Goal: Task Accomplishment & Management: Manage account settings

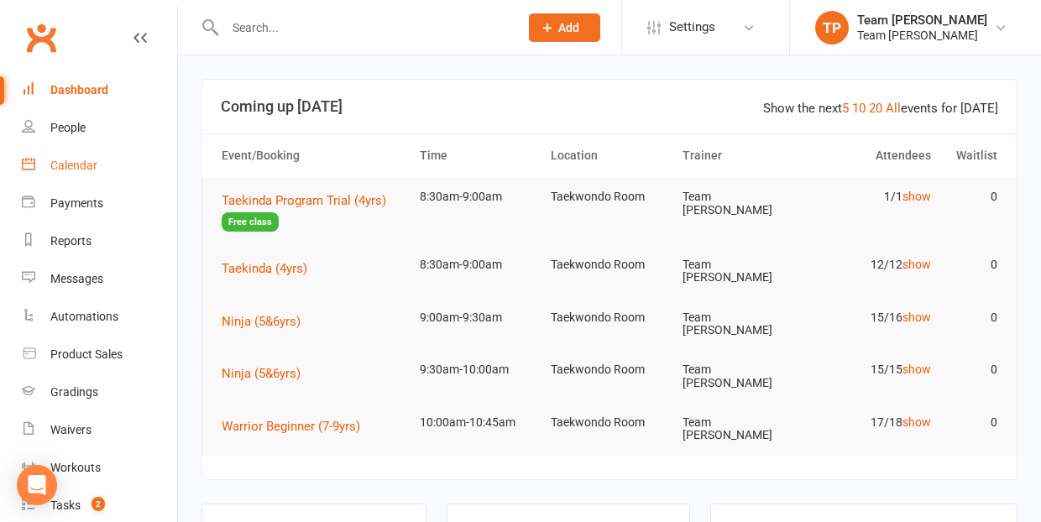
click at [83, 165] on div "Calendar" at bounding box center [73, 165] width 47 height 13
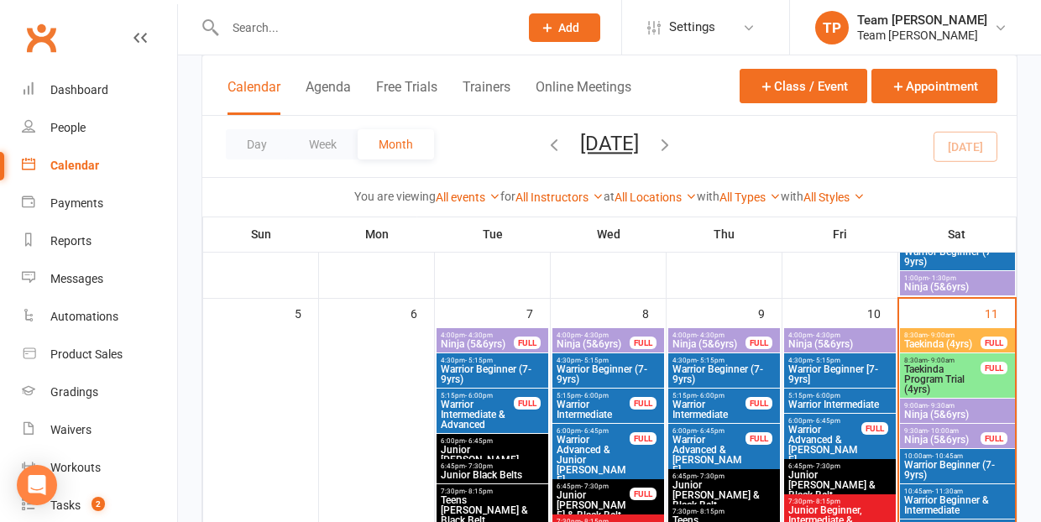
scroll to position [399, 0]
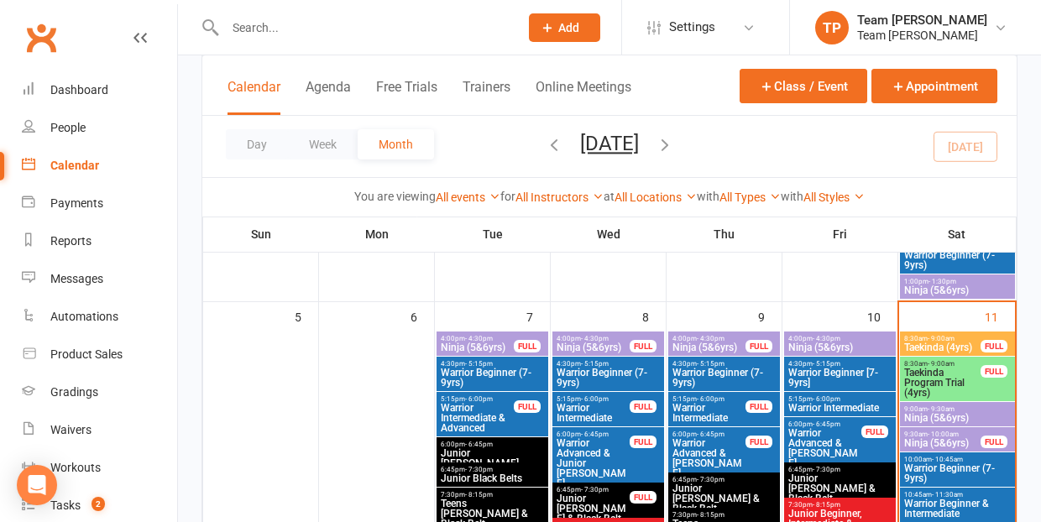
click at [940, 375] on span "Taekinda Program Trial (4yrs)" at bounding box center [943, 383] width 78 height 30
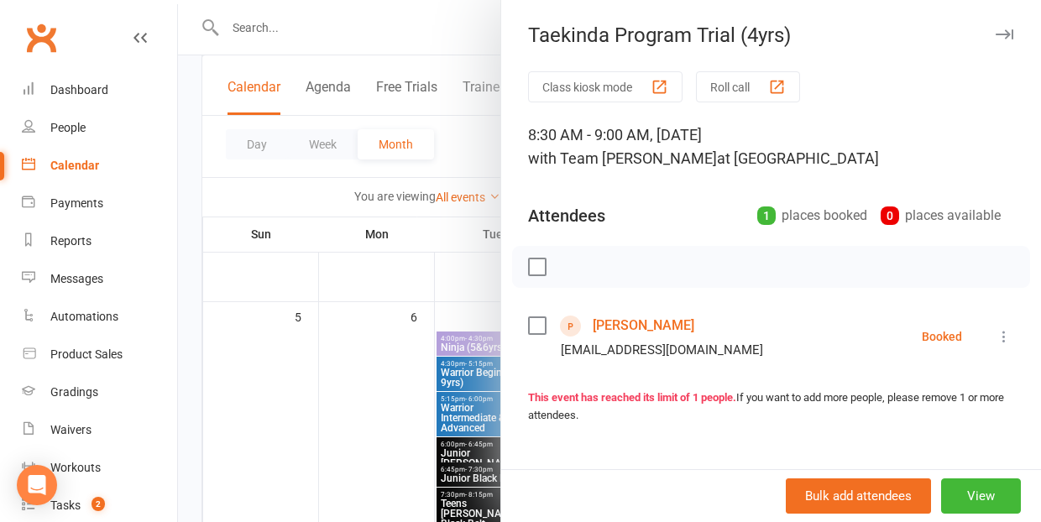
click at [616, 327] on link "Noah Leach" at bounding box center [644, 325] width 102 height 27
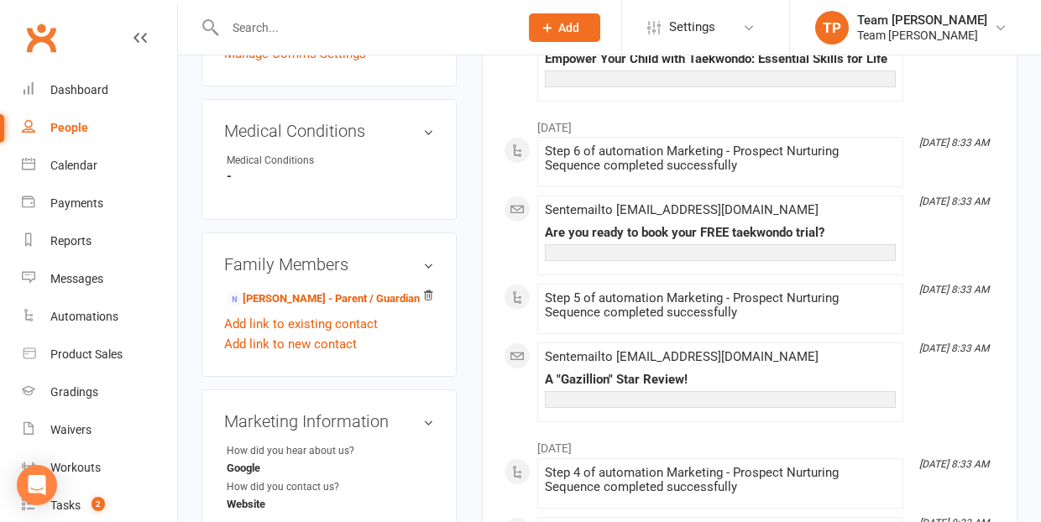
scroll to position [779, 0]
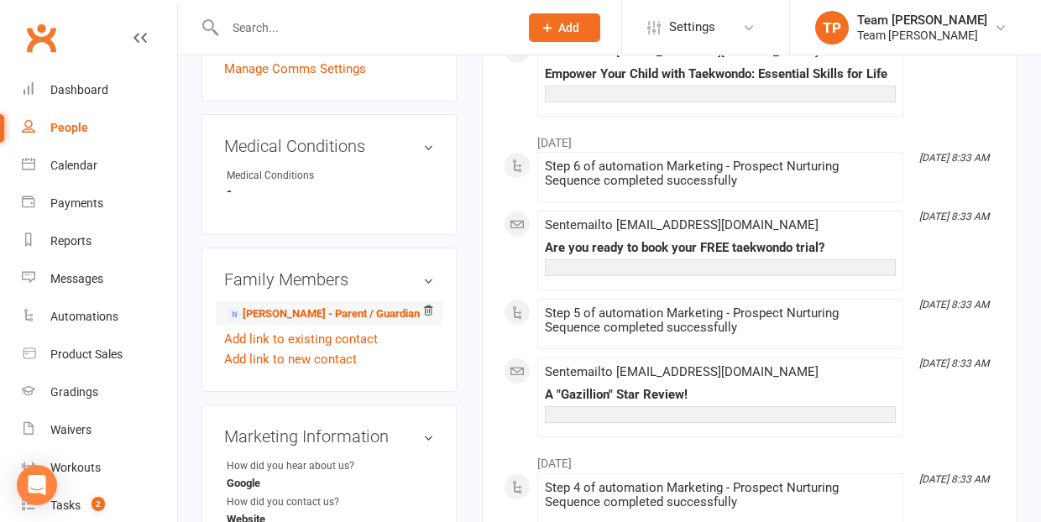
click at [265, 301] on li "Ben Leach - Parent / Guardian" at bounding box center [329, 313] width 210 height 24
click at [275, 306] on link "Ben Leach - Parent / Guardian" at bounding box center [323, 315] width 193 height 18
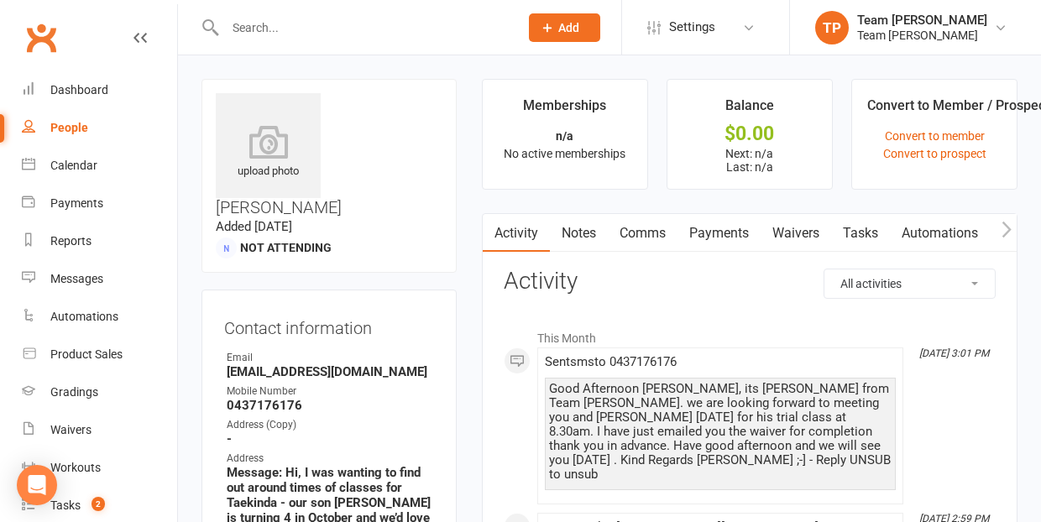
click at [793, 233] on link "Waivers" at bounding box center [796, 233] width 71 height 39
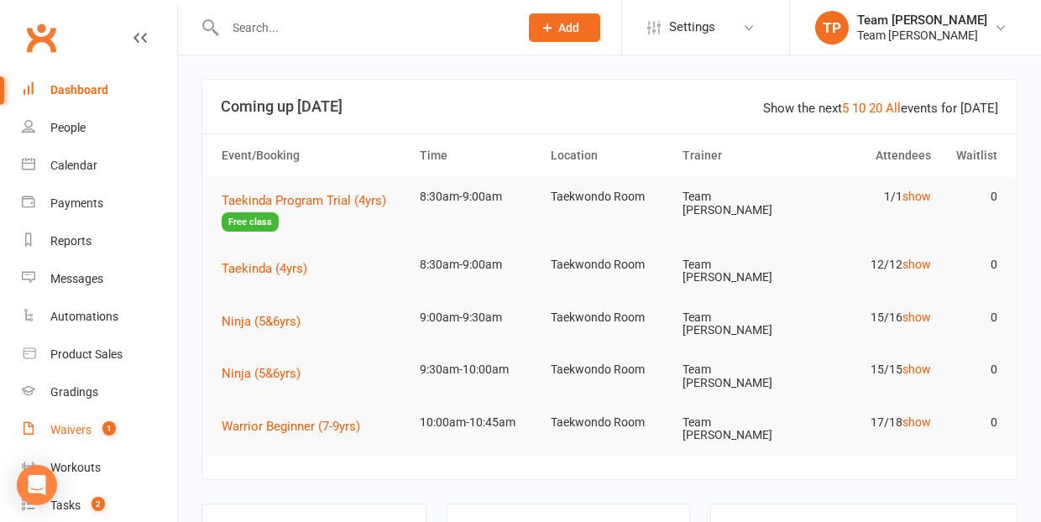
click at [67, 430] on div "Waivers" at bounding box center [70, 429] width 41 height 13
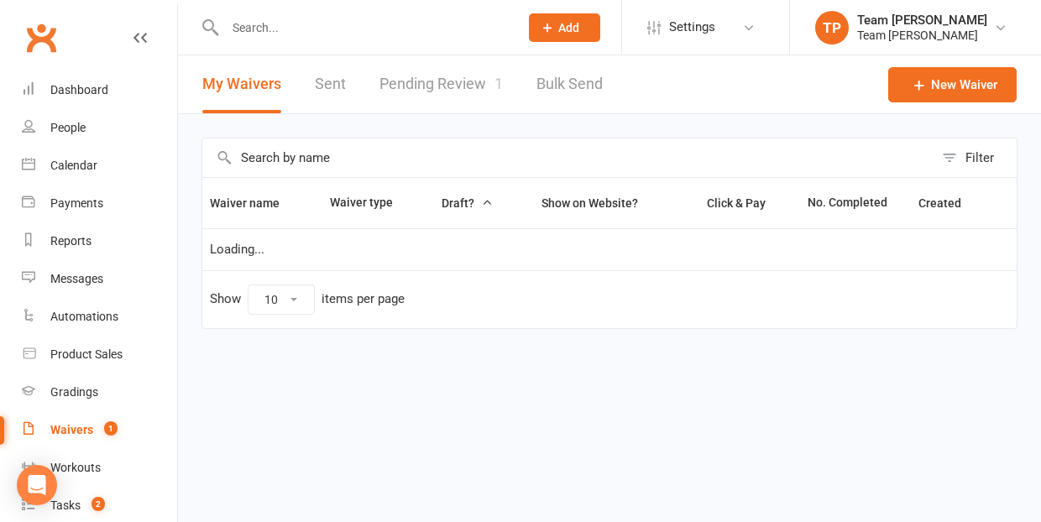
select select "25"
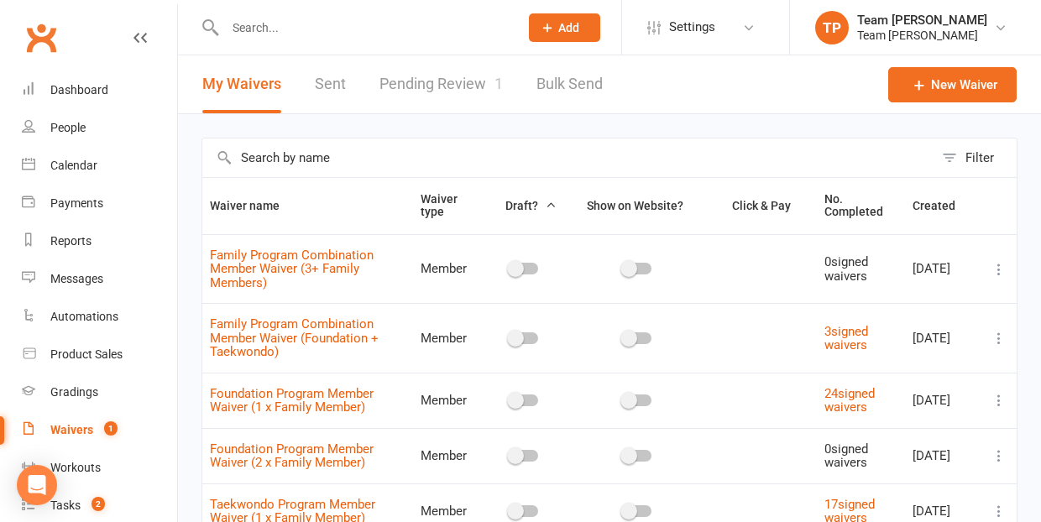
click at [412, 86] on link "Pending Review 1" at bounding box center [441, 84] width 123 height 58
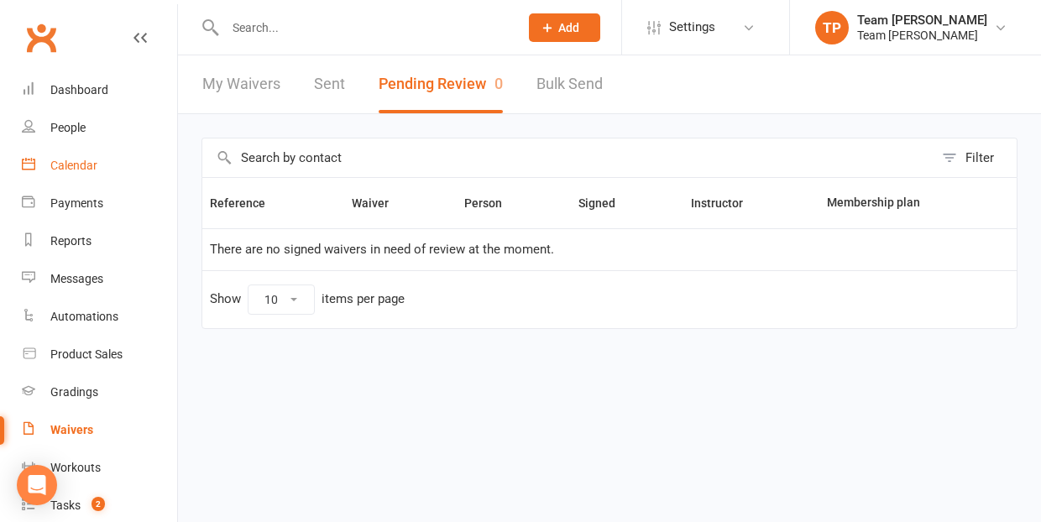
click at [67, 165] on div "Calendar" at bounding box center [73, 165] width 47 height 13
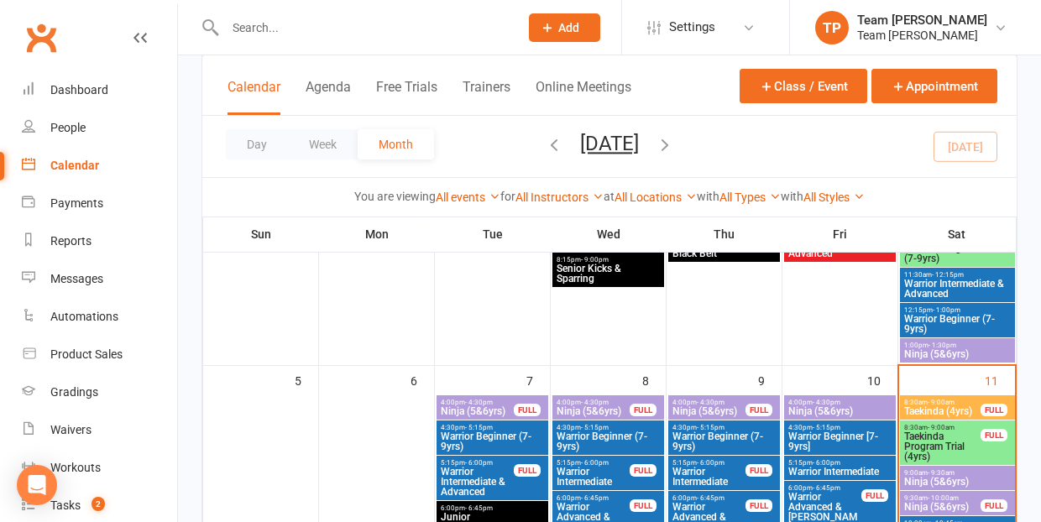
scroll to position [375, 0]
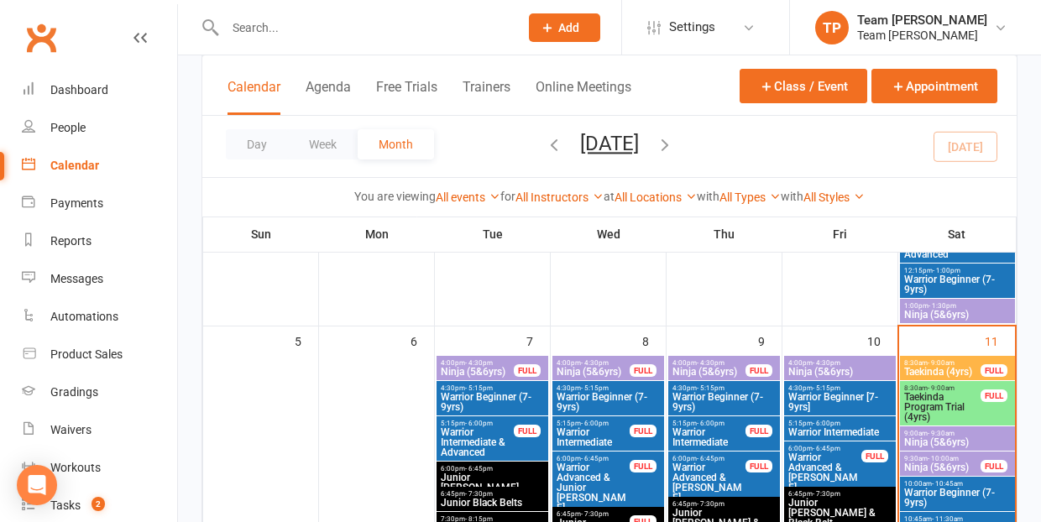
click at [933, 401] on span "Taekinda Program Trial (4yrs)" at bounding box center [943, 407] width 78 height 30
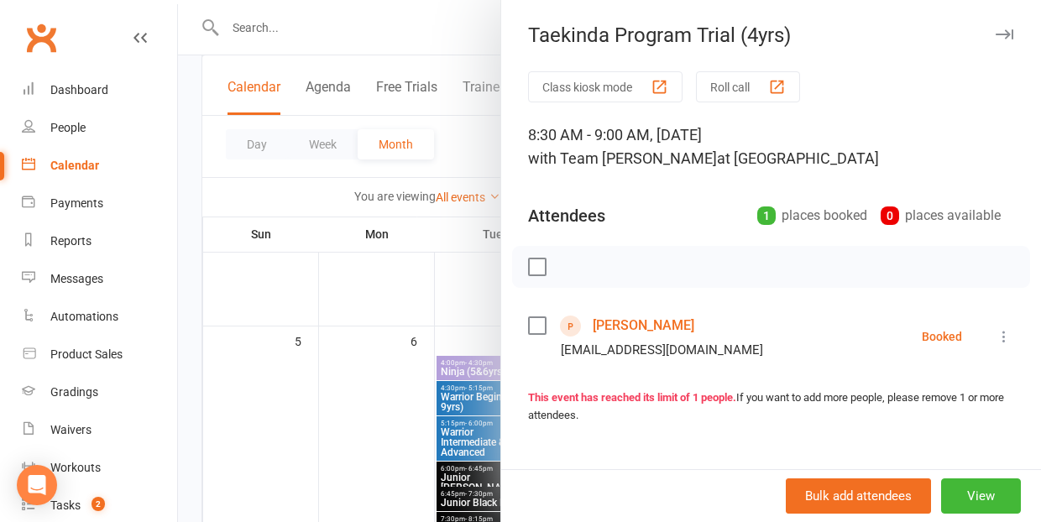
click at [1007, 333] on icon at bounding box center [1004, 336] width 17 height 17
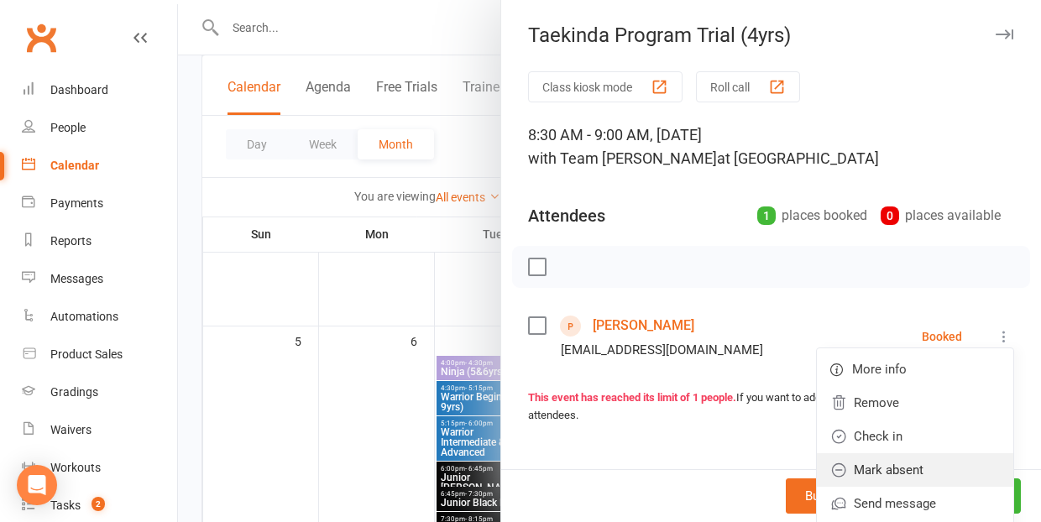
click at [943, 469] on link "Mark absent" at bounding box center [915, 470] width 196 height 34
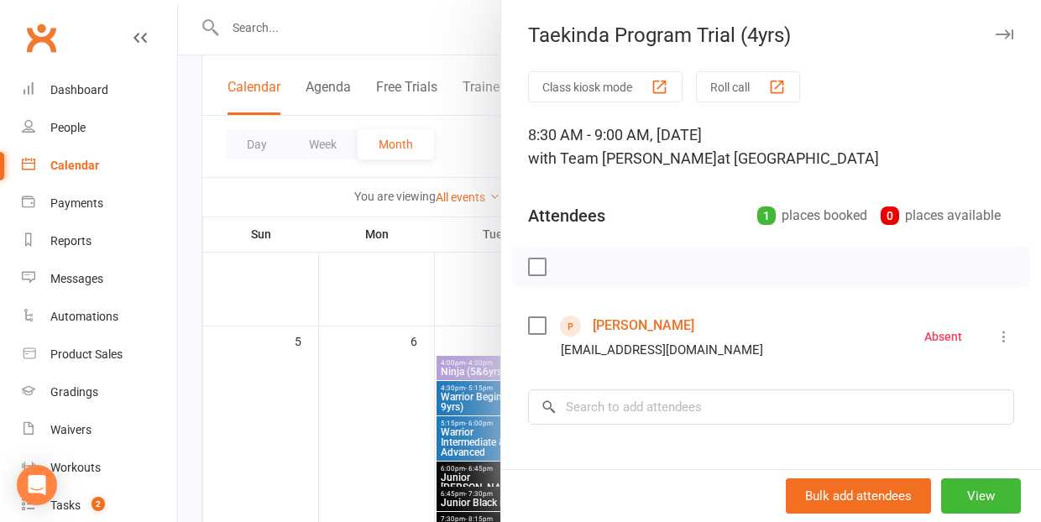
click at [361, 407] on div at bounding box center [609, 261] width 863 height 522
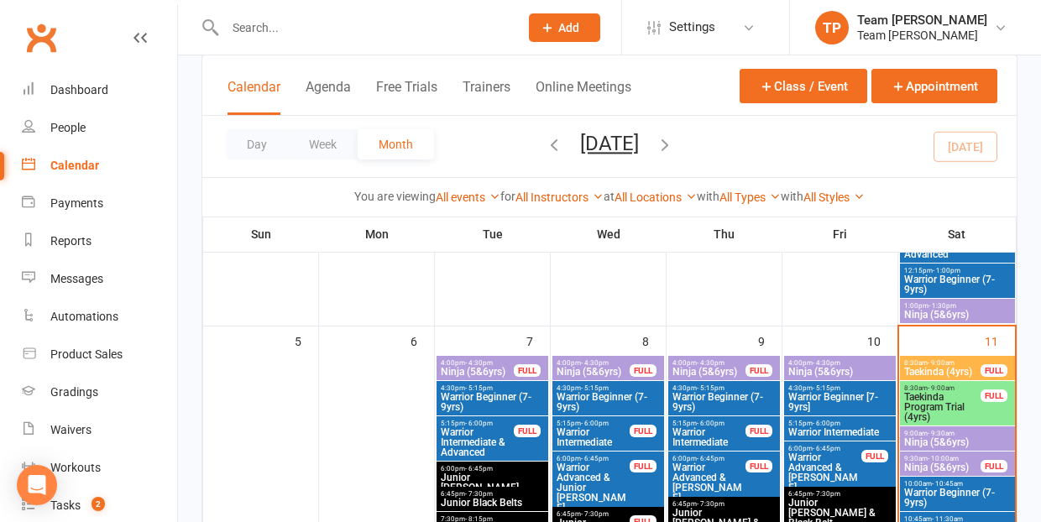
click at [925, 364] on span "8:30am - 9:00am" at bounding box center [943, 363] width 78 height 8
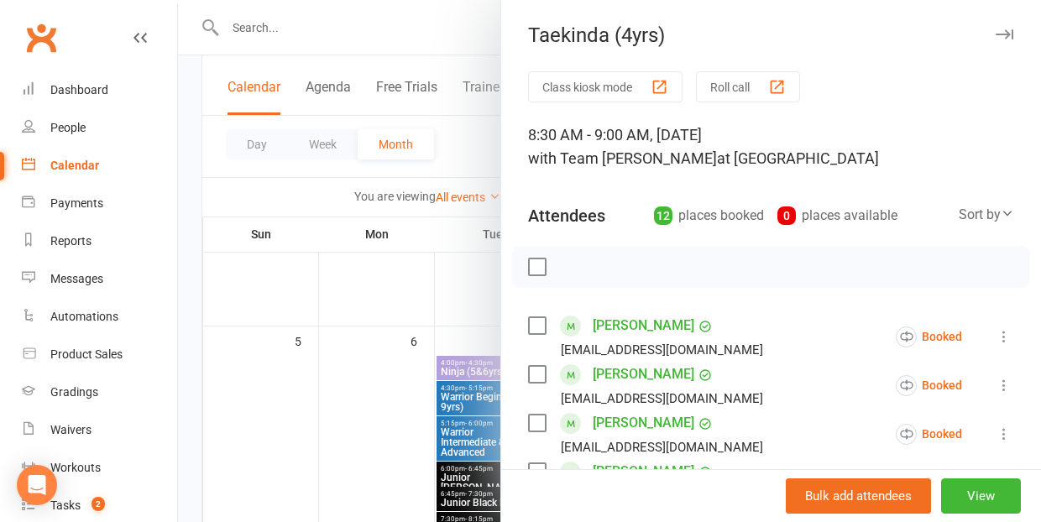
click at [783, 89] on div "button" at bounding box center [777, 87] width 18 height 18
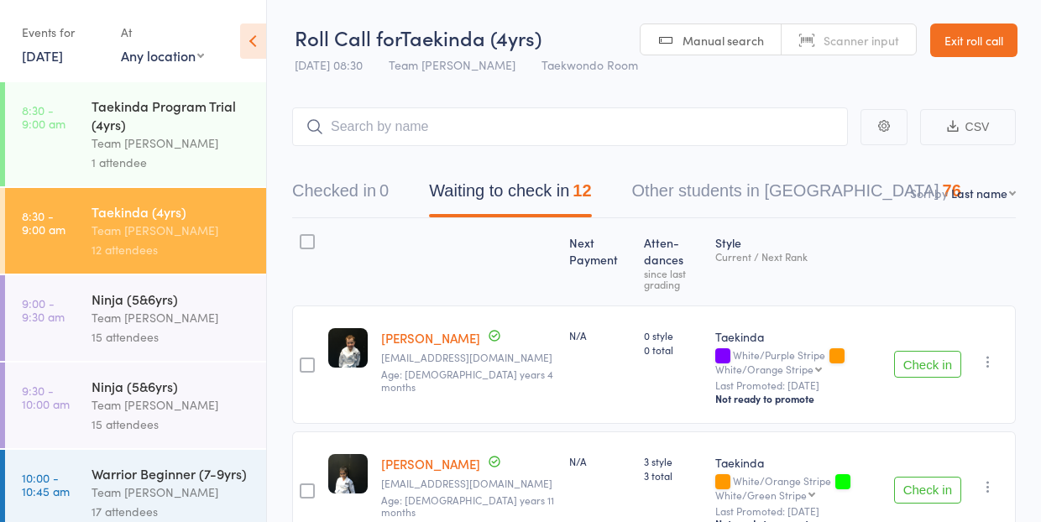
select select "13"
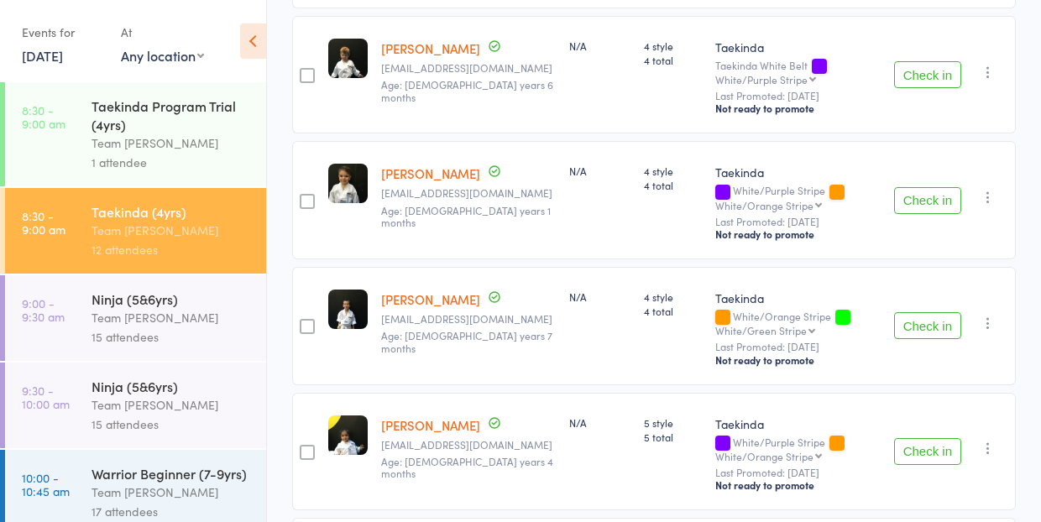
scroll to position [538, 0]
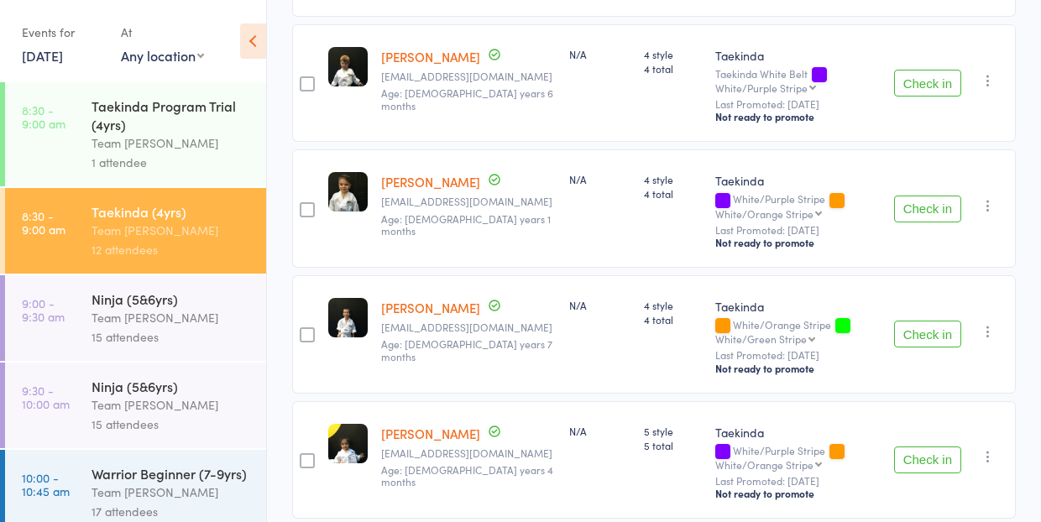
click at [415, 175] on link "[PERSON_NAME]" at bounding box center [430, 182] width 99 height 18
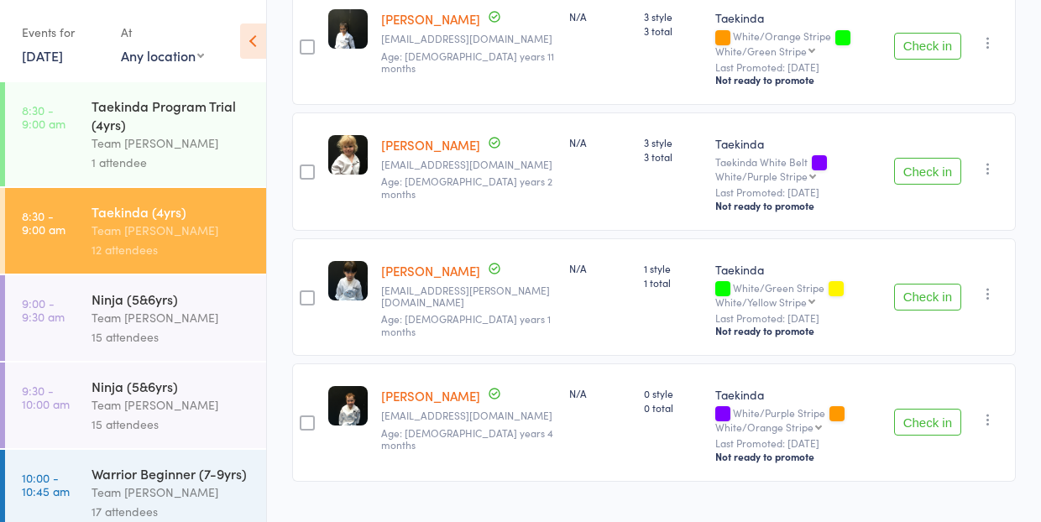
scroll to position [1329, 0]
click at [934, 170] on button "Check in" at bounding box center [927, 171] width 67 height 27
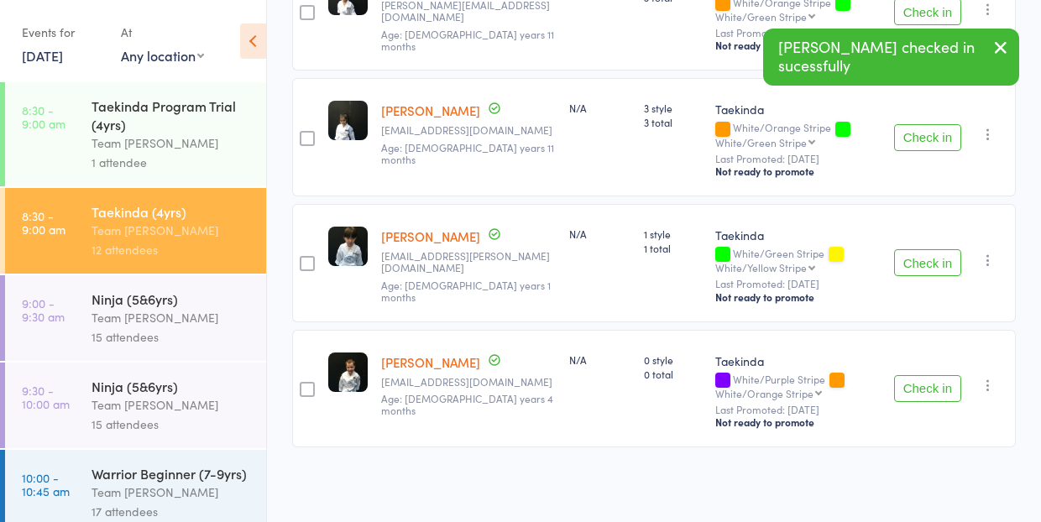
click at [909, 376] on button "Check in" at bounding box center [927, 388] width 67 height 27
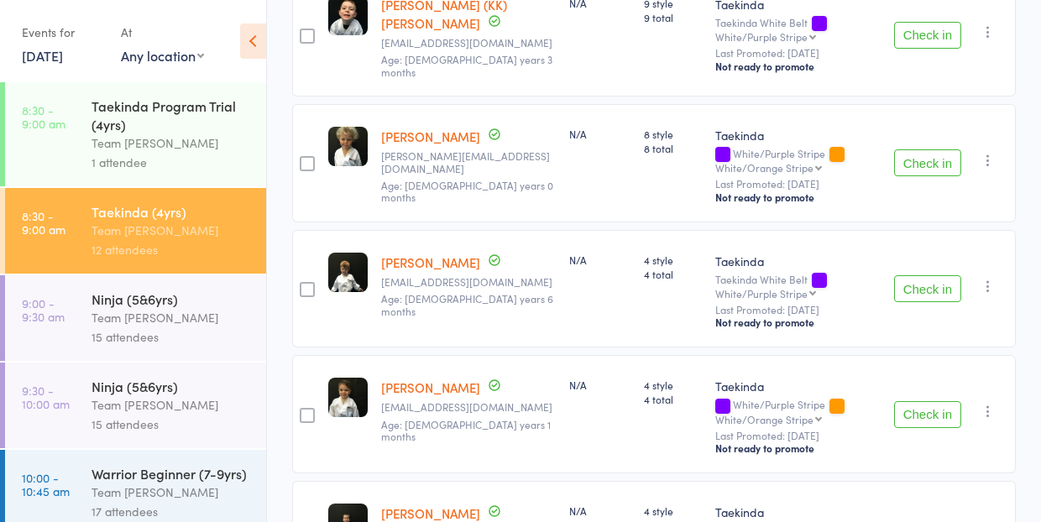
scroll to position [346, 0]
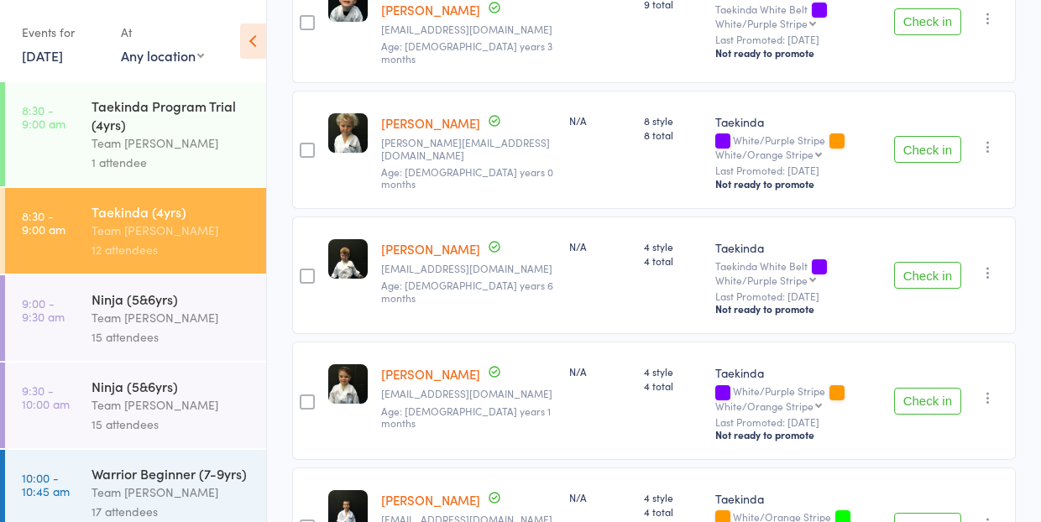
click at [933, 395] on button "Check in" at bounding box center [927, 401] width 67 height 27
click at [637, 426] on div "4 style 4 total" at bounding box center [672, 401] width 71 height 118
click at [932, 394] on button "Check in" at bounding box center [927, 401] width 67 height 27
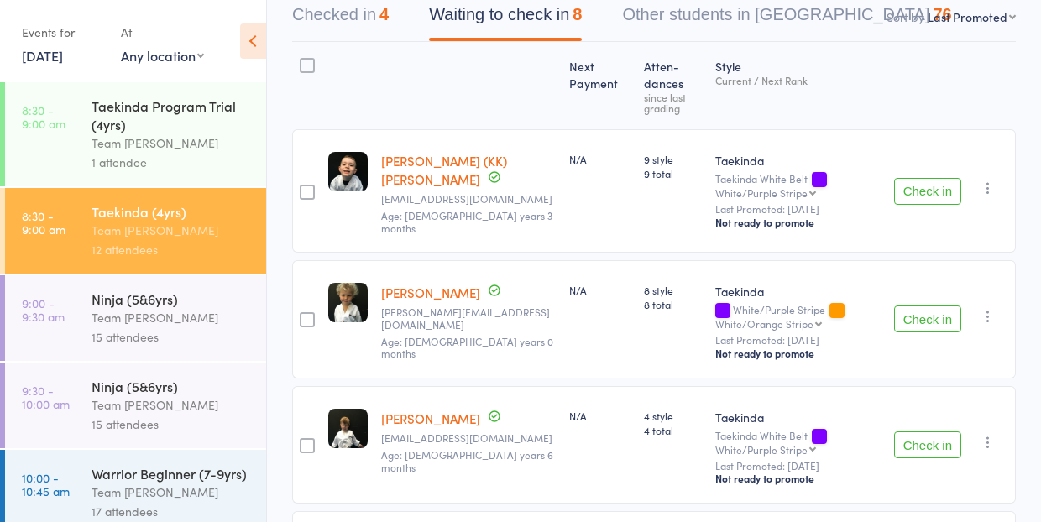
scroll to position [186, 0]
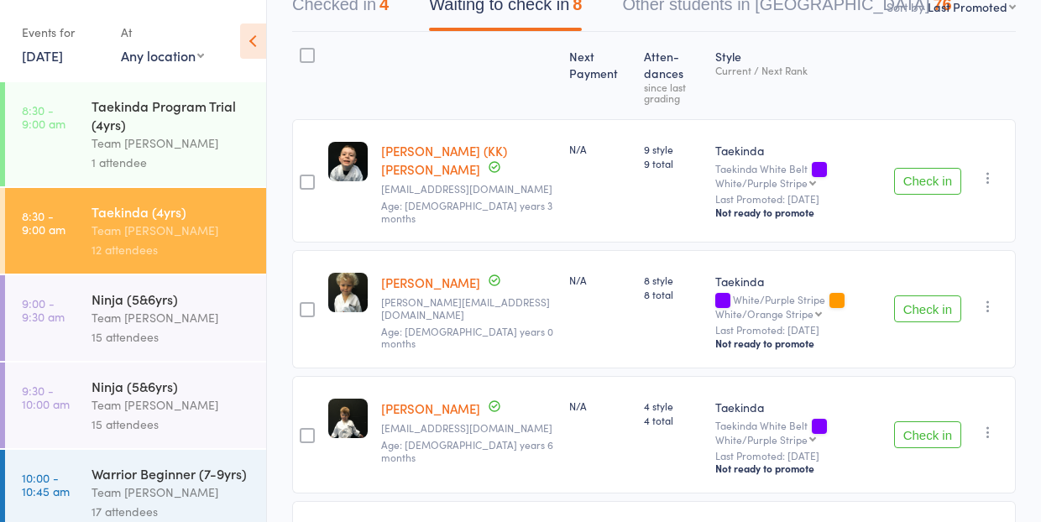
click at [914, 181] on button "Check in" at bounding box center [927, 181] width 67 height 27
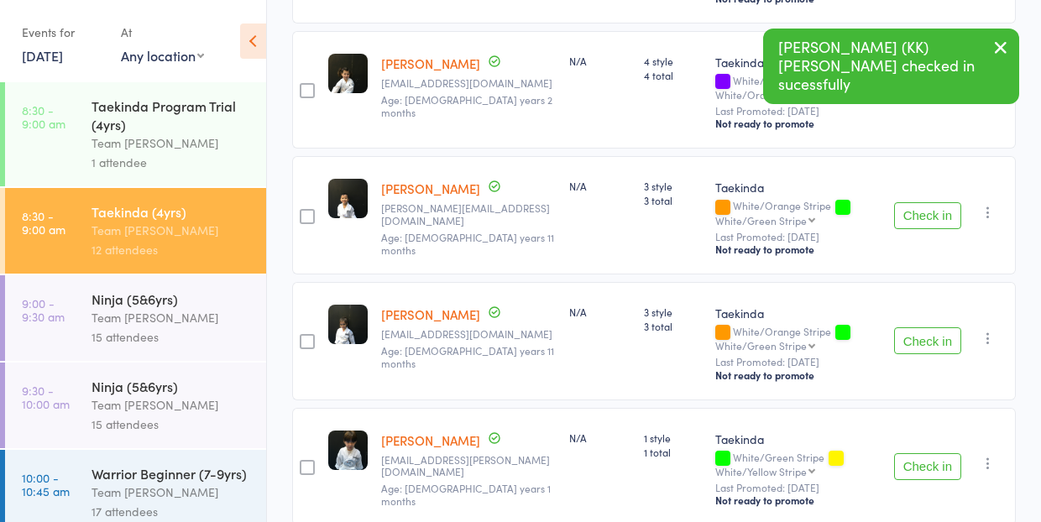
scroll to position [653, 0]
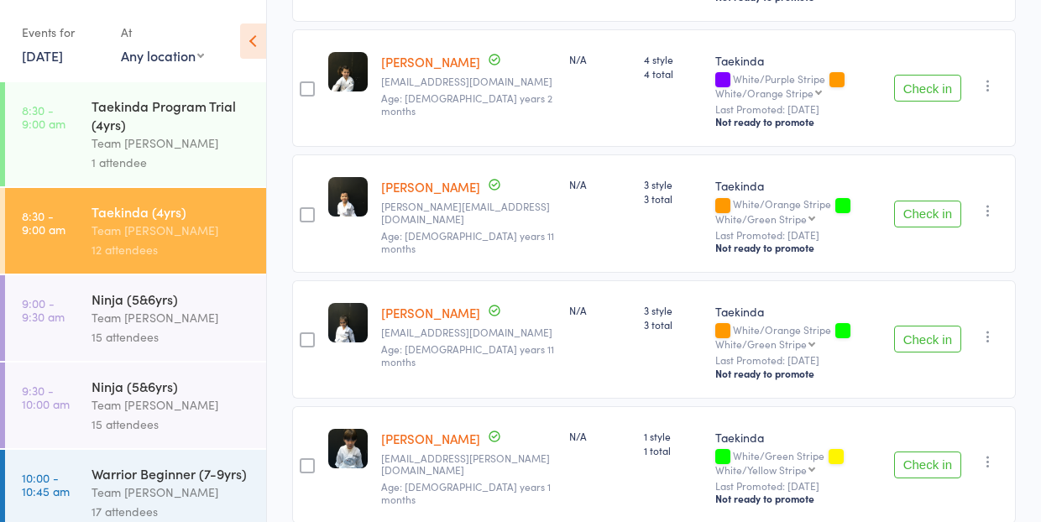
click at [920, 457] on button "Check in" at bounding box center [927, 465] width 67 height 27
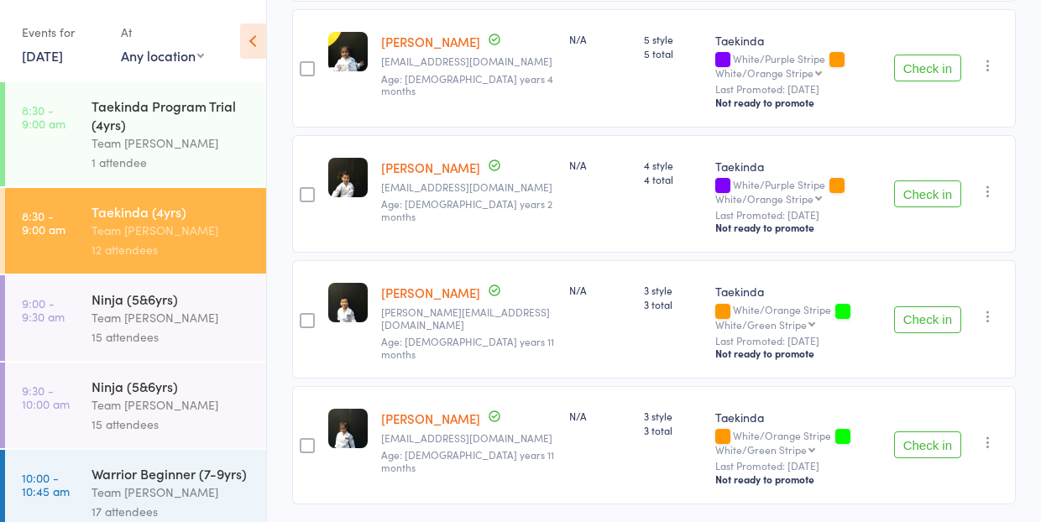
scroll to position [580, 0]
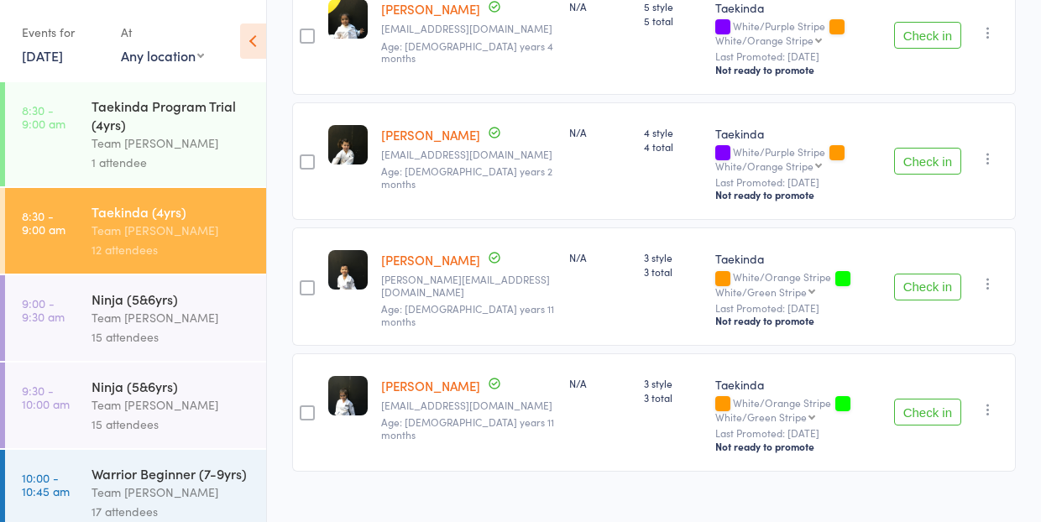
click at [947, 284] on button "Check in" at bounding box center [927, 287] width 67 height 27
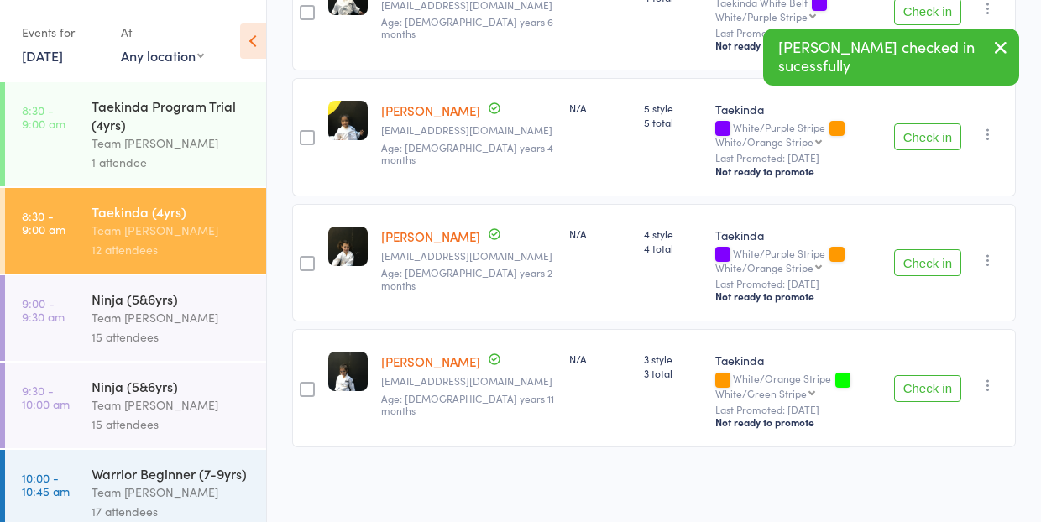
scroll to position [481, 0]
click at [532, 340] on div "Ayaana Dervishi admin@beesecurity.au Age: 4 years 11 months" at bounding box center [469, 388] width 188 height 118
click at [901, 378] on button "Check in" at bounding box center [927, 388] width 67 height 27
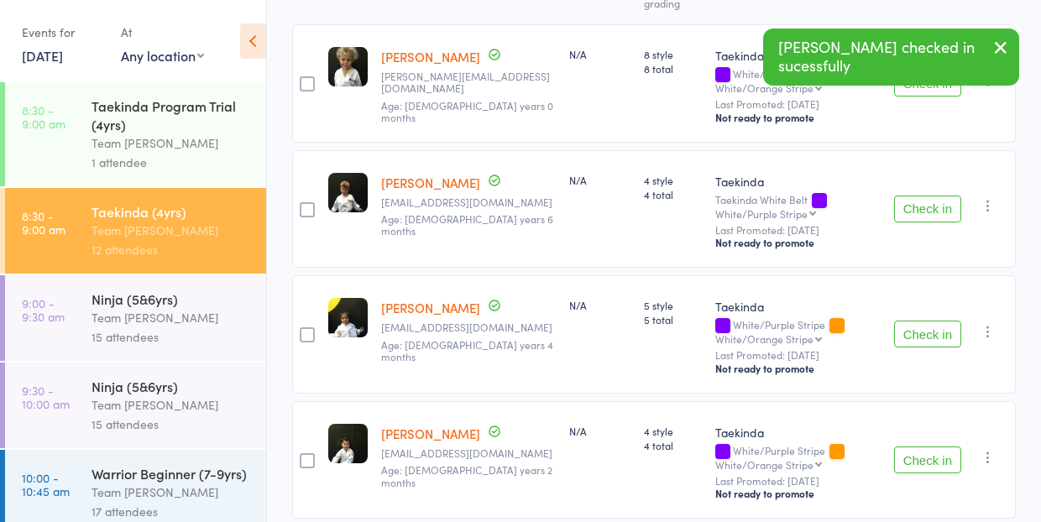
scroll to position [263, 0]
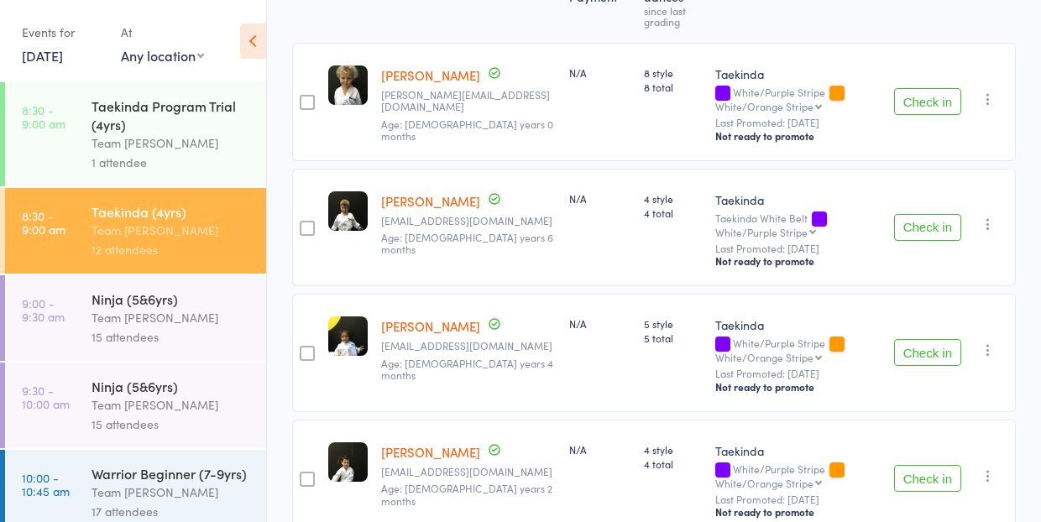
click at [462, 273] on div "George Gratton Sophiepbrown1992@gmail.com Age: 4 years 6 months" at bounding box center [469, 228] width 188 height 118
click at [938, 223] on button "Check in" at bounding box center [927, 227] width 67 height 27
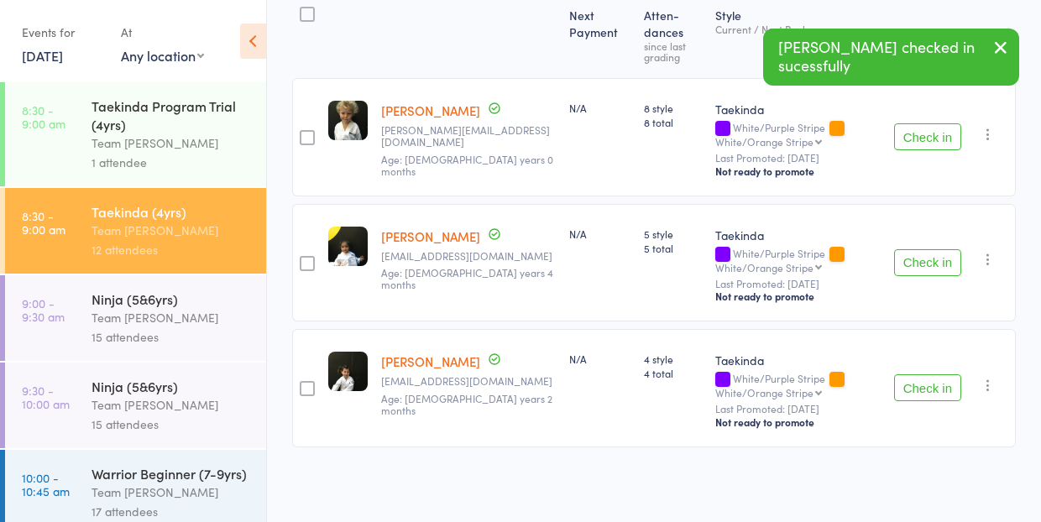
click at [954, 228] on div "Check in Check in Promote Send message Add Note Add Task Add Flag Remove Mark a…" at bounding box center [952, 263] width 128 height 118
click at [928, 270] on button "Check in" at bounding box center [927, 262] width 67 height 27
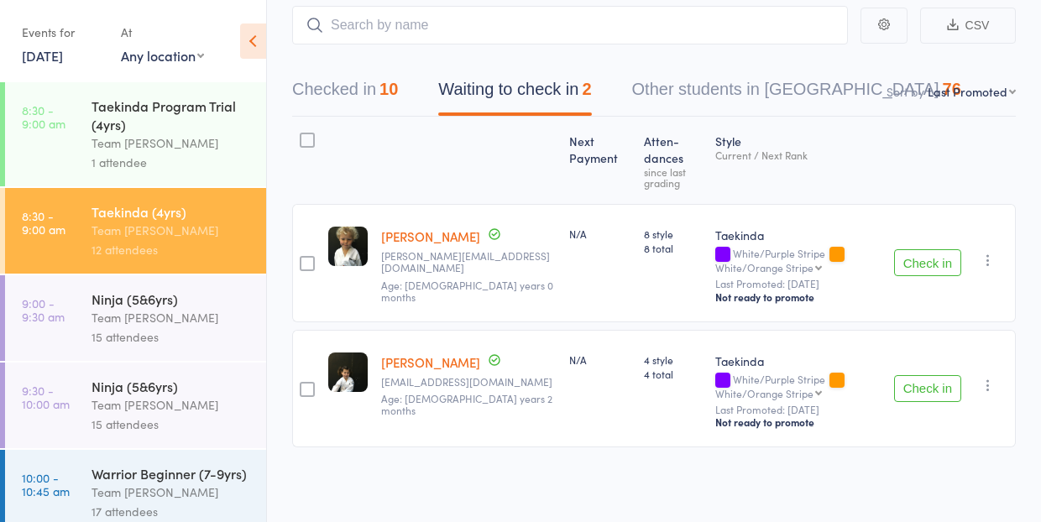
click at [364, 87] on button "Checked in 10" at bounding box center [345, 93] width 106 height 45
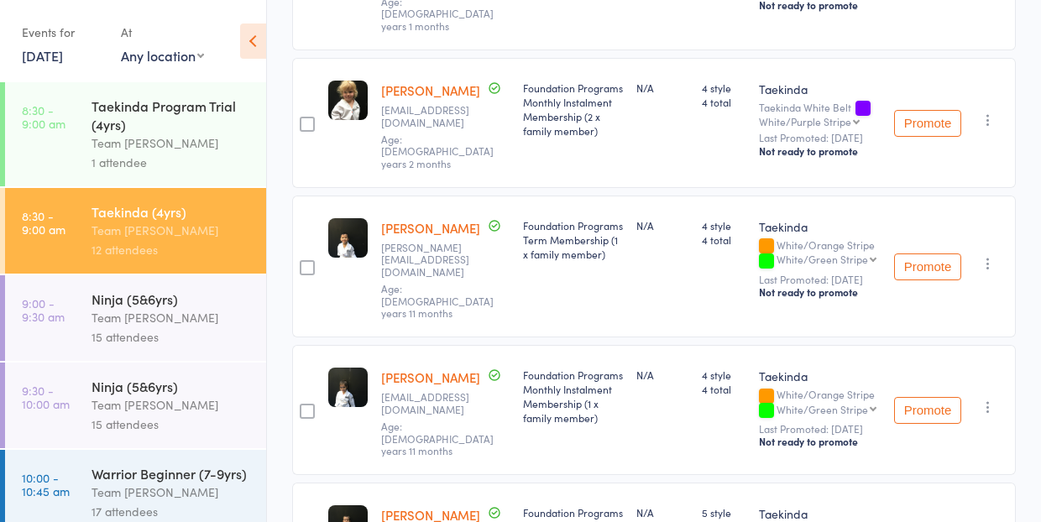
scroll to position [538, 0]
click at [179, 309] on div "Team [PERSON_NAME]" at bounding box center [172, 317] width 160 height 19
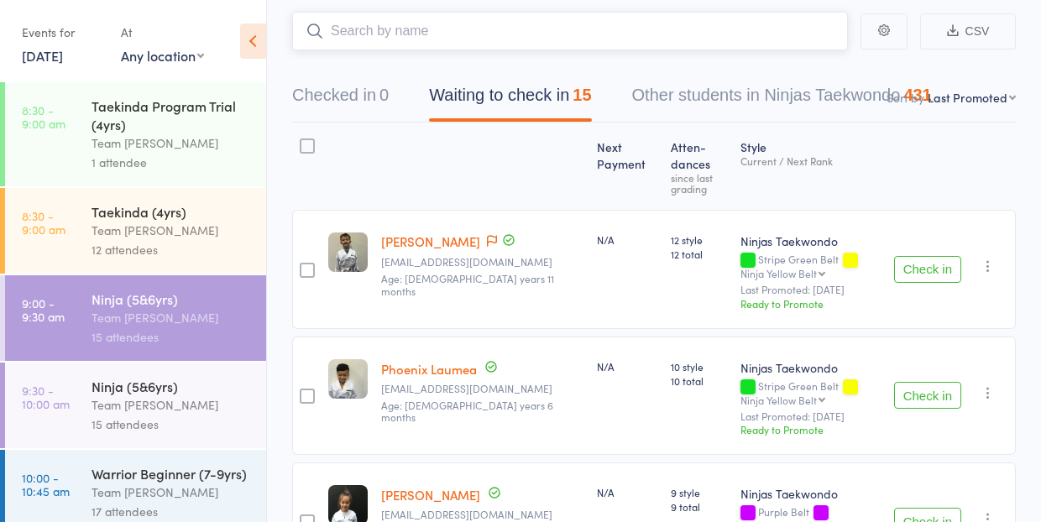
scroll to position [107, 0]
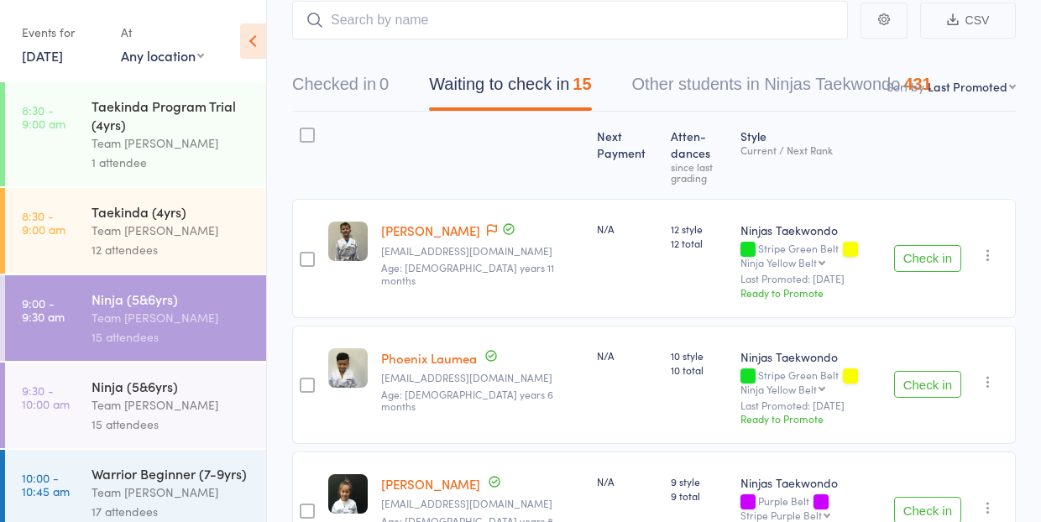
click at [159, 406] on div "Team [PERSON_NAME]" at bounding box center [172, 404] width 160 height 19
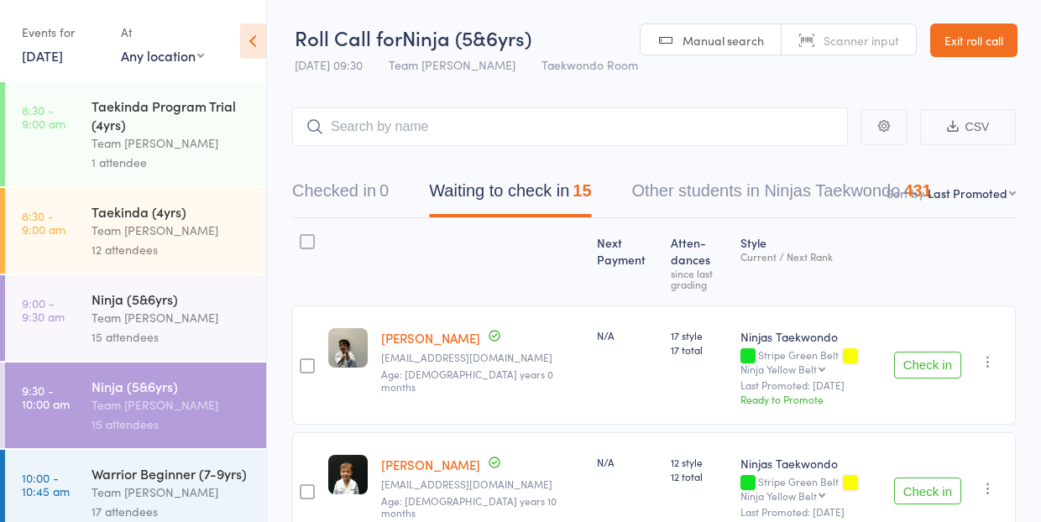
click at [217, 322] on div "Team [PERSON_NAME]" at bounding box center [172, 317] width 160 height 19
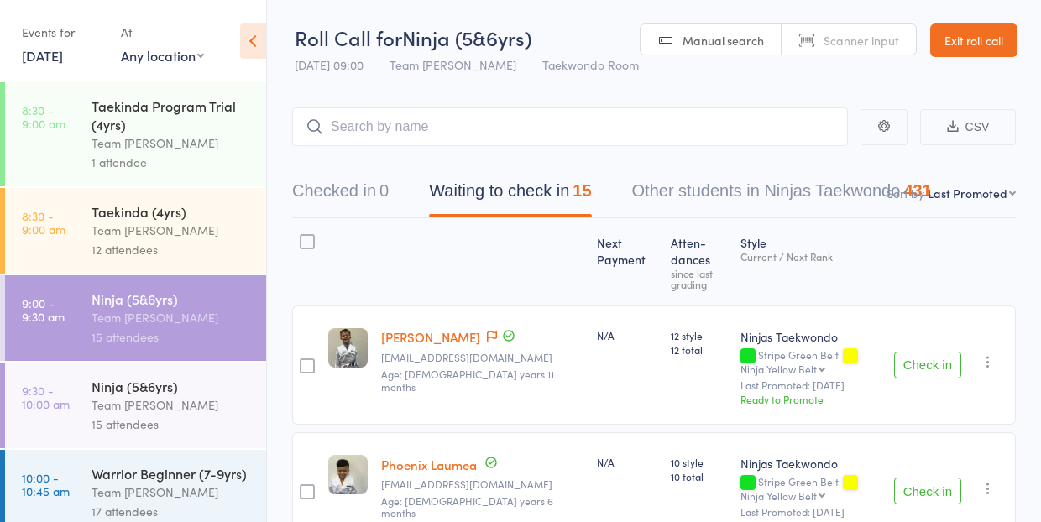
click at [894, 353] on button "Check in" at bounding box center [927, 365] width 67 height 27
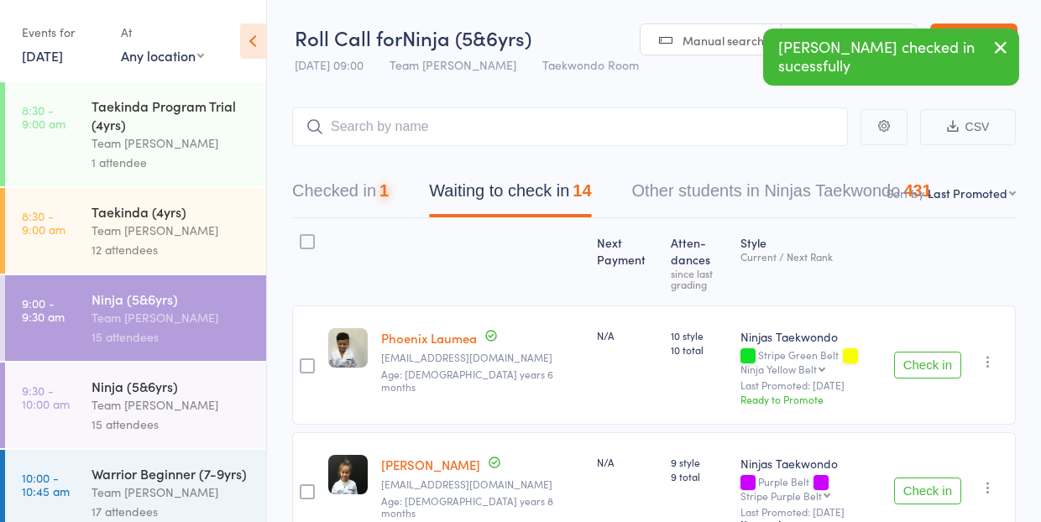
click at [901, 352] on button "Check in" at bounding box center [927, 365] width 67 height 27
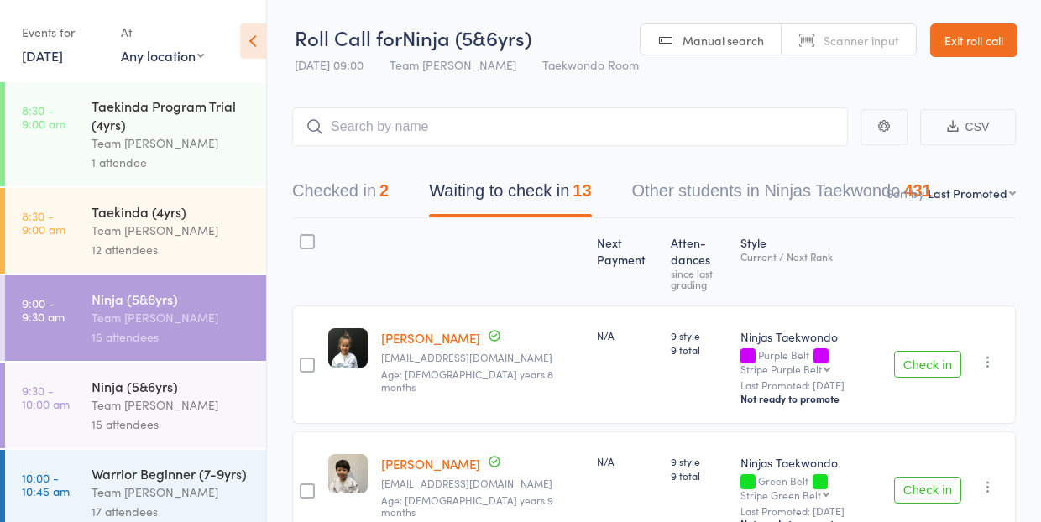
click at [355, 191] on button "Checked in 2" at bounding box center [340, 195] width 97 height 45
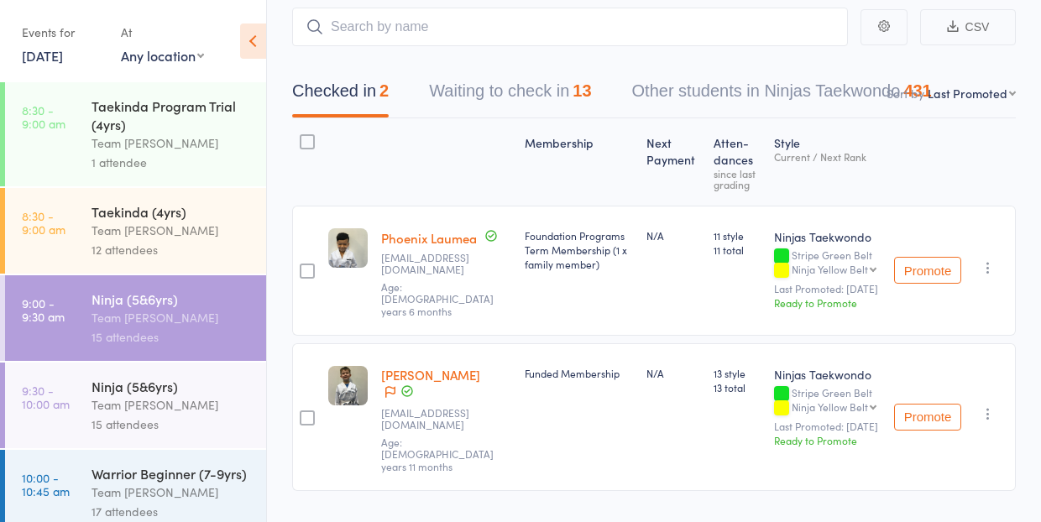
scroll to position [99, 0]
click at [983, 277] on icon "button" at bounding box center [988, 268] width 17 height 17
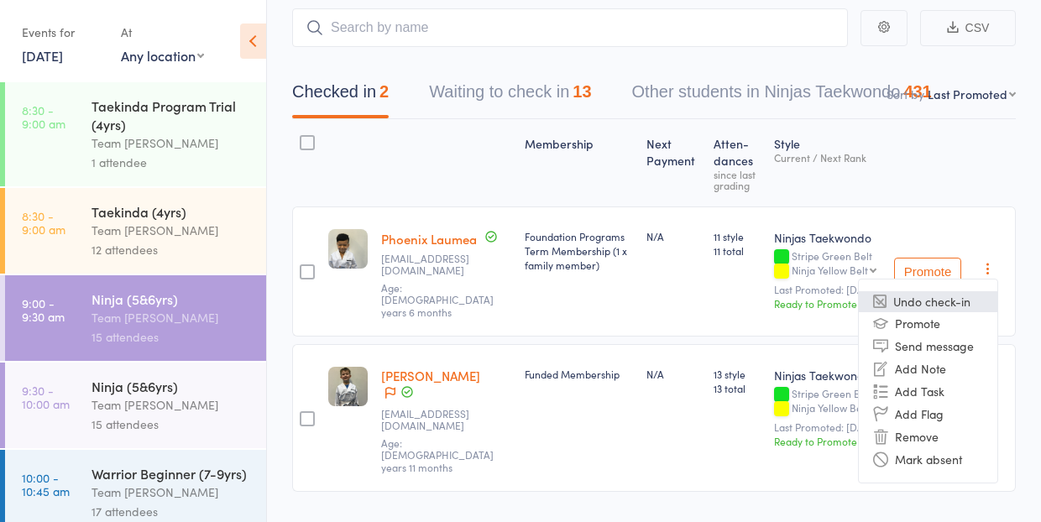
click at [902, 312] on li "Undo check-in" at bounding box center [928, 301] width 139 height 21
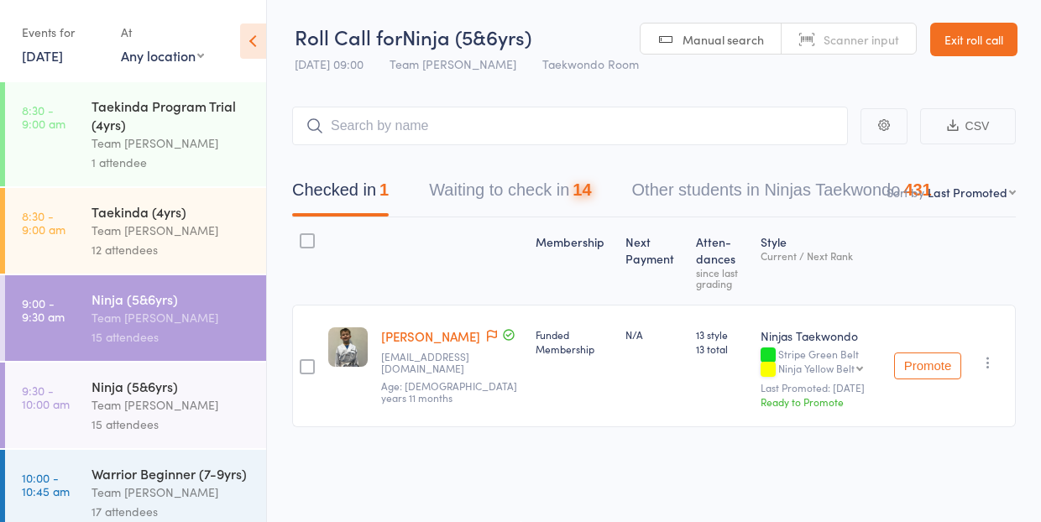
scroll to position [1, 0]
click at [443, 200] on button "Waiting to check in 14" at bounding box center [510, 194] width 162 height 45
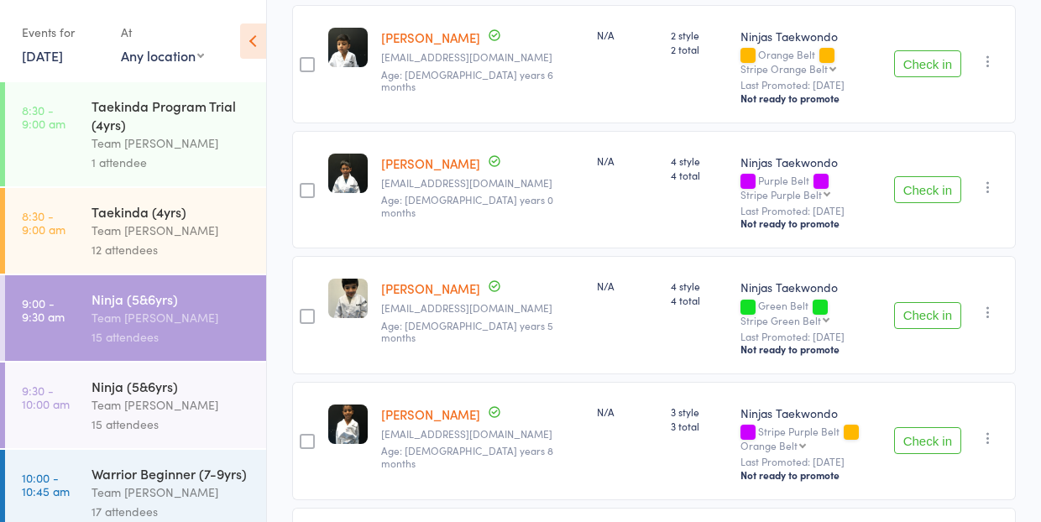
scroll to position [1192, 0]
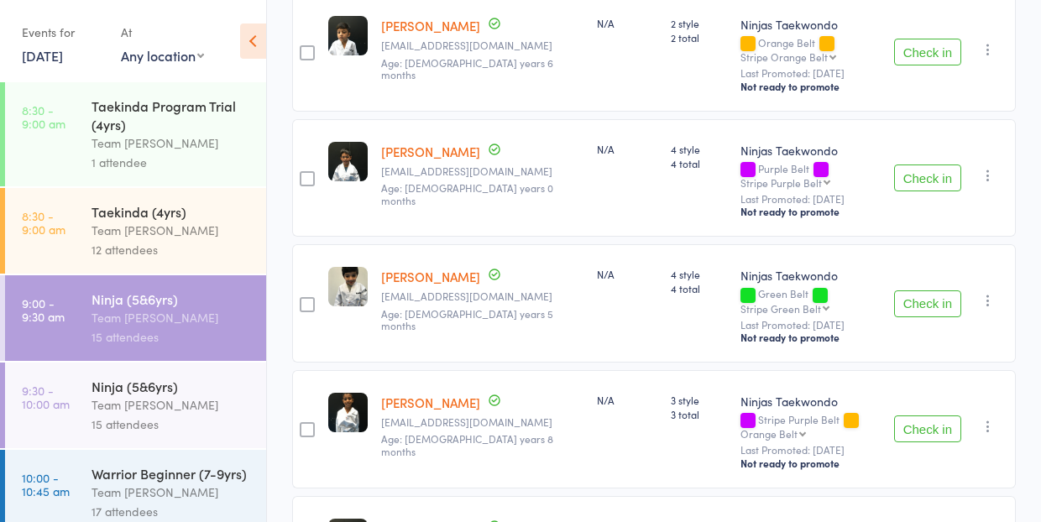
click at [928, 165] on button "Check in" at bounding box center [927, 178] width 67 height 27
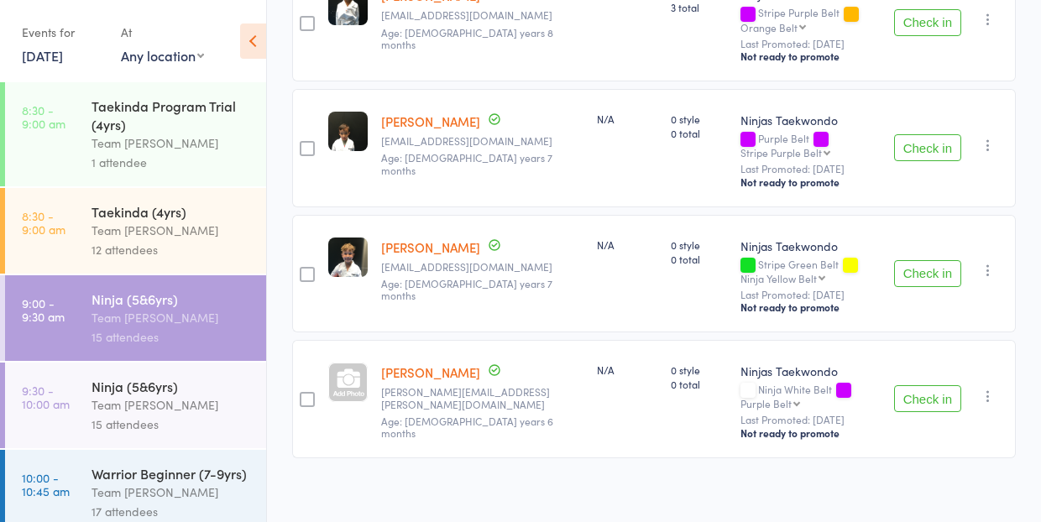
scroll to position [1473, 0]
click at [931, 261] on button "Check in" at bounding box center [927, 274] width 67 height 27
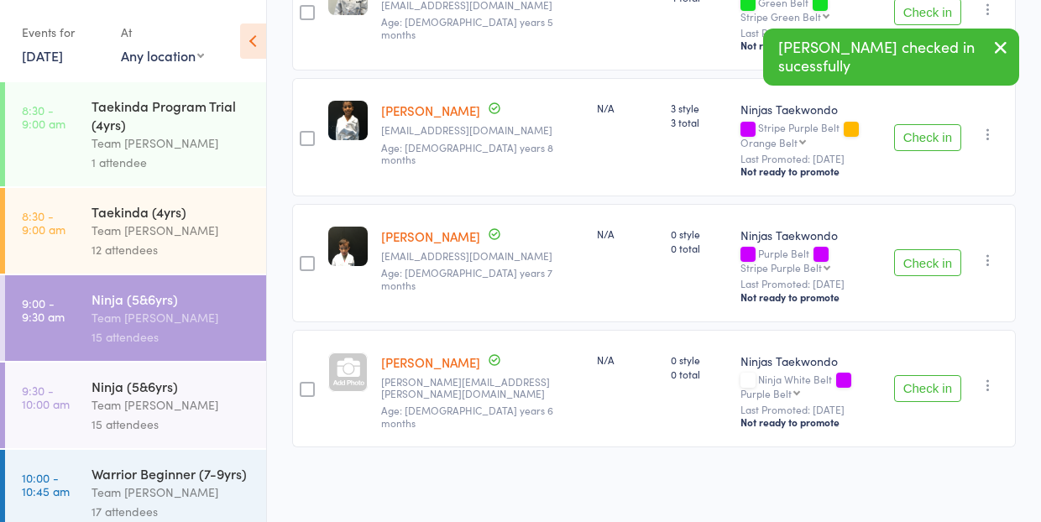
scroll to position [1347, 0]
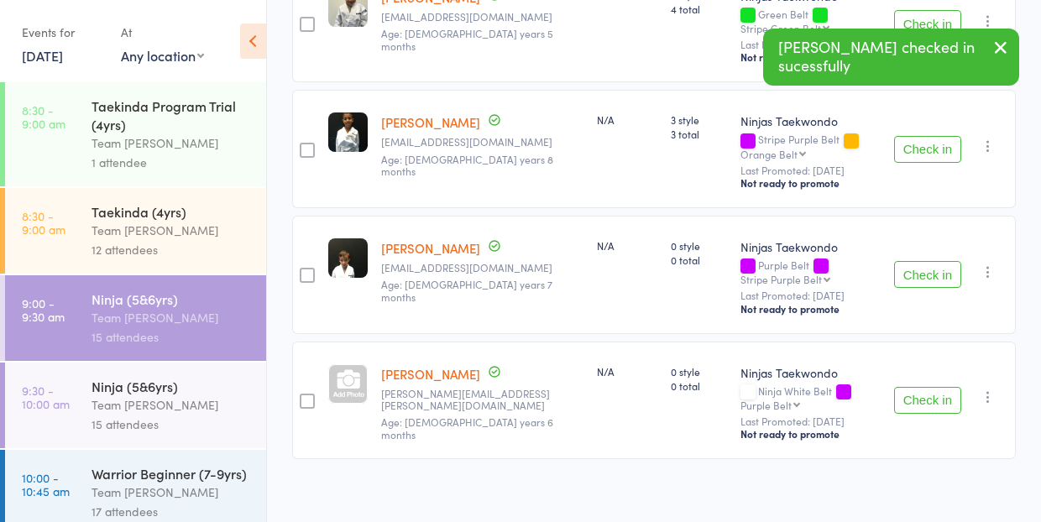
click at [931, 261] on button "Check in" at bounding box center [927, 274] width 67 height 27
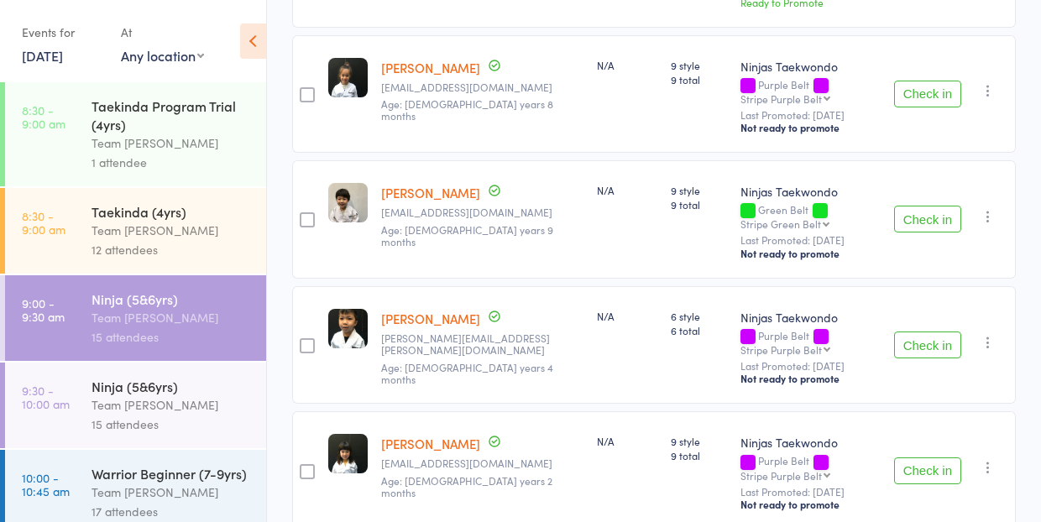
scroll to position [406, 0]
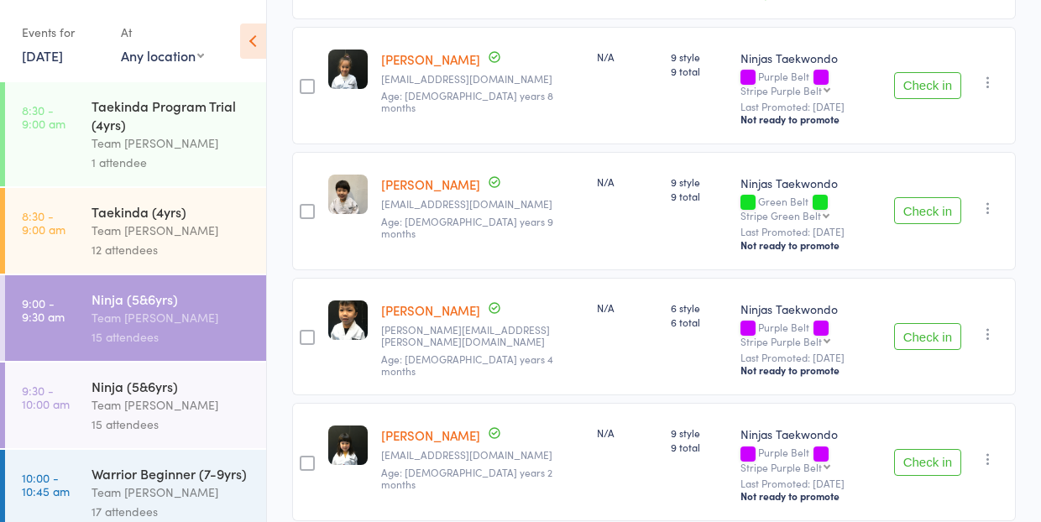
click at [914, 323] on button "Check in" at bounding box center [927, 336] width 67 height 27
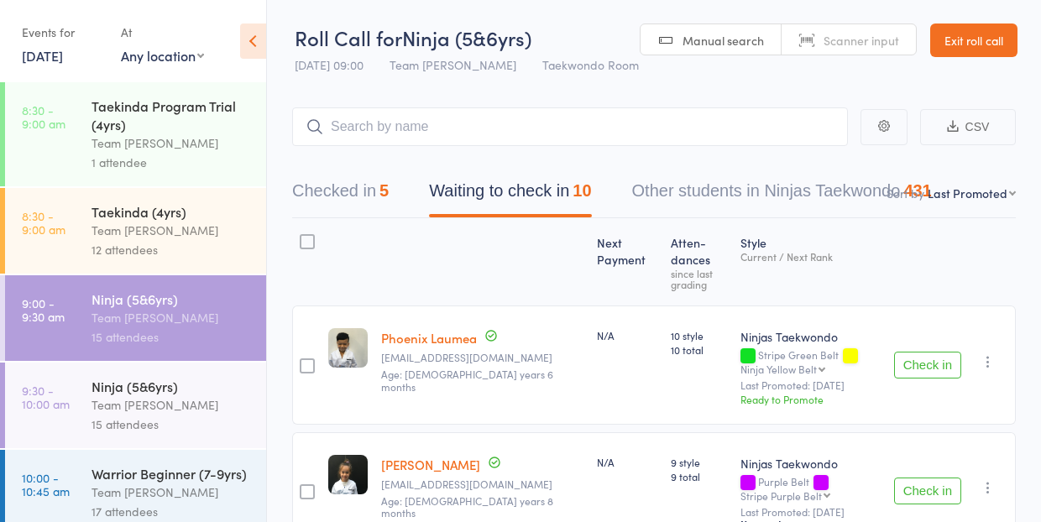
scroll to position [0, 0]
click at [952, 354] on button "Check in" at bounding box center [927, 365] width 67 height 27
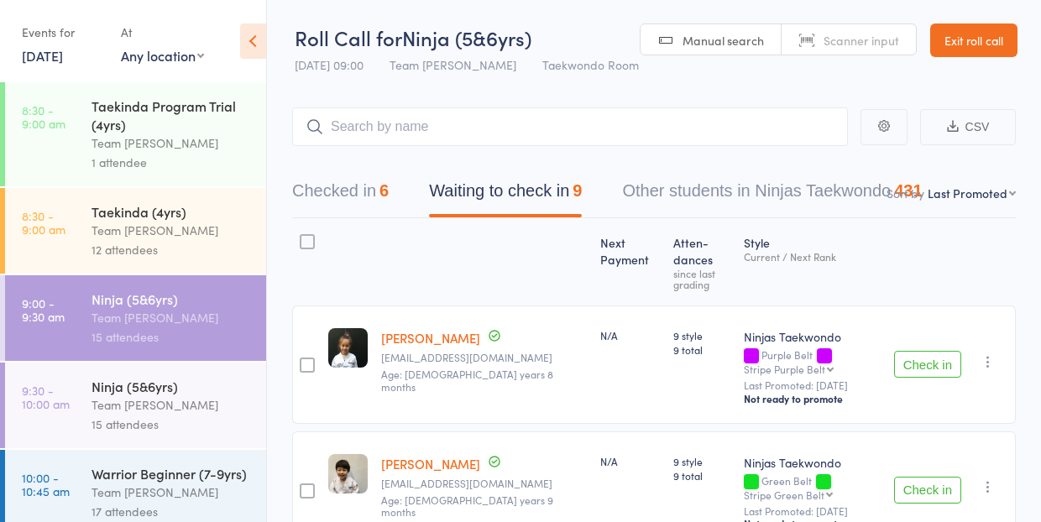
click at [939, 352] on button "Check in" at bounding box center [927, 364] width 67 height 27
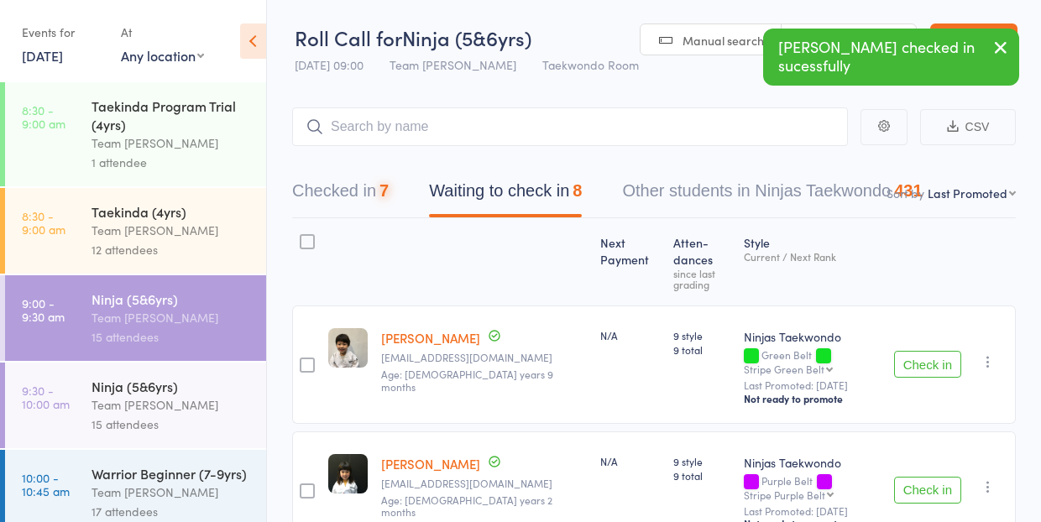
click at [939, 352] on button "Check in" at bounding box center [927, 364] width 67 height 27
click at [337, 196] on button "Checked in 8" at bounding box center [340, 195] width 97 height 45
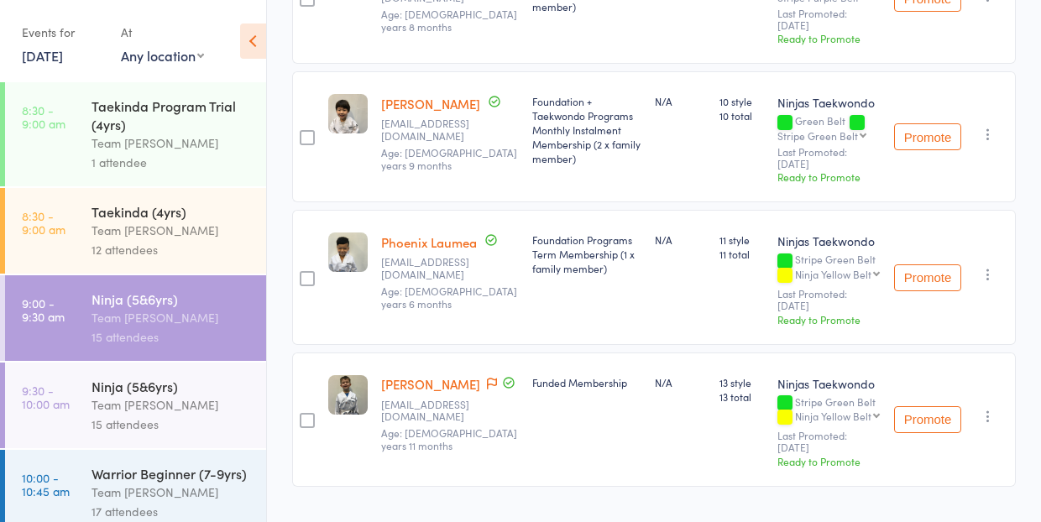
scroll to position [1041, 0]
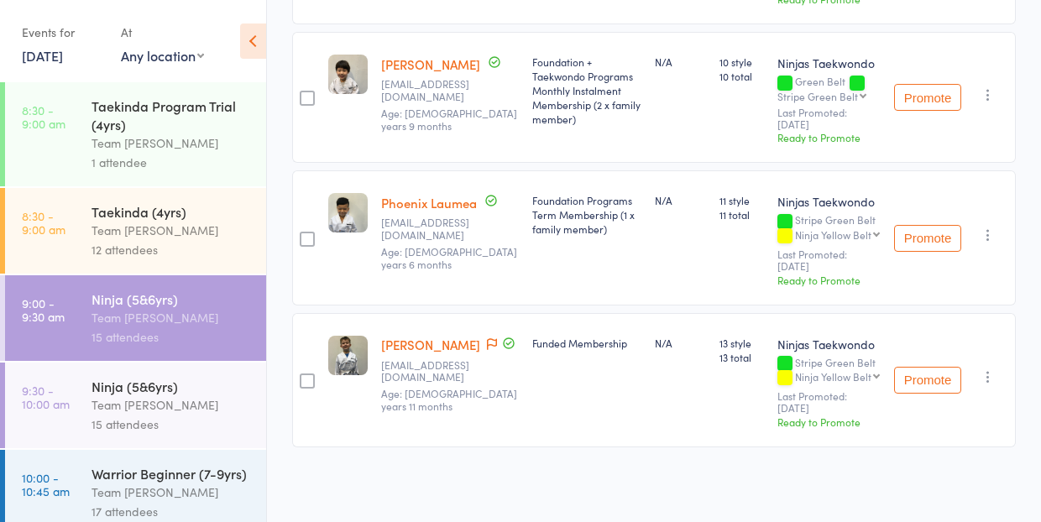
click at [993, 103] on icon "button" at bounding box center [988, 94] width 17 height 17
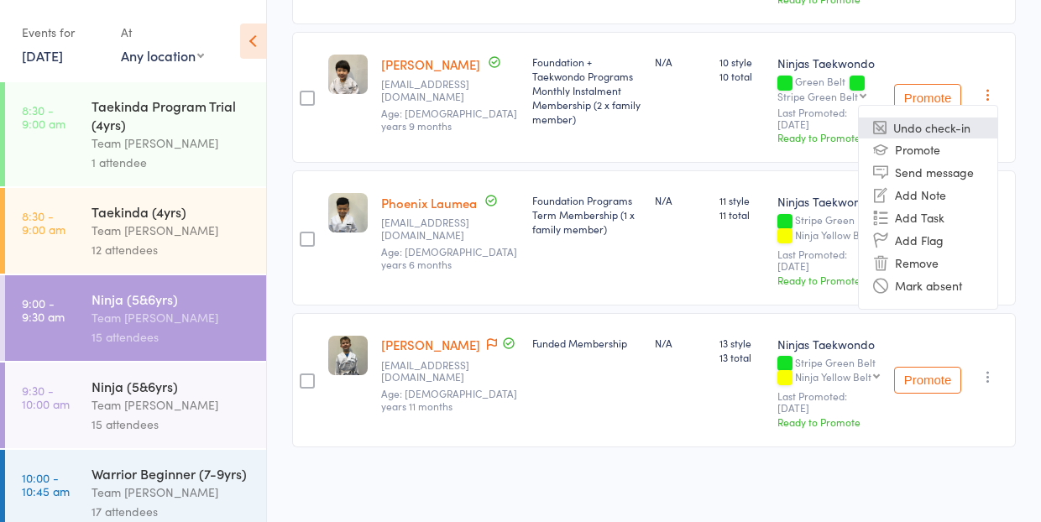
click at [934, 139] on li "Undo check-in" at bounding box center [928, 128] width 139 height 21
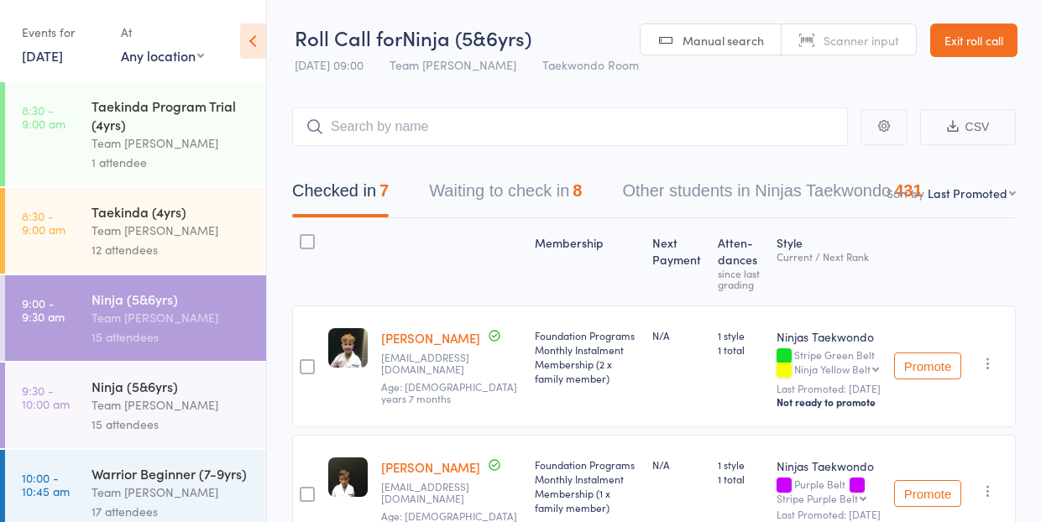
scroll to position [0, 0]
click at [474, 211] on button "Waiting to check in 8" at bounding box center [505, 195] width 153 height 45
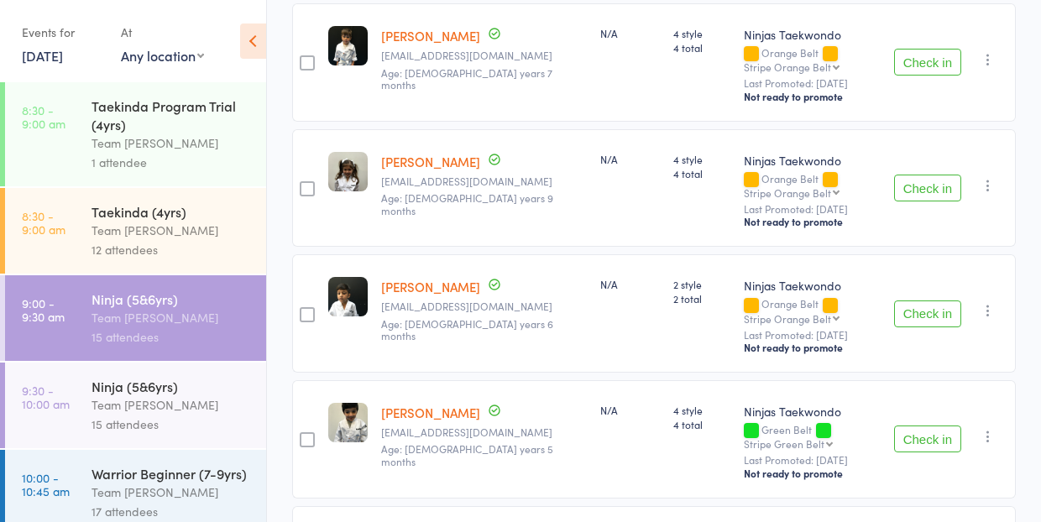
scroll to position [555, 0]
click at [936, 425] on button "Check in" at bounding box center [927, 438] width 67 height 27
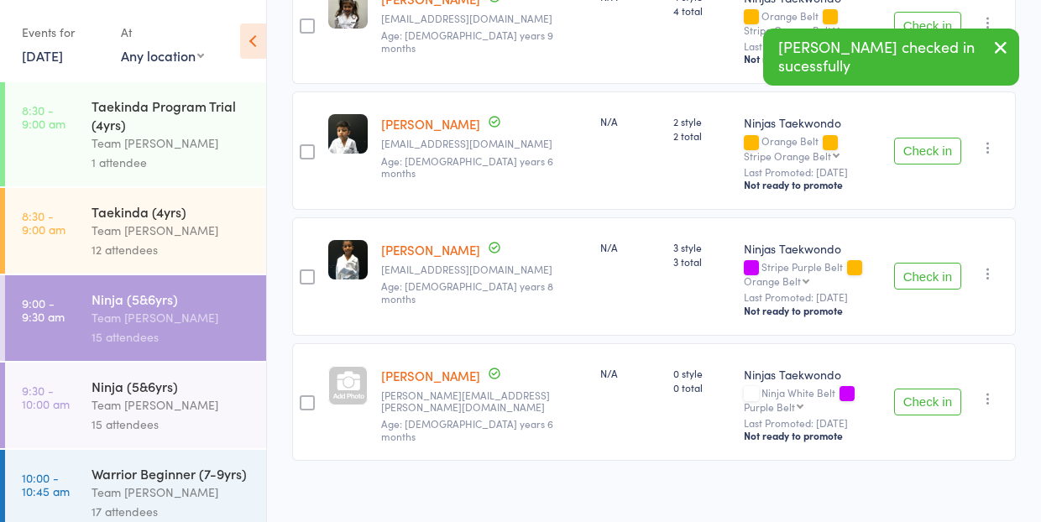
scroll to position [716, 0]
click at [929, 394] on button "Check in" at bounding box center [927, 403] width 67 height 27
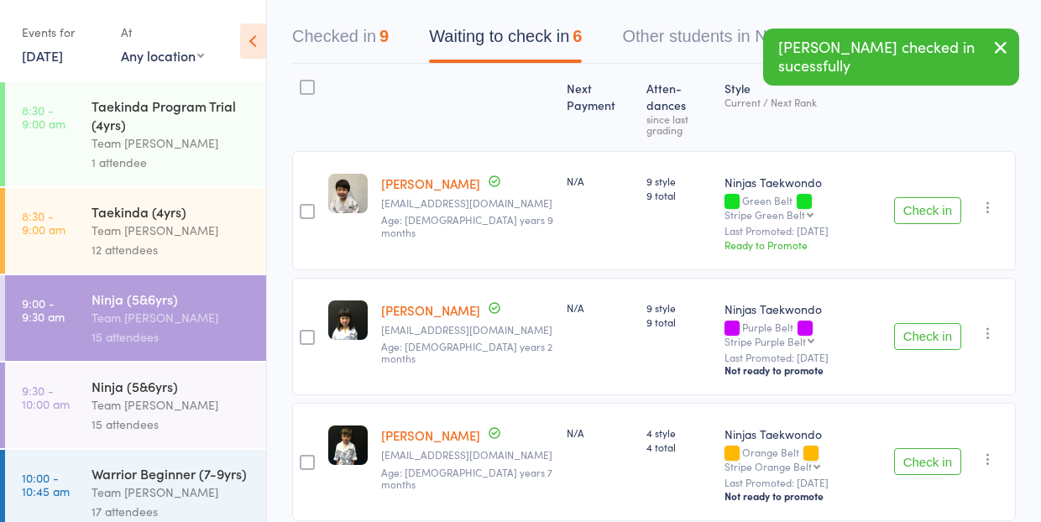
scroll to position [156, 0]
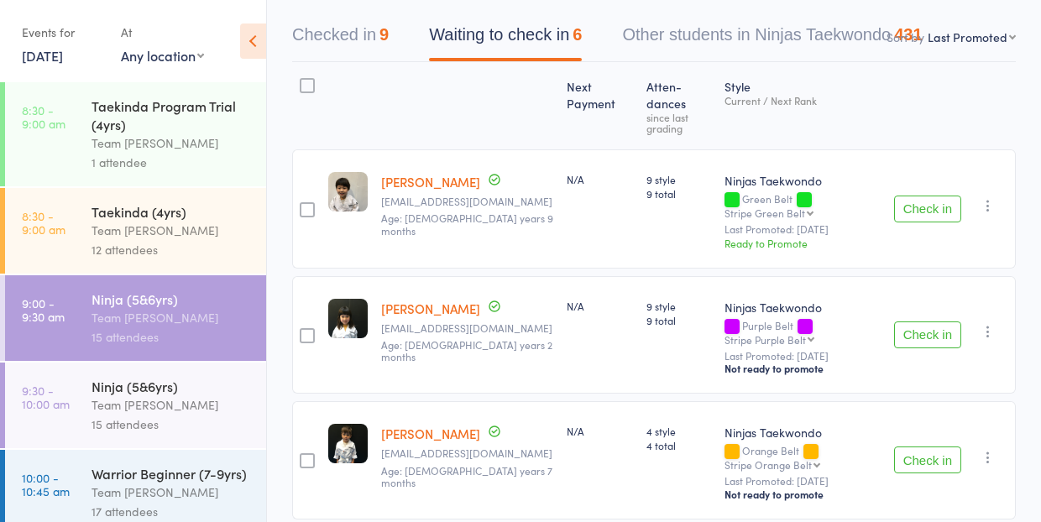
click at [230, 249] on div "12 attendees" at bounding box center [172, 249] width 160 height 19
click at [231, 250] on div "12 attendees" at bounding box center [172, 249] width 160 height 19
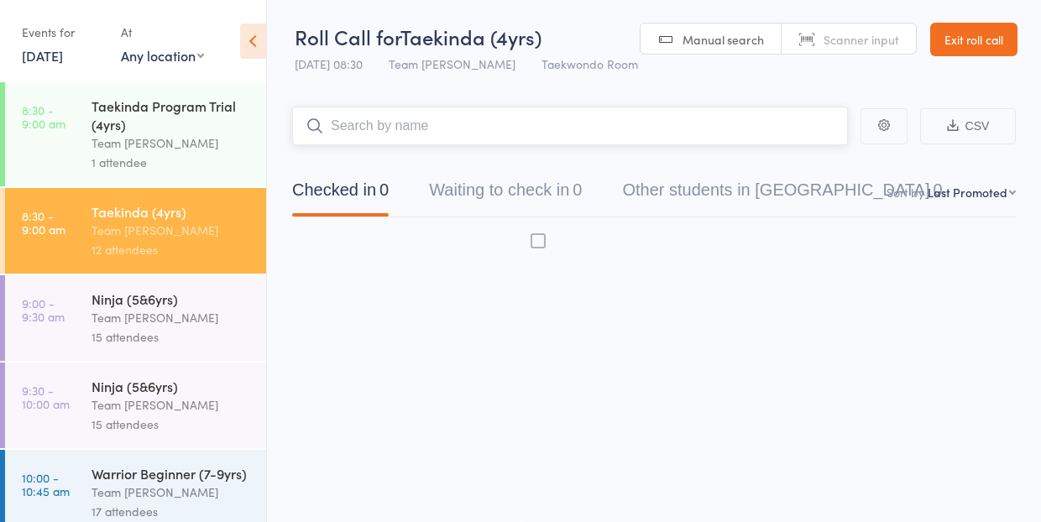
scroll to position [1, 0]
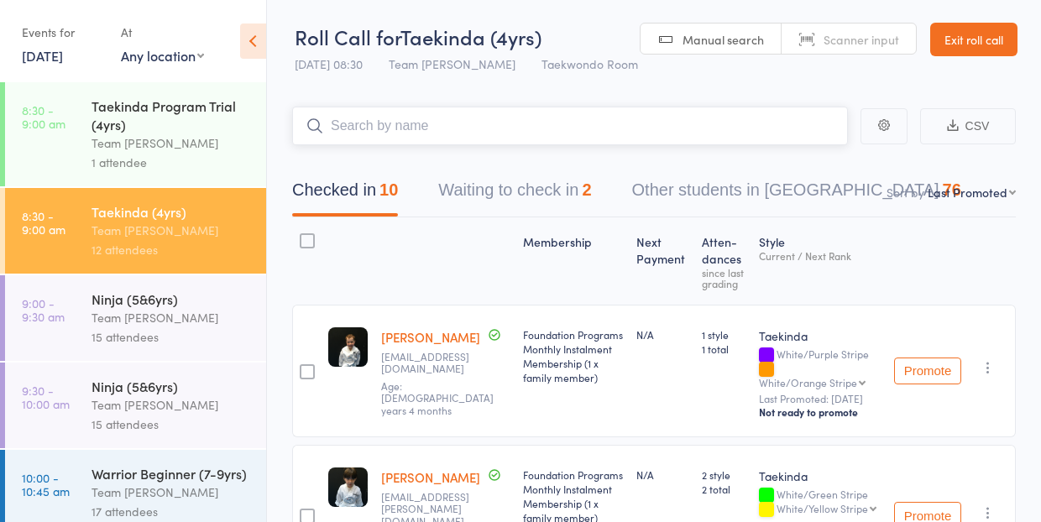
click at [519, 201] on button "Waiting to check in 2" at bounding box center [514, 194] width 153 height 45
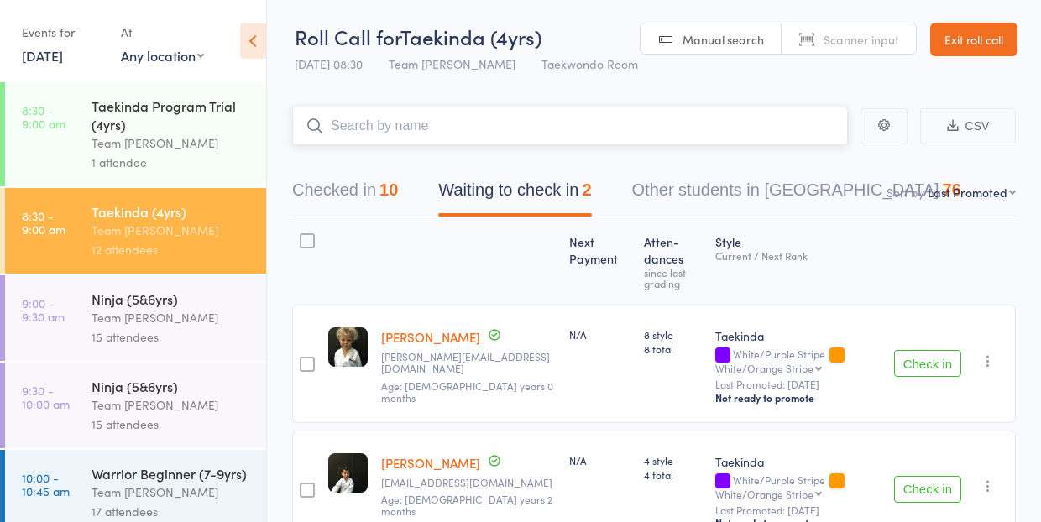
click at [519, 201] on button "Waiting to check in 2" at bounding box center [514, 194] width 153 height 45
click at [988, 358] on icon "button" at bounding box center [988, 361] width 17 height 17
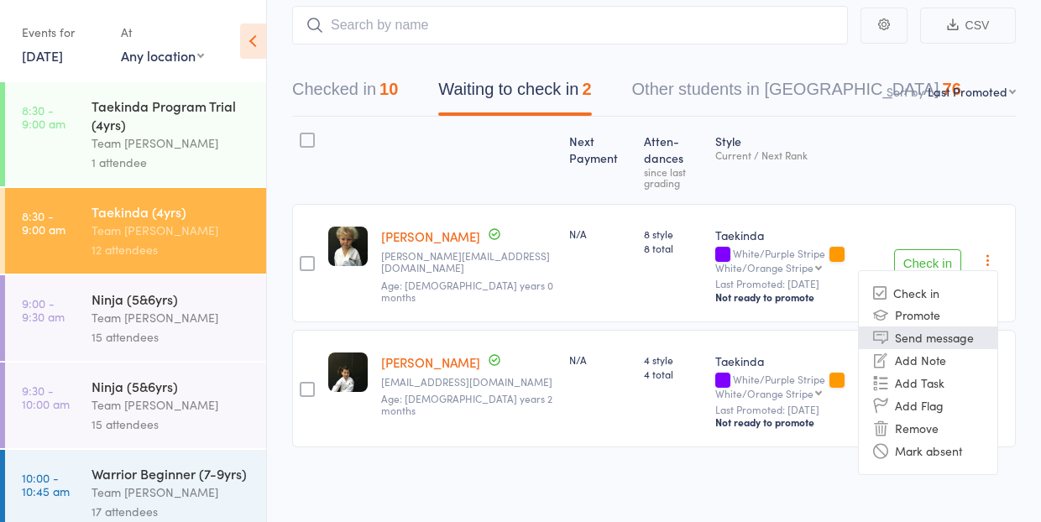
scroll to position [102, 0]
click at [927, 453] on li "Mark absent" at bounding box center [928, 451] width 139 height 23
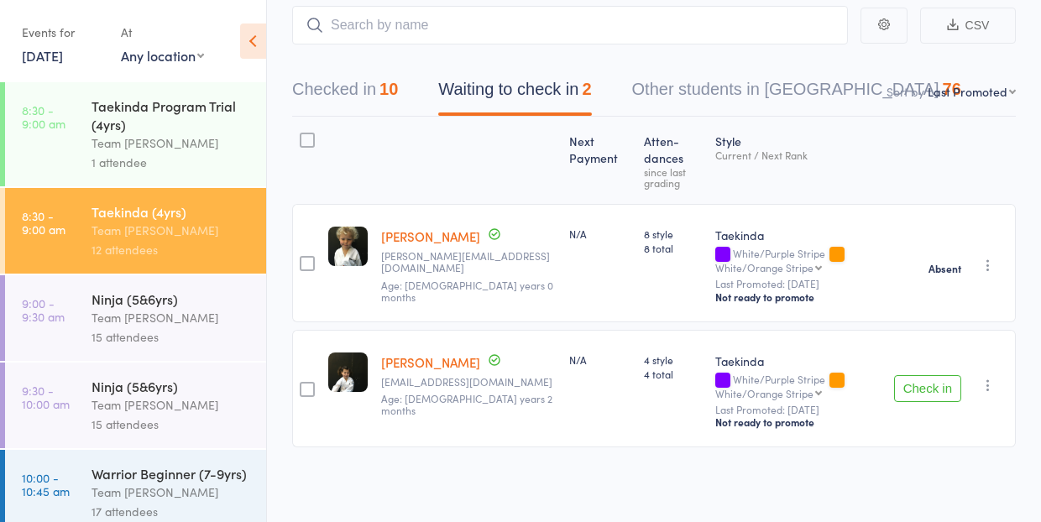
click at [991, 388] on icon "button" at bounding box center [988, 385] width 17 height 17
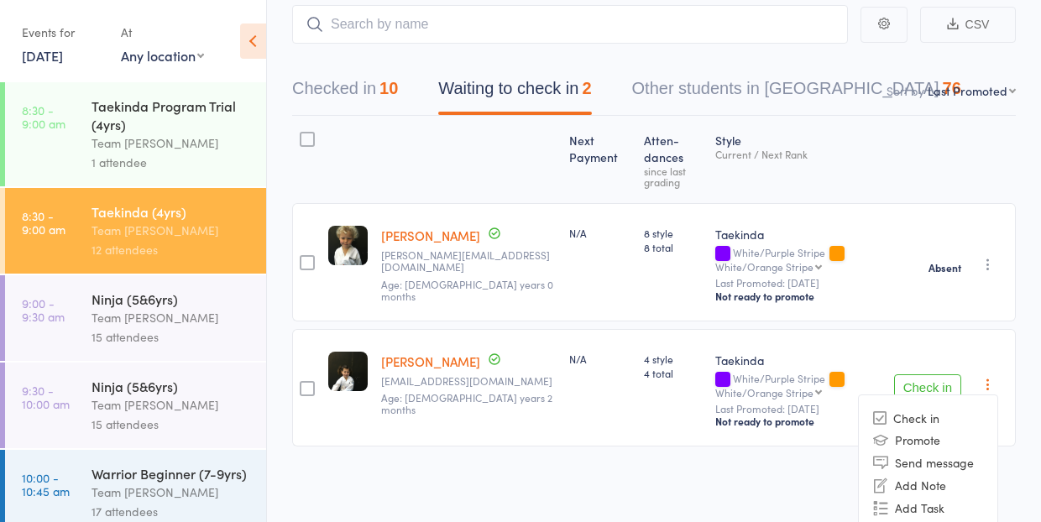
click at [989, 392] on icon "button" at bounding box center [988, 384] width 17 height 17
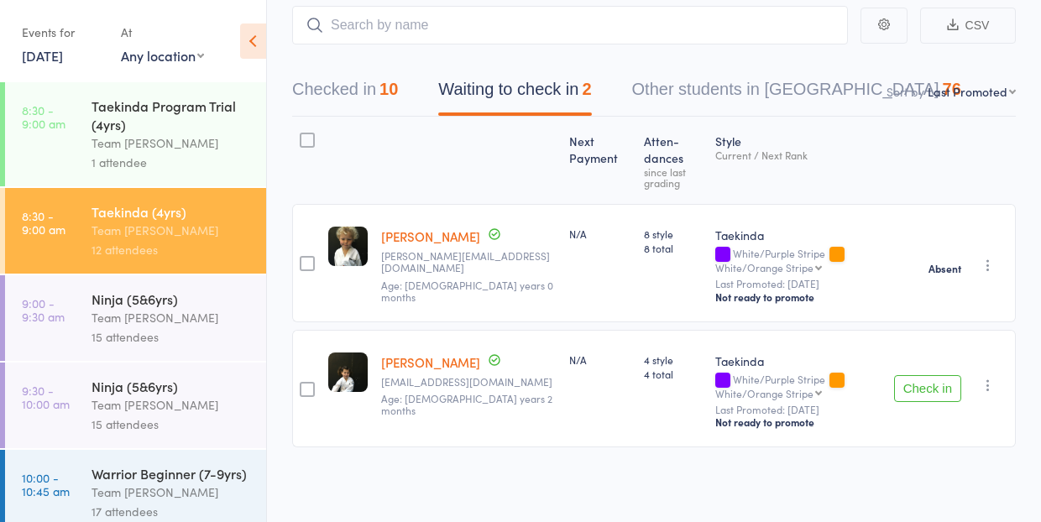
click at [987, 385] on icon "button" at bounding box center [988, 385] width 17 height 17
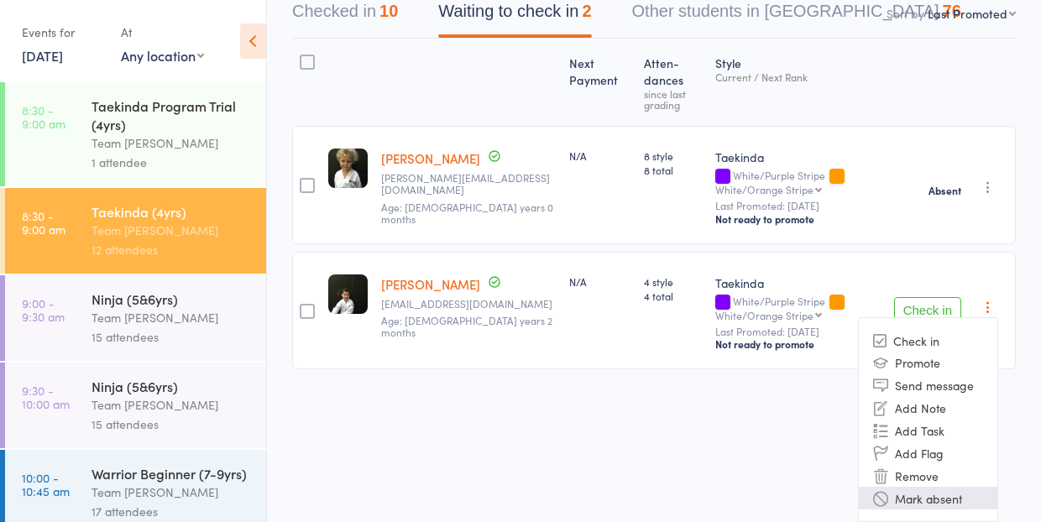
click at [930, 500] on li "Mark absent" at bounding box center [928, 498] width 139 height 23
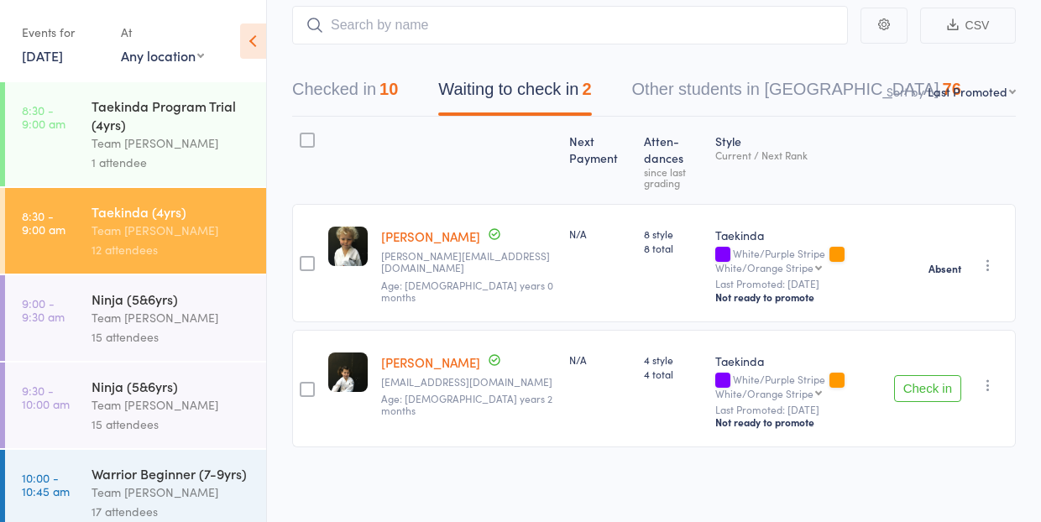
scroll to position [86, 0]
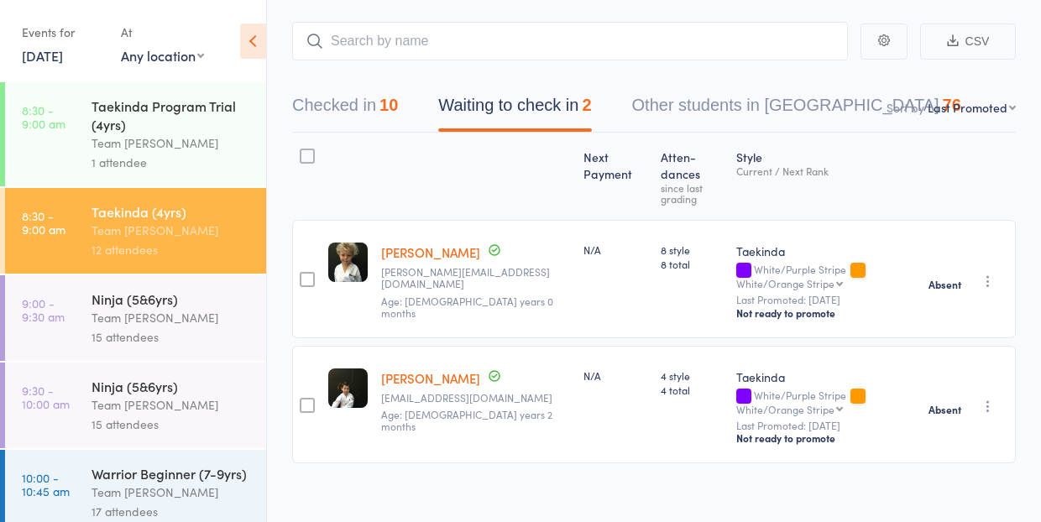
click at [174, 328] on div "15 attendees" at bounding box center [172, 336] width 160 height 19
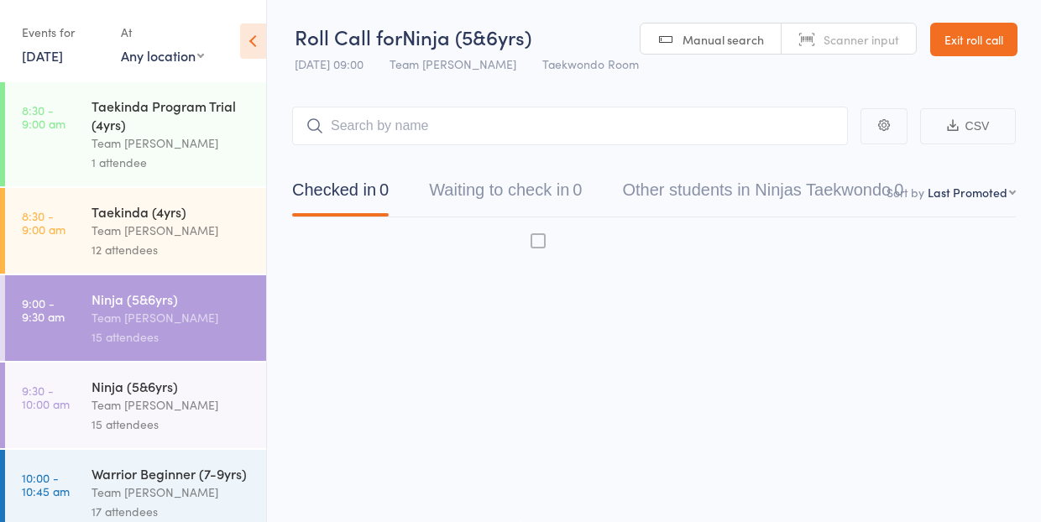
scroll to position [1, 0]
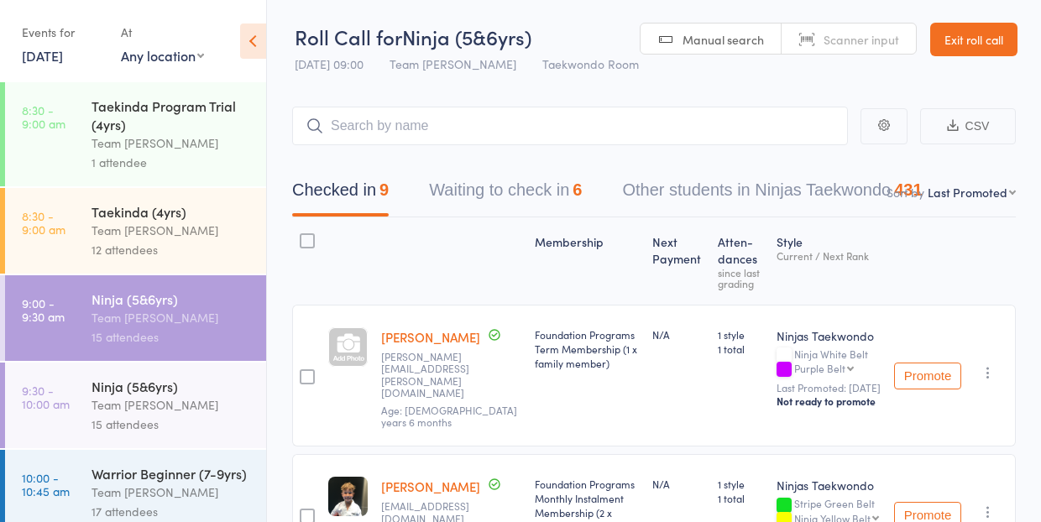
click at [484, 186] on button "Waiting to check in 6" at bounding box center [505, 194] width 153 height 45
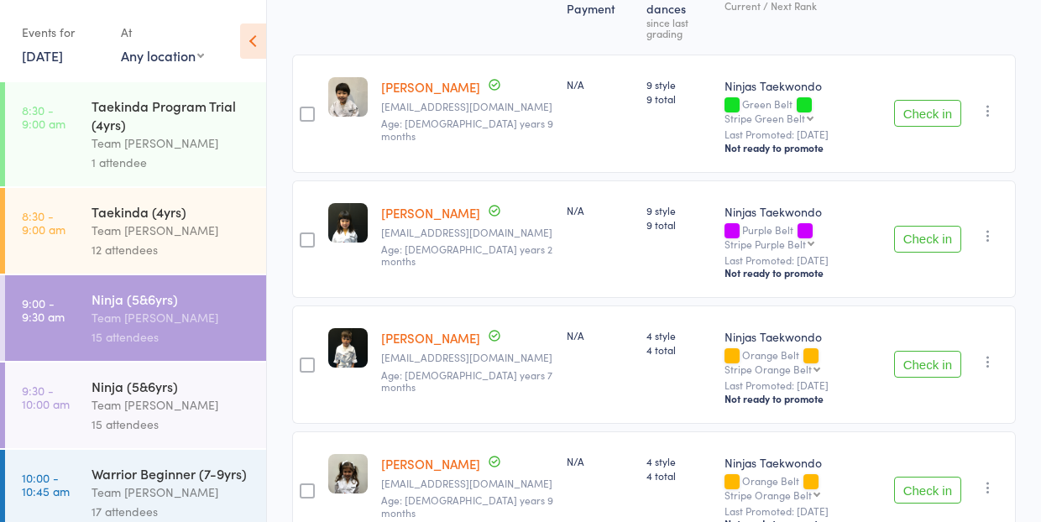
scroll to position [265, 0]
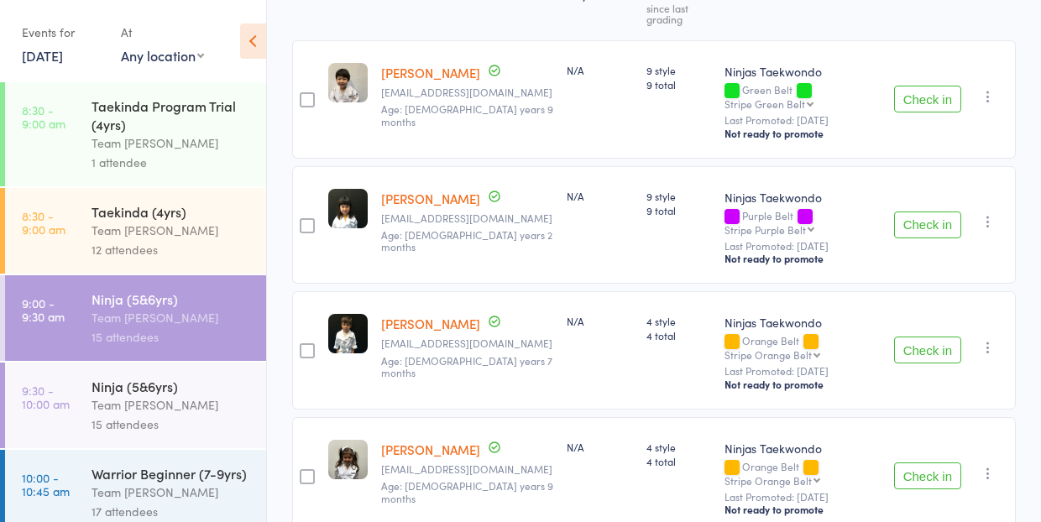
click at [90, 401] on link "9:30 - 10:00 am Ninja (5&6yrs) Team Carlo Preston 15 attendees" at bounding box center [135, 406] width 261 height 86
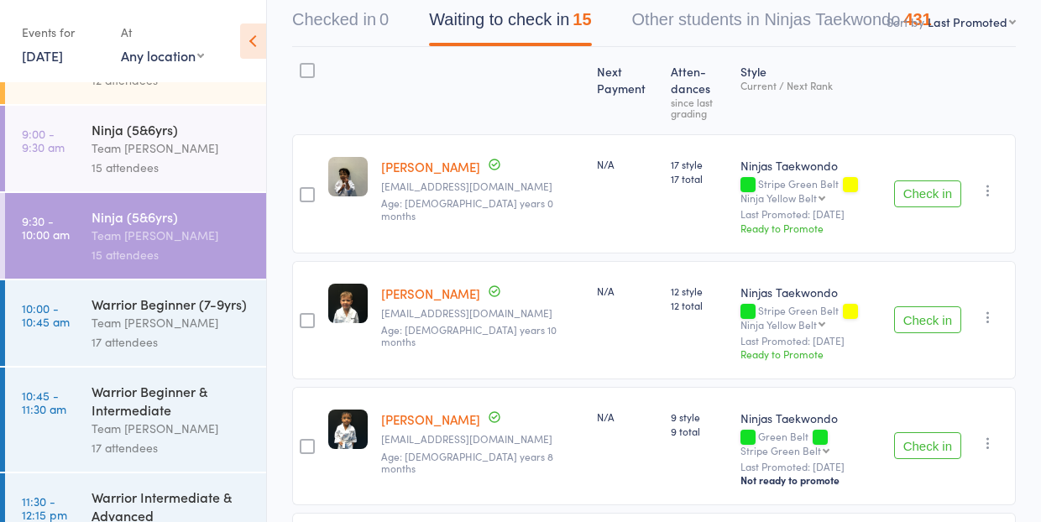
scroll to position [189, 0]
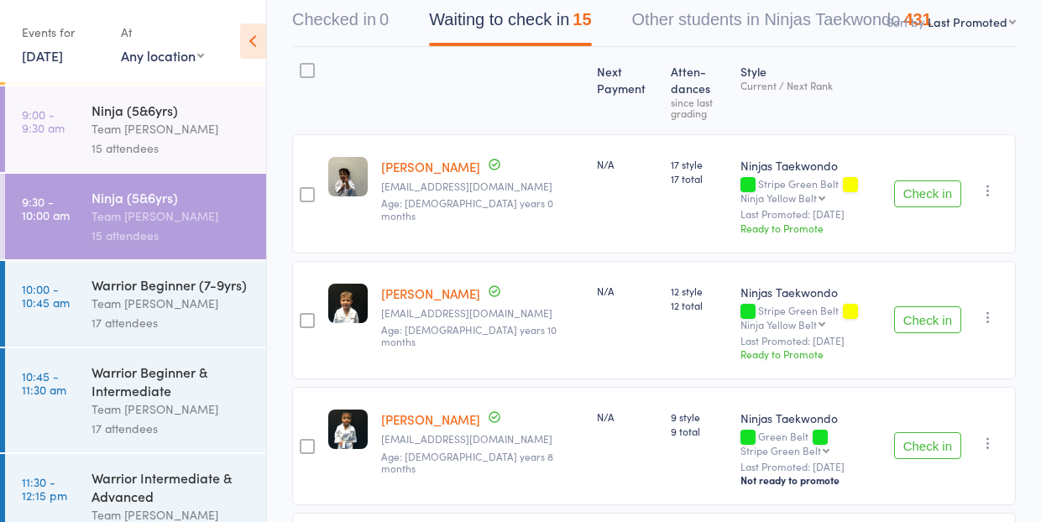
click at [135, 281] on div "Warrior Beginner (7-9yrs)" at bounding box center [172, 284] width 160 height 18
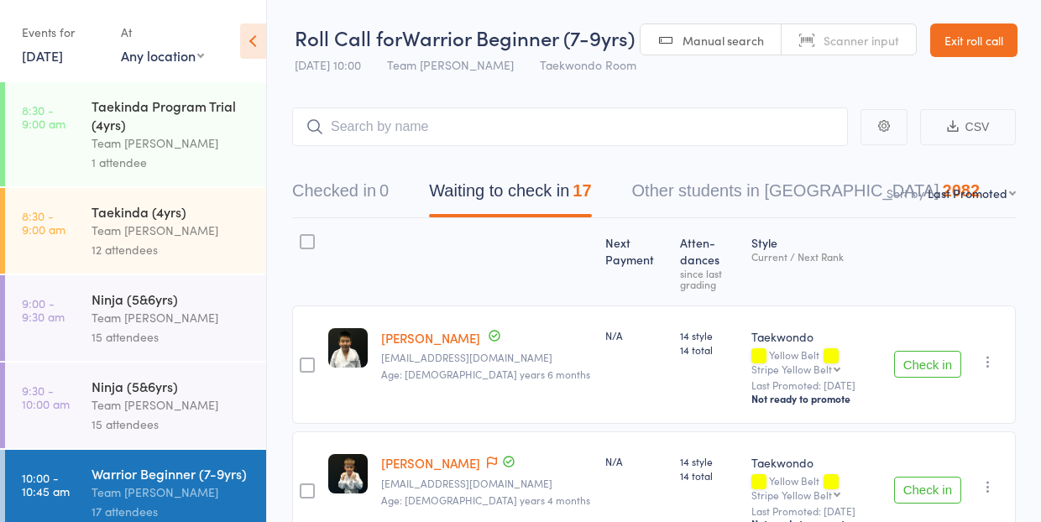
select select "10"
click at [134, 318] on div "Team [PERSON_NAME]" at bounding box center [172, 317] width 160 height 19
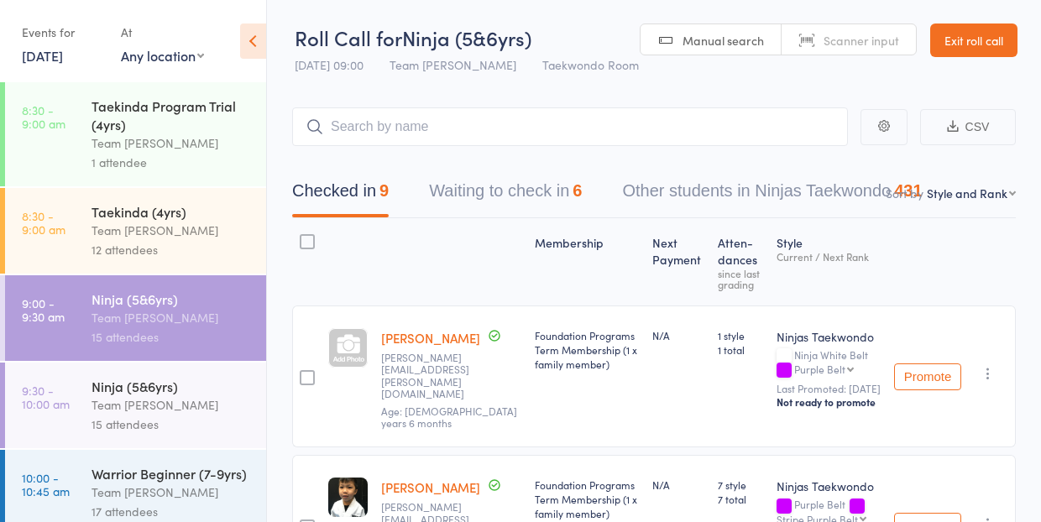
click at [490, 191] on button "Waiting to check in 6" at bounding box center [505, 195] width 153 height 45
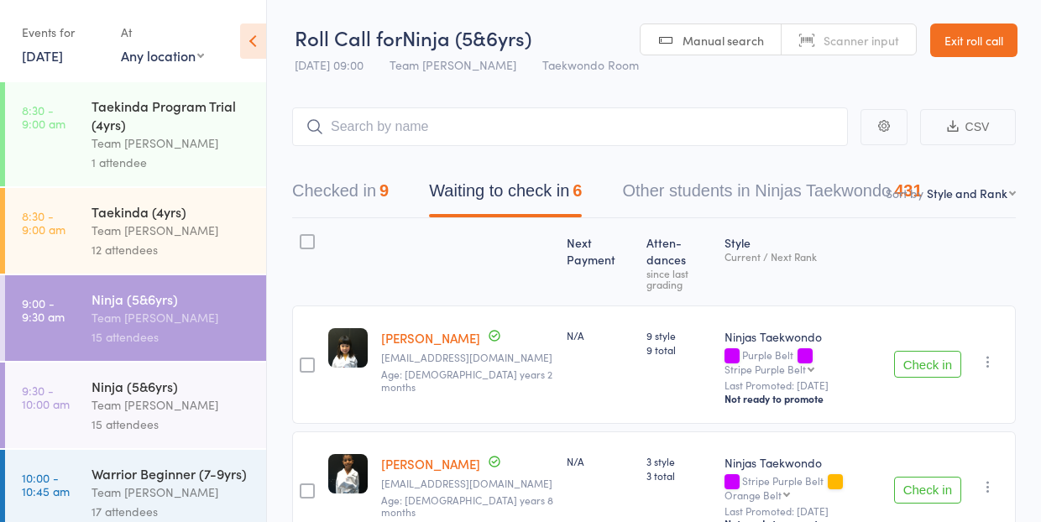
click at [940, 351] on button "Check in" at bounding box center [927, 364] width 67 height 27
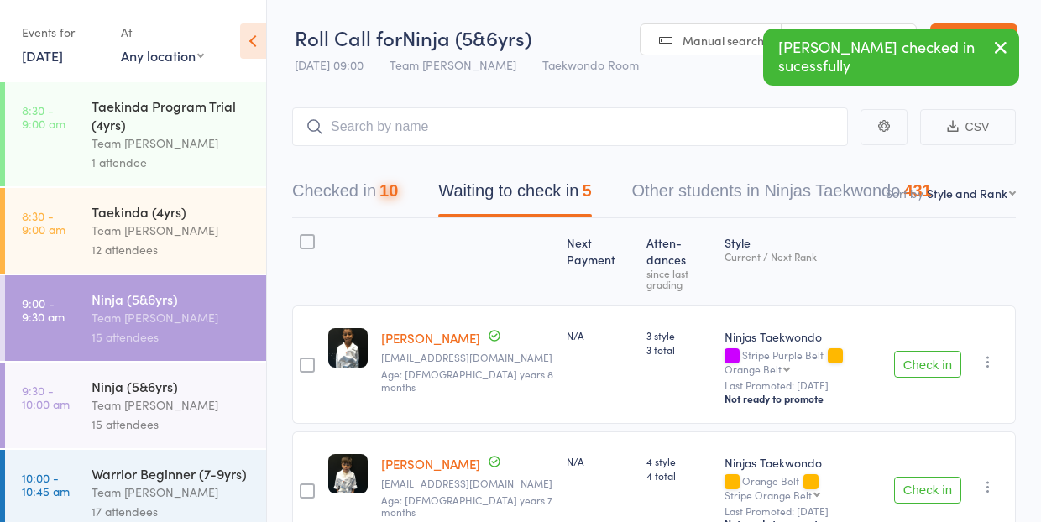
click at [925, 351] on button "Check in" at bounding box center [927, 364] width 67 height 27
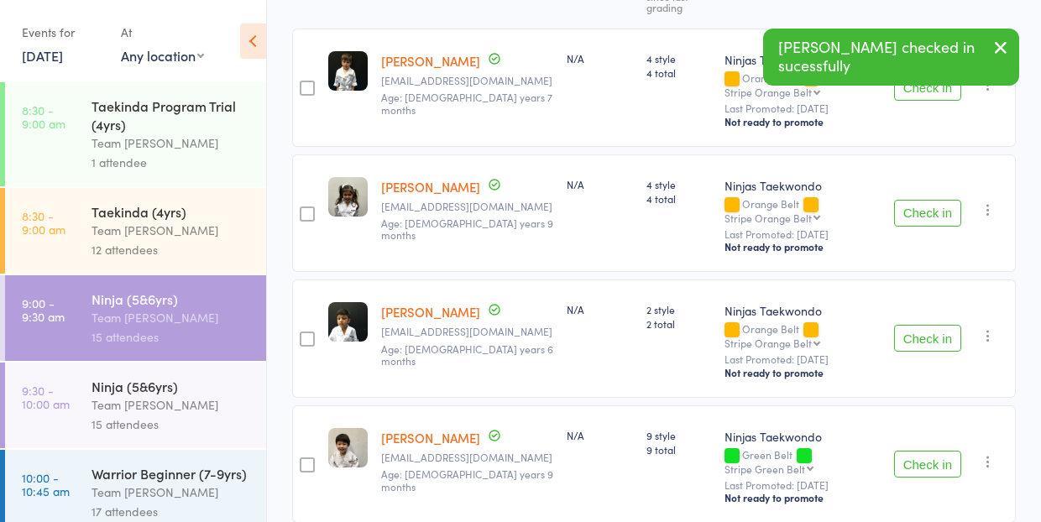
scroll to position [282, 0]
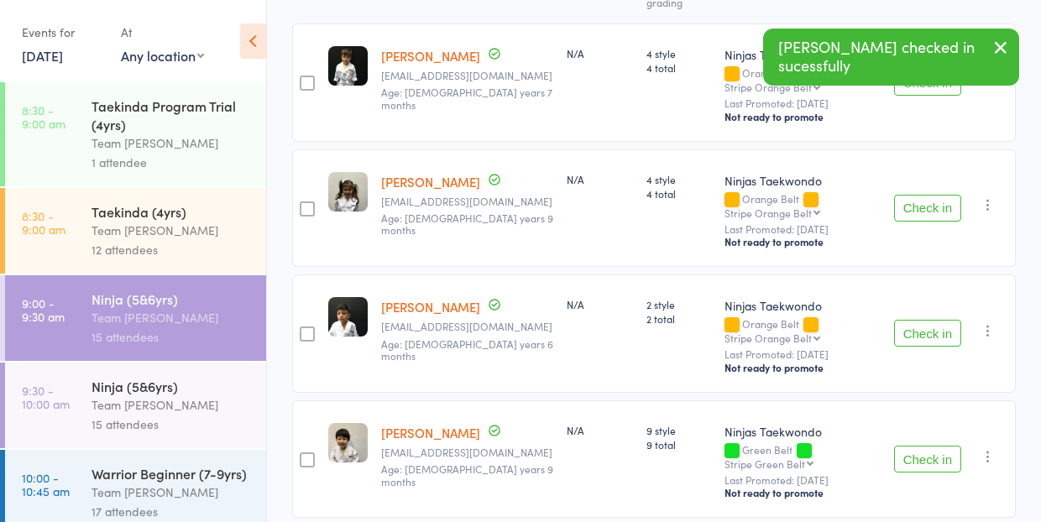
click at [930, 320] on button "Check in" at bounding box center [927, 333] width 67 height 27
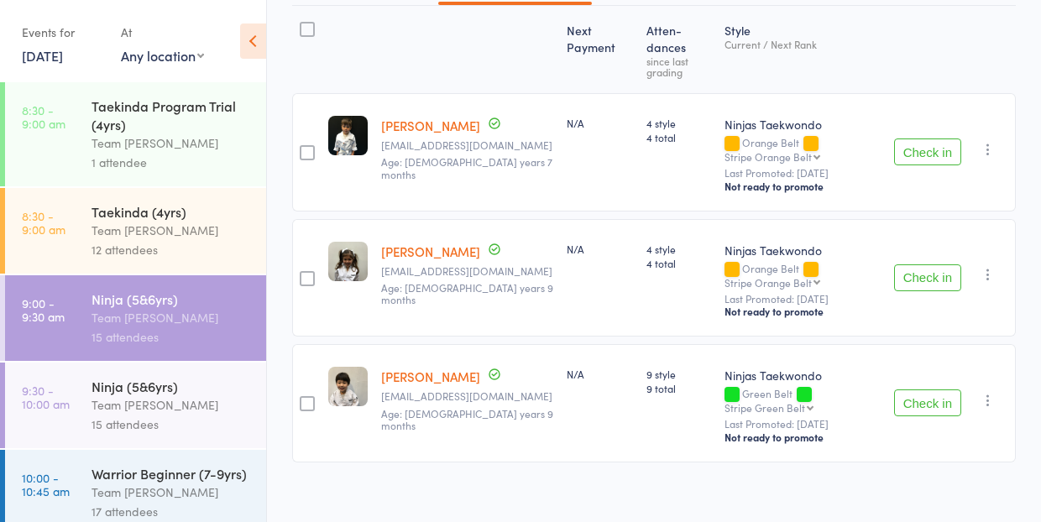
click at [926, 139] on button "Check in" at bounding box center [927, 152] width 67 height 27
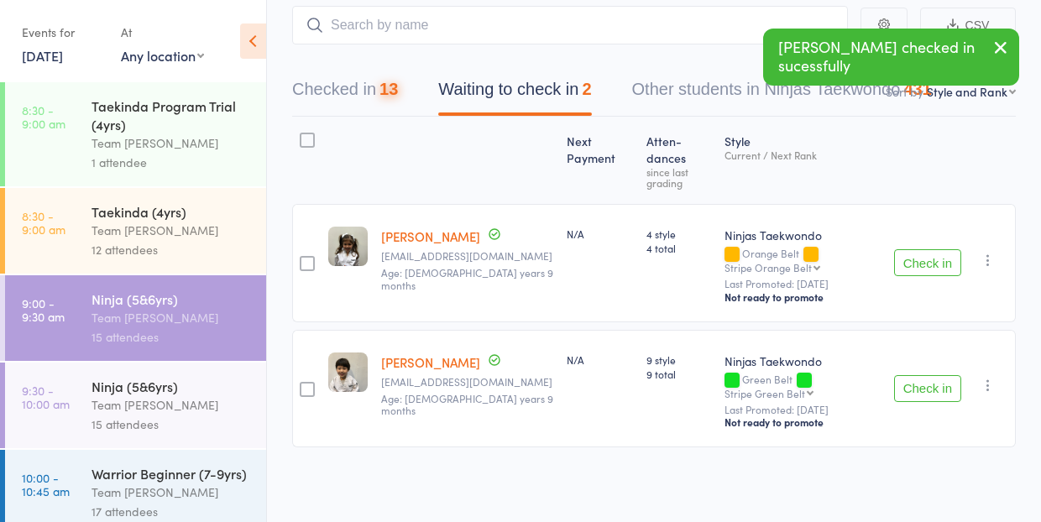
scroll to position [75, 0]
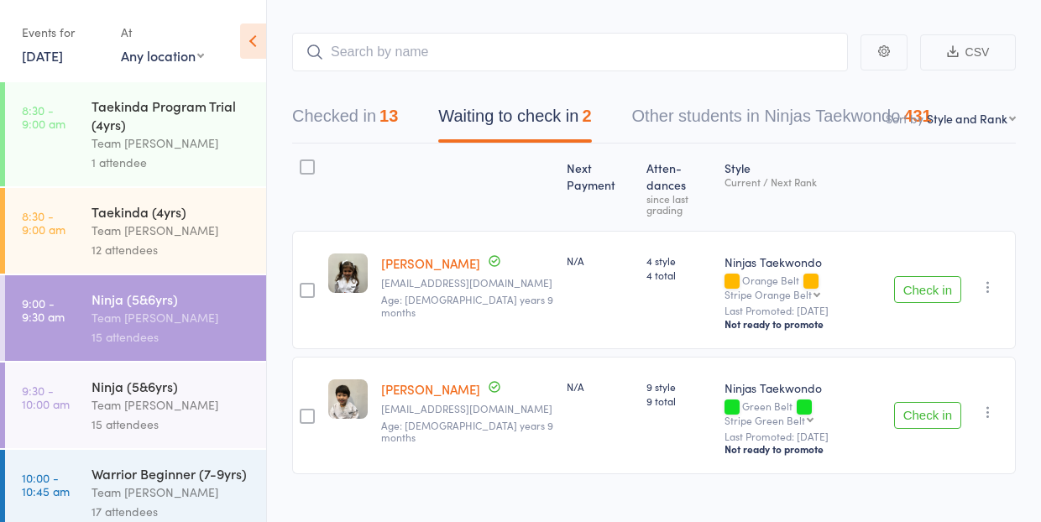
click at [990, 404] on icon "button" at bounding box center [988, 412] width 17 height 17
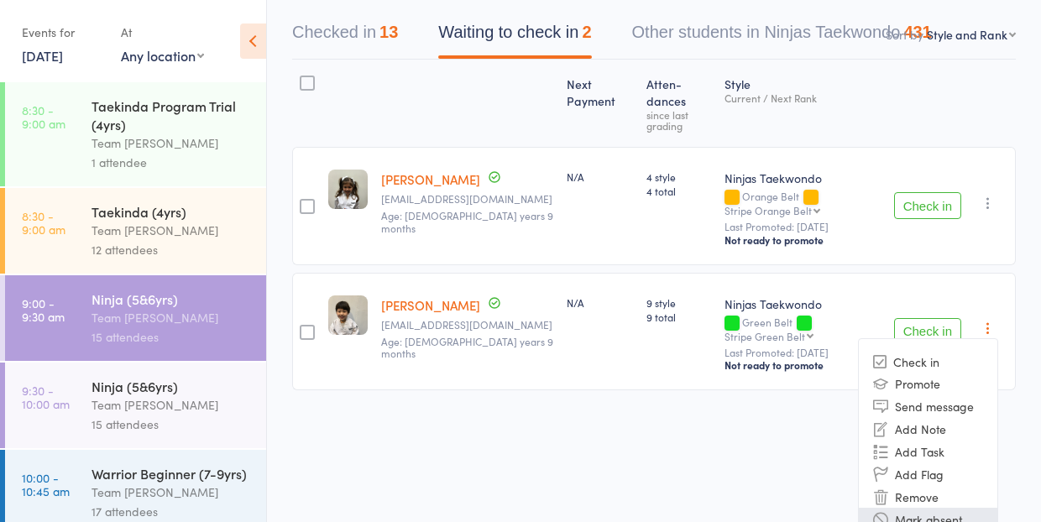
click at [955, 508] on li "Mark absent" at bounding box center [928, 519] width 139 height 23
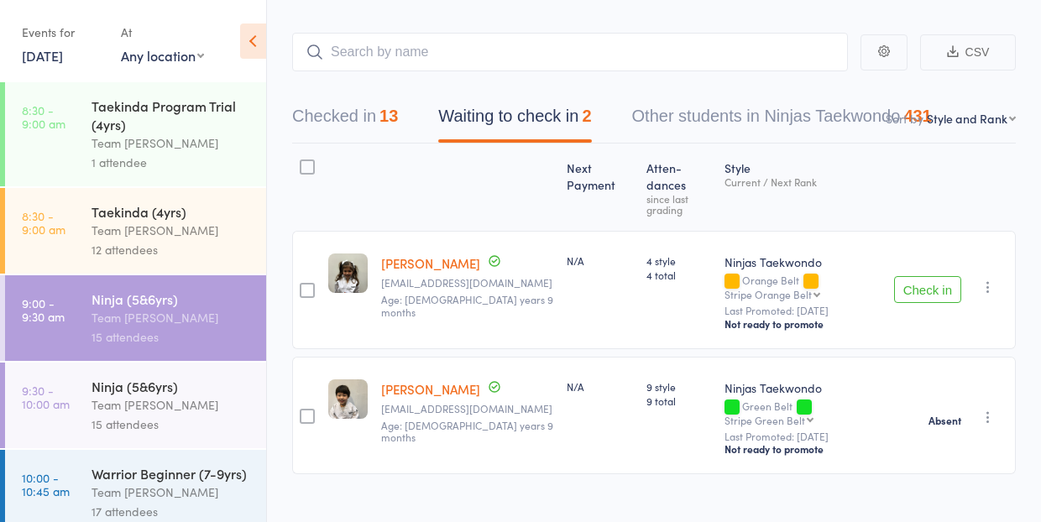
click at [987, 279] on icon "button" at bounding box center [988, 287] width 17 height 17
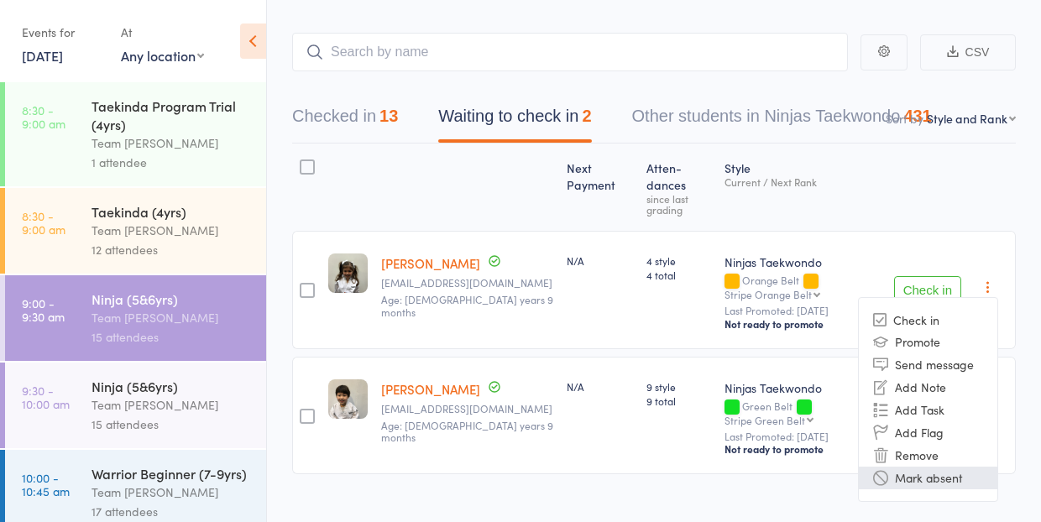
click at [957, 467] on li "Mark absent" at bounding box center [928, 478] width 139 height 23
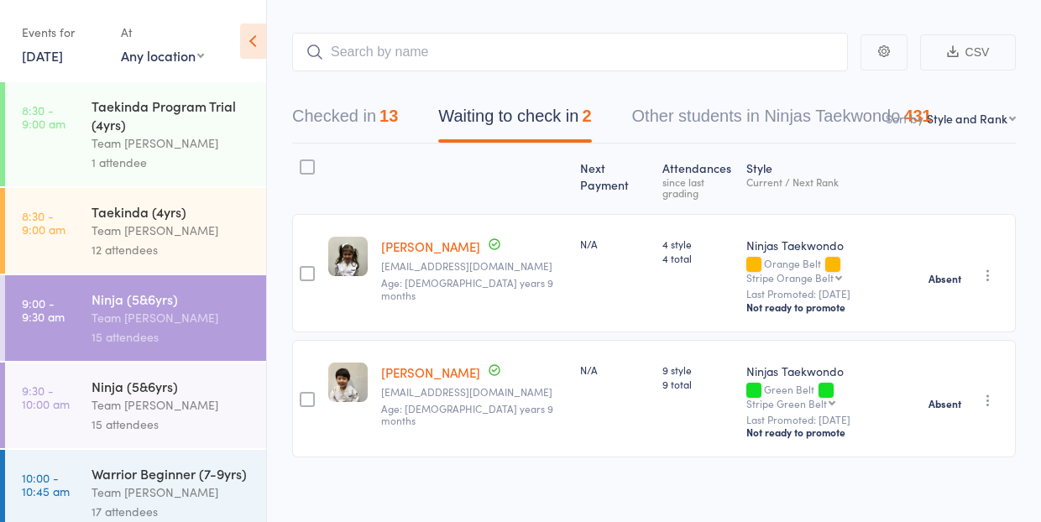
scroll to position [53, 0]
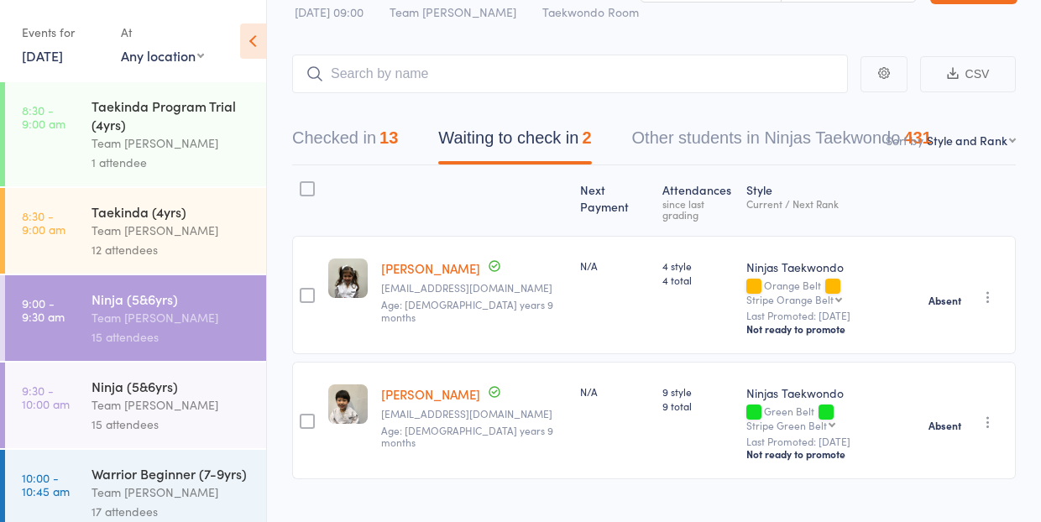
click at [173, 402] on div "Team [PERSON_NAME]" at bounding box center [172, 404] width 160 height 19
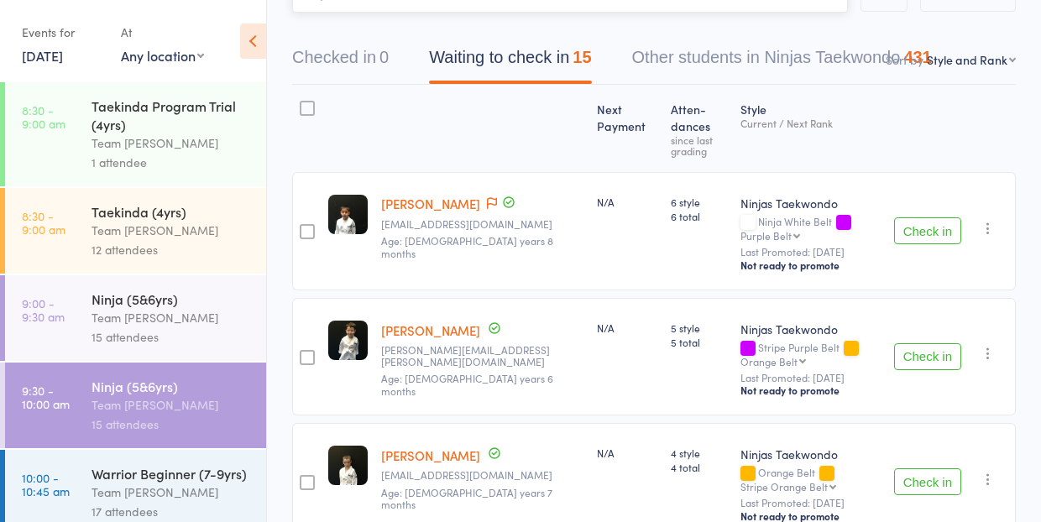
scroll to position [137, 0]
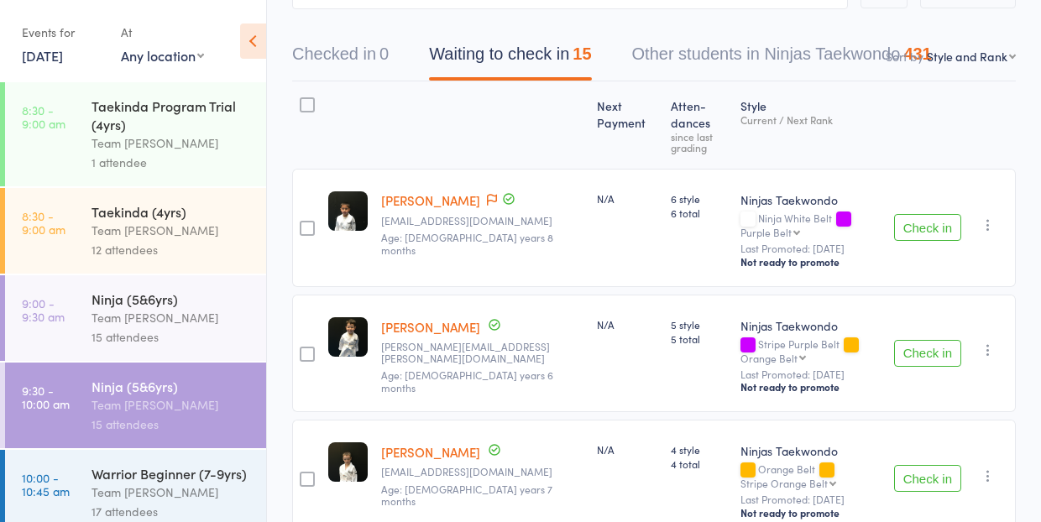
click at [135, 322] on div "Team [PERSON_NAME]" at bounding box center [172, 317] width 160 height 19
click at [129, 317] on div "Team [PERSON_NAME]" at bounding box center [172, 317] width 160 height 19
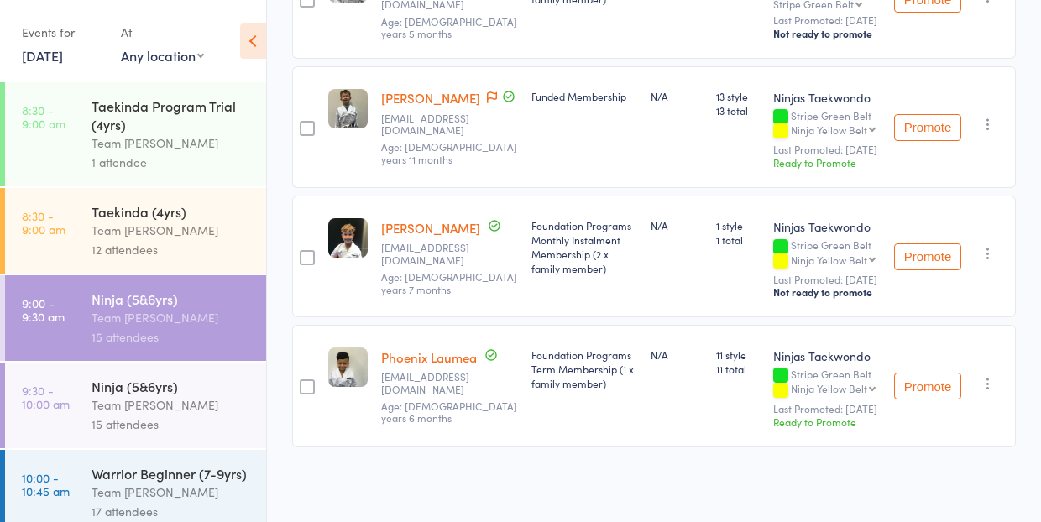
scroll to position [1799, 0]
click at [139, 405] on div "Team [PERSON_NAME]" at bounding box center [172, 404] width 160 height 19
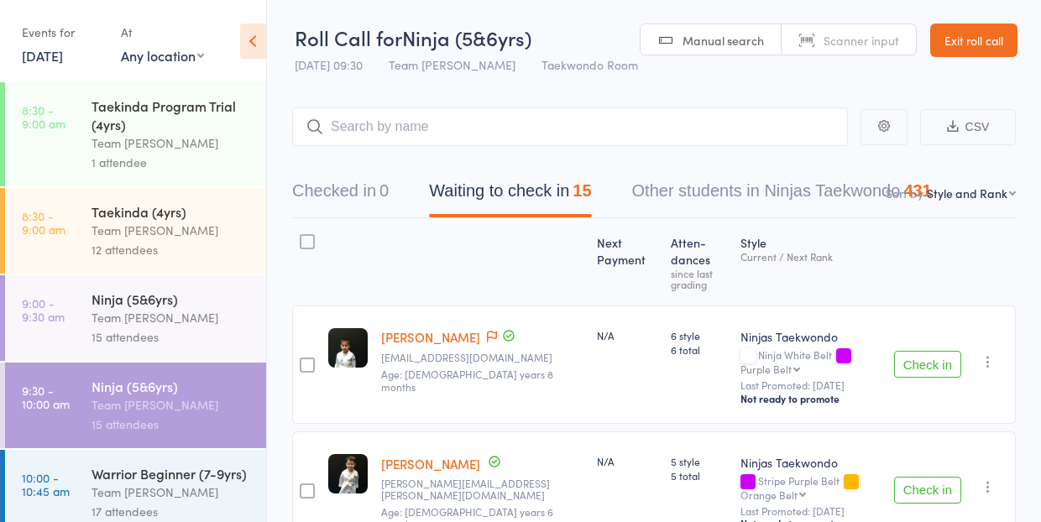
click at [865, 392] on div "Not ready to promote" at bounding box center [811, 398] width 140 height 13
click at [926, 351] on button "Check in" at bounding box center [927, 364] width 67 height 27
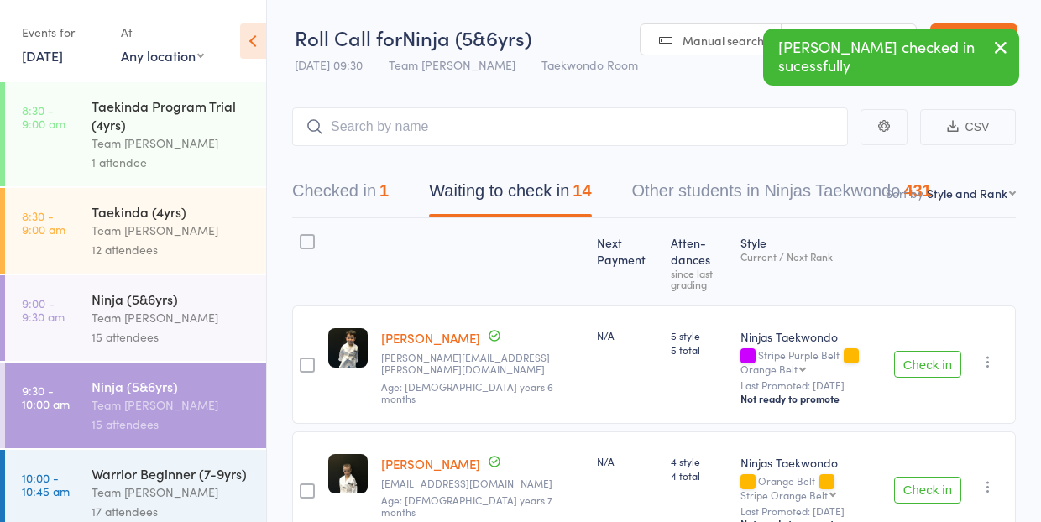
click at [951, 354] on button "Check in" at bounding box center [927, 364] width 67 height 27
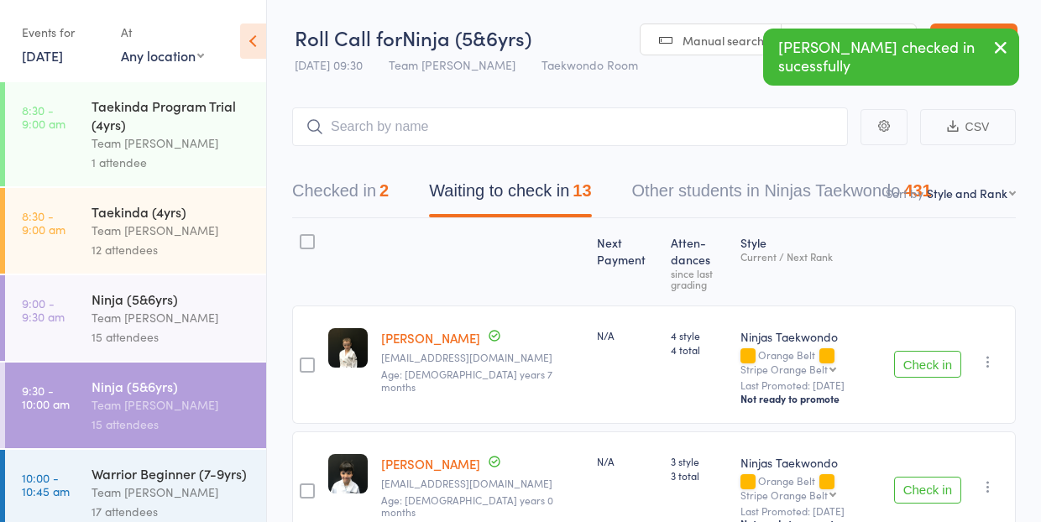
click at [951, 351] on button "Check in" at bounding box center [927, 364] width 67 height 27
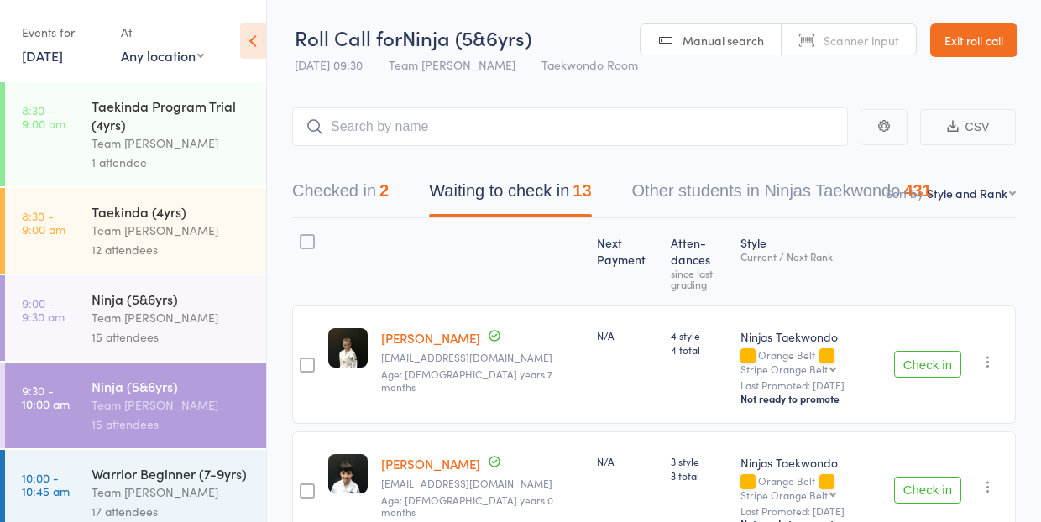
click at [951, 351] on button "Check in" at bounding box center [927, 364] width 67 height 27
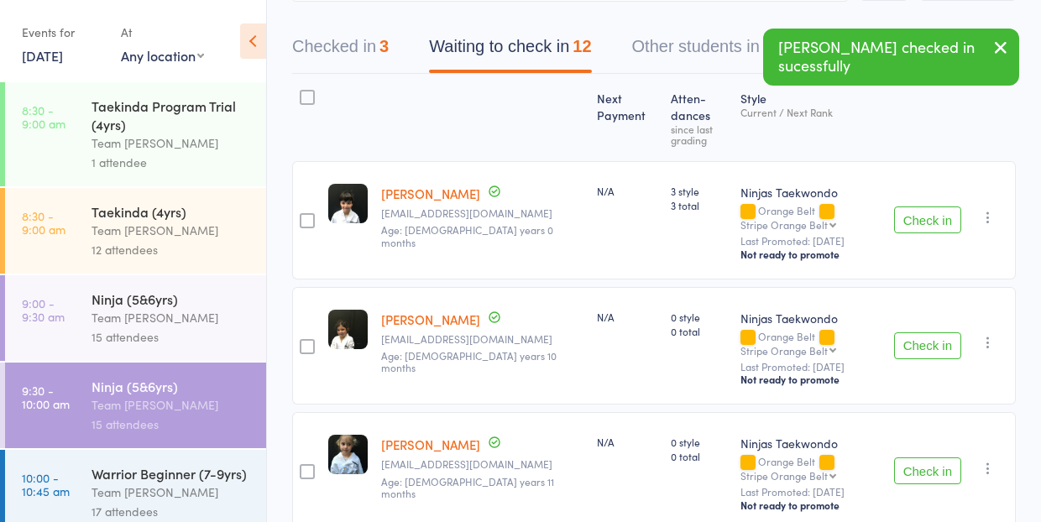
scroll to position [165, 0]
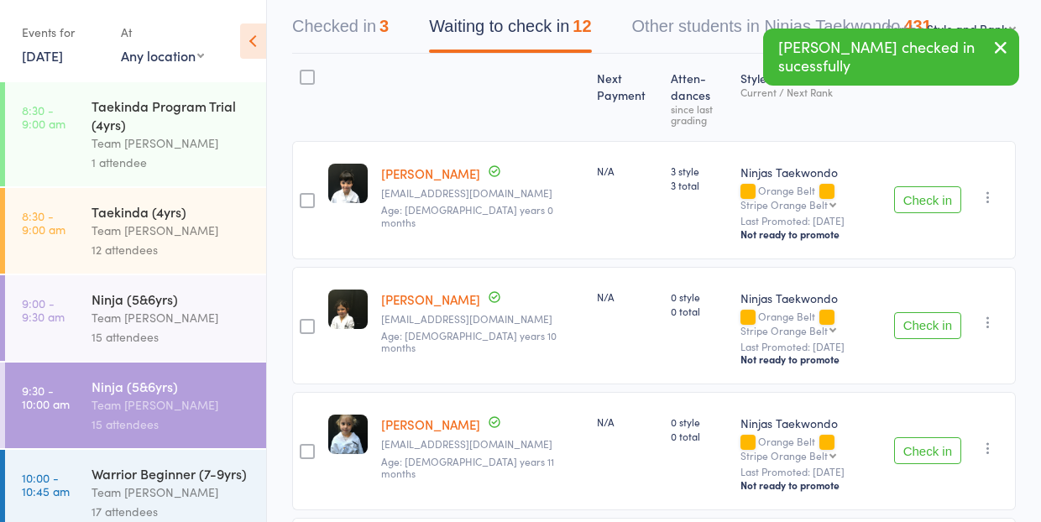
click at [919, 312] on button "Check in" at bounding box center [927, 325] width 67 height 27
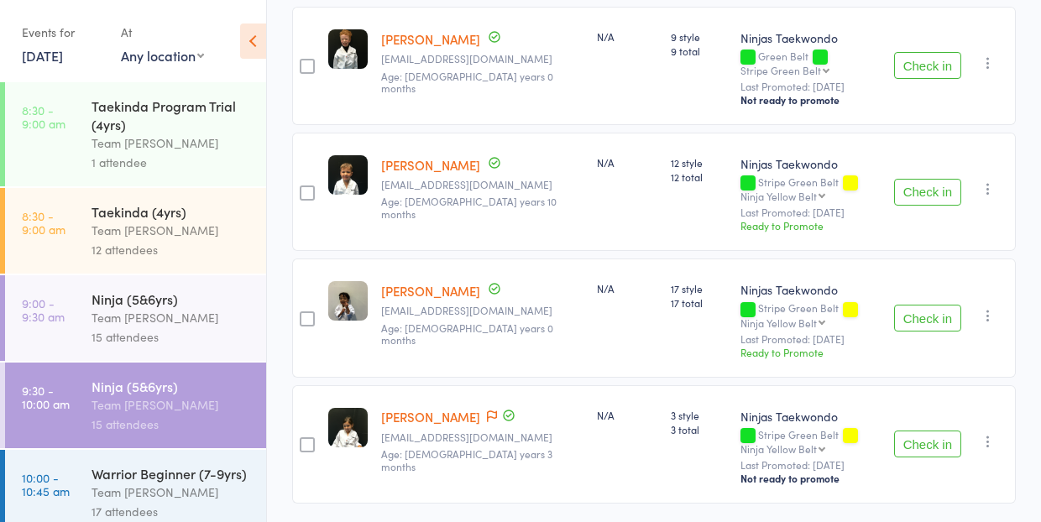
scroll to position [1177, 0]
click at [919, 306] on button "Check in" at bounding box center [927, 319] width 67 height 27
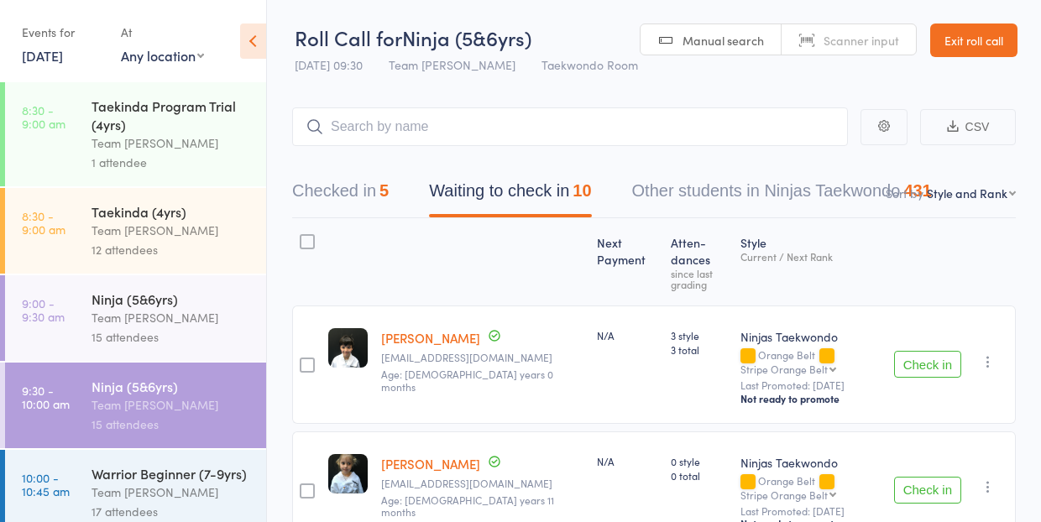
scroll to position [0, 0]
click at [977, 40] on link "Exit roll call" at bounding box center [973, 41] width 87 height 34
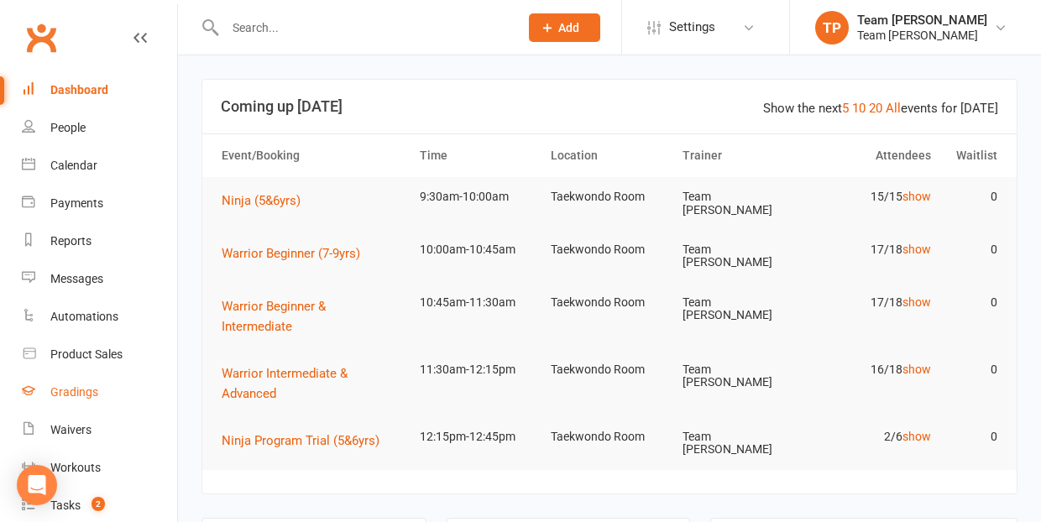
click at [62, 395] on div "Gradings" at bounding box center [74, 391] width 48 height 13
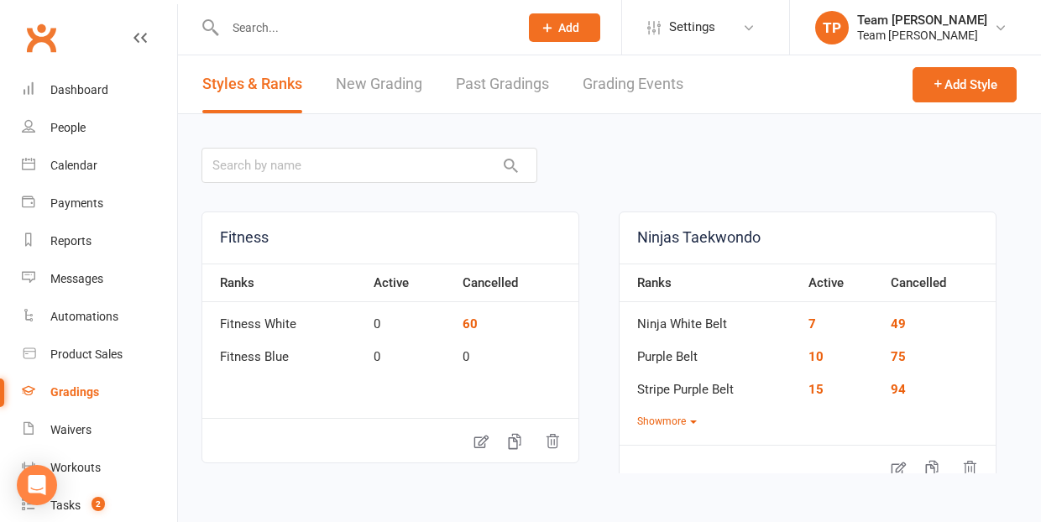
click at [629, 86] on link "Grading Events" at bounding box center [633, 84] width 101 height 58
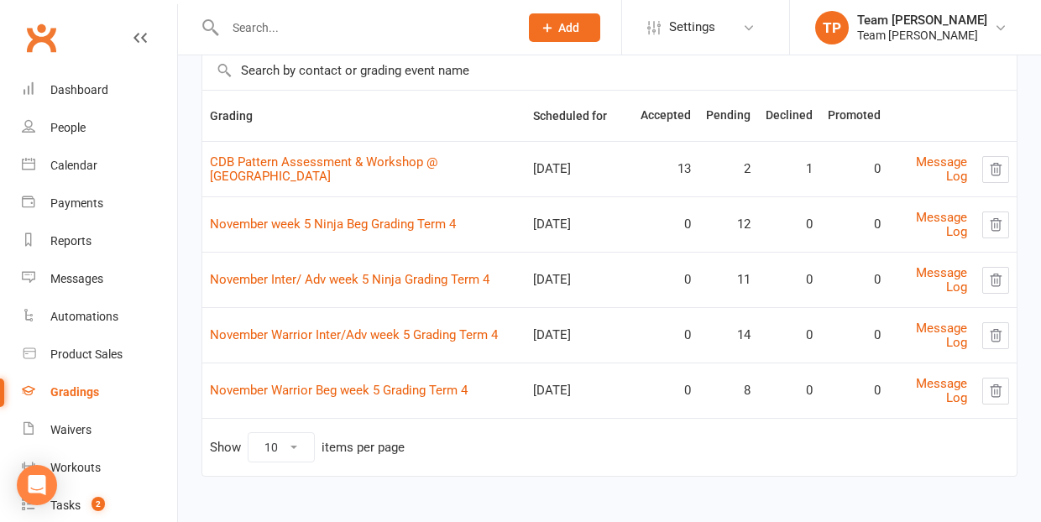
scroll to position [126, 0]
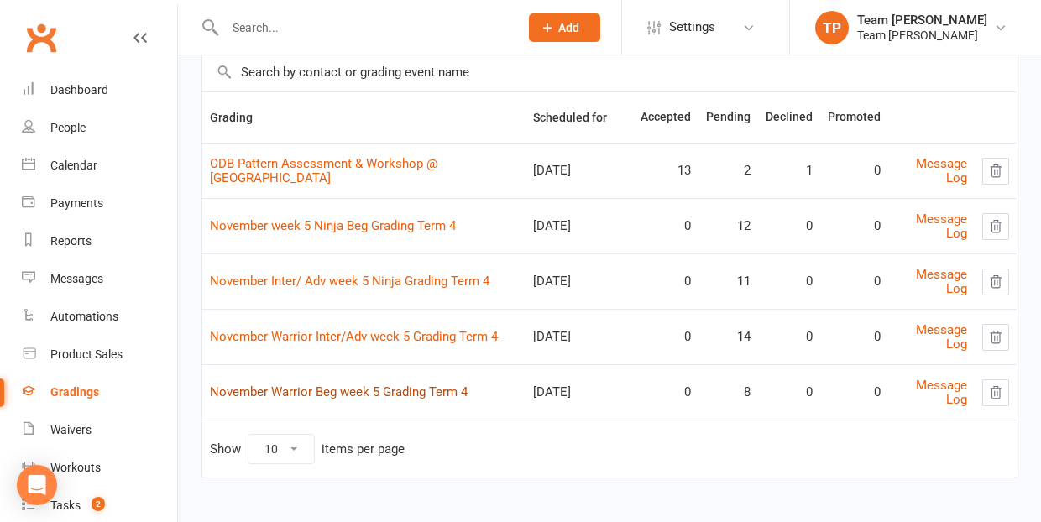
click at [378, 390] on link "November Warrior Beg week 5 Grading Term 4" at bounding box center [339, 392] width 258 height 15
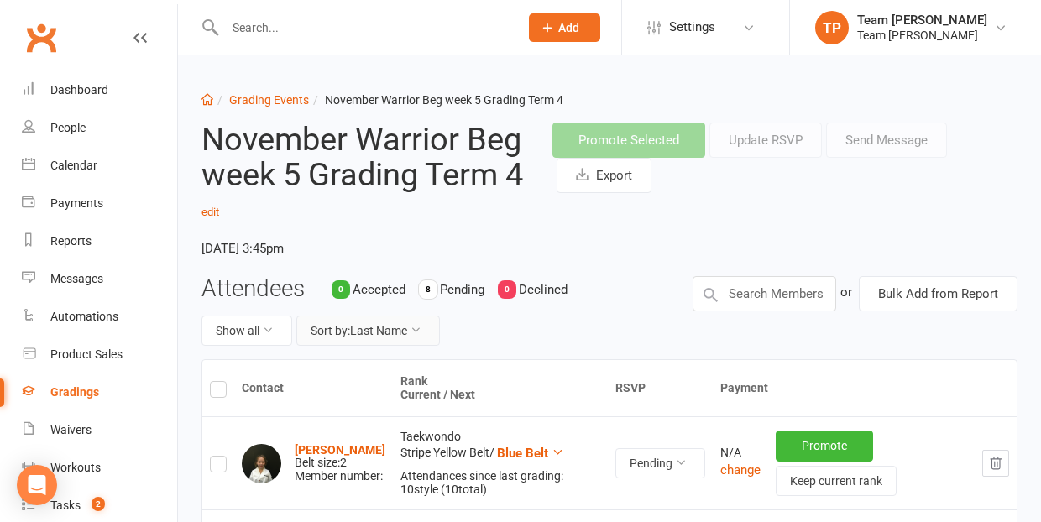
click at [389, 327] on button "Sort by: Last Name" at bounding box center [368, 331] width 144 height 30
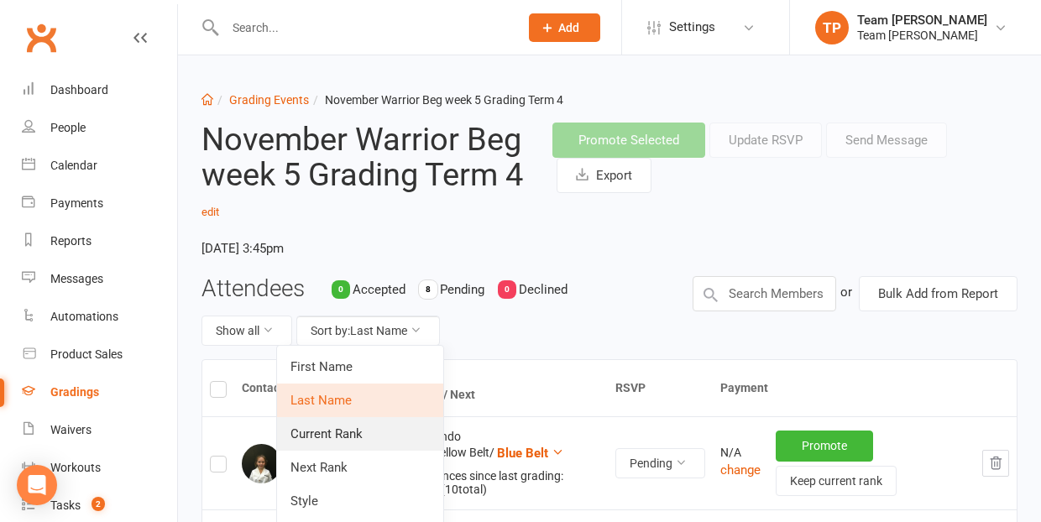
click at [364, 434] on link "Current Rank" at bounding box center [360, 434] width 166 height 34
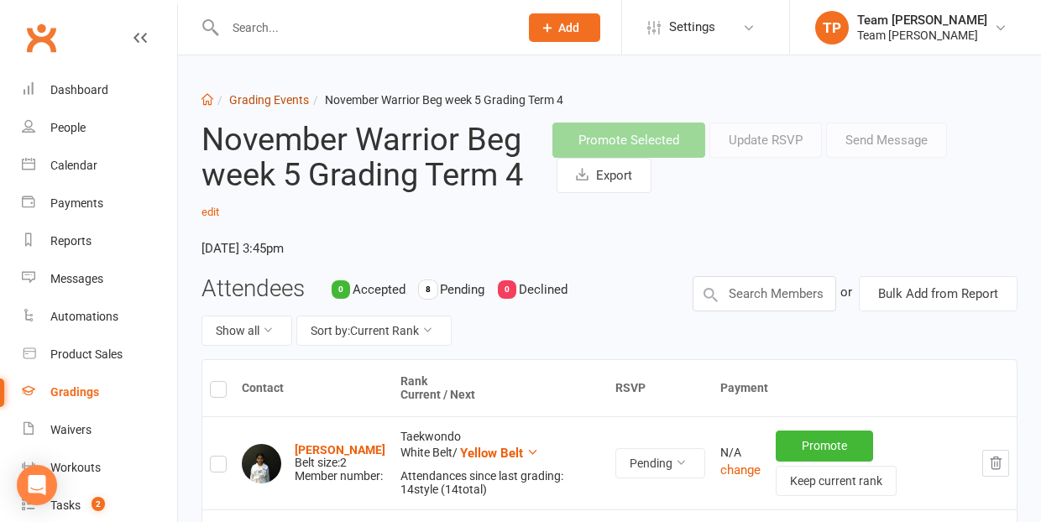
click at [266, 104] on link "Grading Events" at bounding box center [269, 99] width 80 height 13
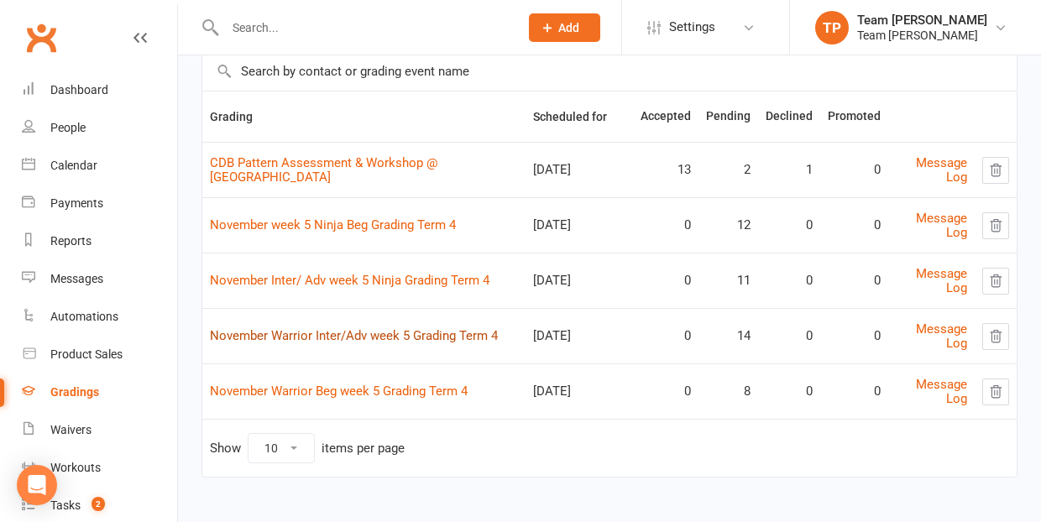
scroll to position [126, 0]
click at [365, 337] on link "November Warrior Inter/Adv week 5 Grading Term 4" at bounding box center [354, 336] width 288 height 15
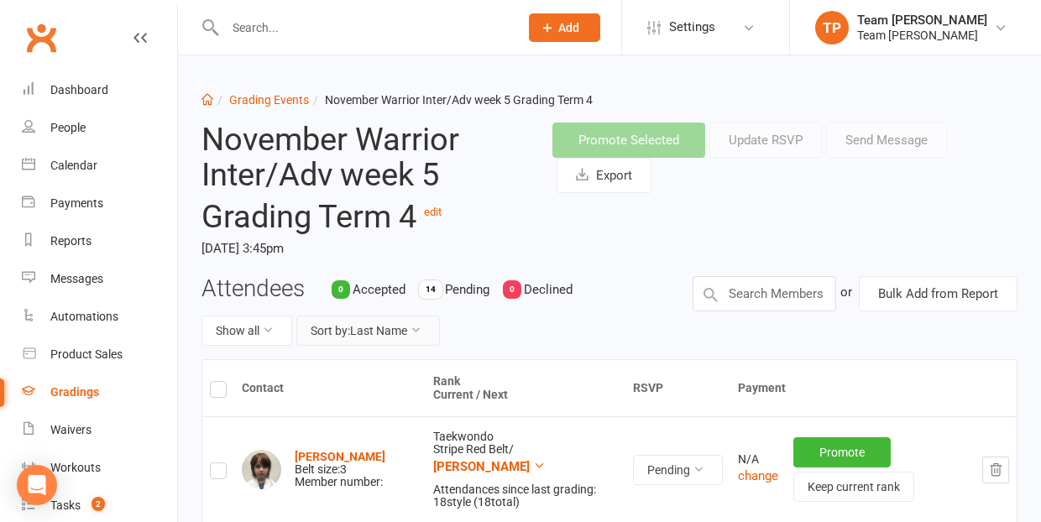
click at [390, 325] on button "Sort by: Last Name" at bounding box center [368, 331] width 144 height 30
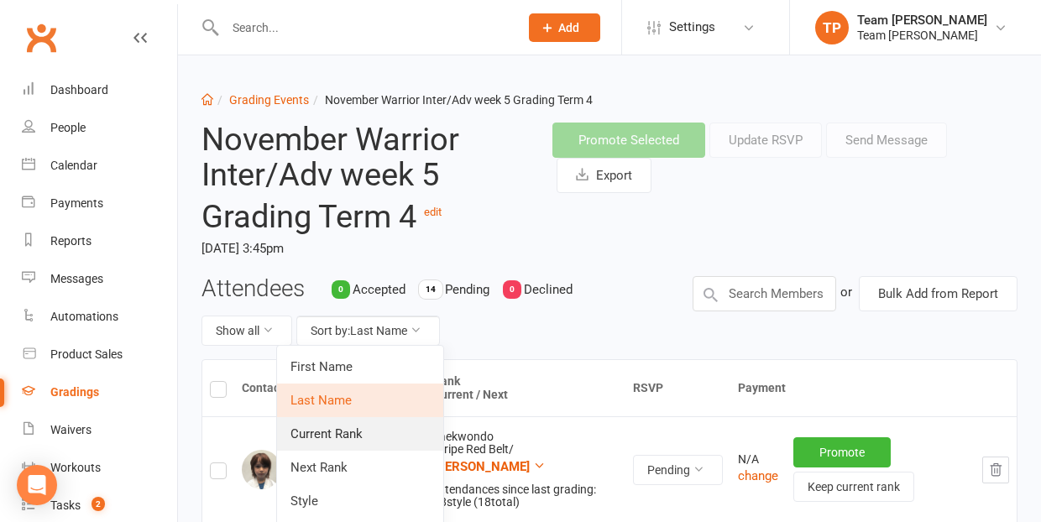
click at [379, 428] on link "Current Rank" at bounding box center [360, 434] width 166 height 34
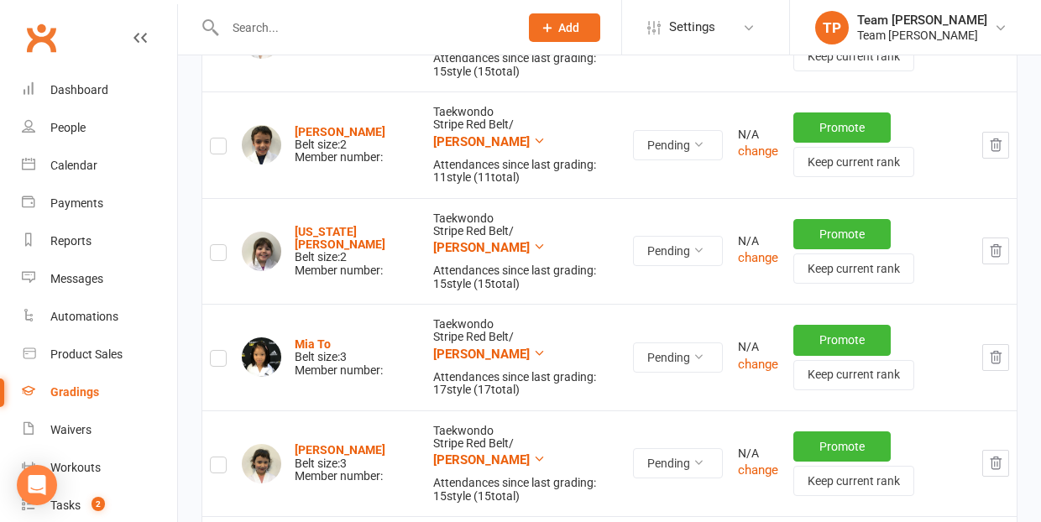
scroll to position [1119, 0]
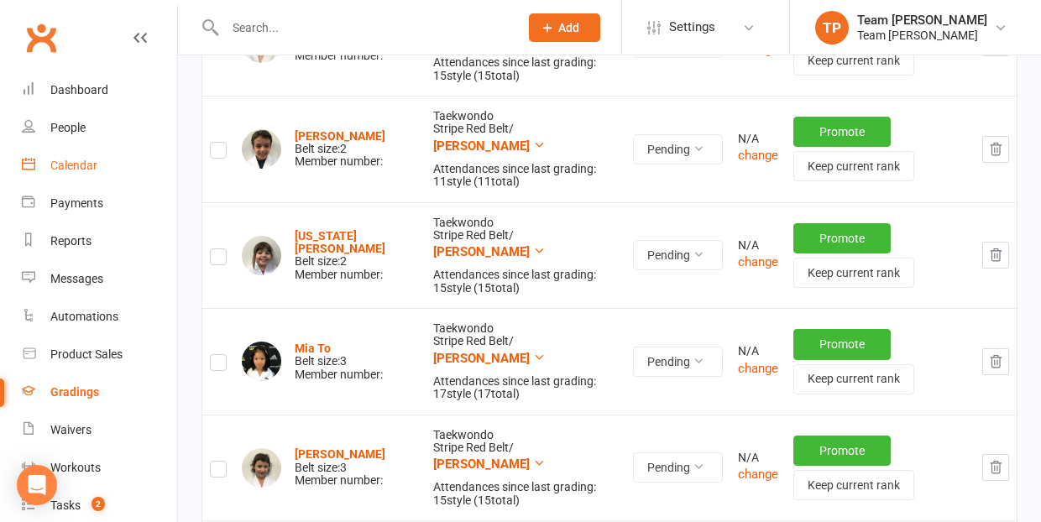
click at [82, 161] on div "Calendar" at bounding box center [73, 165] width 47 height 13
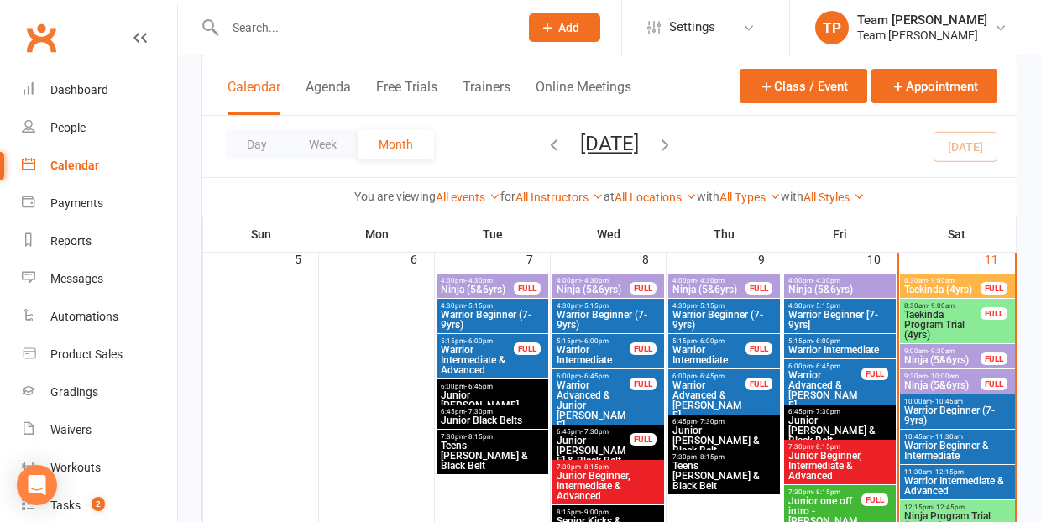
scroll to position [469, 0]
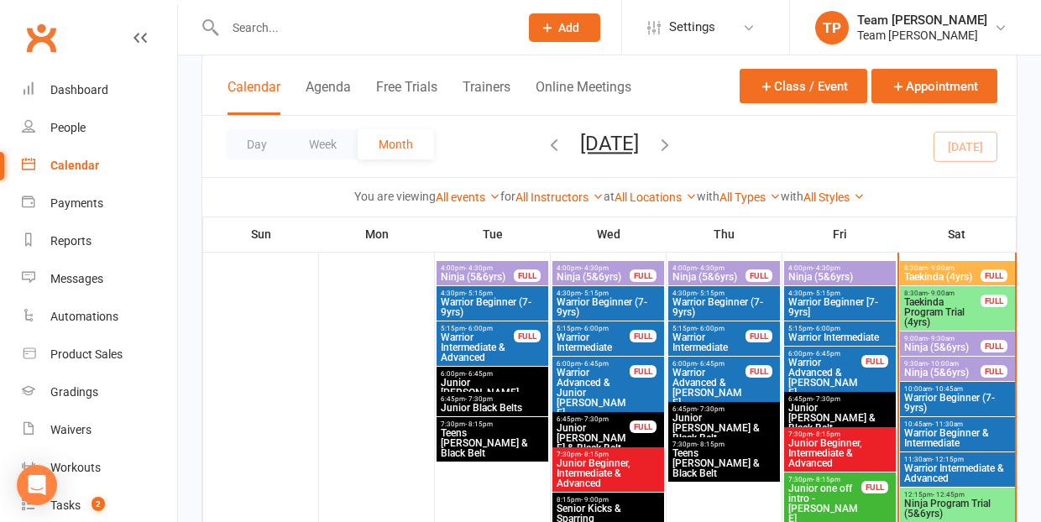
click at [937, 368] on span "Ninja (5&6yrs)" at bounding box center [943, 373] width 78 height 10
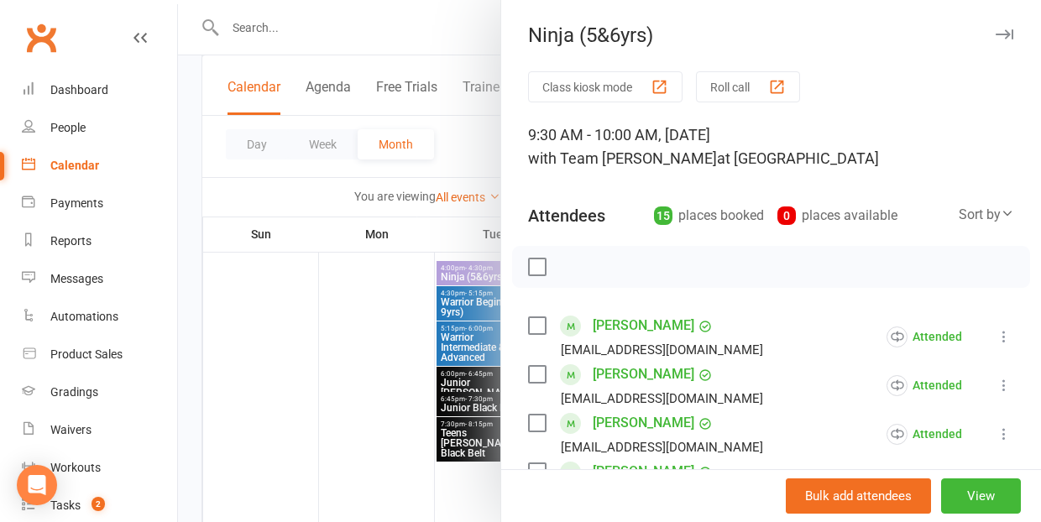
click at [781, 86] on div "button" at bounding box center [777, 87] width 18 height 18
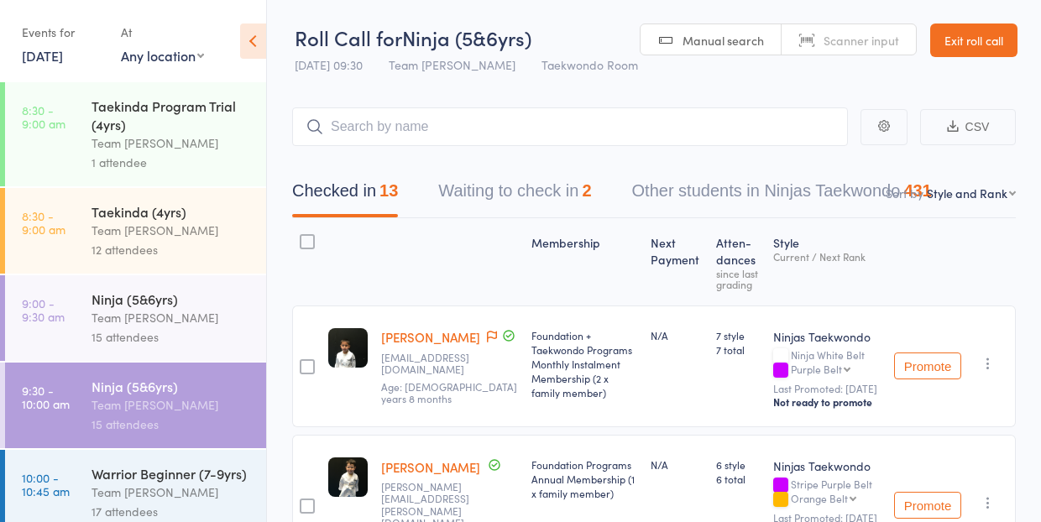
click at [518, 200] on button "Waiting to check in 2" at bounding box center [514, 195] width 153 height 45
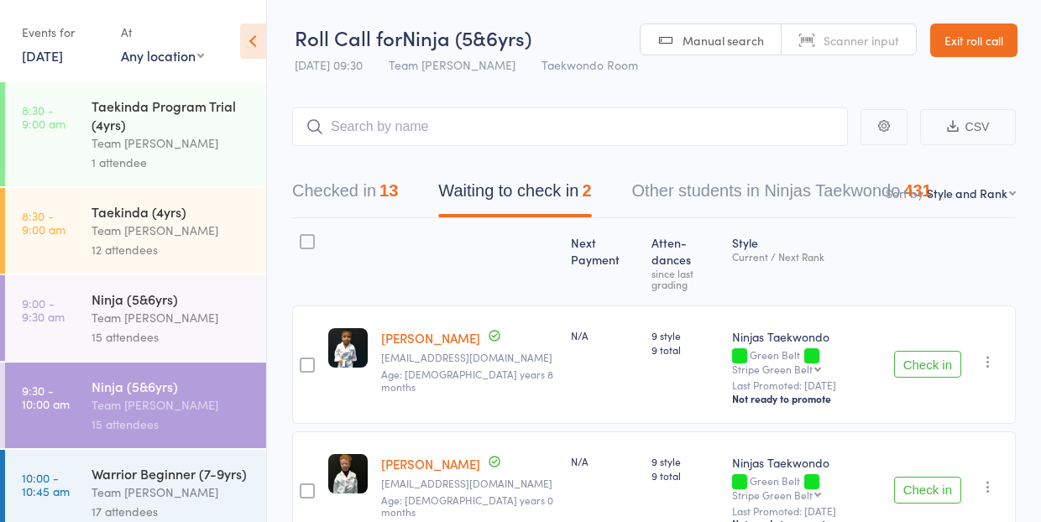
click at [986, 354] on icon "button" at bounding box center [988, 362] width 17 height 17
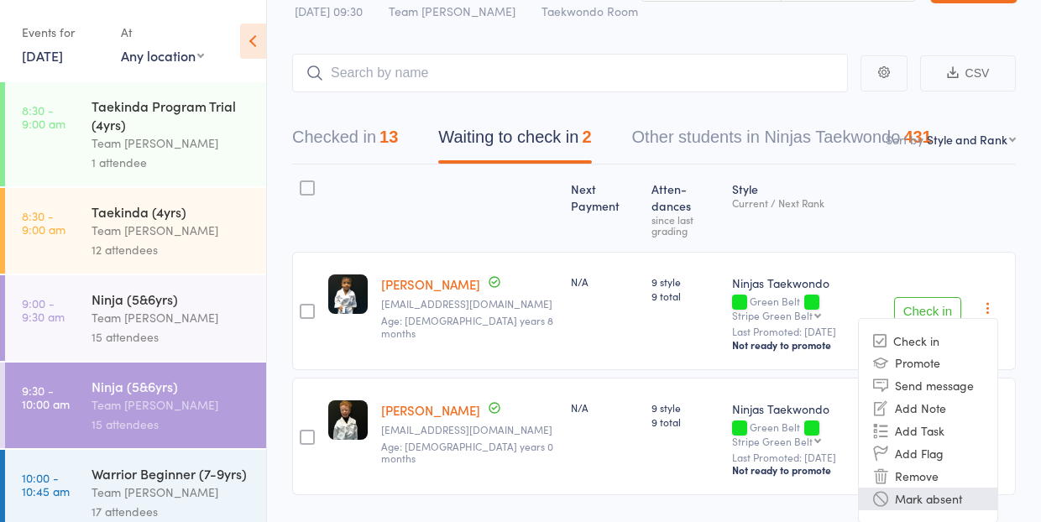
scroll to position [53, 0]
click at [942, 489] on li "Mark absent" at bounding box center [928, 500] width 139 height 23
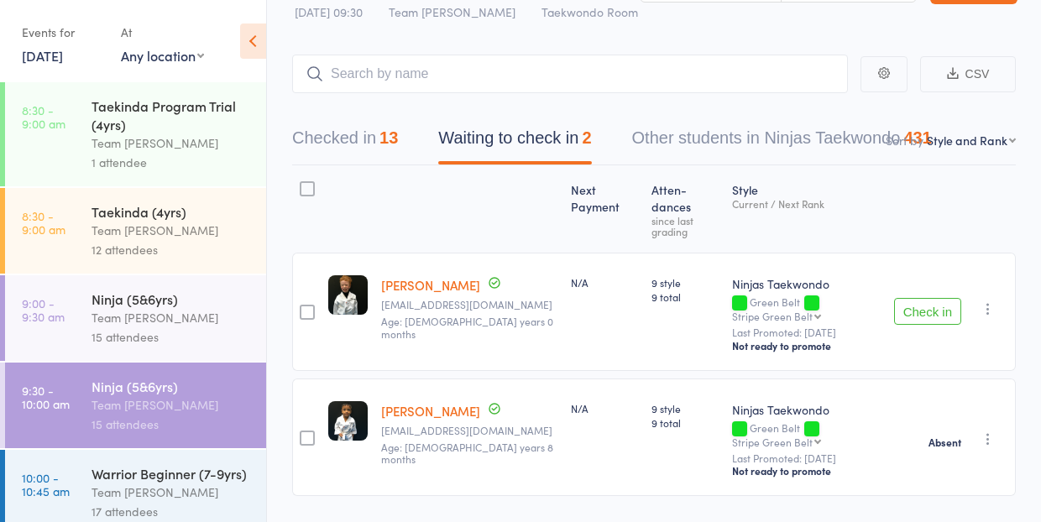
click at [989, 431] on icon "button" at bounding box center [988, 439] width 17 height 17
click at [783, 460] on div "Next Payment Atten­dances since last grading Style Current / Next Rank edit Edd…" at bounding box center [654, 368] width 724 height 406
click at [987, 301] on icon "button" at bounding box center [988, 309] width 17 height 17
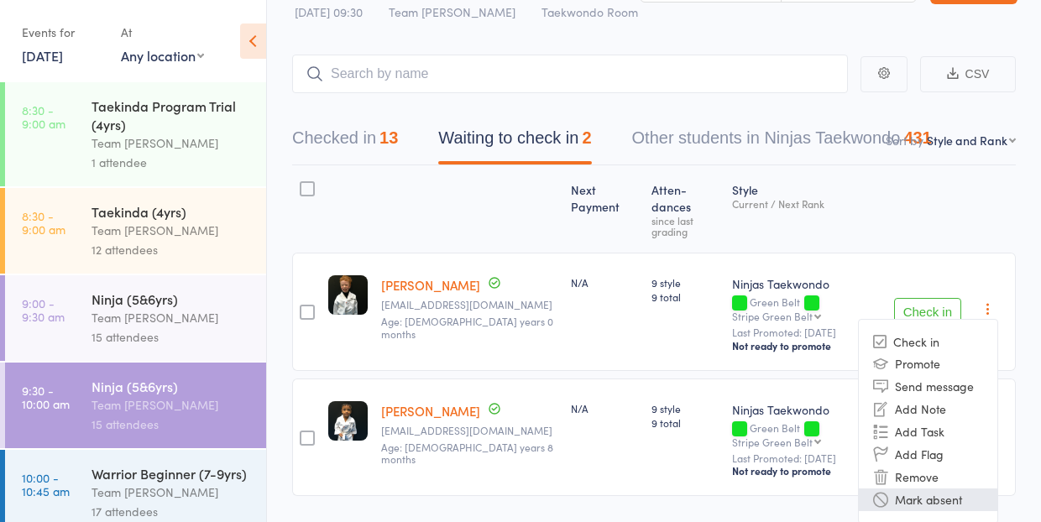
click at [956, 489] on li "Mark absent" at bounding box center [928, 500] width 139 height 23
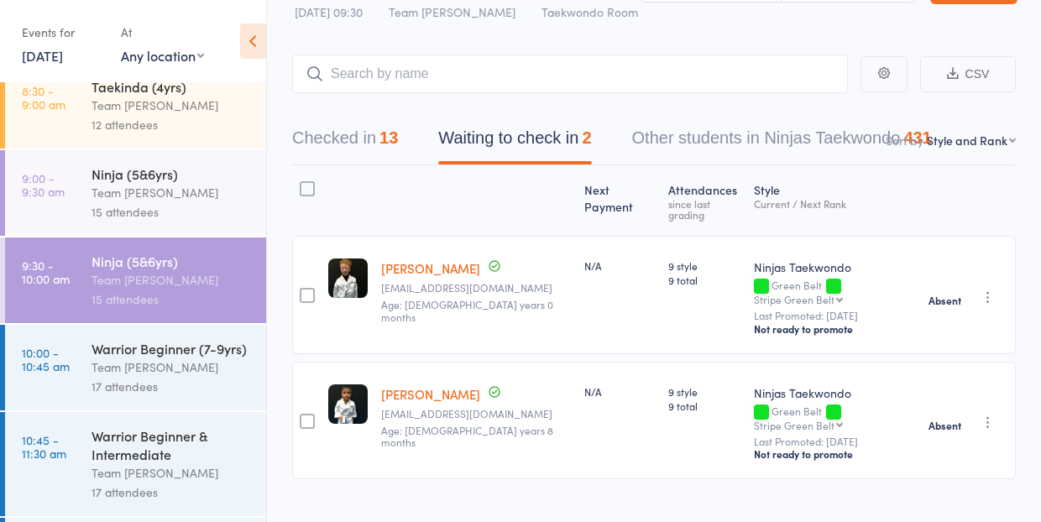
scroll to position [139, 0]
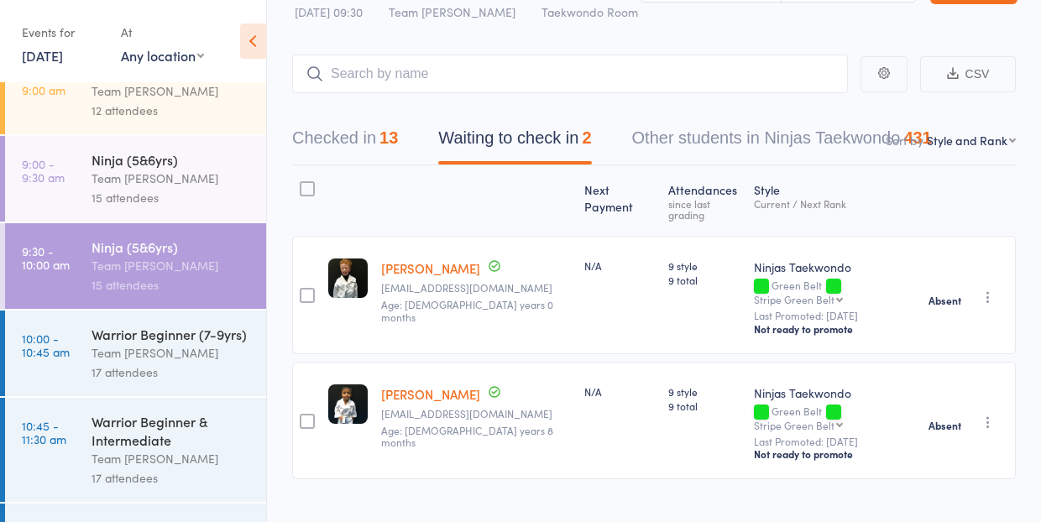
click at [135, 334] on div "Warrior Beginner (7-9yrs)" at bounding box center [172, 334] width 160 height 18
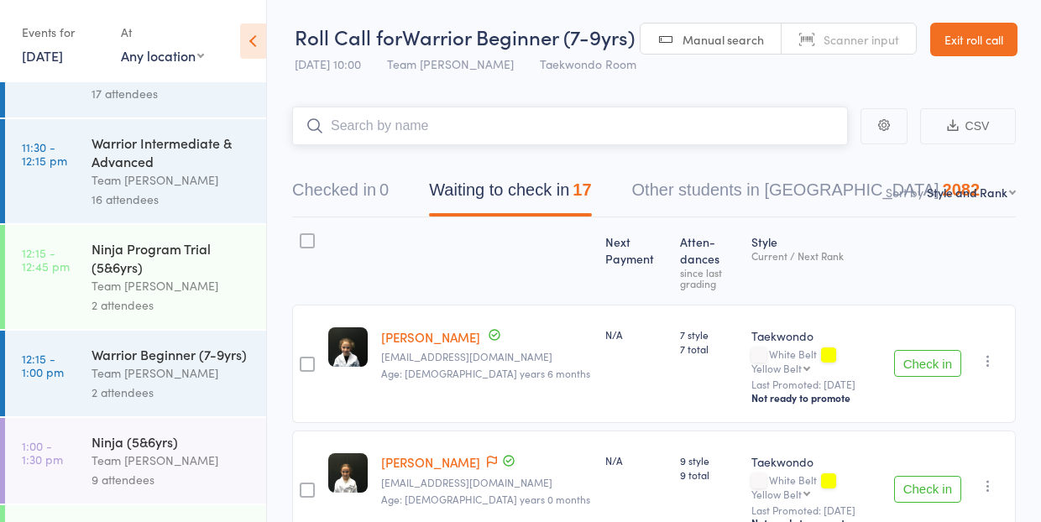
scroll to position [525, 0]
click at [154, 369] on div "Team [PERSON_NAME]" at bounding box center [172, 372] width 160 height 19
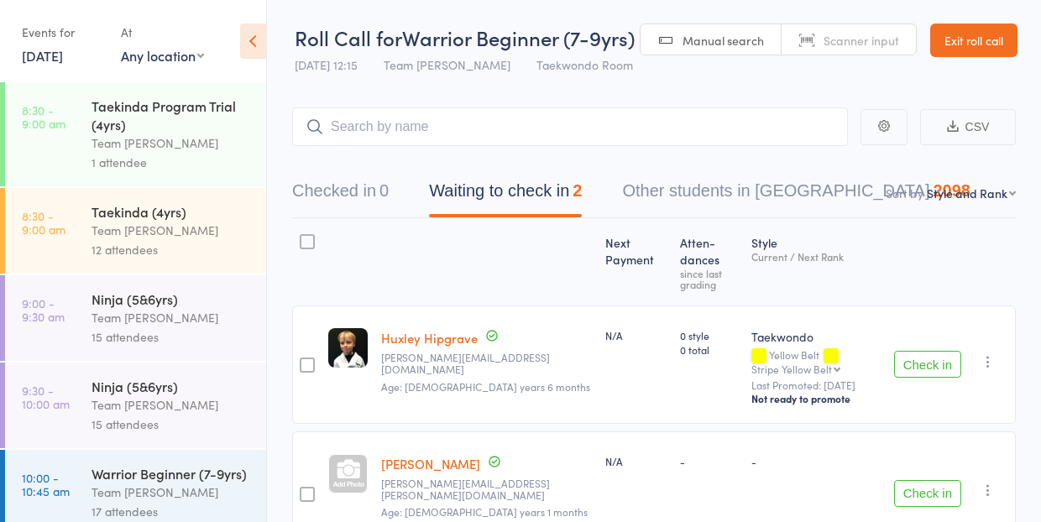
click at [980, 43] on link "Exit roll call" at bounding box center [973, 41] width 87 height 34
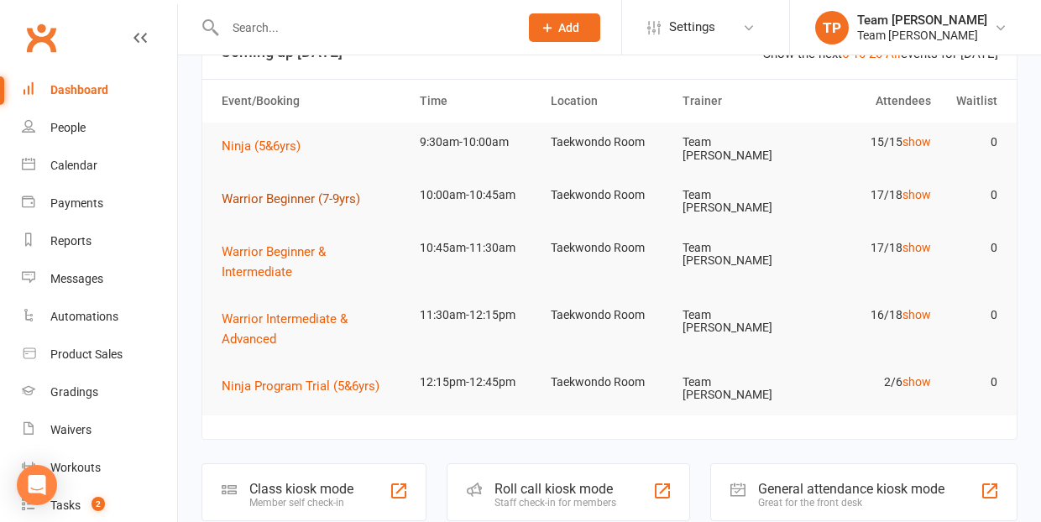
scroll to position [44, 0]
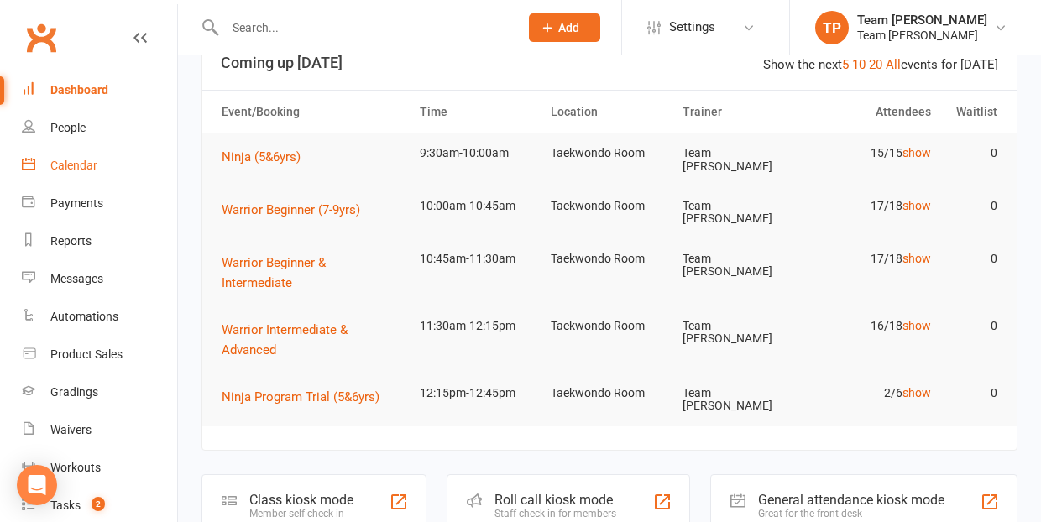
click at [86, 168] on div "Calendar" at bounding box center [73, 165] width 47 height 13
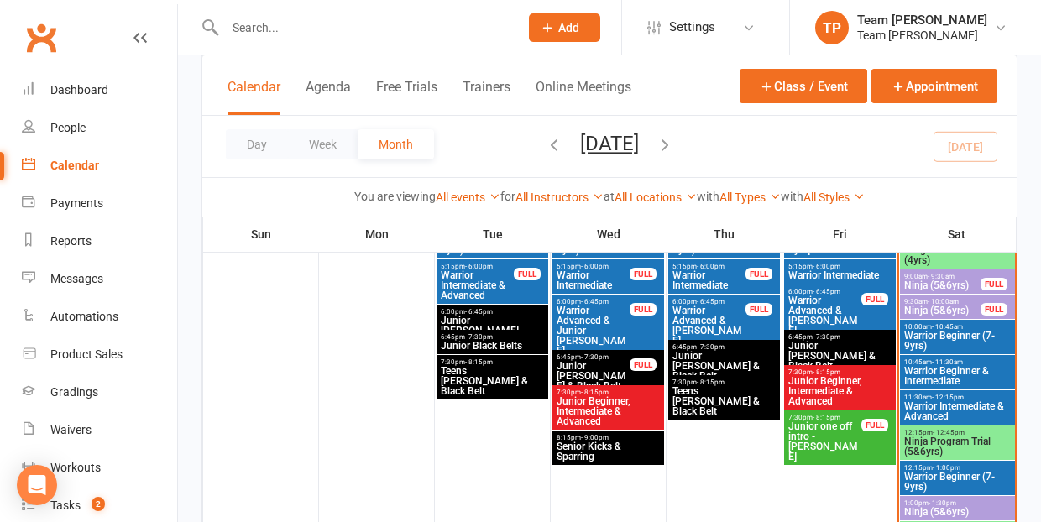
scroll to position [539, 0]
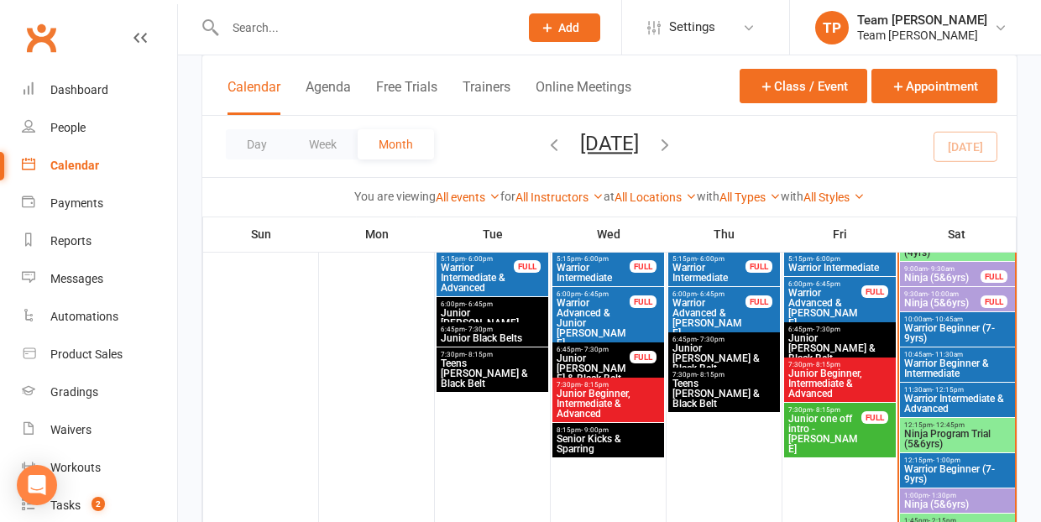
click at [942, 464] on span "Warrior Beginner (7-9yrs)" at bounding box center [958, 474] width 108 height 20
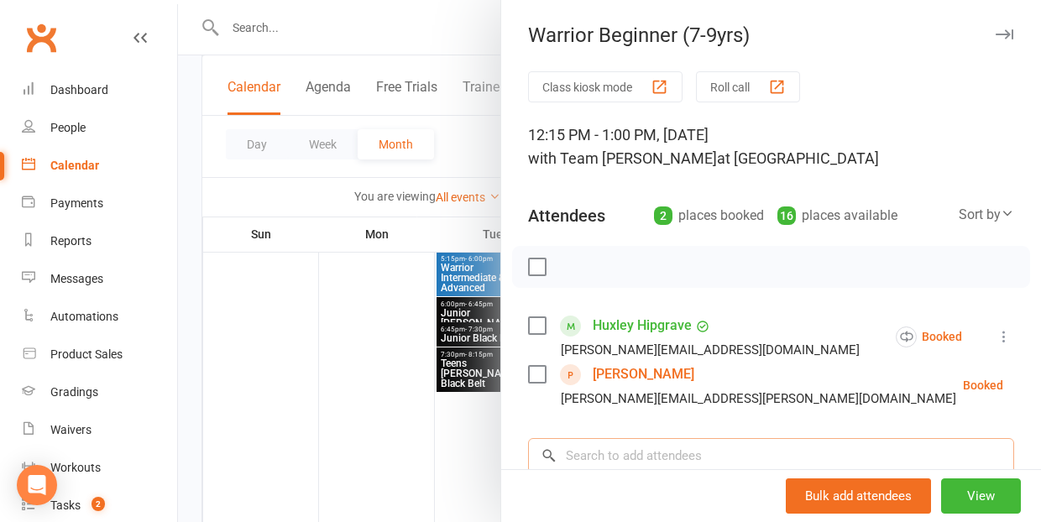
click at [609, 454] on input "search" at bounding box center [771, 455] width 486 height 35
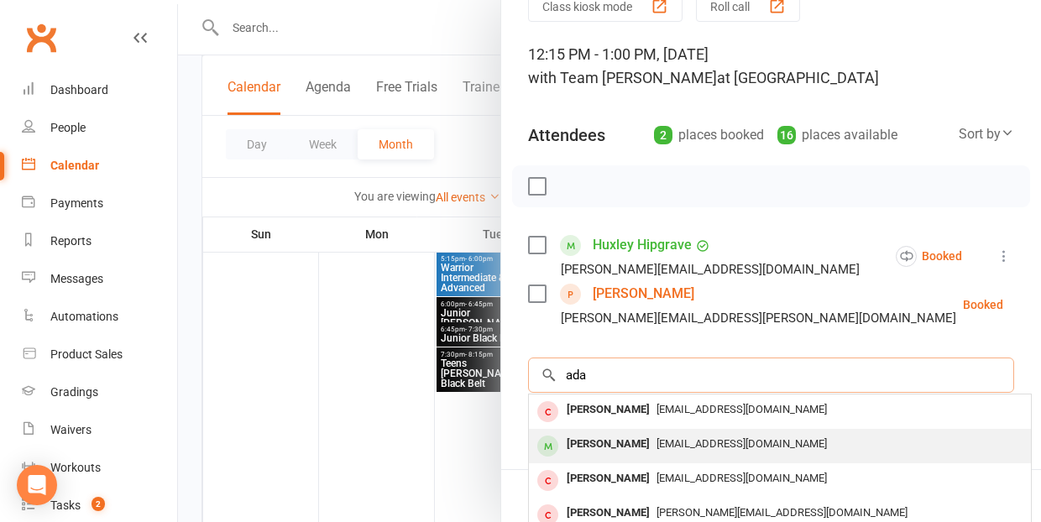
scroll to position [13, 0]
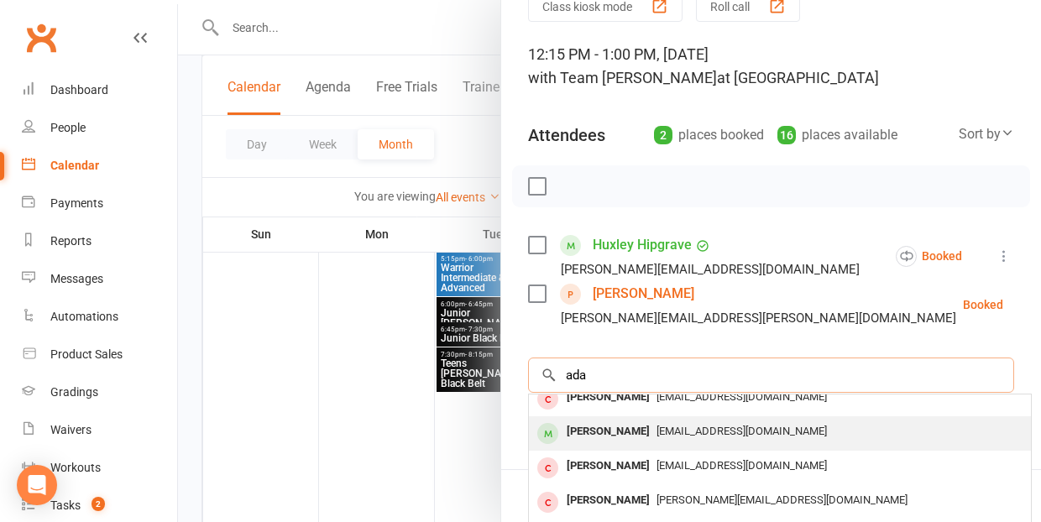
type input "ada"
click at [631, 435] on div "Ada Chuang" at bounding box center [608, 432] width 97 height 24
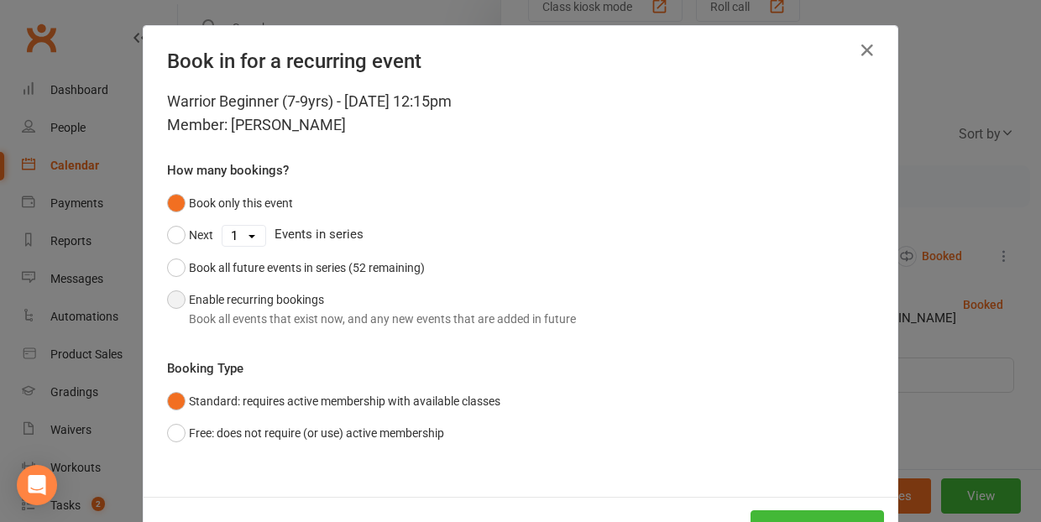
click at [178, 296] on button "Enable recurring bookings Book all events that exist now, and any new events th…" at bounding box center [371, 309] width 409 height 51
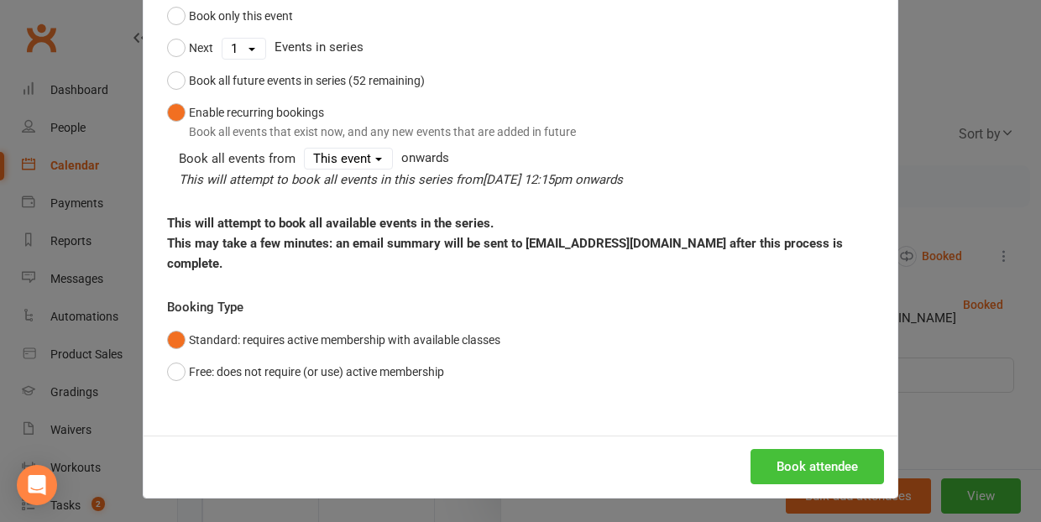
scroll to position [186, 0]
click at [821, 462] on button "Book attendee" at bounding box center [818, 467] width 134 height 35
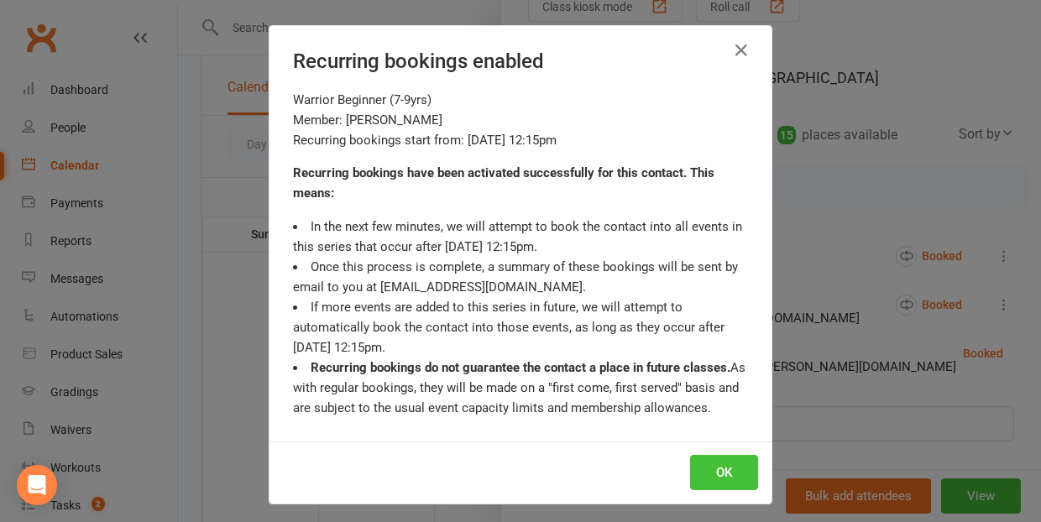
click at [723, 471] on button "OK" at bounding box center [724, 472] width 68 height 35
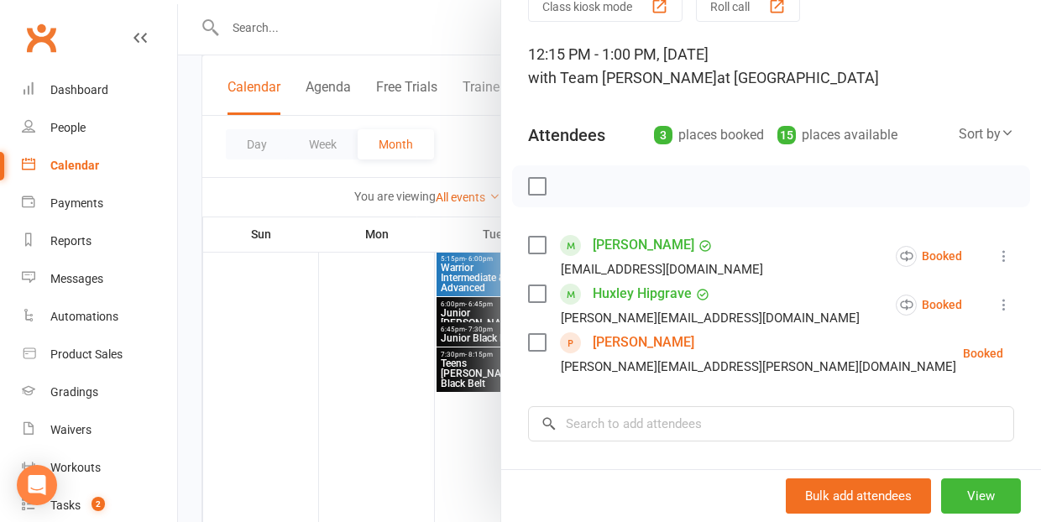
click at [290, 390] on div at bounding box center [609, 261] width 863 height 522
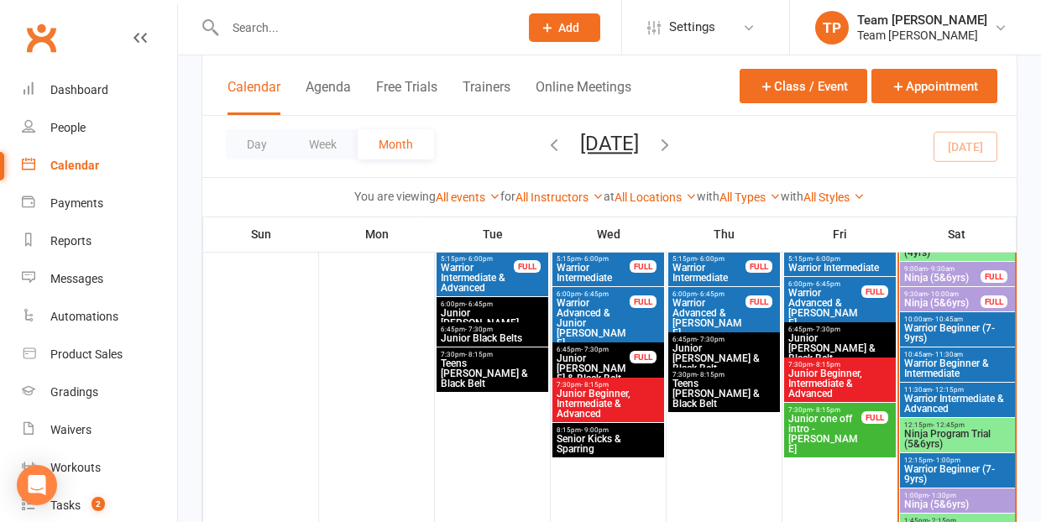
scroll to position [520, 0]
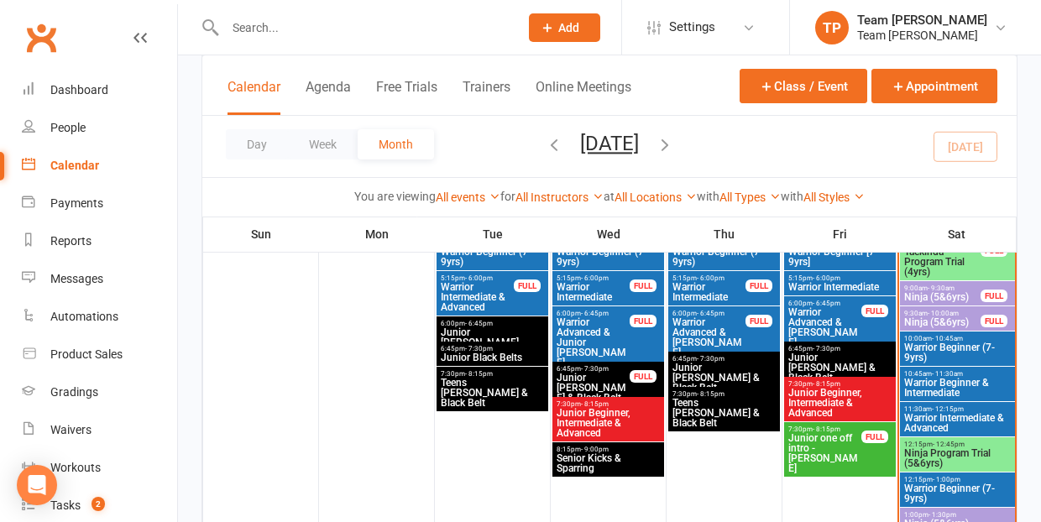
click at [940, 343] on span "Warrior Beginner (7-9yrs)" at bounding box center [958, 353] width 108 height 20
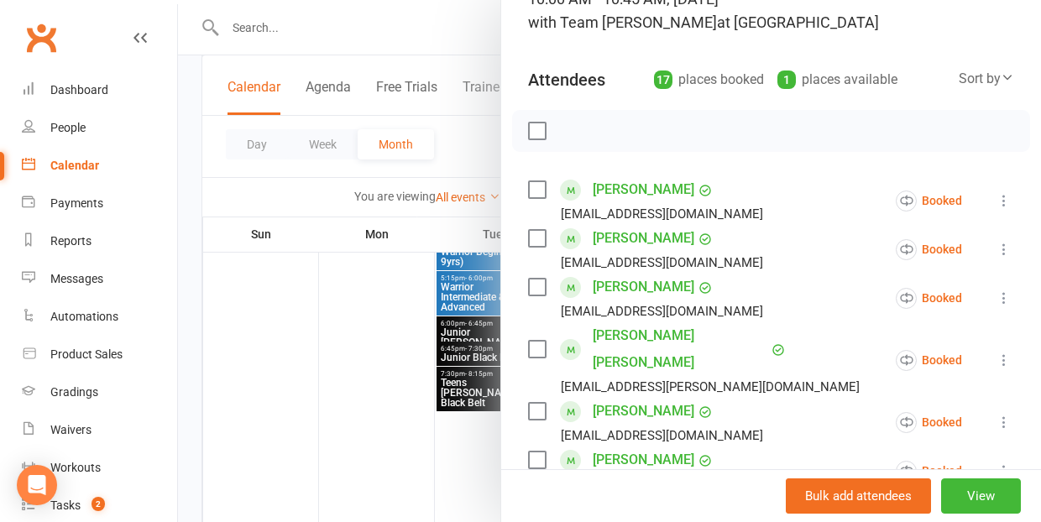
scroll to position [201, 0]
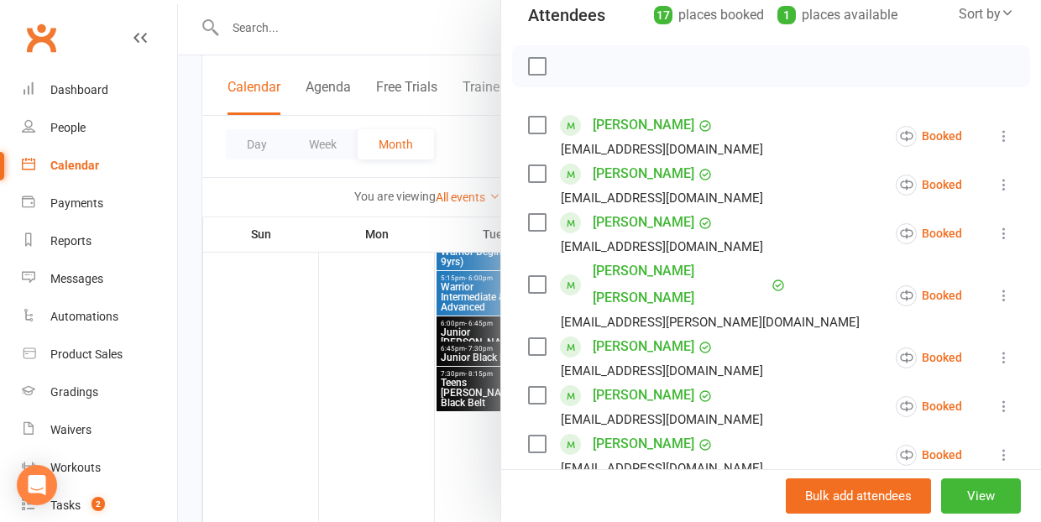
click at [621, 333] on link "Ada Chuang" at bounding box center [644, 346] width 102 height 27
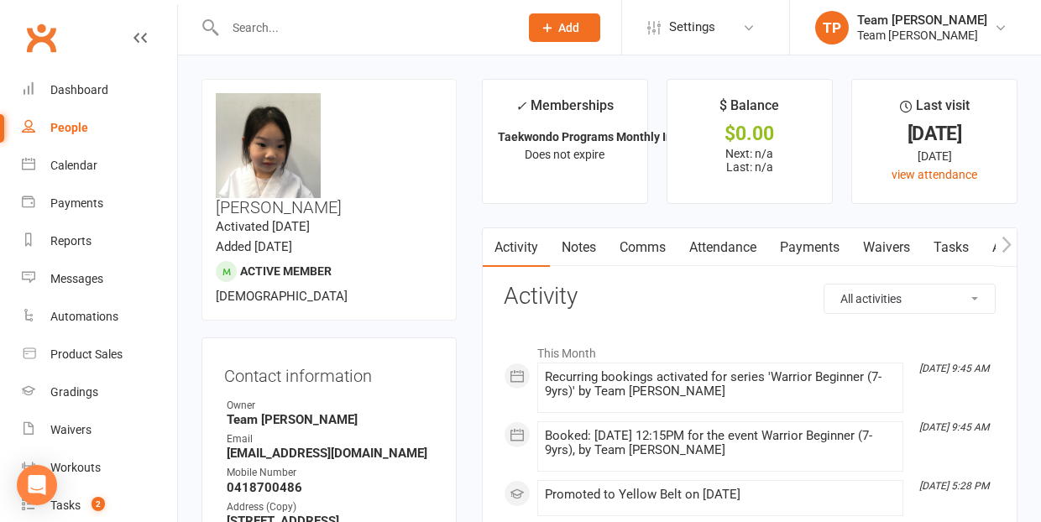
click at [715, 244] on link "Attendance" at bounding box center [723, 247] width 91 height 39
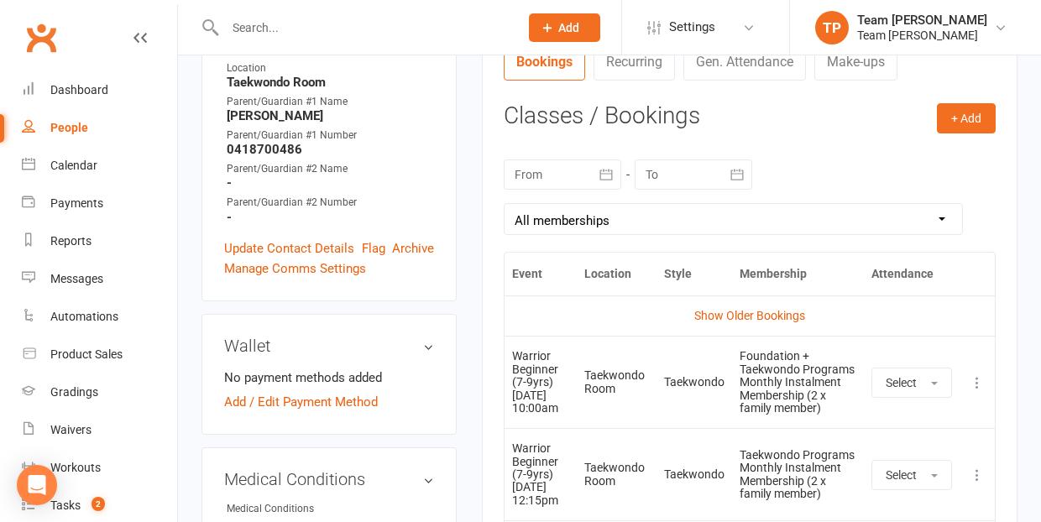
scroll to position [673, 0]
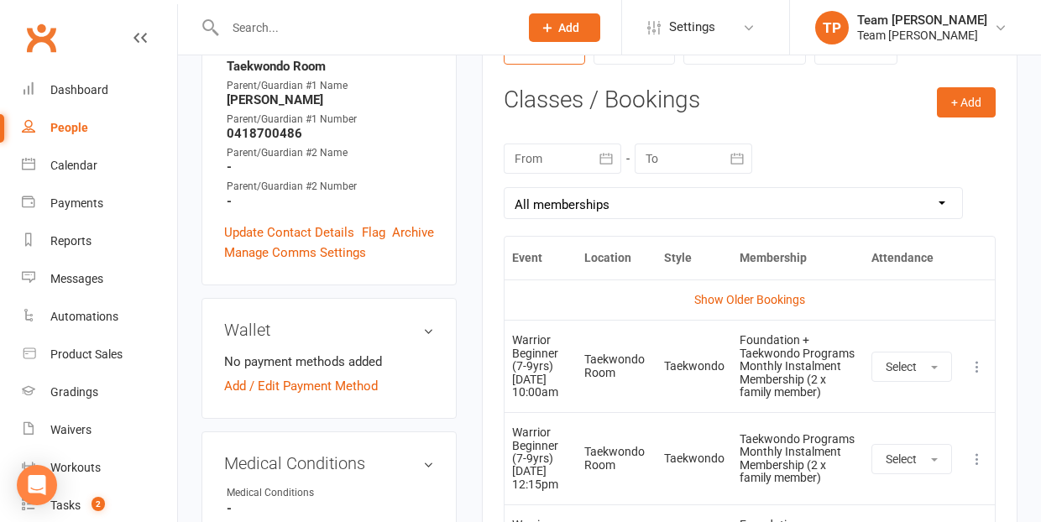
click at [977, 366] on icon at bounding box center [977, 367] width 17 height 17
click at [909, 466] on link "Remove booking" at bounding box center [903, 467] width 166 height 34
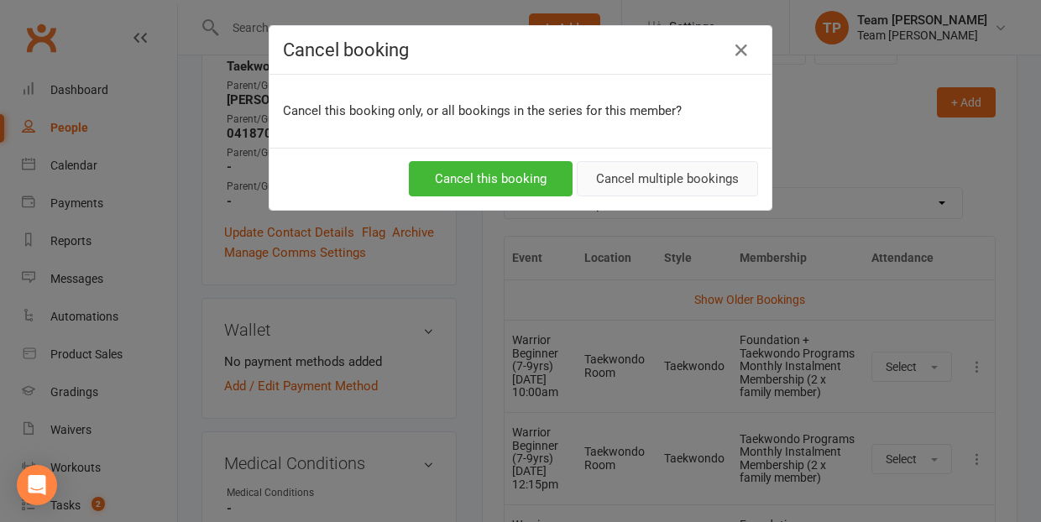
click at [622, 181] on button "Cancel multiple bookings" at bounding box center [667, 178] width 181 height 35
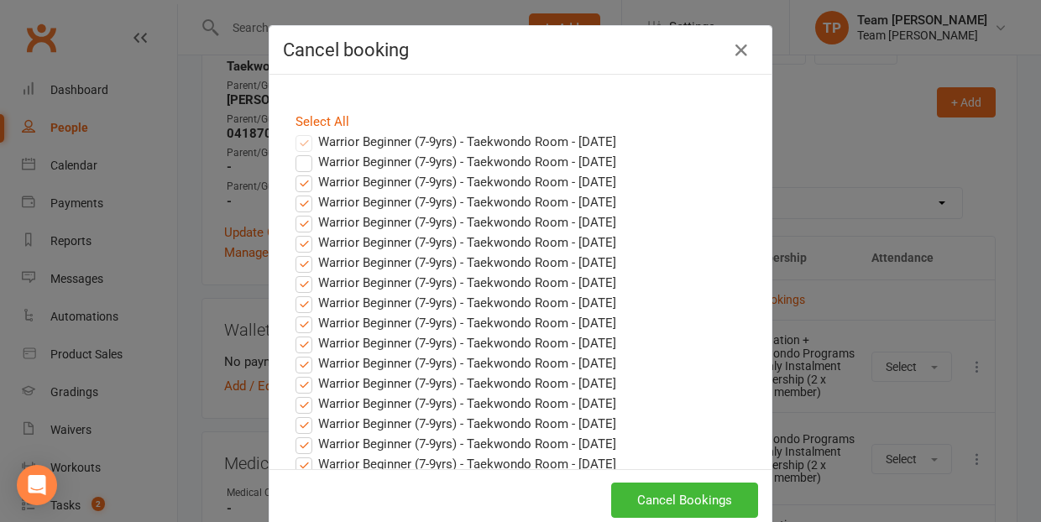
click at [311, 138] on label "Warrior Beginner (7-9yrs) - Taekwondo Room - Oct 11, 2025" at bounding box center [456, 142] width 321 height 20
click at [304, 141] on label "Warrior Beginner (7-9yrs) - Taekwondo Room - Oct 11, 2025" at bounding box center [456, 142] width 321 height 20
click at [744, 44] on icon "button" at bounding box center [741, 50] width 20 height 20
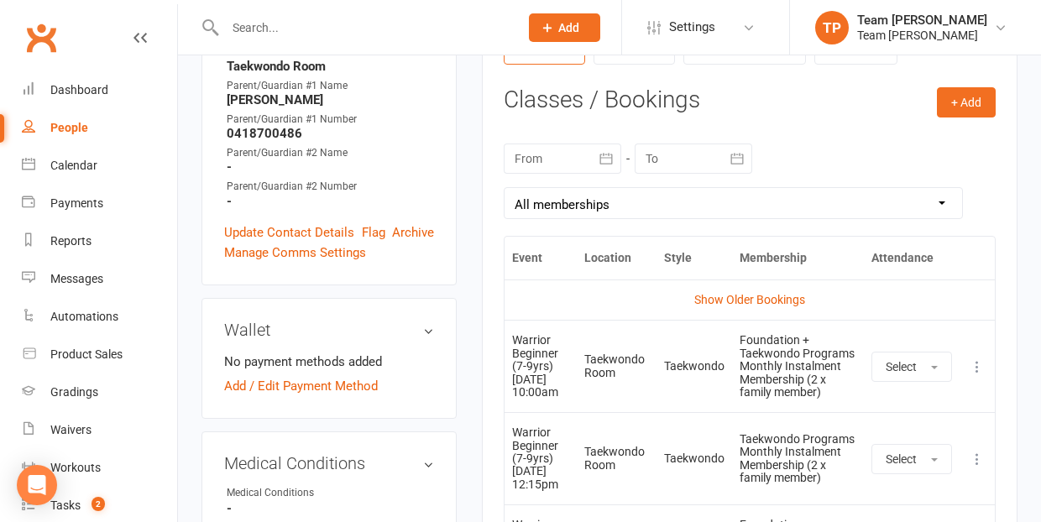
click at [980, 364] on icon at bounding box center [977, 367] width 17 height 17
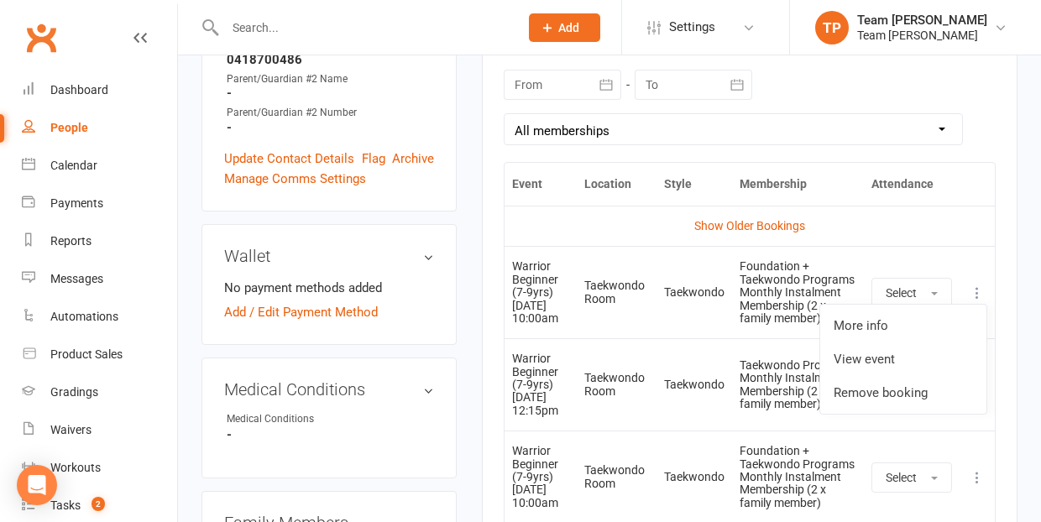
scroll to position [748, 0]
click at [873, 392] on link "Remove booking" at bounding box center [903, 392] width 166 height 34
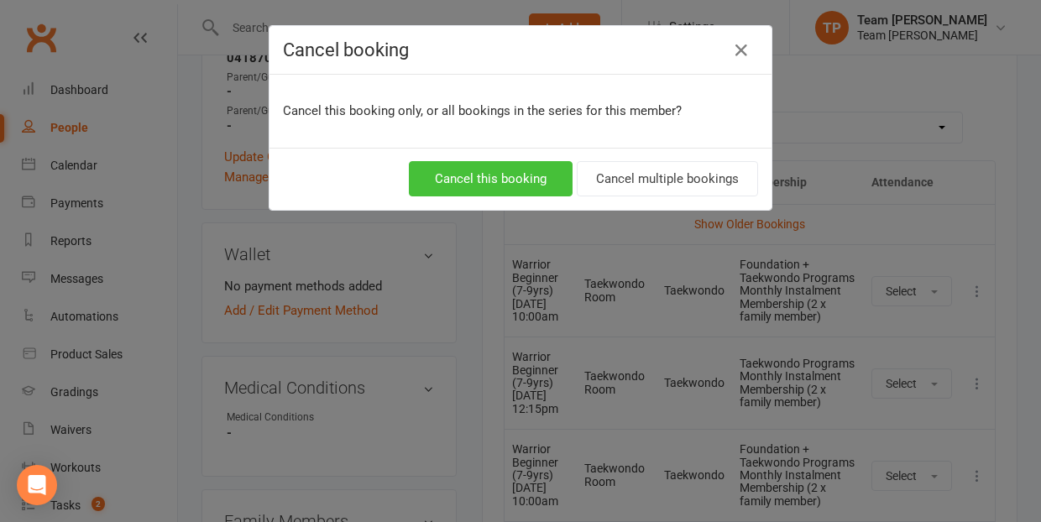
click at [502, 175] on button "Cancel this booking" at bounding box center [491, 178] width 164 height 35
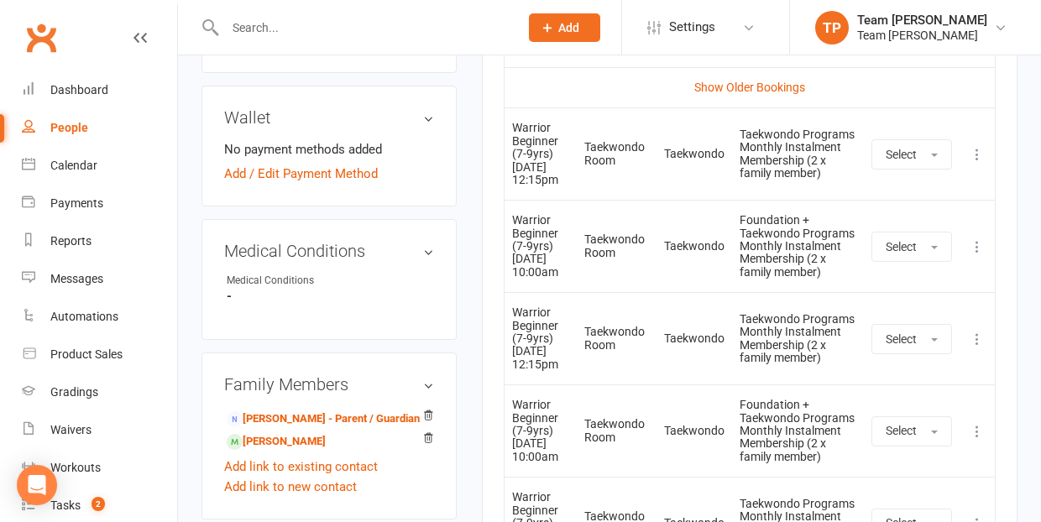
scroll to position [885, 0]
click at [978, 255] on icon at bounding box center [977, 246] width 17 height 17
click at [900, 358] on link "Remove booking" at bounding box center [903, 347] width 166 height 34
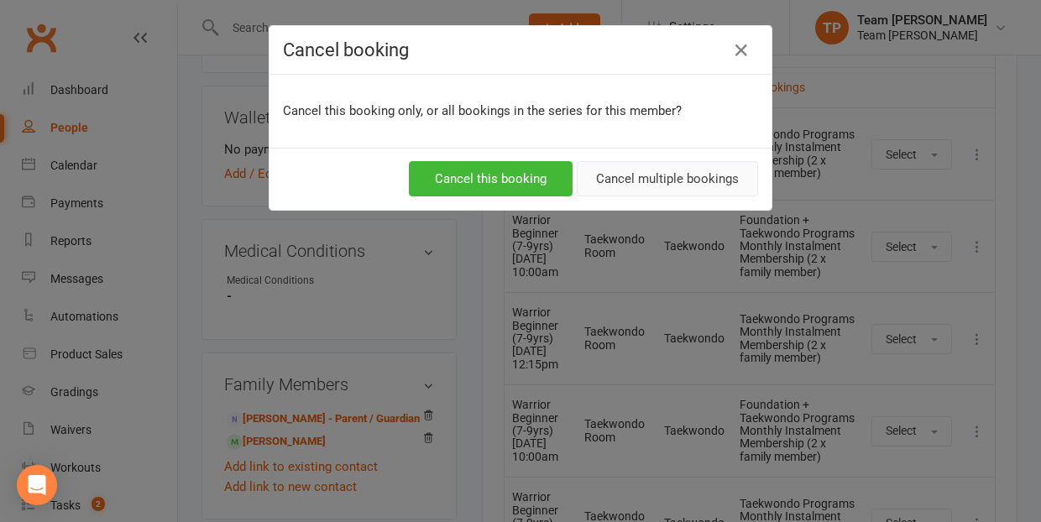
click at [696, 179] on button "Cancel multiple bookings" at bounding box center [667, 178] width 181 height 35
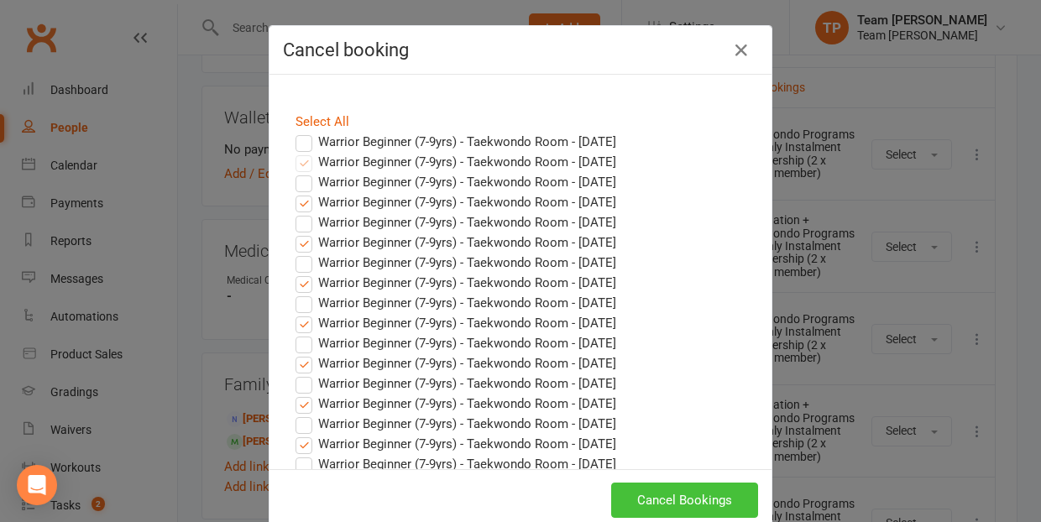
click at [687, 503] on button "Cancel Bookings" at bounding box center [684, 500] width 147 height 35
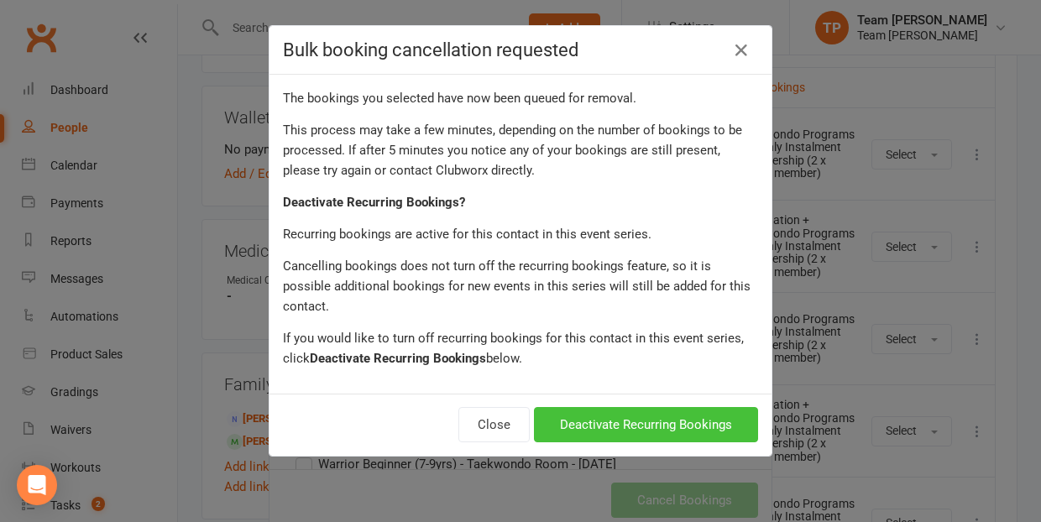
click at [645, 407] on button "Deactivate Recurring Bookings" at bounding box center [646, 424] width 224 height 35
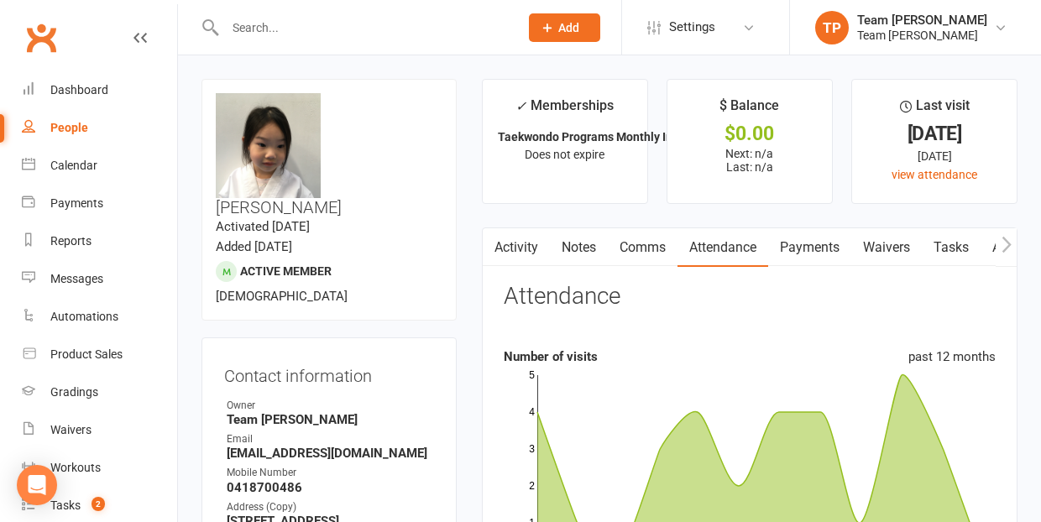
scroll to position [0, 0]
click at [68, 163] on div "Calendar" at bounding box center [73, 165] width 47 height 13
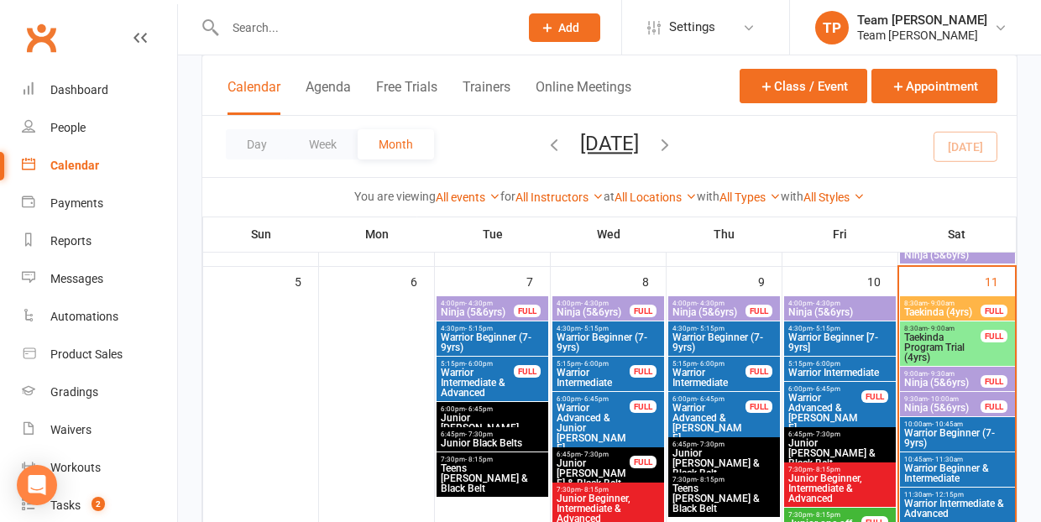
scroll to position [494, 0]
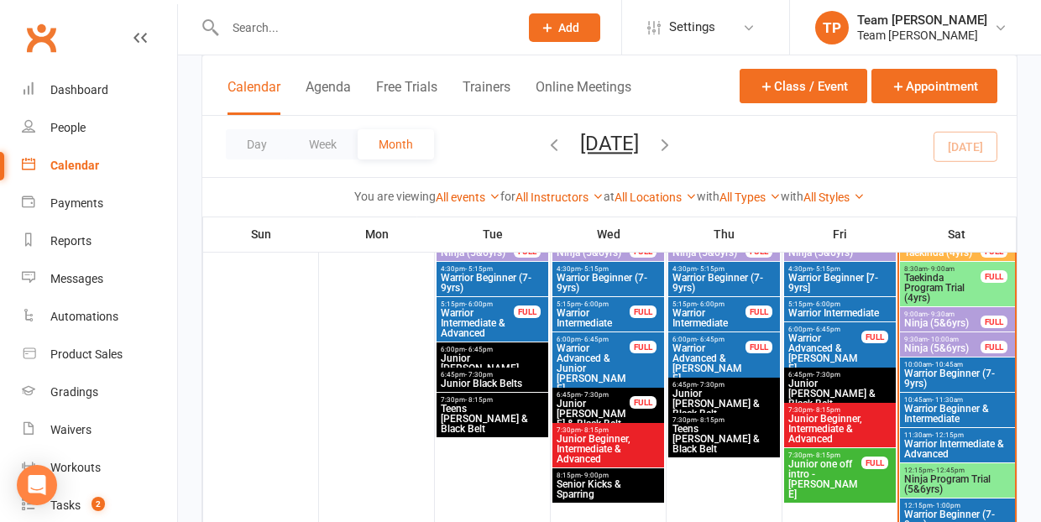
click at [935, 343] on span "Ninja (5&6yrs)" at bounding box center [943, 348] width 78 height 10
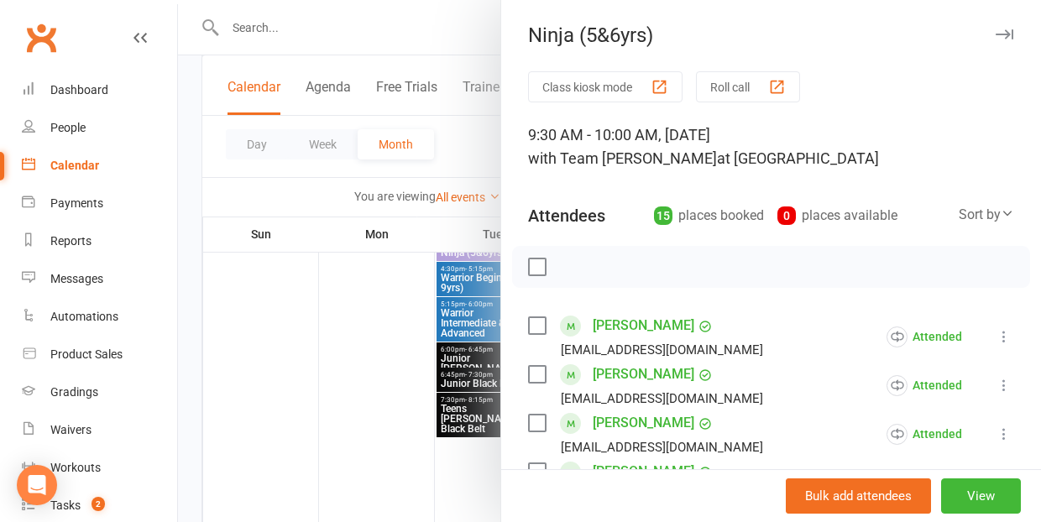
click at [779, 88] on div "button" at bounding box center [777, 87] width 18 height 18
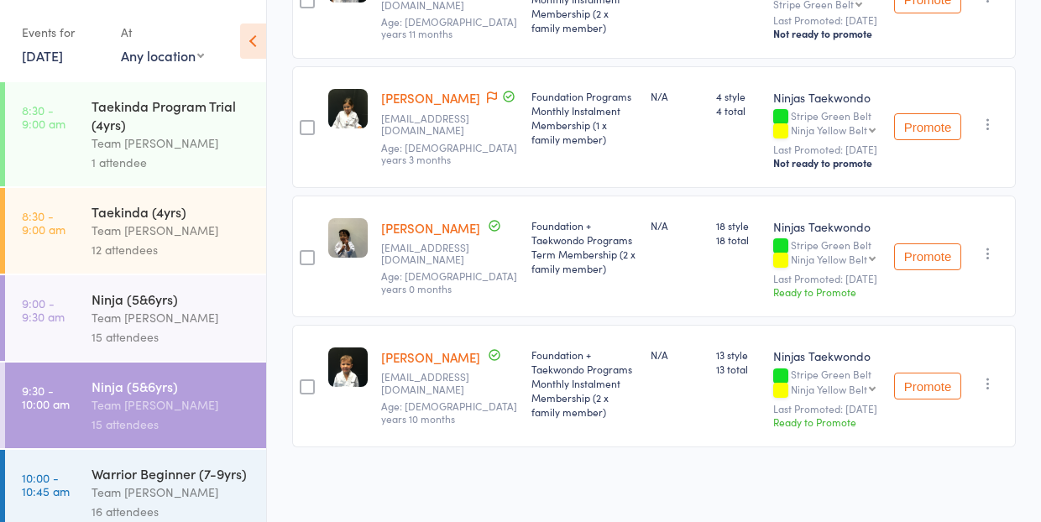
scroll to position [1936, 0]
click at [419, 107] on link "[PERSON_NAME]" at bounding box center [430, 98] width 99 height 18
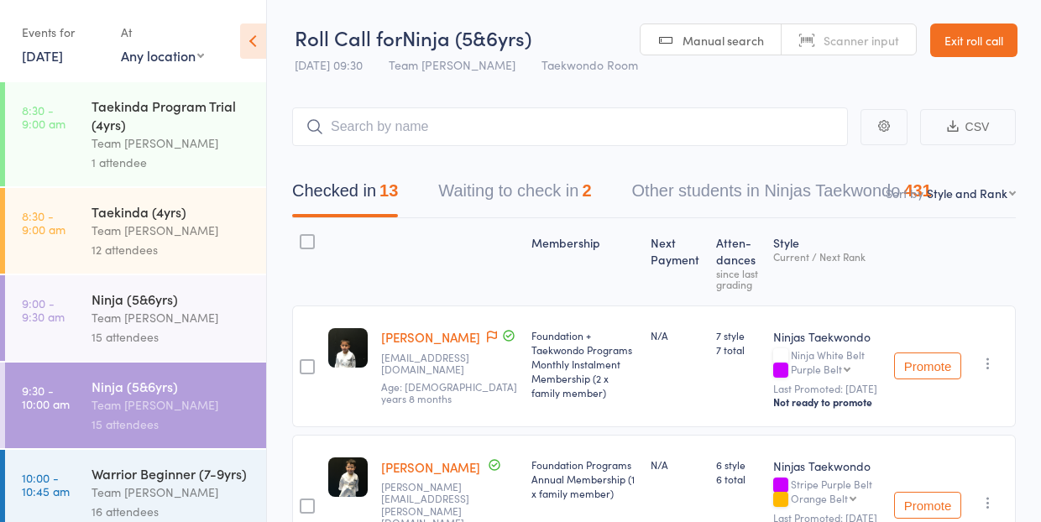
scroll to position [0, 0]
click at [521, 196] on button "Waiting to check in 2" at bounding box center [514, 195] width 153 height 45
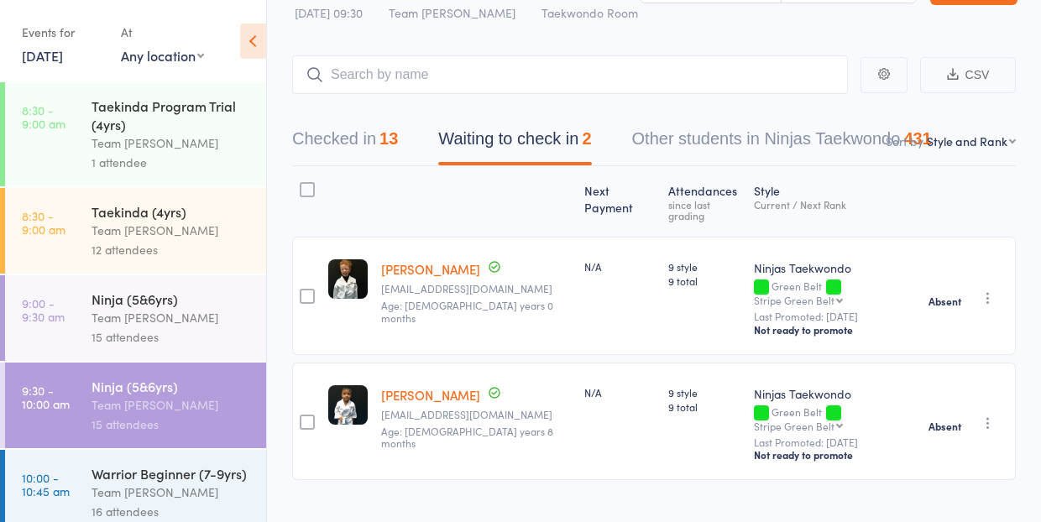
scroll to position [53, 0]
click at [147, 485] on div "Team [PERSON_NAME]" at bounding box center [172, 492] width 160 height 19
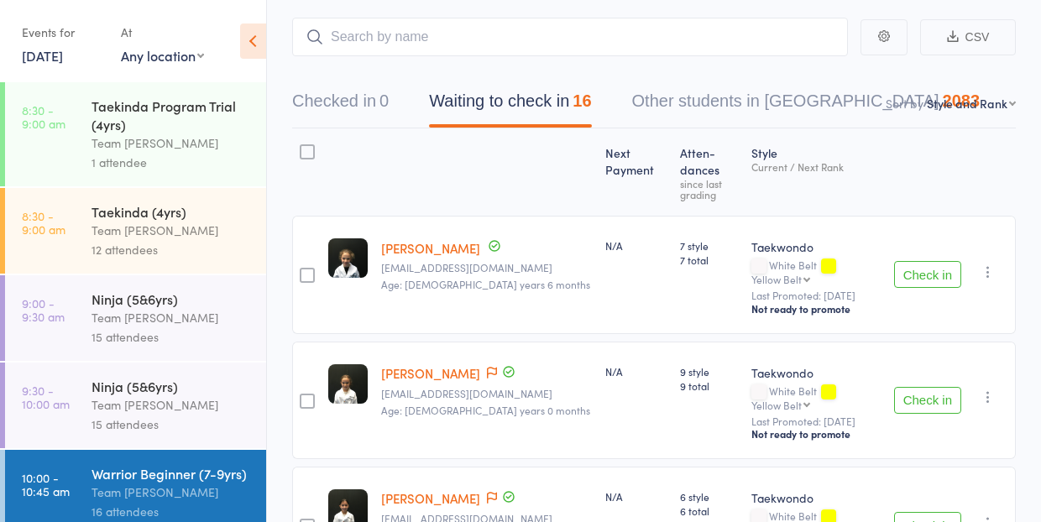
scroll to position [107, 0]
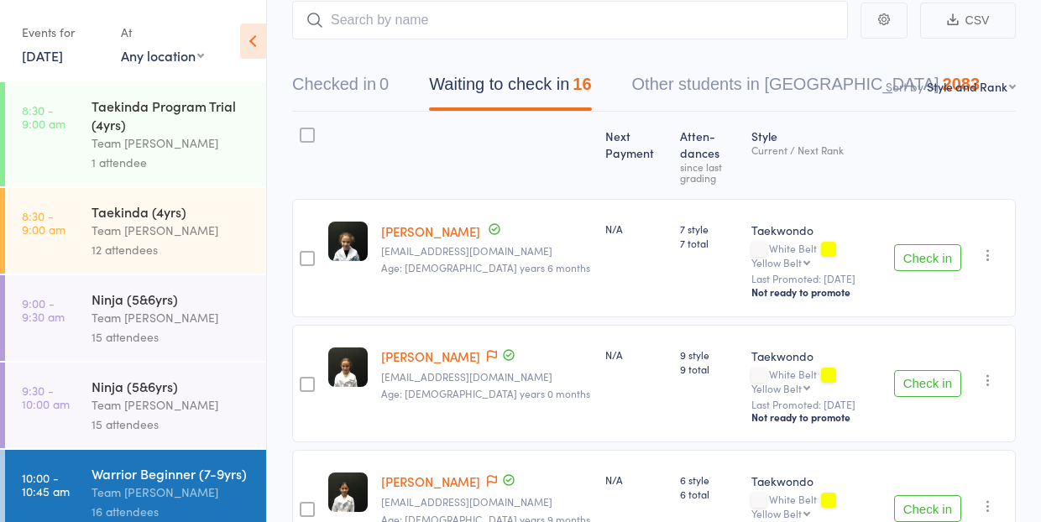
click at [916, 244] on button "Check in" at bounding box center [927, 257] width 67 height 27
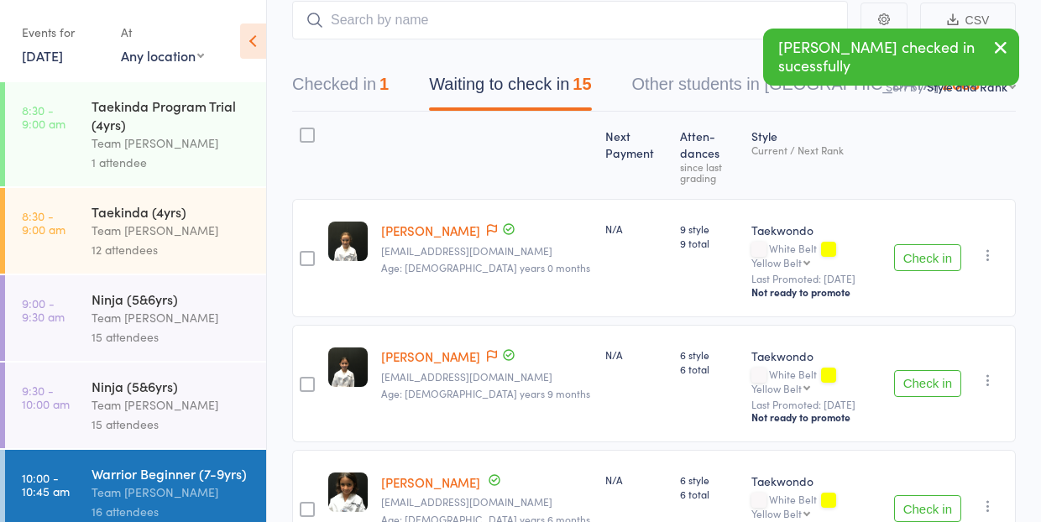
click at [916, 244] on button "Check in" at bounding box center [927, 257] width 67 height 27
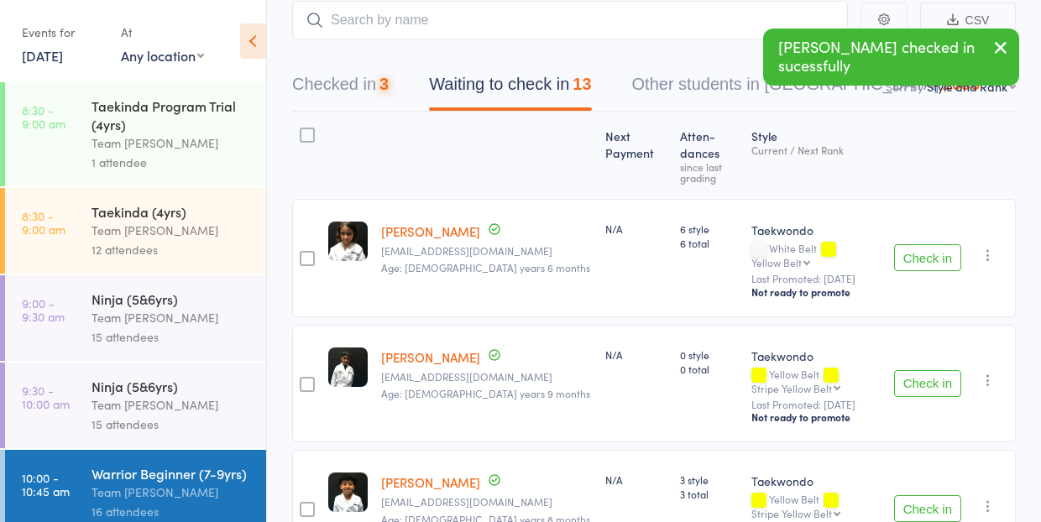
click at [916, 244] on button "Check in" at bounding box center [927, 257] width 67 height 27
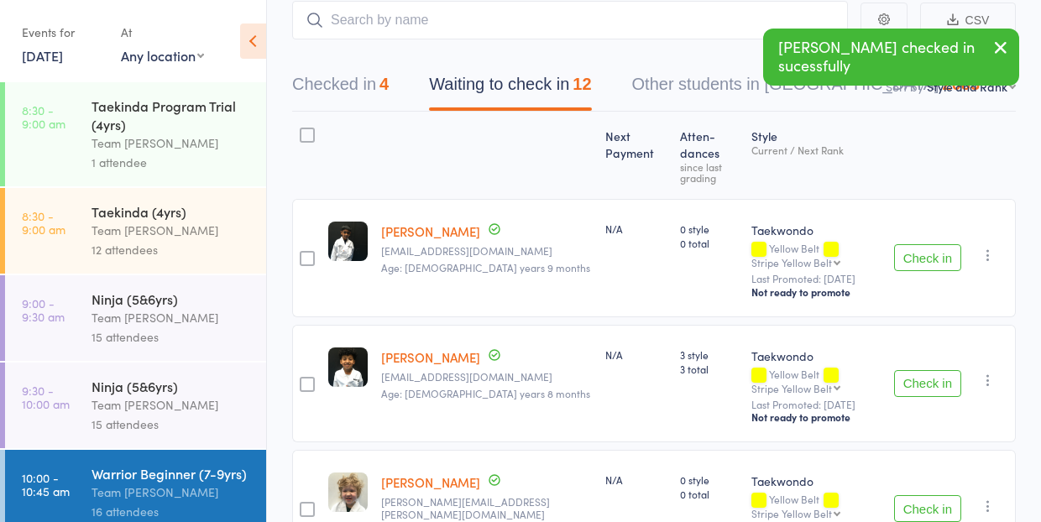
click at [940, 370] on button "Check in" at bounding box center [927, 383] width 67 height 27
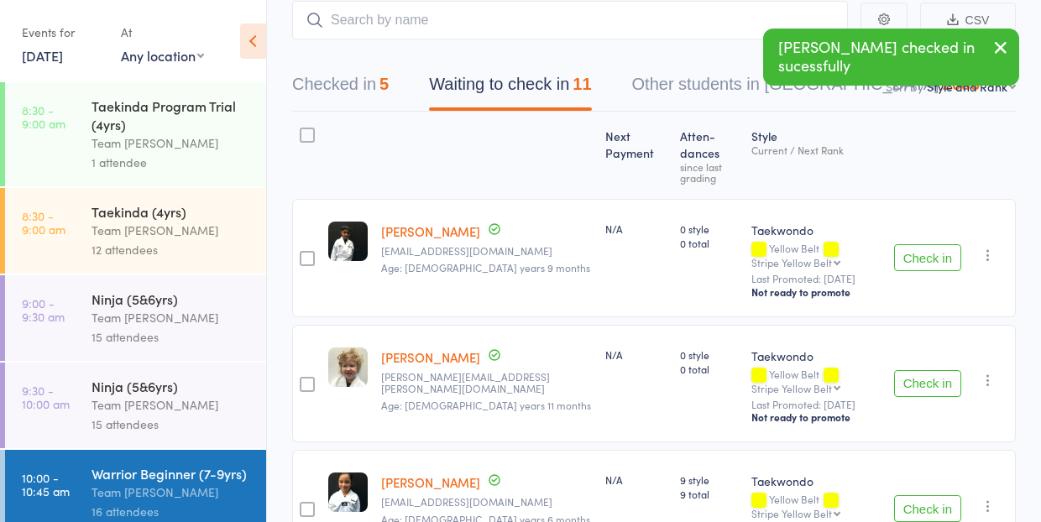
click at [940, 370] on button "Check in" at bounding box center [927, 383] width 67 height 27
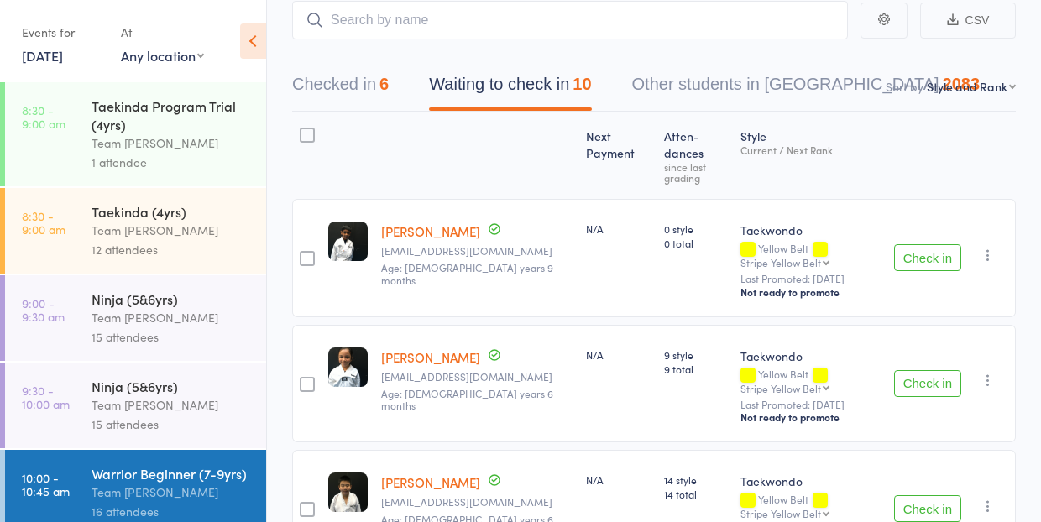
click at [878, 494] on div "Yellow Belt Stripe Yellow Belt Stripe Yellow Belt Blue Belt Stripe Blue Belt Re…" at bounding box center [811, 506] width 140 height 25
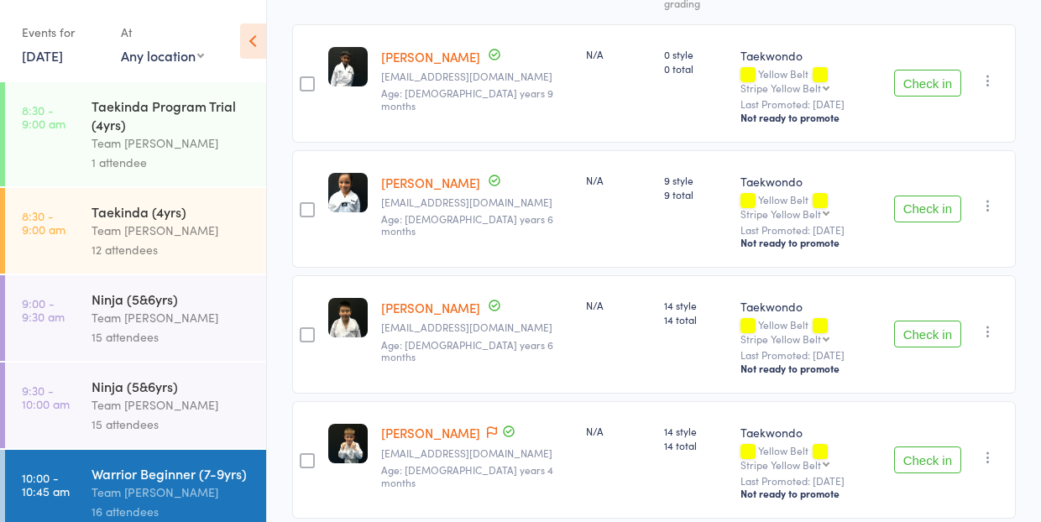
scroll to position [295, 0]
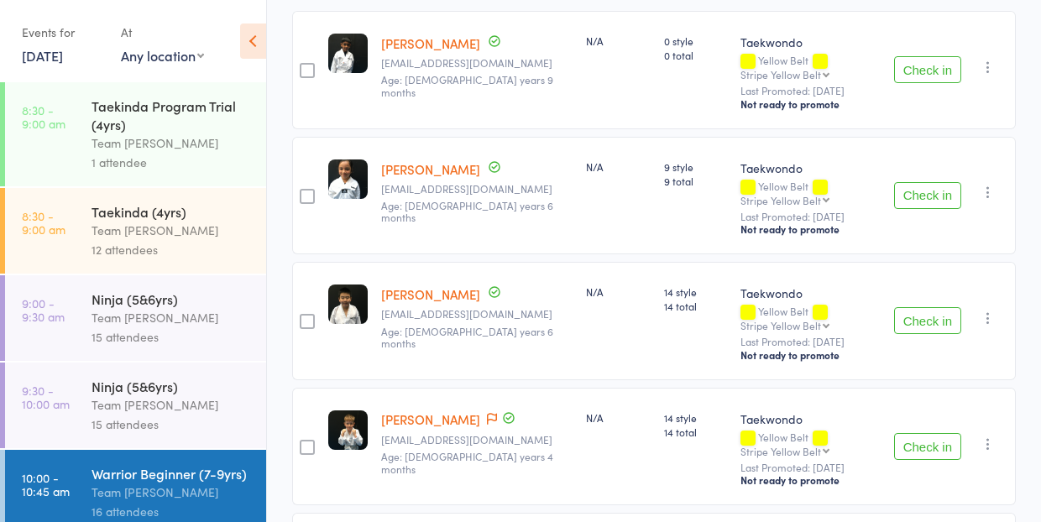
click at [916, 307] on button "Check in" at bounding box center [927, 320] width 67 height 27
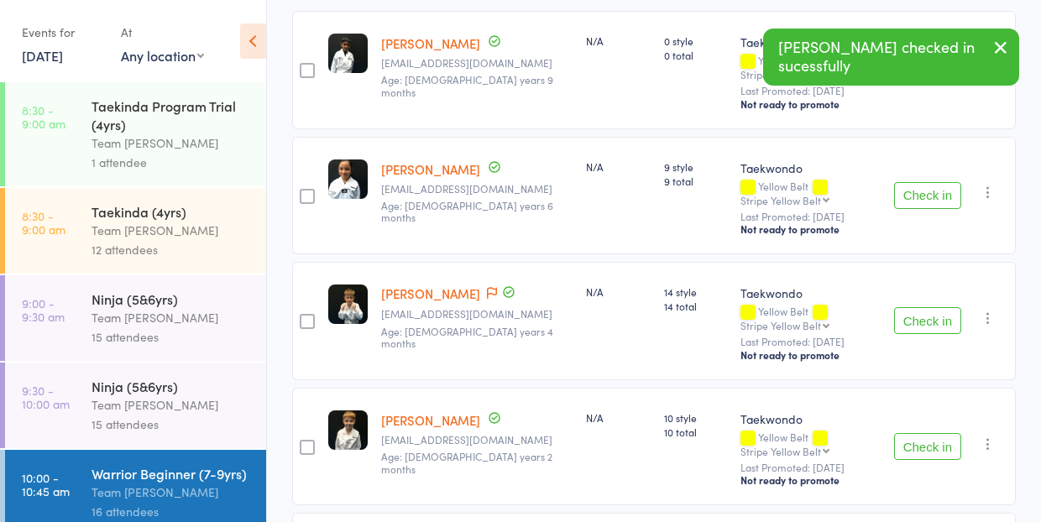
click at [916, 307] on button "Check in" at bounding box center [927, 320] width 67 height 27
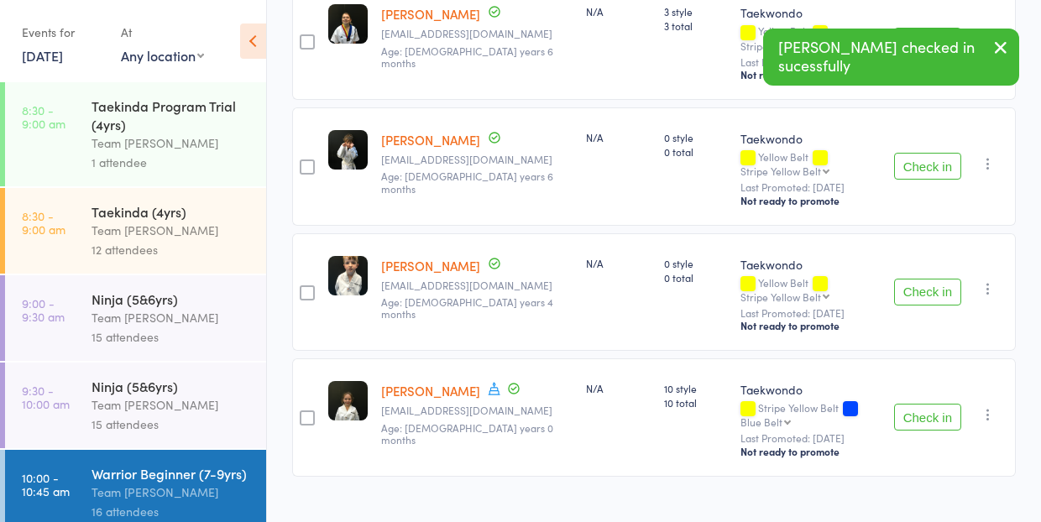
scroll to position [843, 0]
click at [930, 280] on button "Check in" at bounding box center [927, 293] width 67 height 27
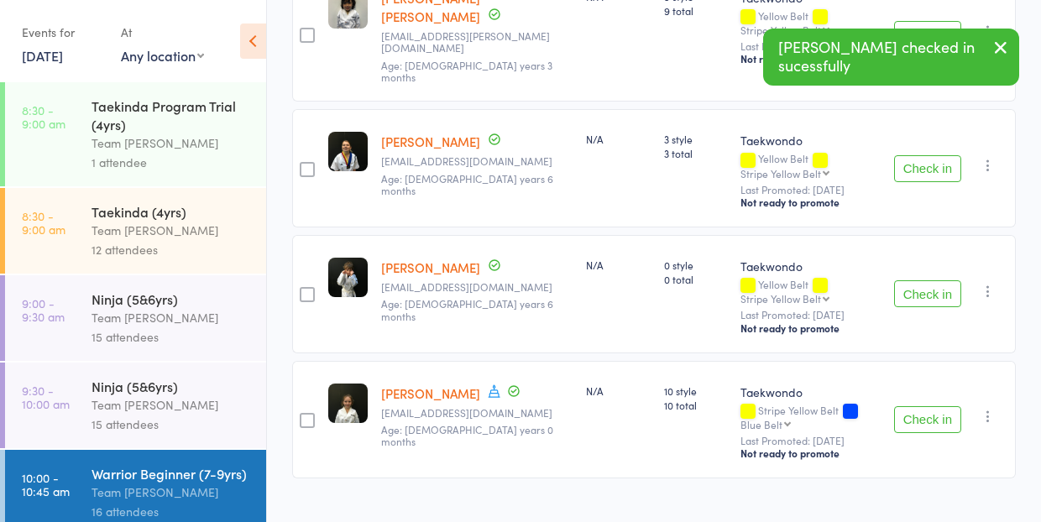
click at [914, 406] on button "Check in" at bounding box center [927, 419] width 67 height 27
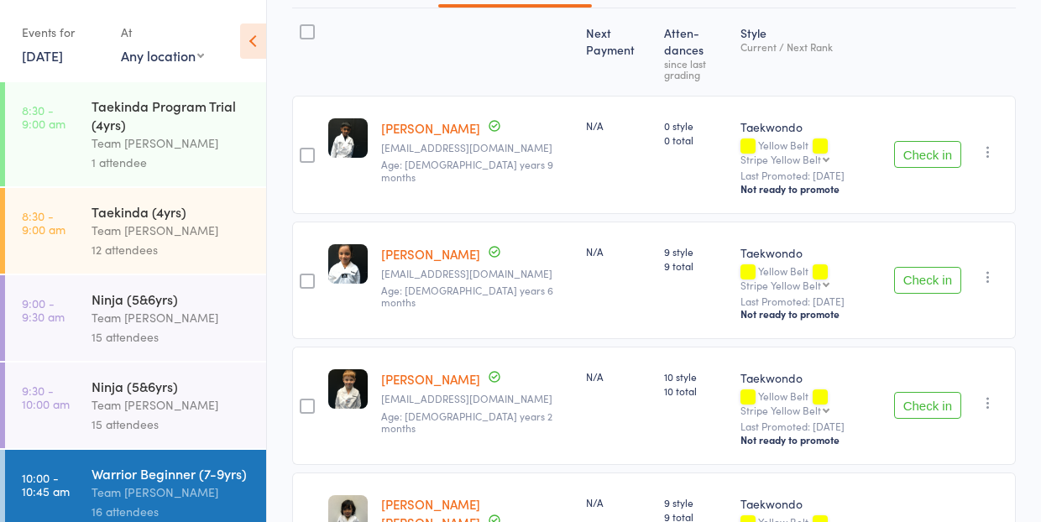
scroll to position [270, 0]
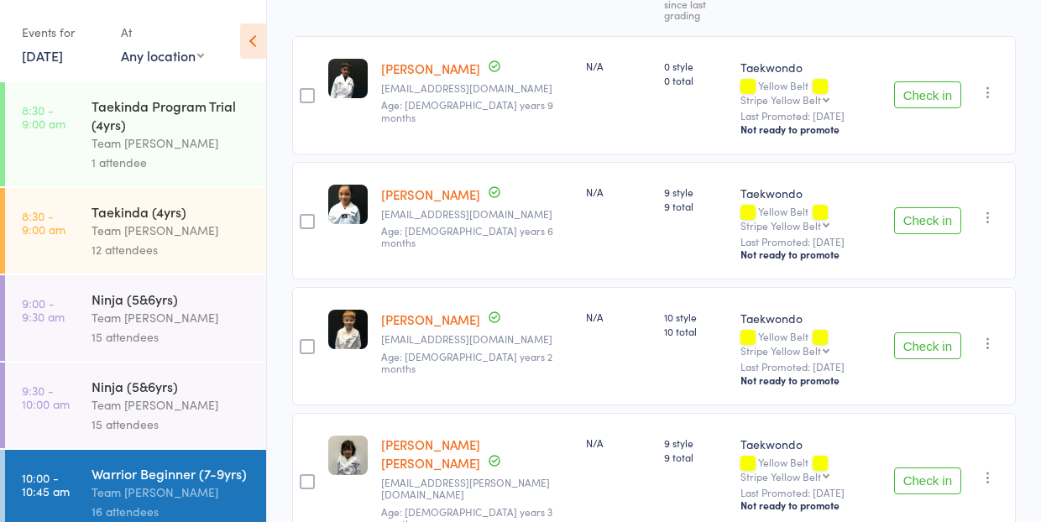
click at [947, 207] on button "Check in" at bounding box center [927, 220] width 67 height 27
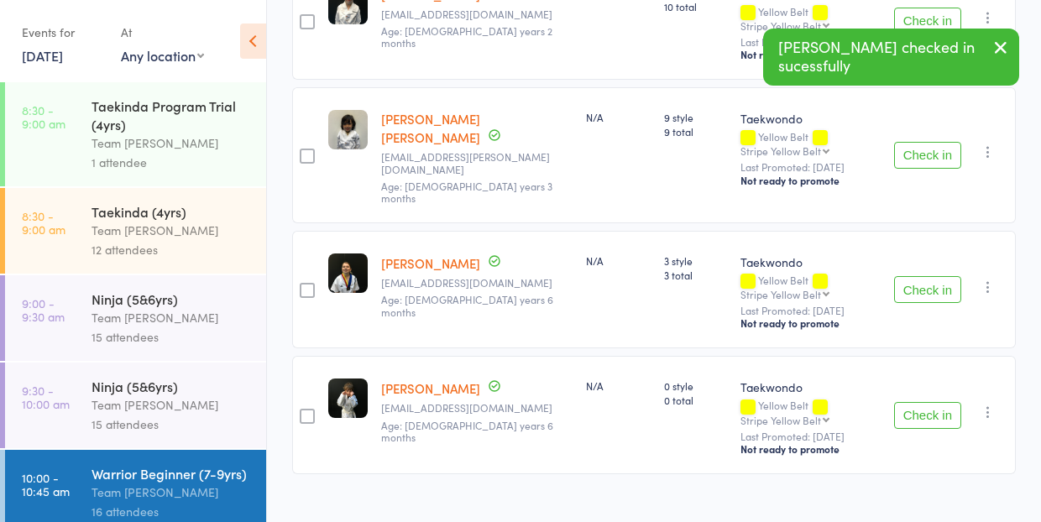
scroll to position [464, 0]
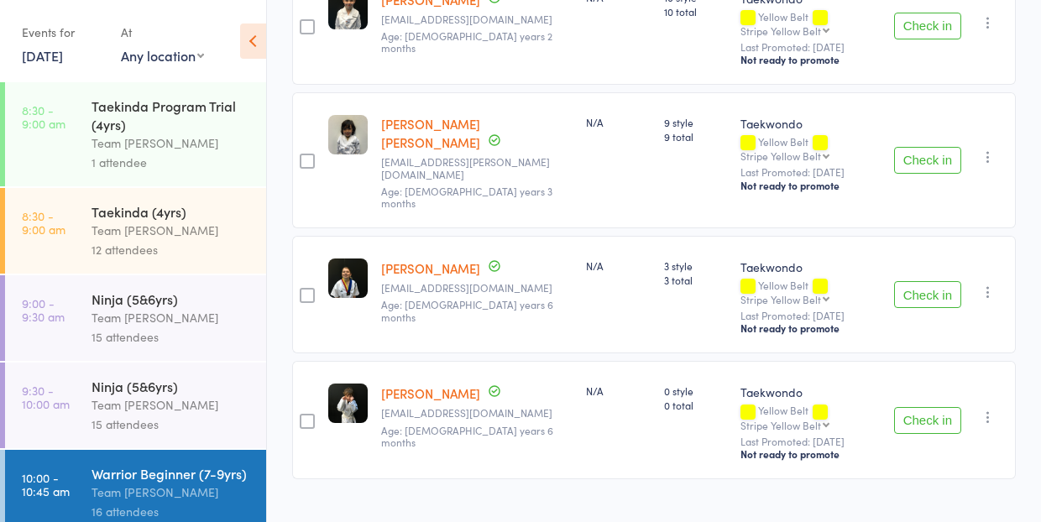
click at [914, 407] on button "Check in" at bounding box center [927, 420] width 67 height 27
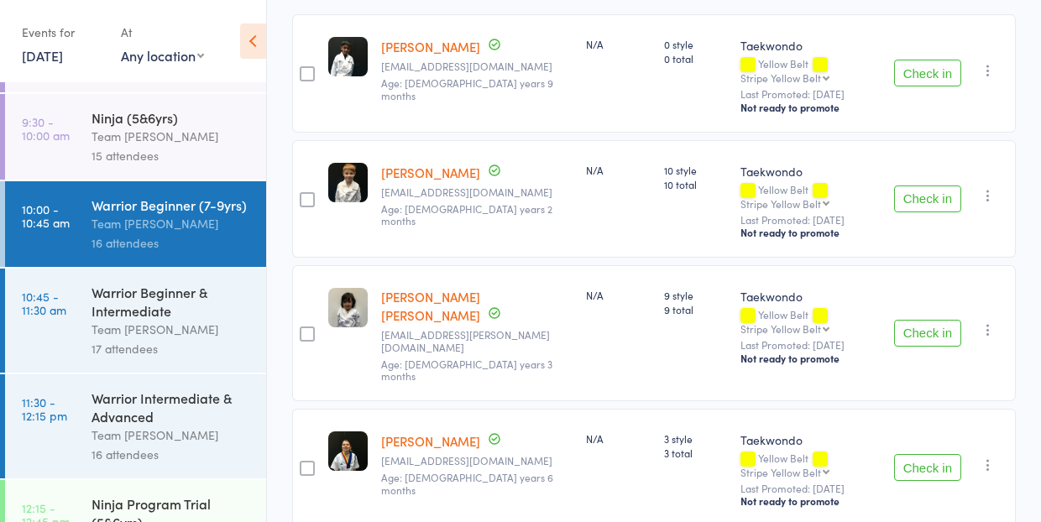
scroll to position [258, 0]
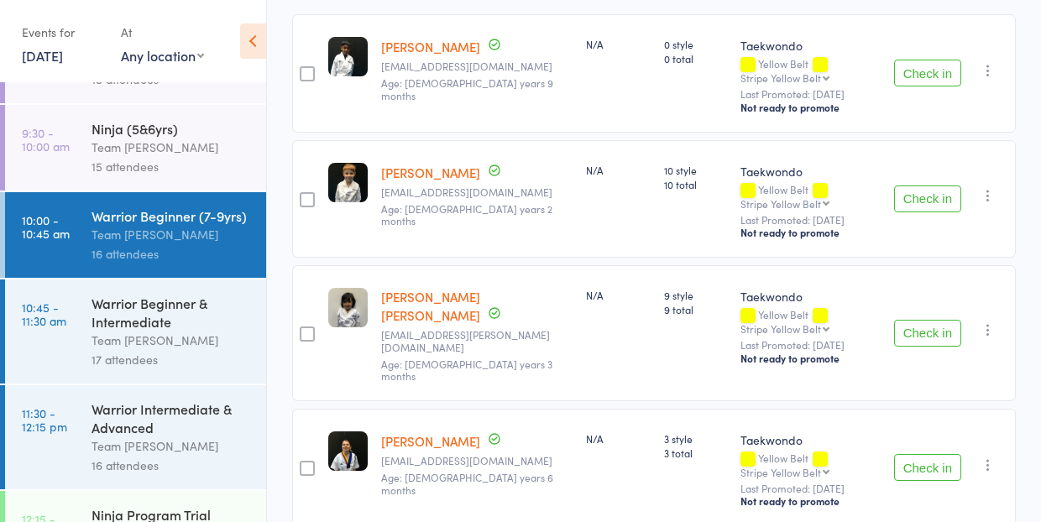
click at [133, 146] on div "Team [PERSON_NAME]" at bounding box center [172, 147] width 160 height 19
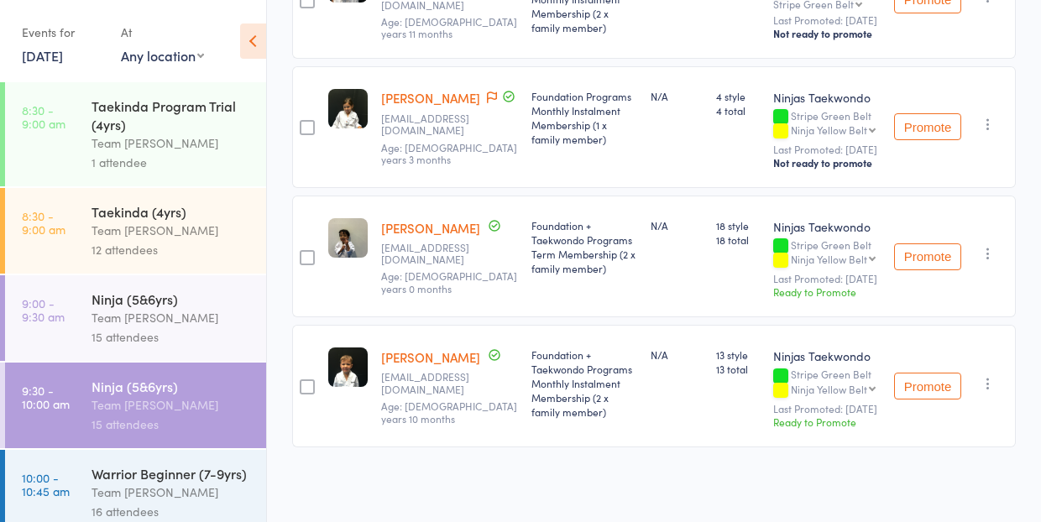
scroll to position [1997, 0]
click at [169, 516] on div "16 attendees" at bounding box center [172, 511] width 160 height 19
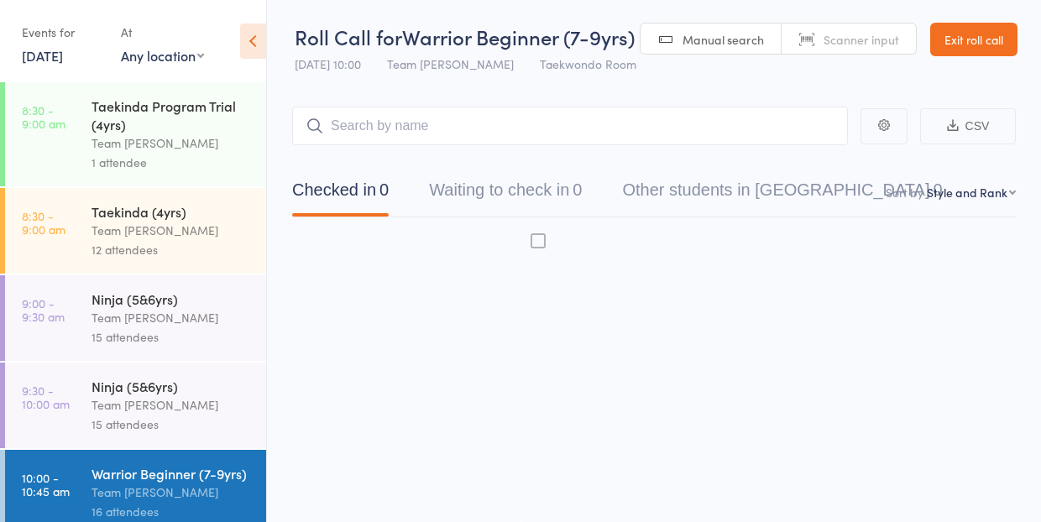
scroll to position [1, 0]
click at [173, 496] on div "Team [PERSON_NAME]" at bounding box center [172, 492] width 160 height 19
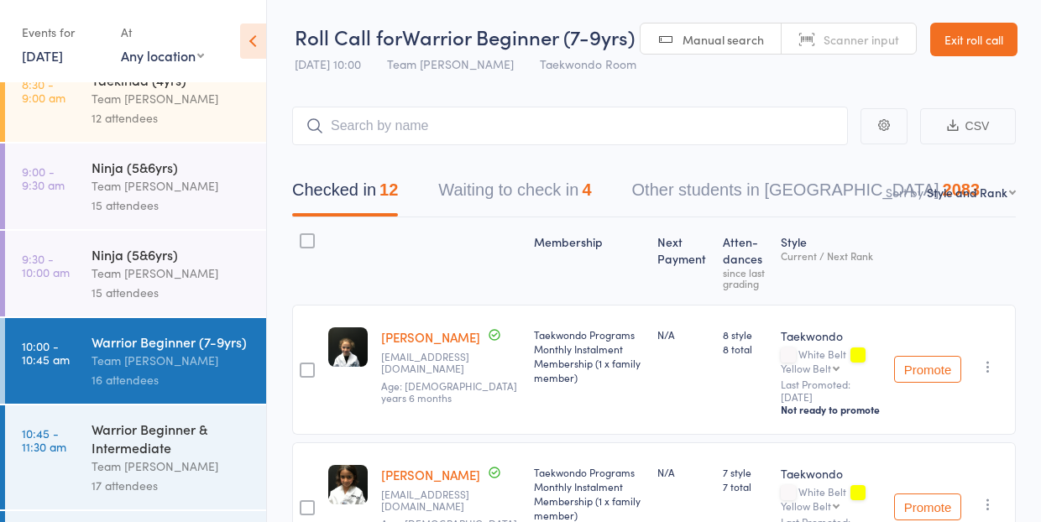
scroll to position [147, 0]
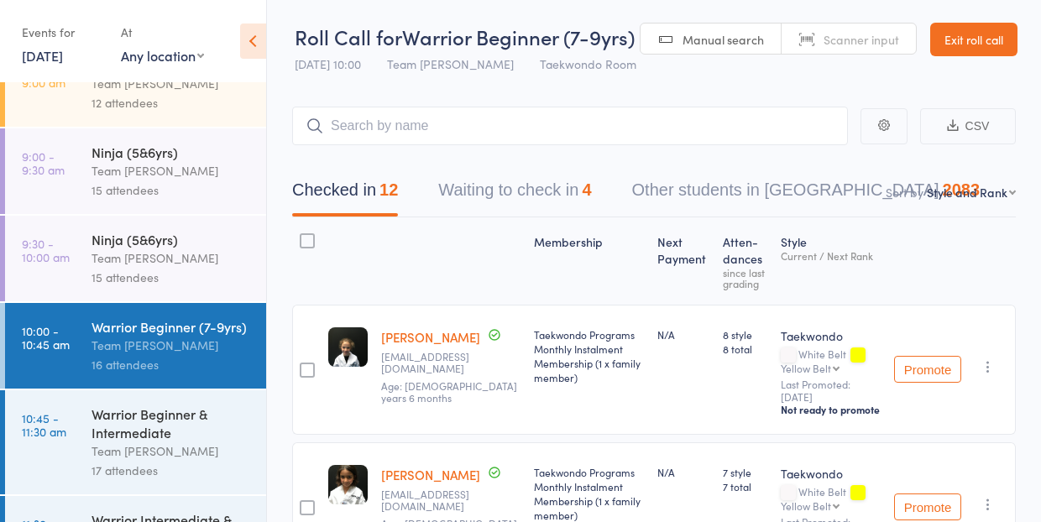
click at [411, 344] on link "[PERSON_NAME]" at bounding box center [430, 337] width 99 height 18
click at [479, 185] on button "Waiting to check in 4" at bounding box center [514, 194] width 153 height 45
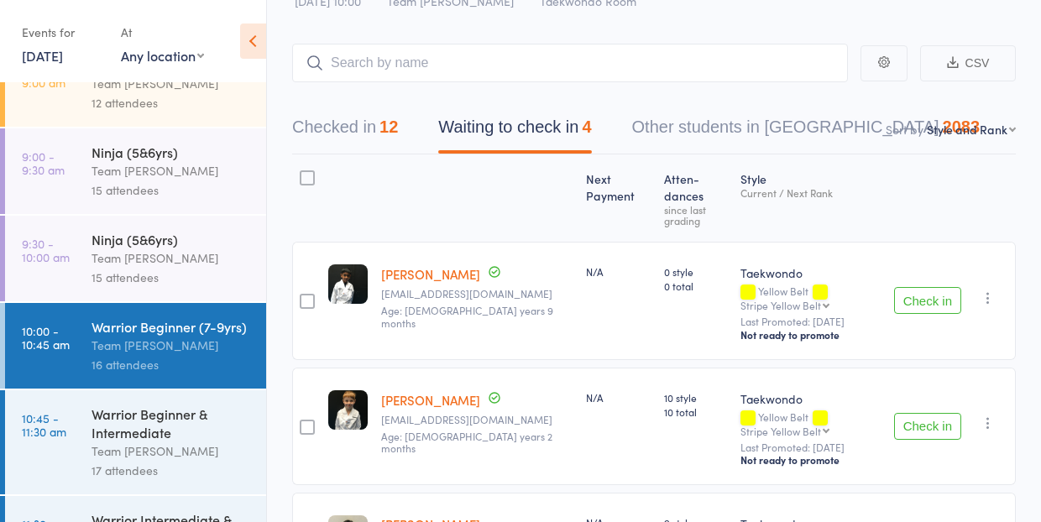
scroll to position [79, 0]
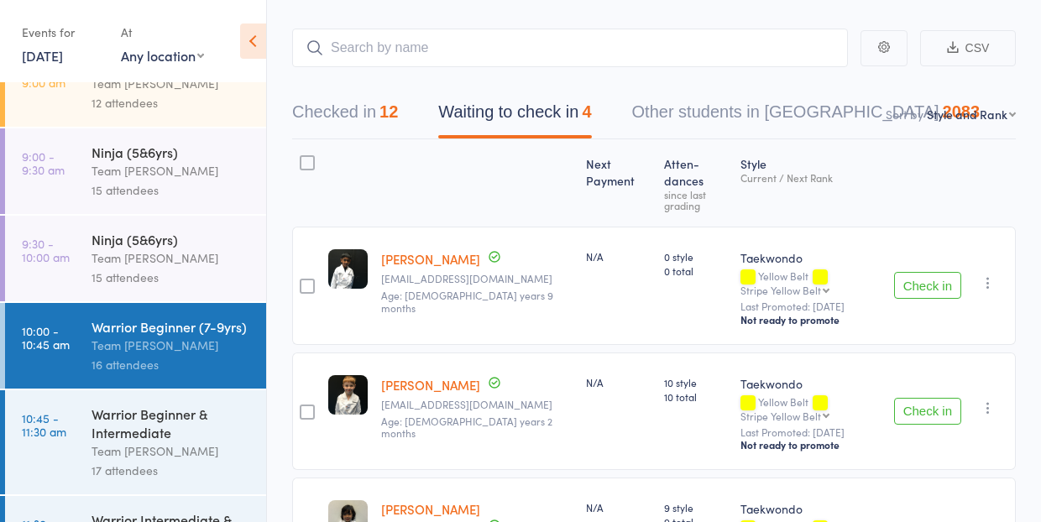
click at [927, 272] on button "Check in" at bounding box center [927, 285] width 67 height 27
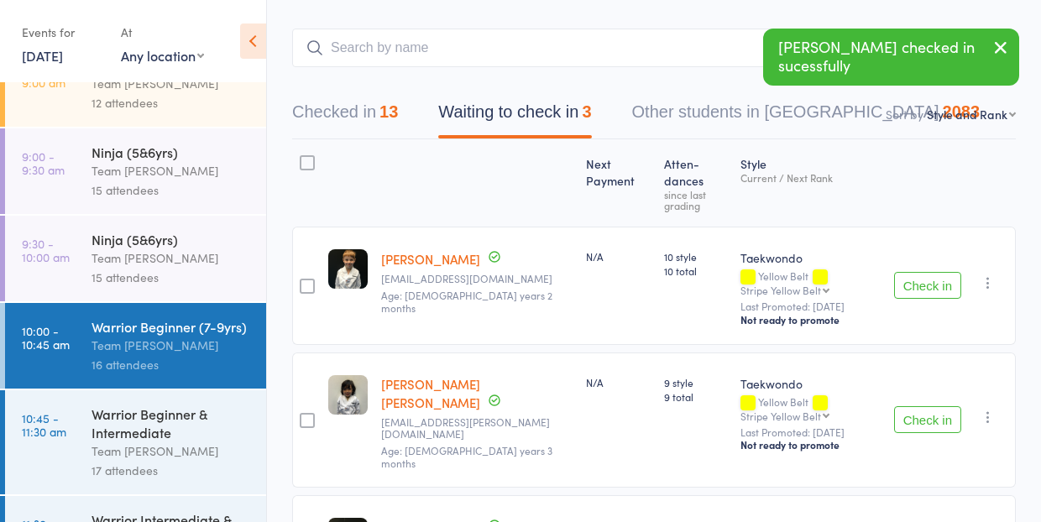
click at [931, 272] on button "Check in" at bounding box center [927, 285] width 67 height 27
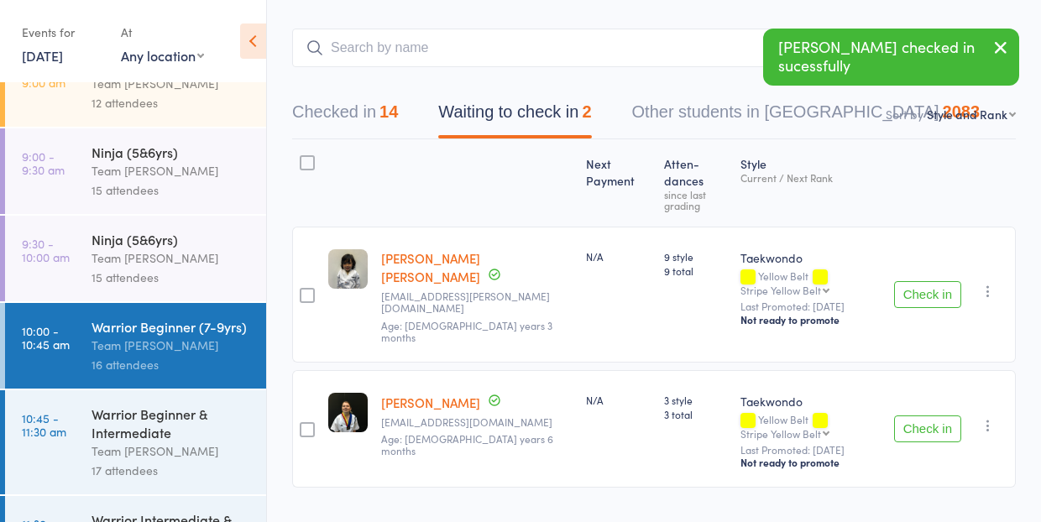
click at [931, 281] on button "Check in" at bounding box center [927, 294] width 67 height 27
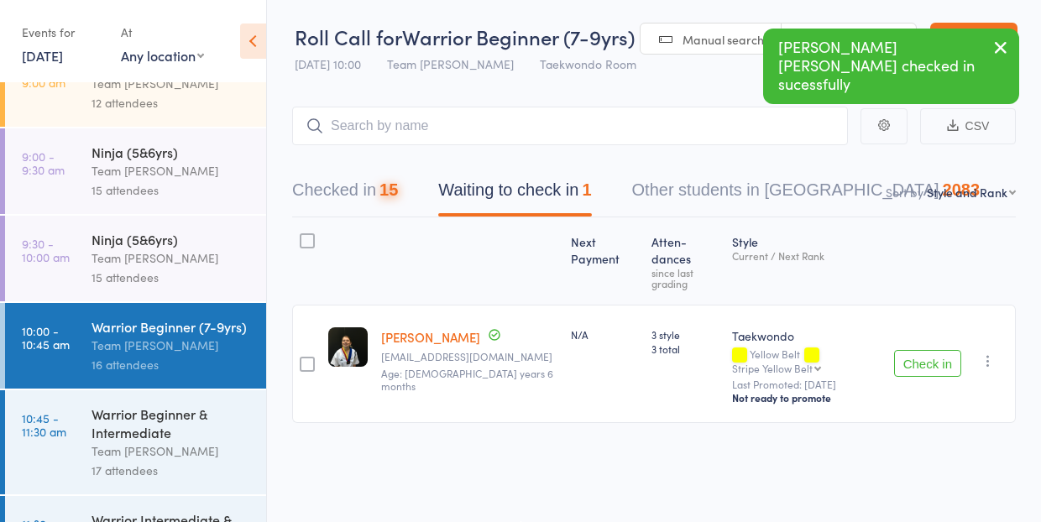
scroll to position [1, 0]
click at [987, 353] on icon "button" at bounding box center [988, 361] width 17 height 17
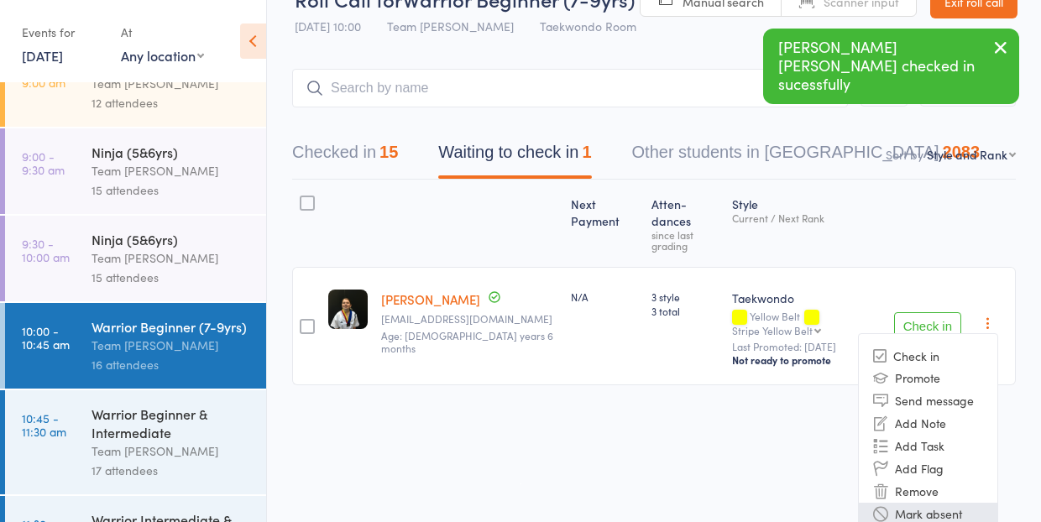
click at [937, 503] on li "Mark absent" at bounding box center [928, 514] width 139 height 23
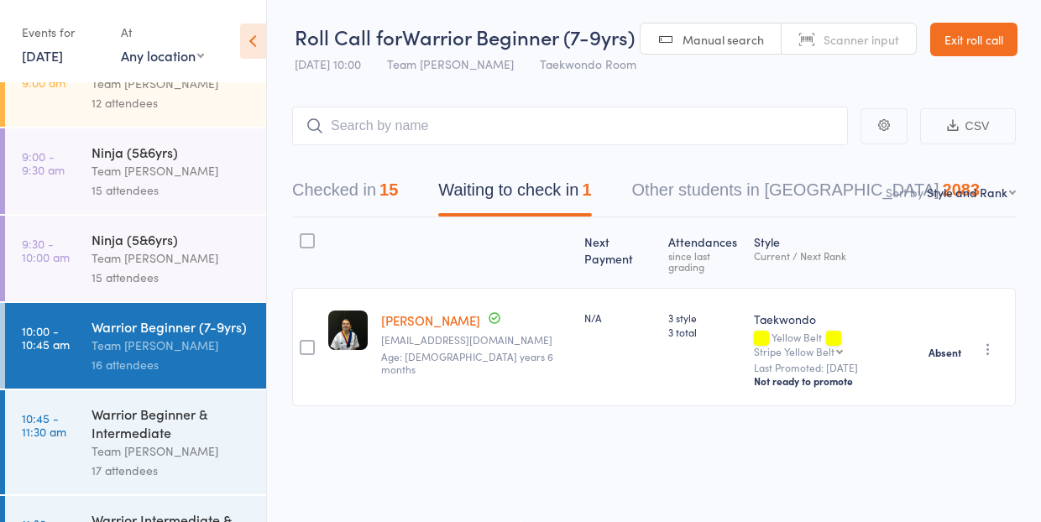
click at [135, 438] on div "Warrior Beginner & Intermediate" at bounding box center [172, 423] width 160 height 37
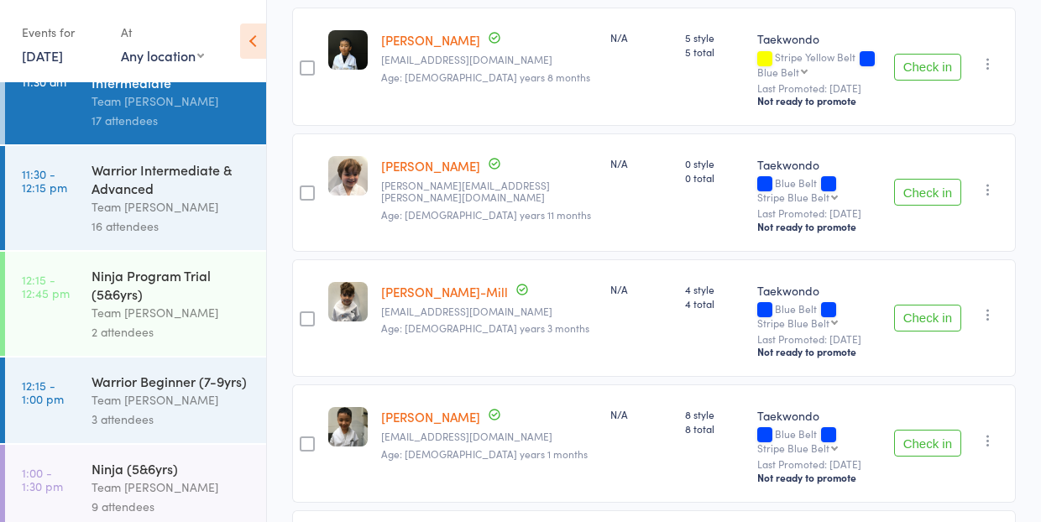
scroll to position [823, 0]
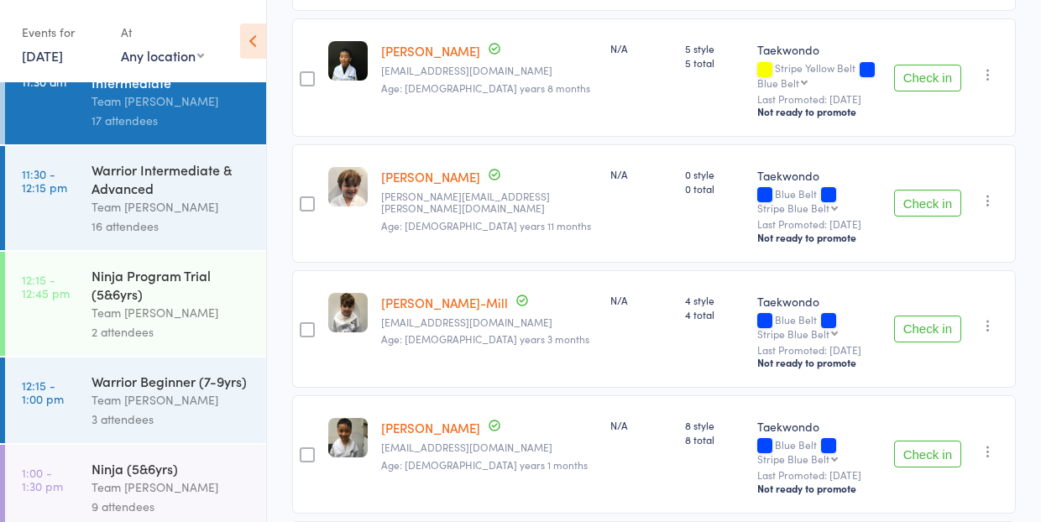
click at [915, 194] on button "Check in" at bounding box center [927, 203] width 67 height 27
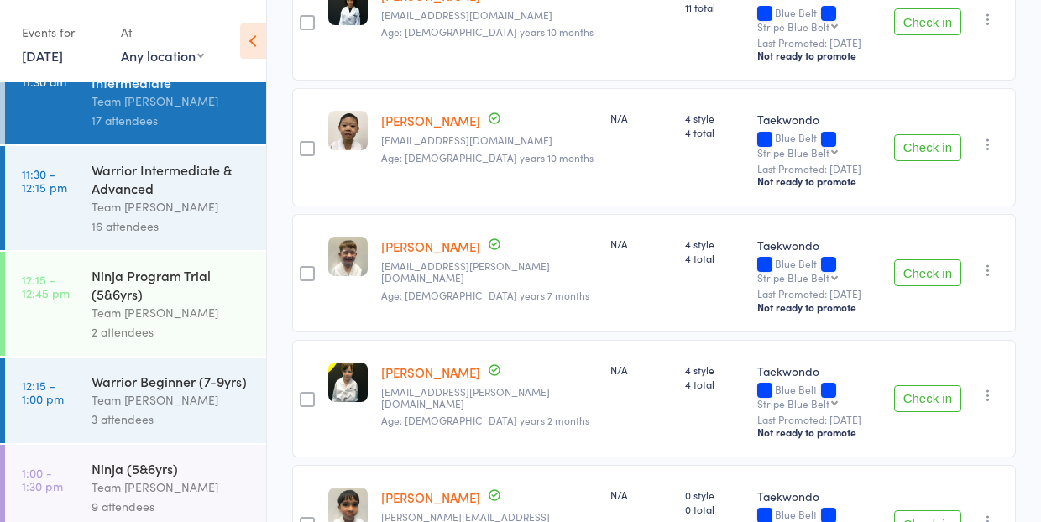
scroll to position [1380, 0]
click at [189, 202] on div "Team [PERSON_NAME]" at bounding box center [172, 206] width 160 height 19
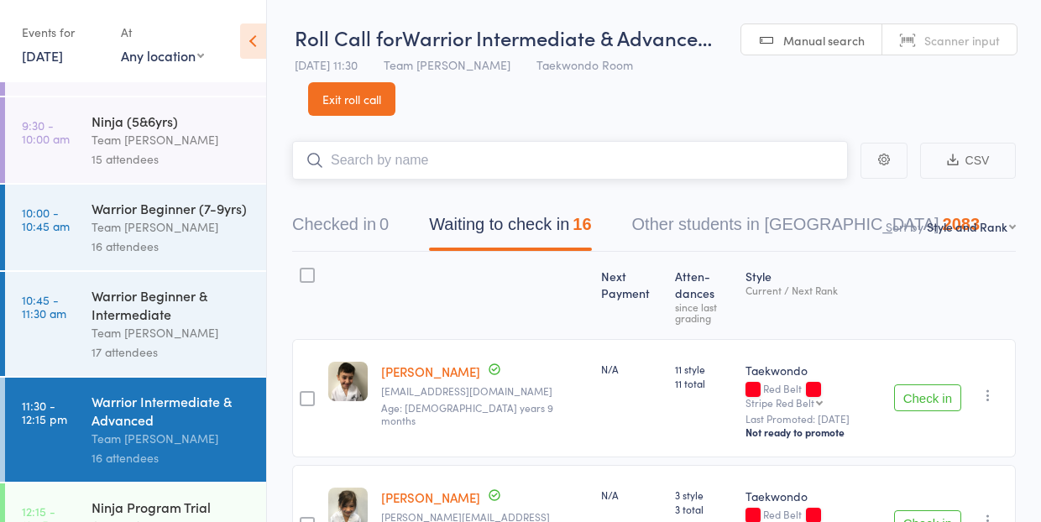
scroll to position [270, 0]
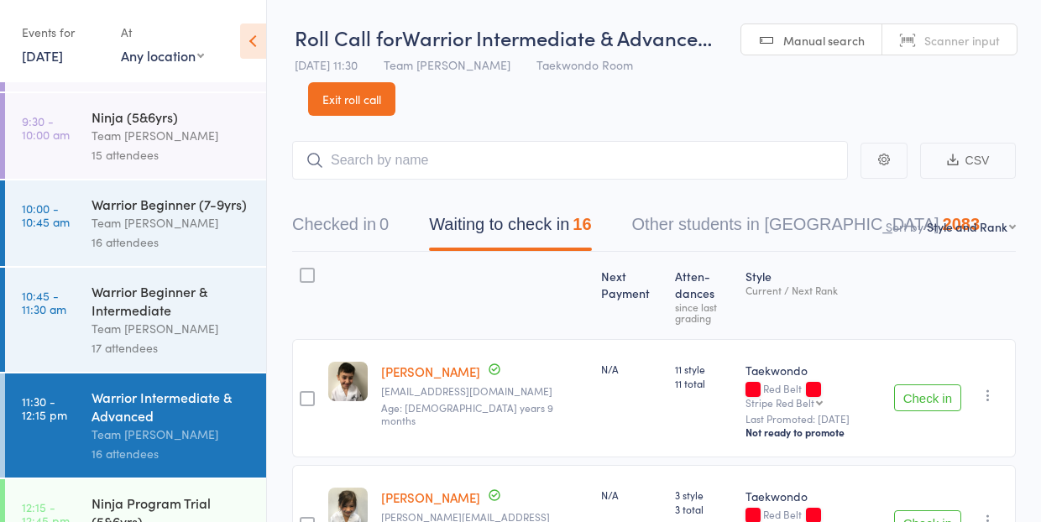
click at [147, 322] on div "Team [PERSON_NAME]" at bounding box center [172, 328] width 160 height 19
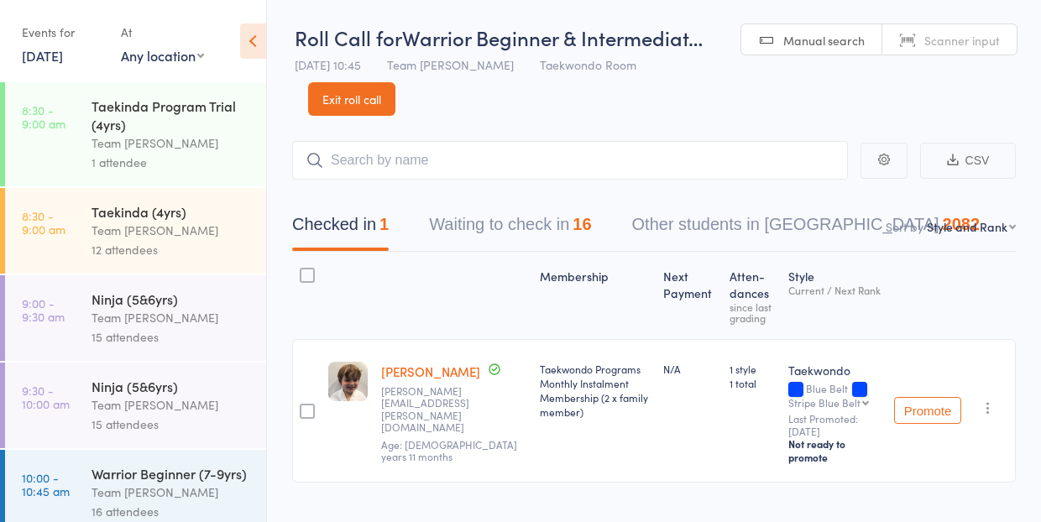
click at [510, 220] on button "Waiting to check in 16" at bounding box center [510, 229] width 162 height 45
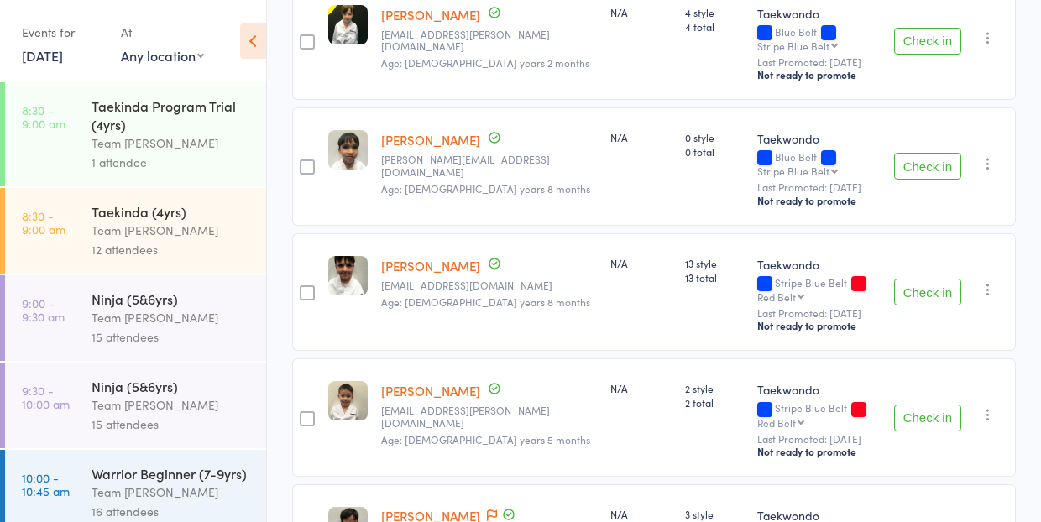
scroll to position [1744, 0]
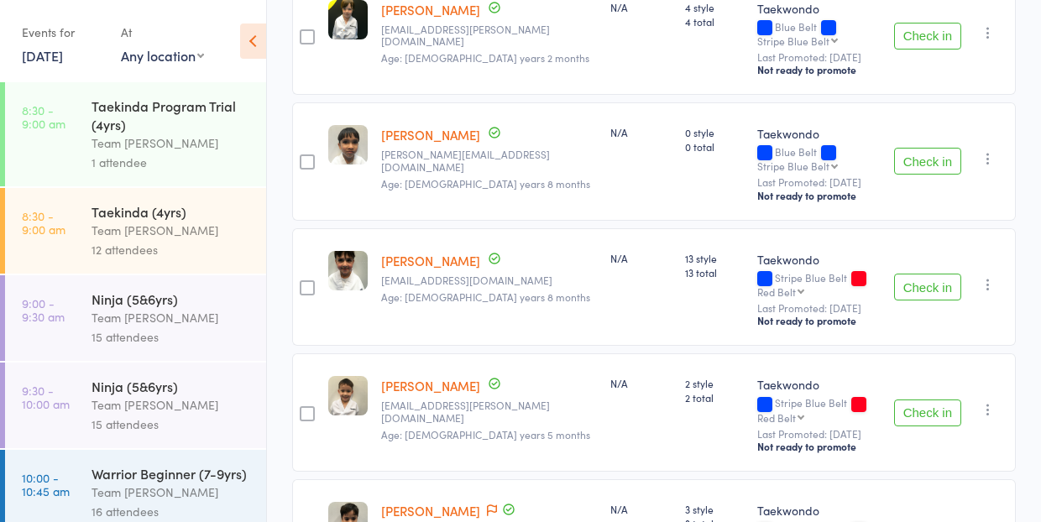
click at [424, 377] on link "[PERSON_NAME]" at bounding box center [430, 386] width 99 height 18
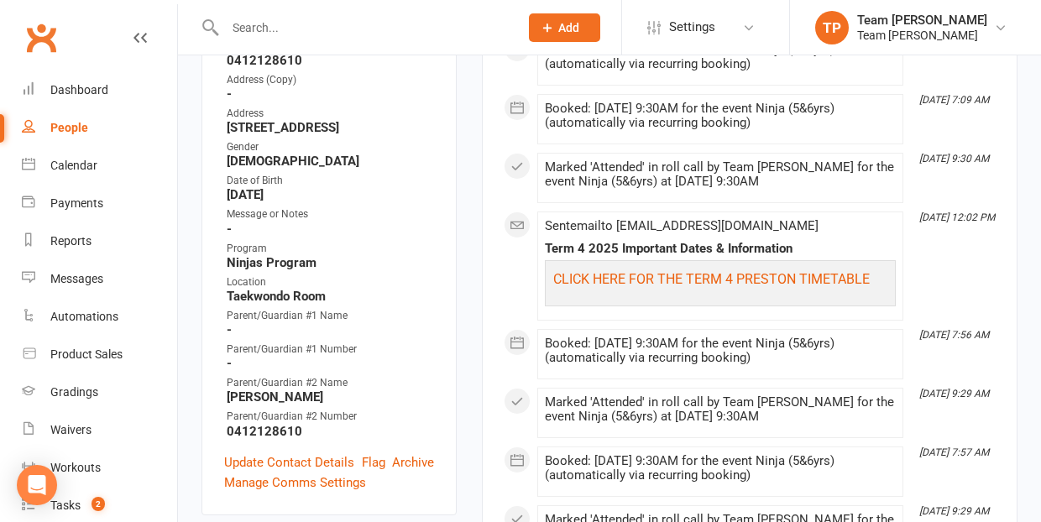
scroll to position [471, 0]
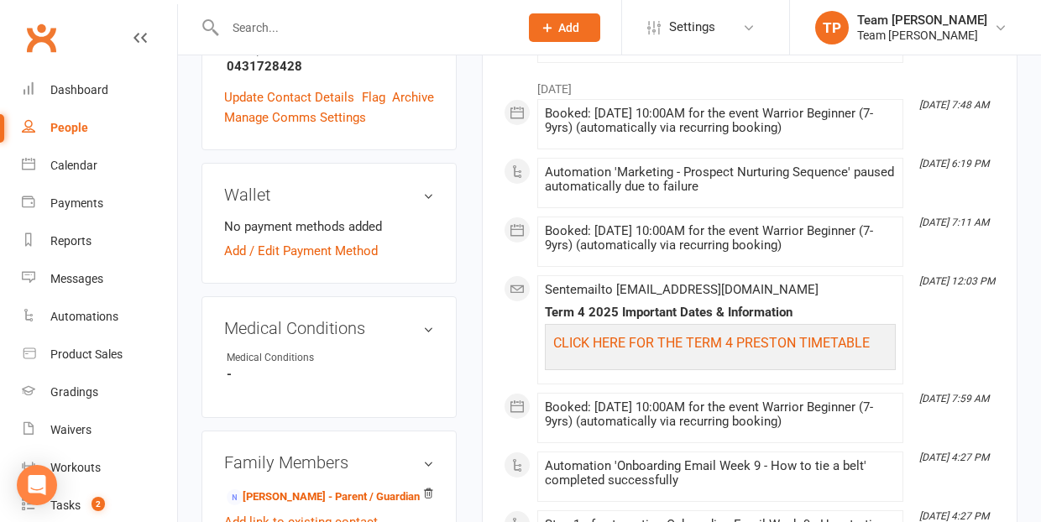
scroll to position [790, 0]
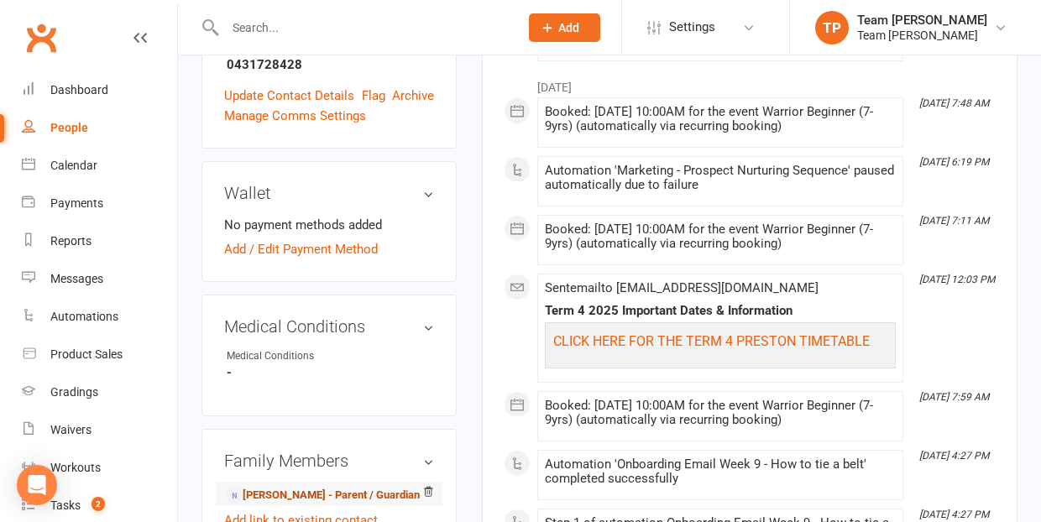
click at [278, 487] on link "[PERSON_NAME] - Parent / Guardian" at bounding box center [323, 496] width 193 height 18
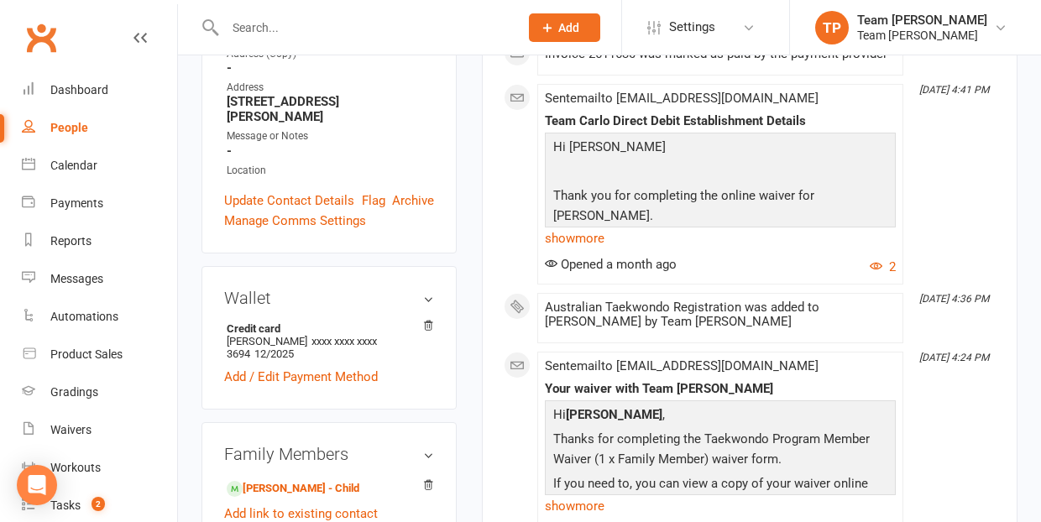
scroll to position [402, 1]
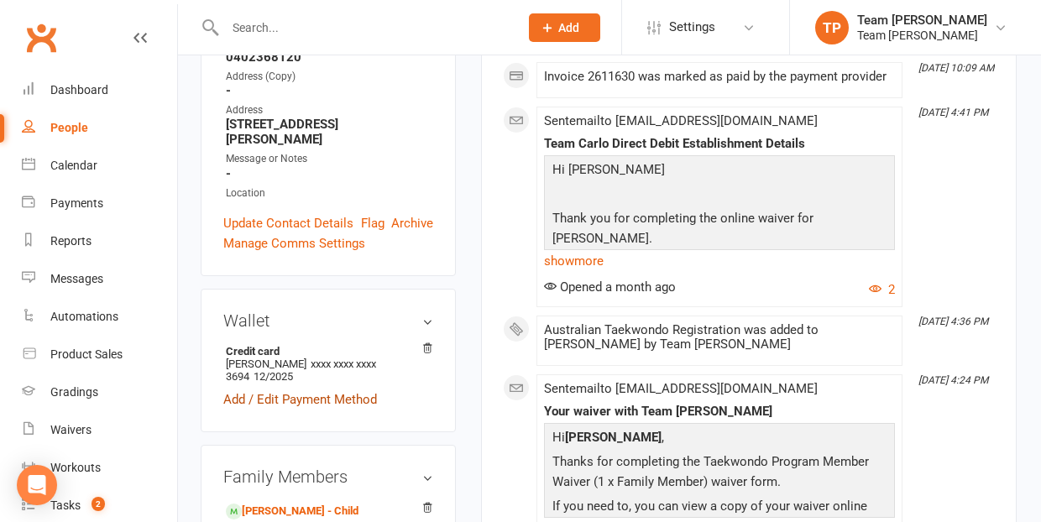
click at [297, 390] on link "Add / Edit Payment Method" at bounding box center [300, 400] width 154 height 20
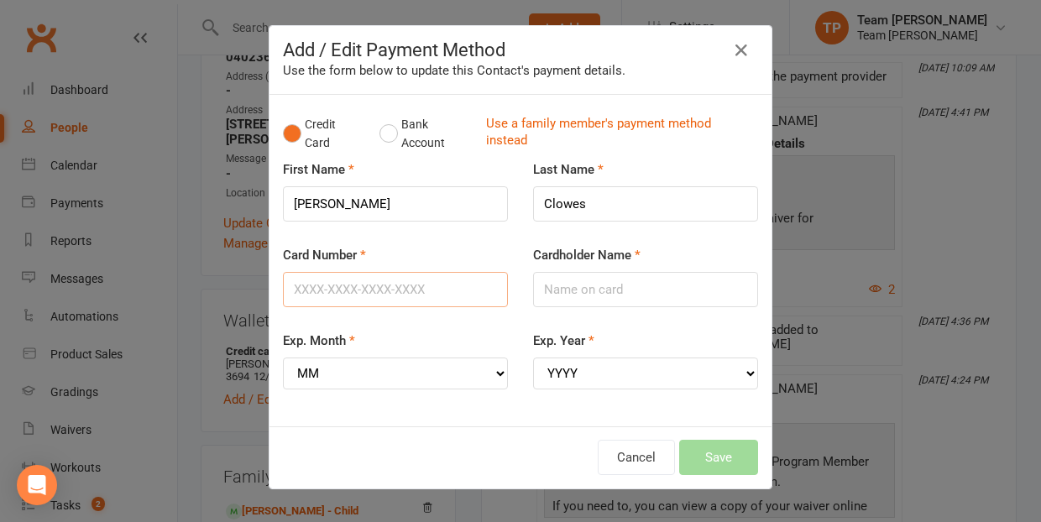
click at [454, 285] on input "Card Number" at bounding box center [395, 289] width 225 height 35
type input "[CREDIT_CARD_NUMBER]"
click at [621, 296] on input "Cardholder Name" at bounding box center [645, 289] width 225 height 35
type input "[PERSON_NAME]"
select select "09"
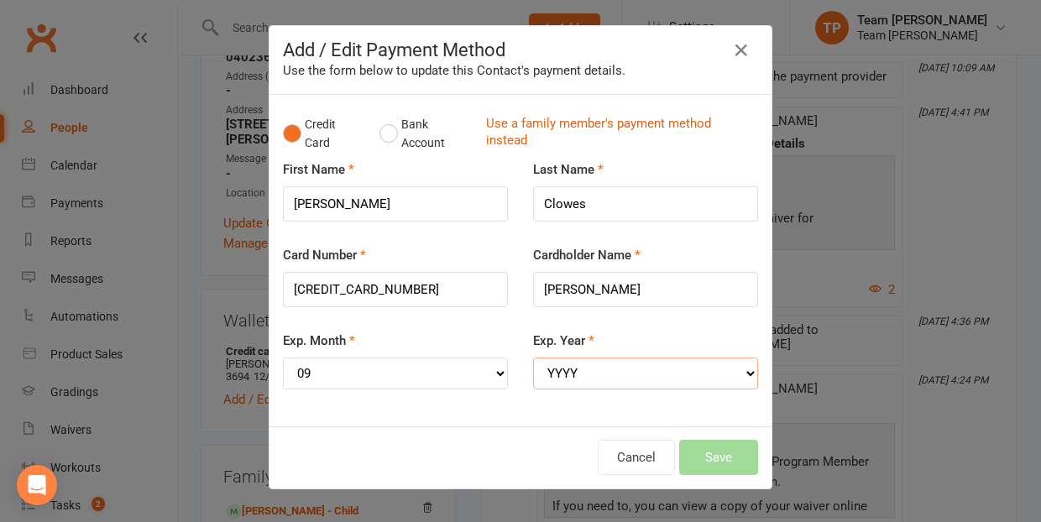
select select "2028"
click at [724, 444] on button "Save" at bounding box center [718, 457] width 79 height 35
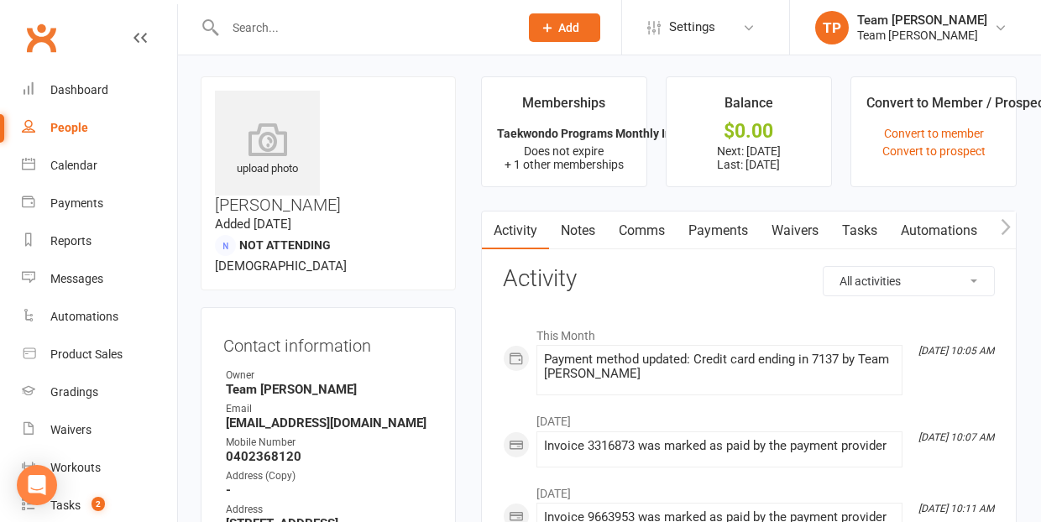
scroll to position [0, 1]
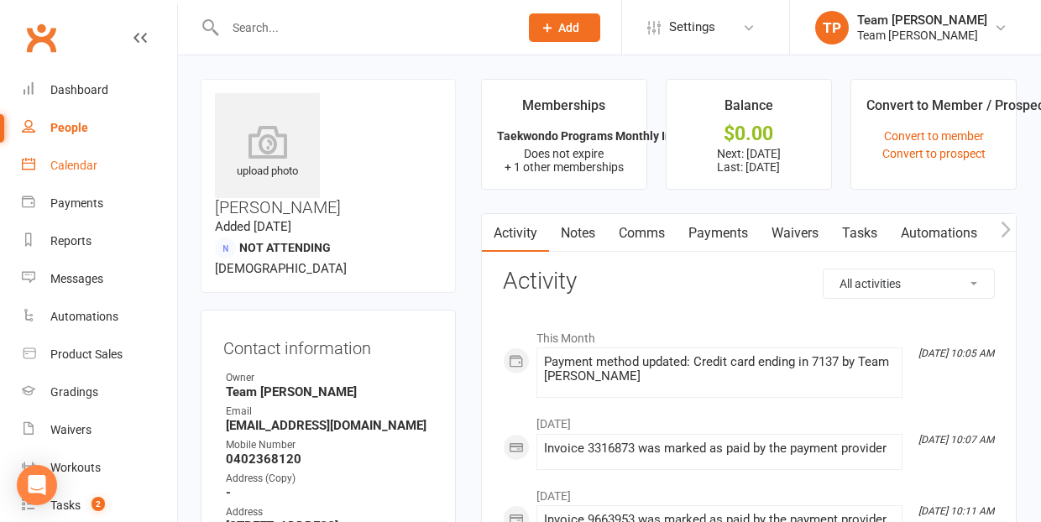
click at [68, 161] on div "Calendar" at bounding box center [73, 165] width 47 height 13
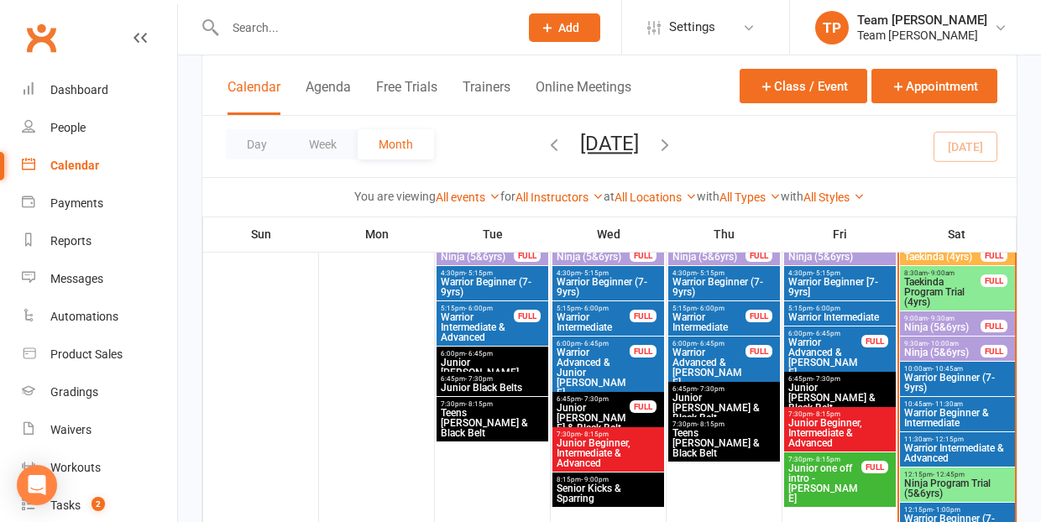
scroll to position [483, 0]
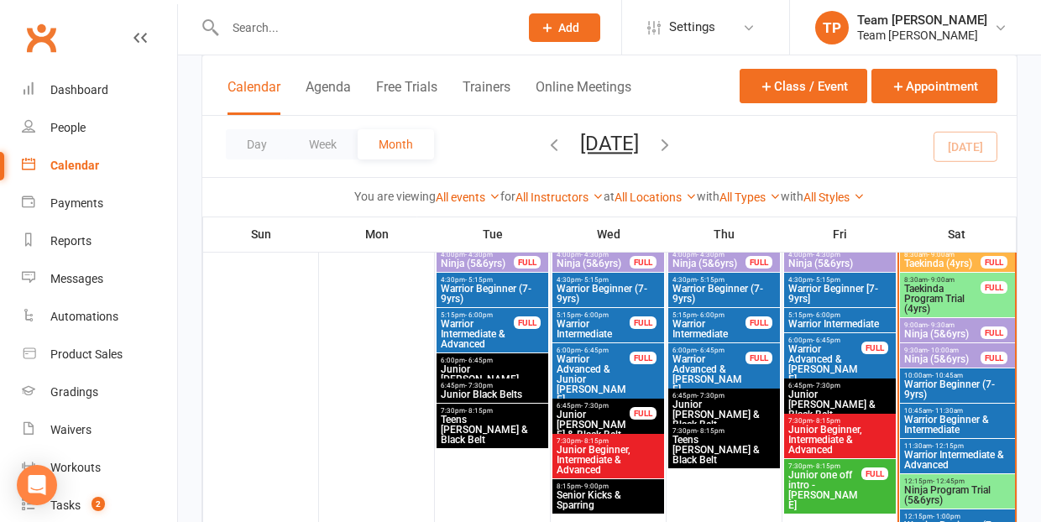
click at [935, 425] on span "Warrior Beginner & Intermediate" at bounding box center [958, 425] width 108 height 20
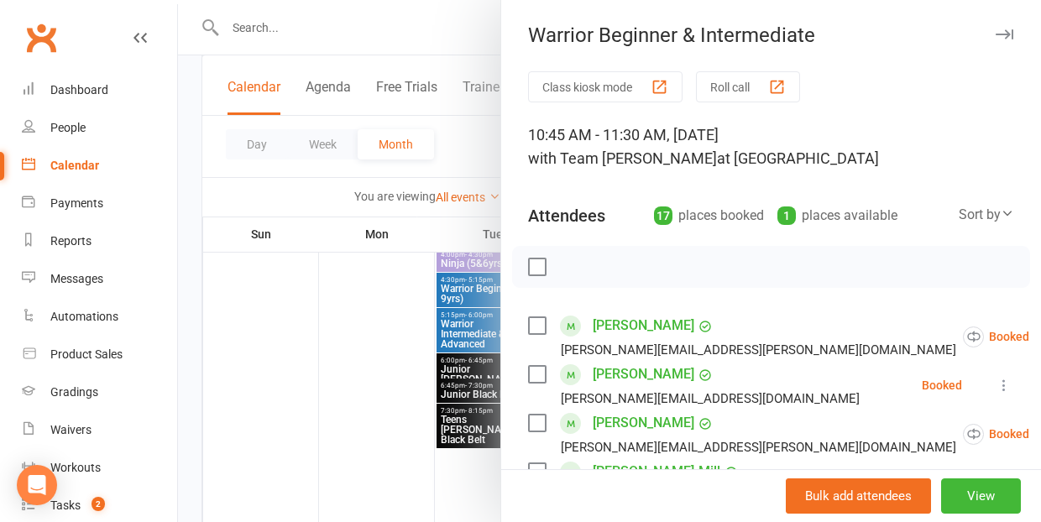
click at [344, 397] on div at bounding box center [609, 261] width 863 height 522
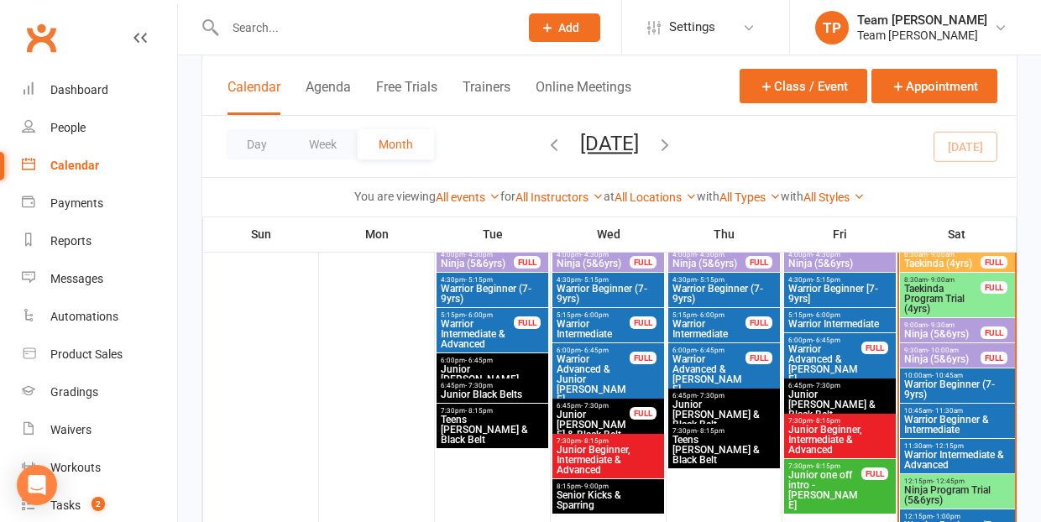
click at [945, 387] on span "Warrior Beginner (7-9yrs)" at bounding box center [958, 390] width 108 height 20
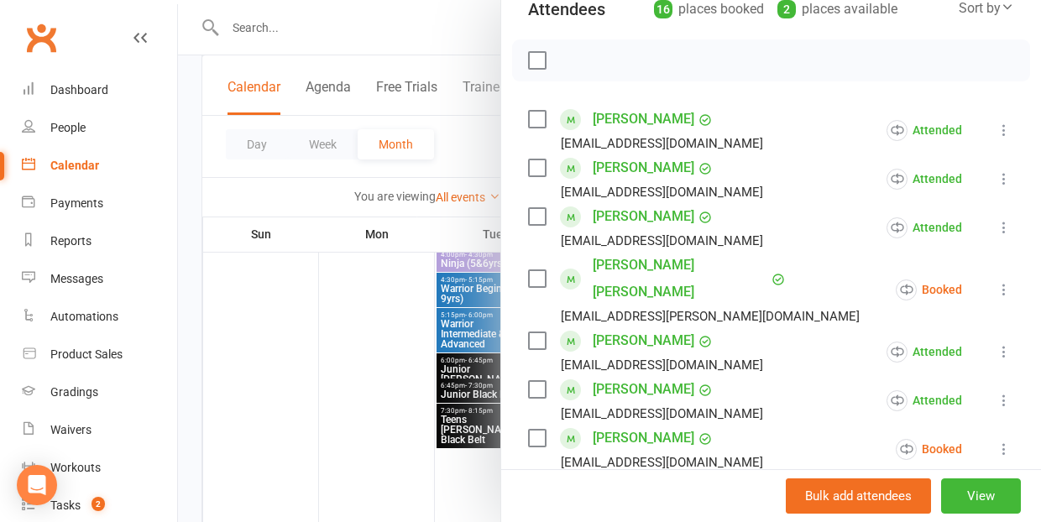
scroll to position [207, 0]
click at [1004, 280] on icon at bounding box center [1004, 288] width 17 height 17
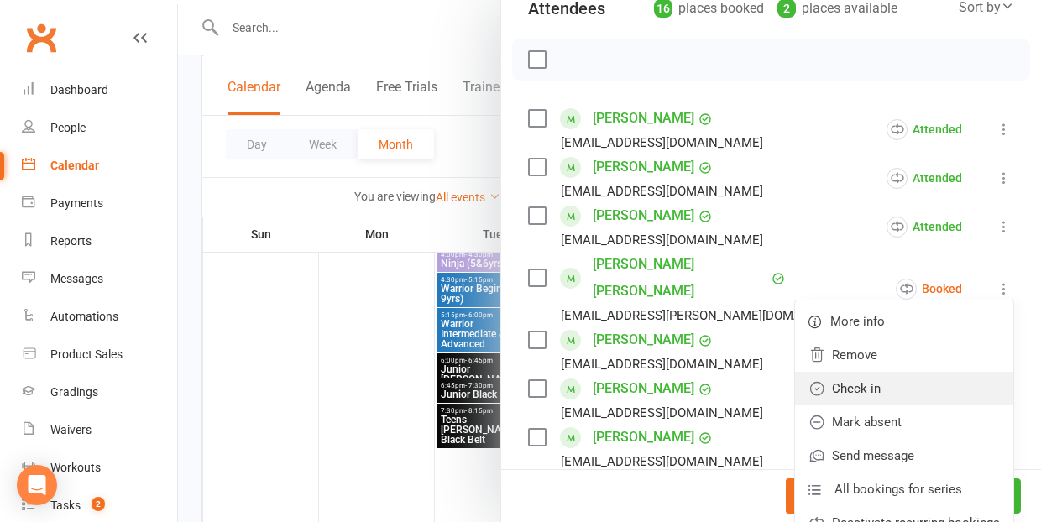
click at [909, 372] on link "Check in" at bounding box center [904, 389] width 218 height 34
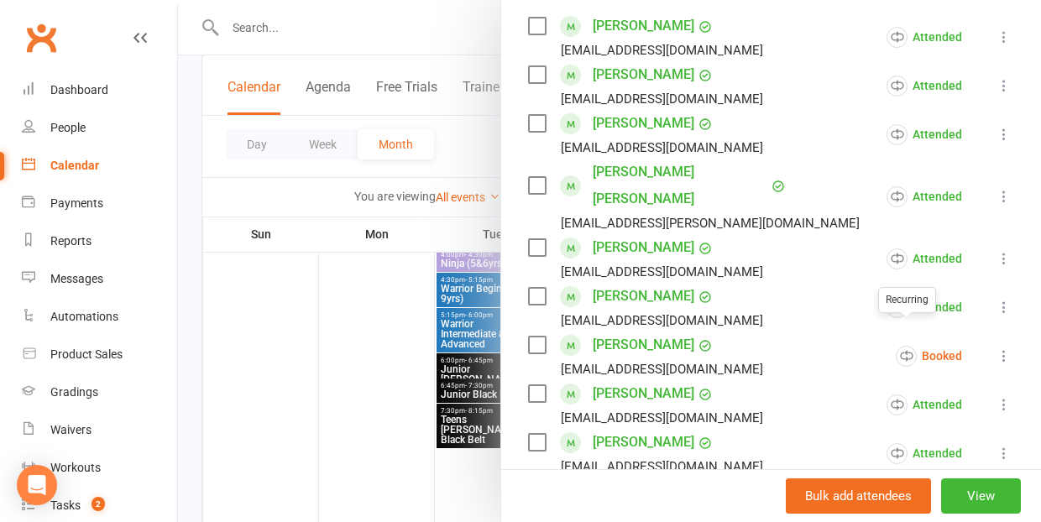
scroll to position [304, 0]
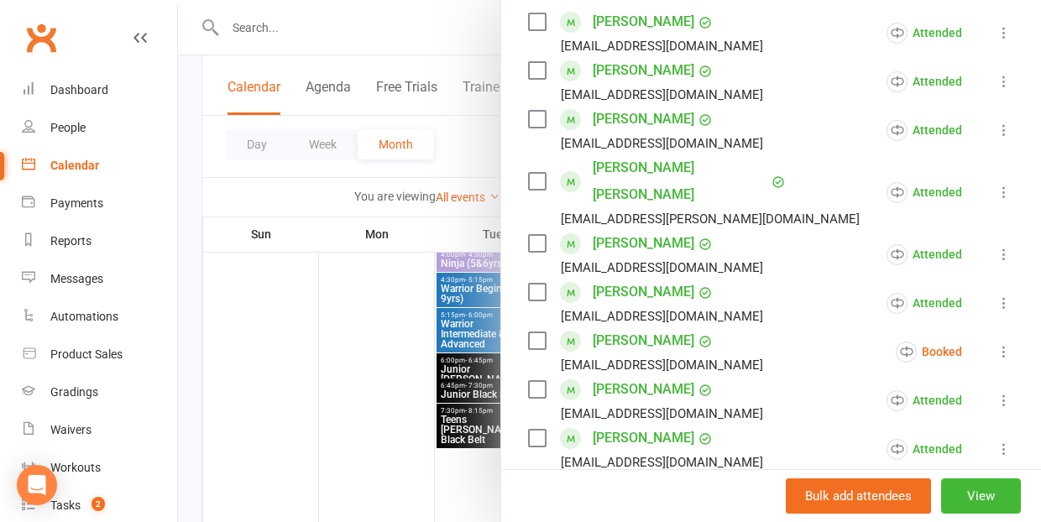
click at [1007, 343] on icon at bounding box center [1004, 351] width 17 height 17
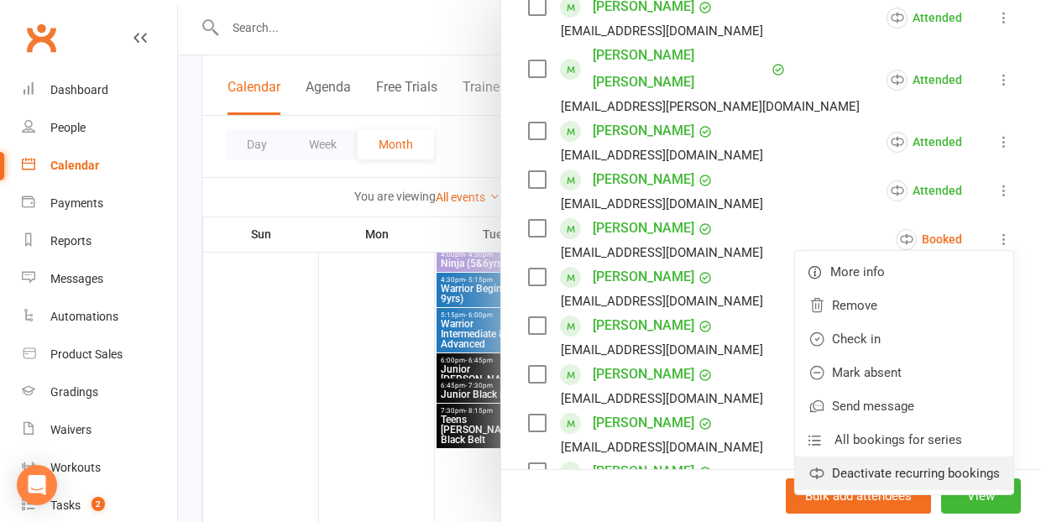
scroll to position [419, 0]
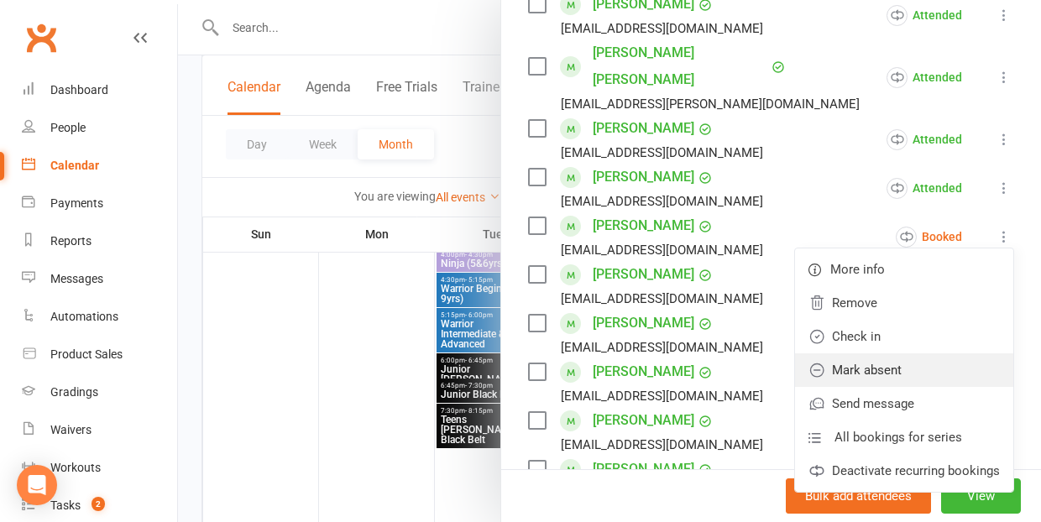
click at [894, 354] on link "Mark absent" at bounding box center [904, 371] width 218 height 34
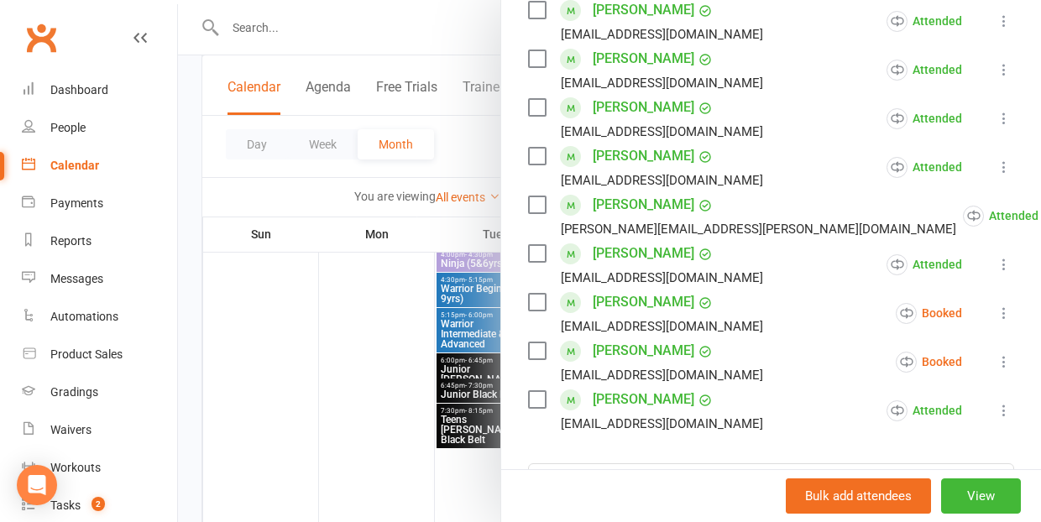
scroll to position [688, 0]
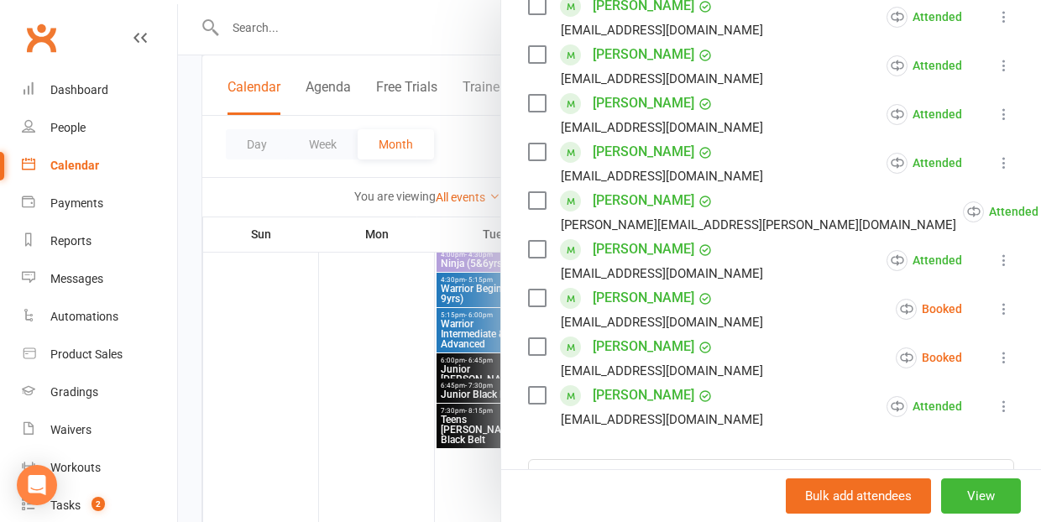
click at [1002, 301] on icon at bounding box center [1004, 309] width 17 height 17
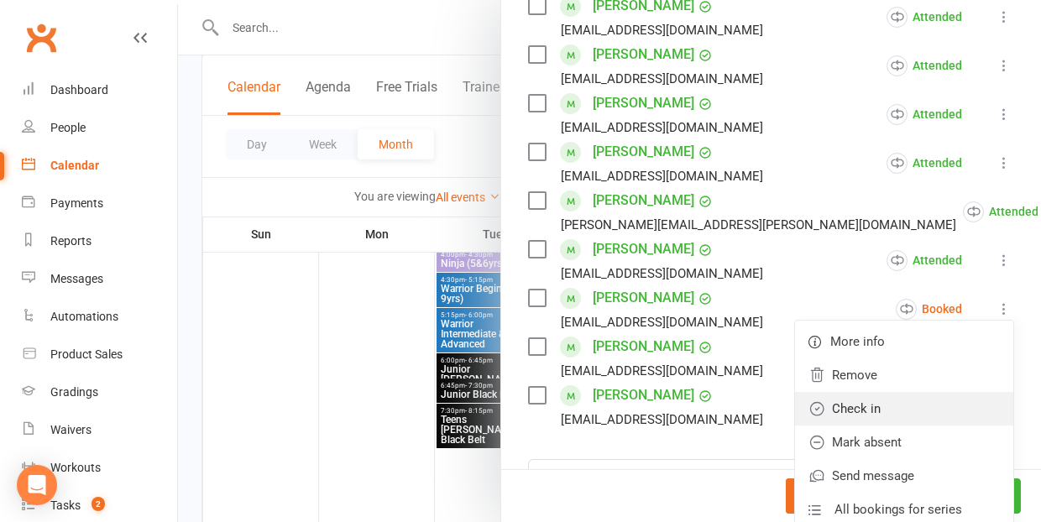
click at [928, 392] on link "Check in" at bounding box center [904, 409] width 218 height 34
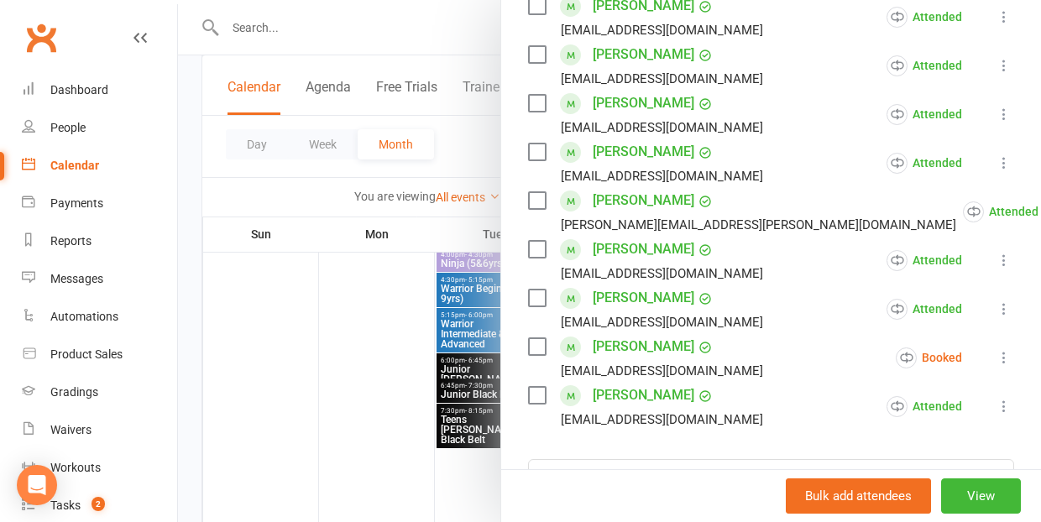
click at [1005, 349] on icon at bounding box center [1004, 357] width 17 height 17
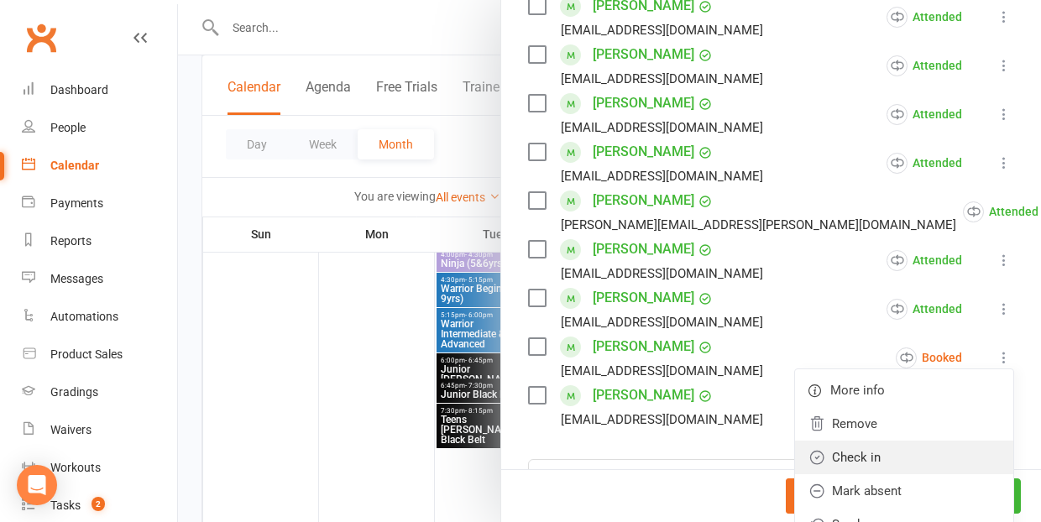
click at [893, 441] on link "Check in" at bounding box center [904, 458] width 218 height 34
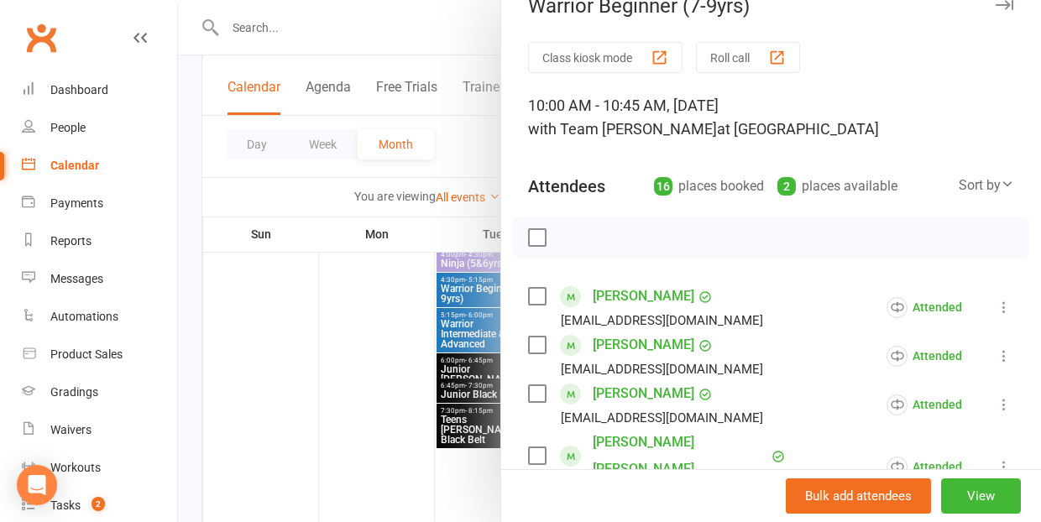
scroll to position [24, 0]
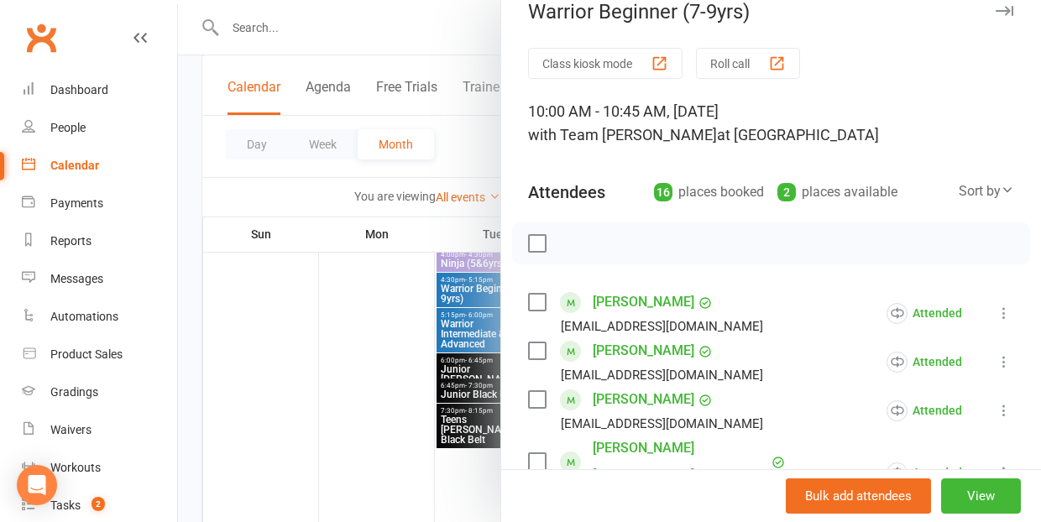
click at [355, 440] on div at bounding box center [609, 261] width 863 height 522
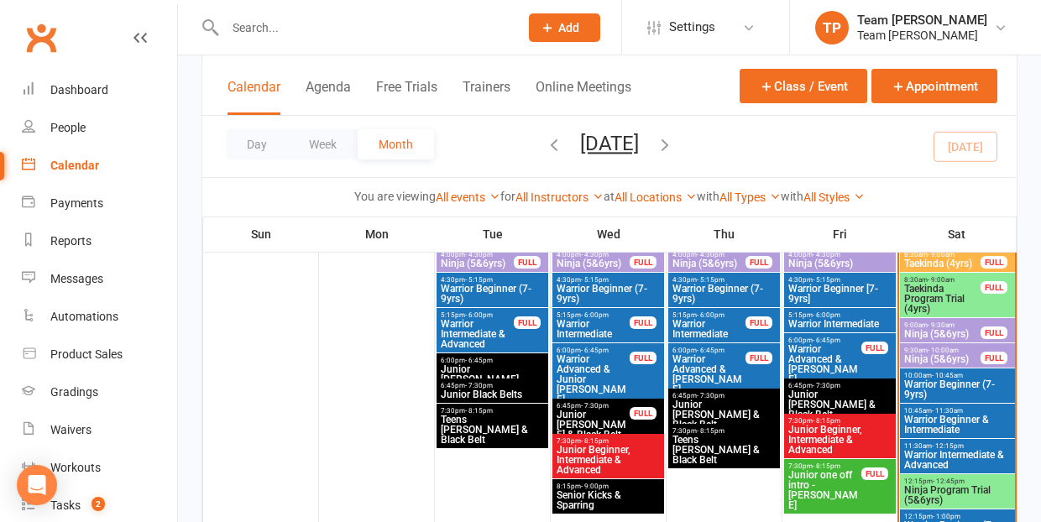
click at [927, 423] on span "Warrior Beginner & Intermediate" at bounding box center [958, 425] width 108 height 20
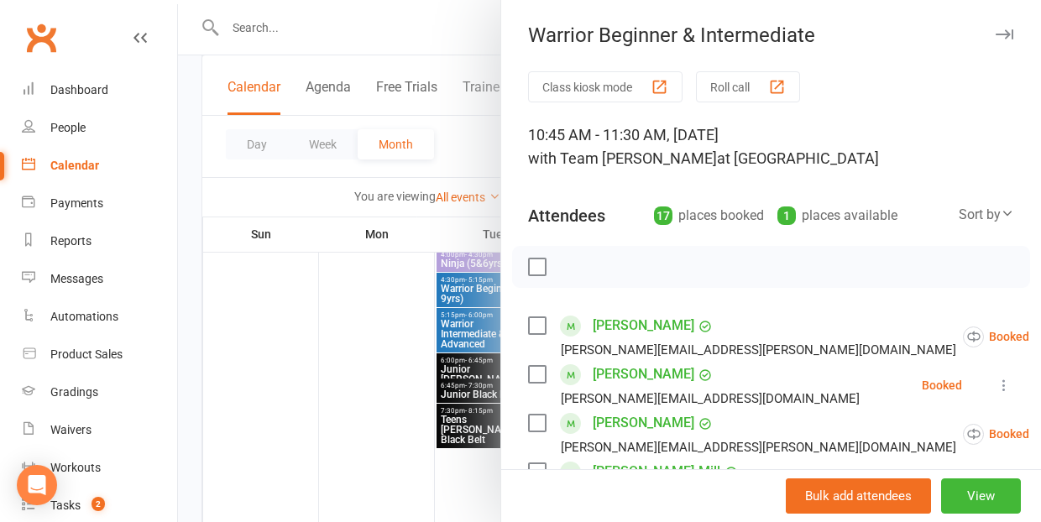
click at [334, 369] on div at bounding box center [609, 261] width 863 height 522
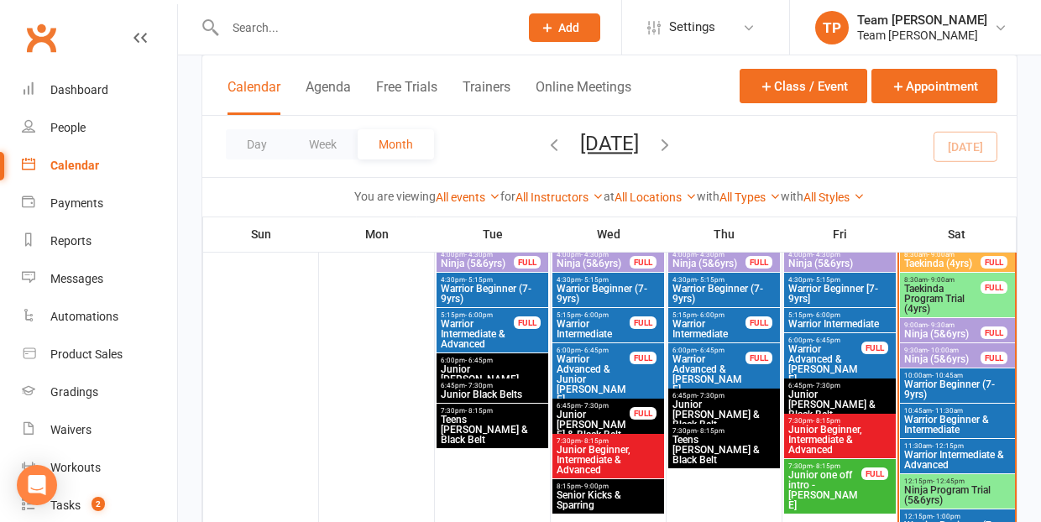
click at [946, 385] on span "Warrior Beginner (7-9yrs)" at bounding box center [958, 390] width 108 height 20
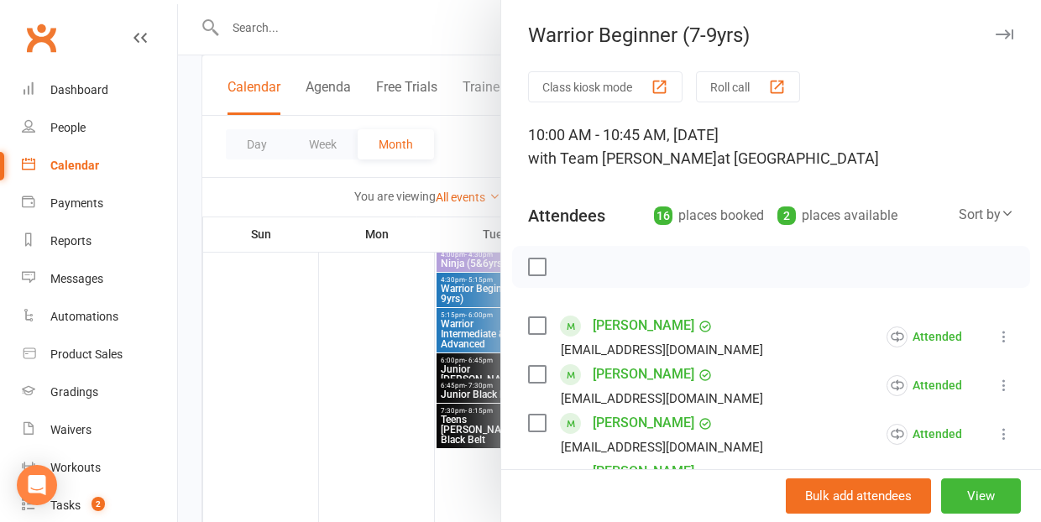
scroll to position [0, 0]
click at [784, 84] on div "button" at bounding box center [777, 87] width 18 height 18
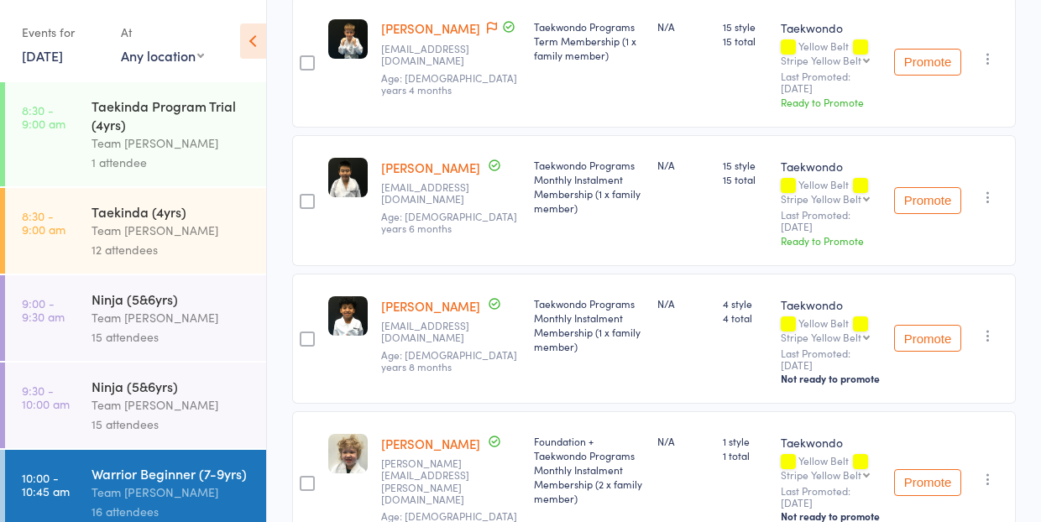
scroll to position [1022, 0]
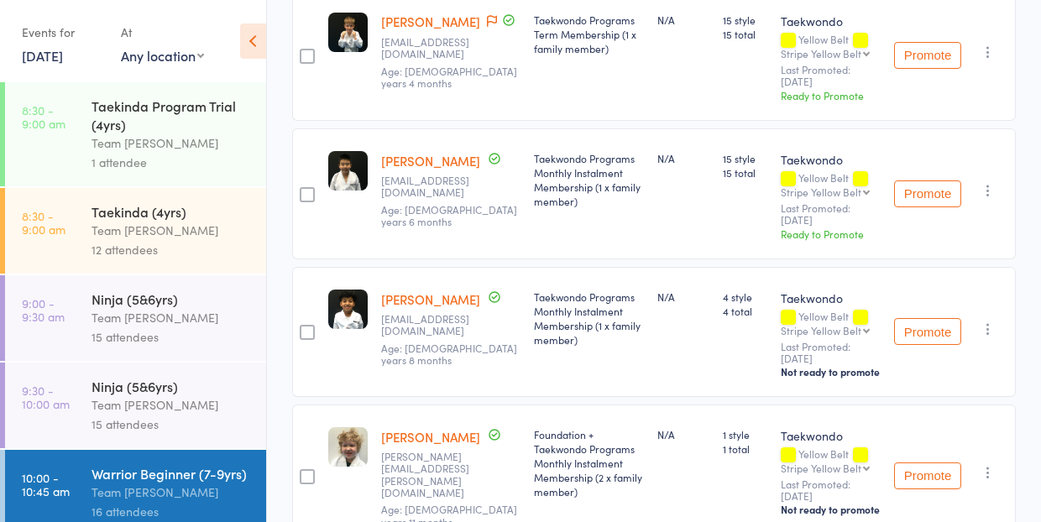
click at [929, 207] on button "Promote" at bounding box center [927, 194] width 67 height 27
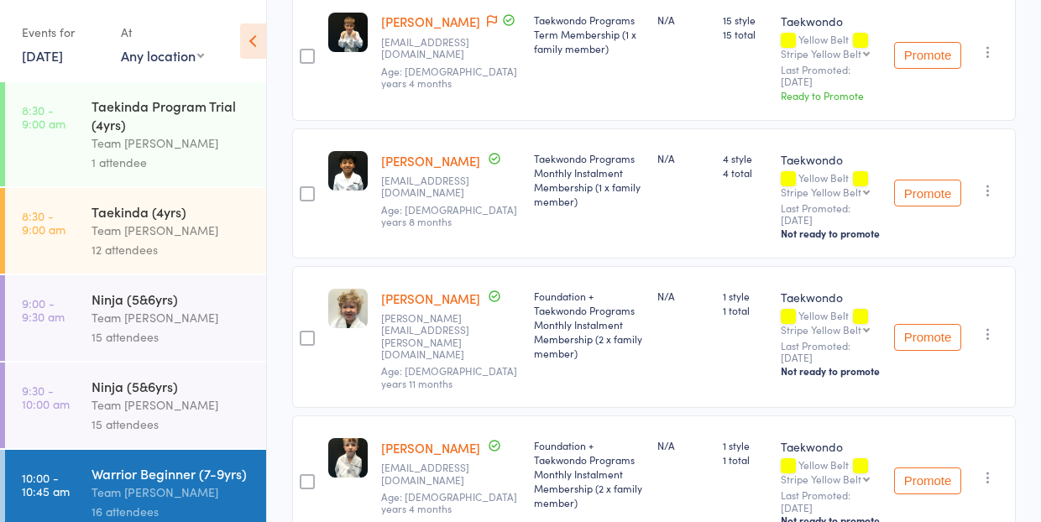
click at [136, 395] on div "Team [PERSON_NAME]" at bounding box center [172, 404] width 160 height 19
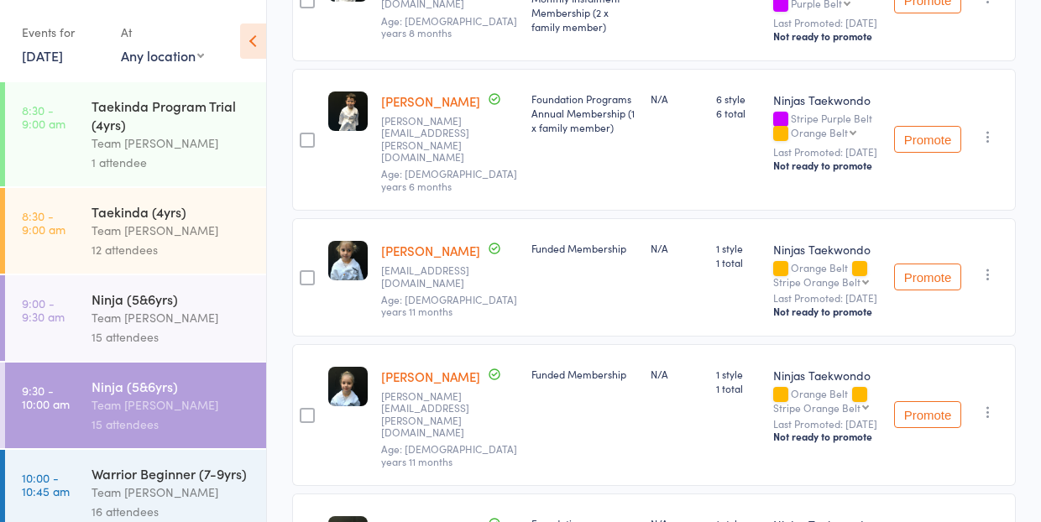
scroll to position [368, 0]
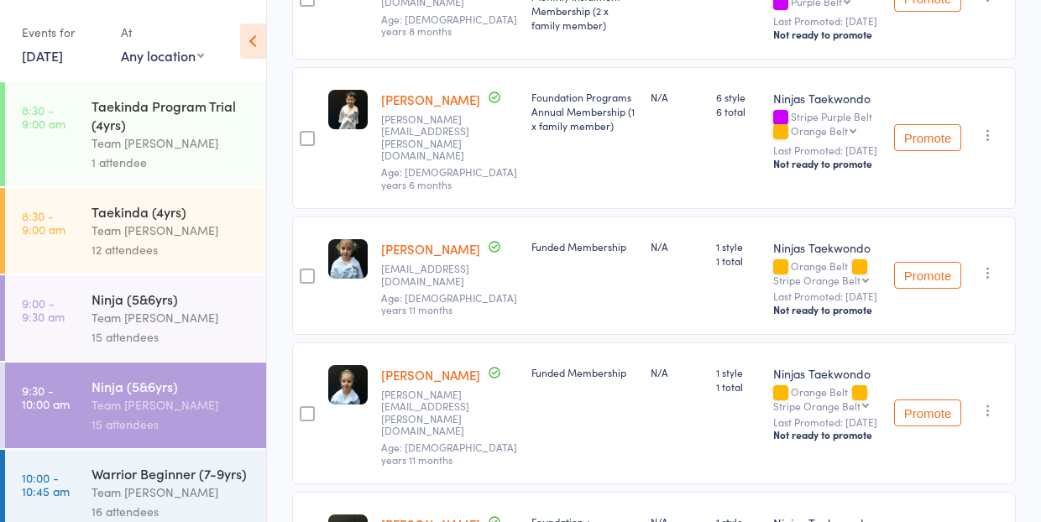
click at [127, 322] on div "Team [PERSON_NAME]" at bounding box center [172, 317] width 160 height 19
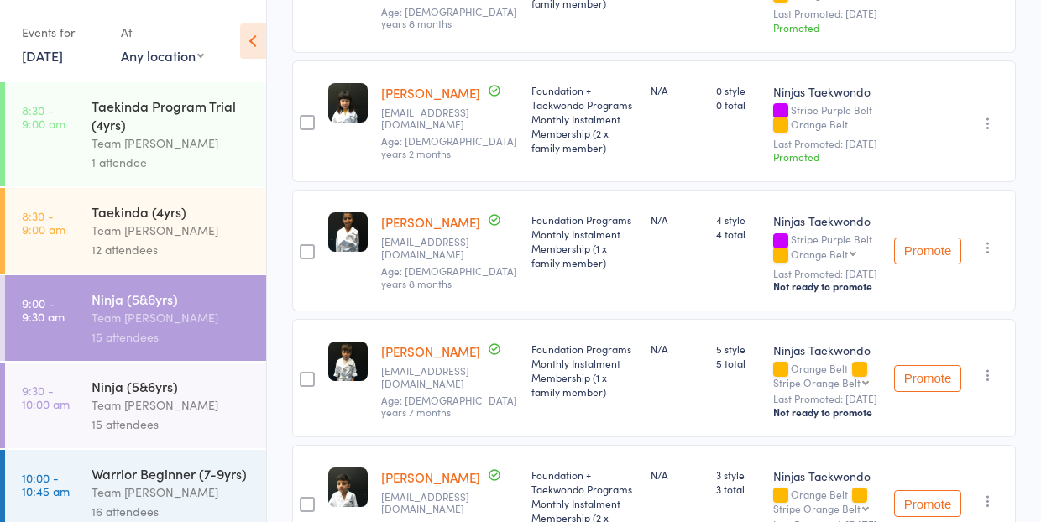
scroll to position [938, 0]
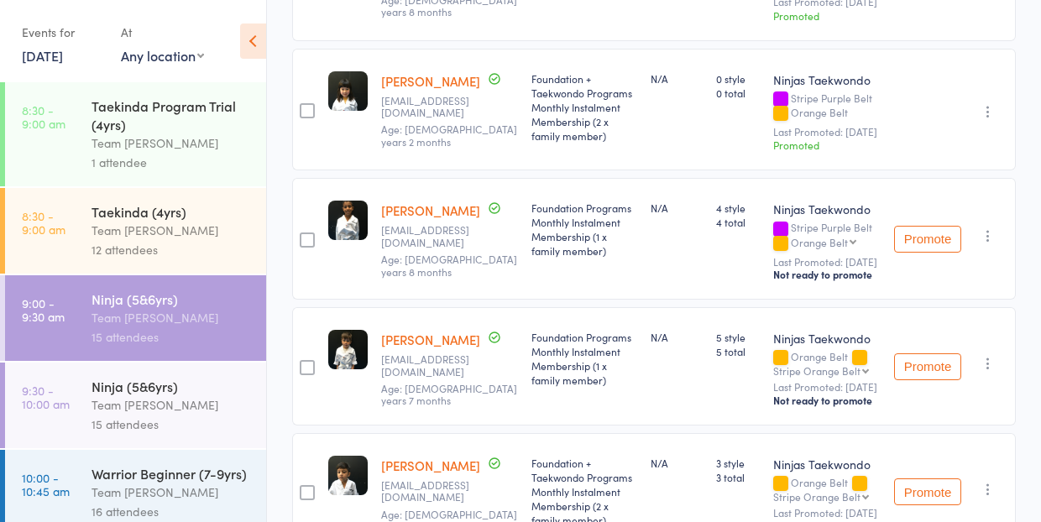
click at [132, 223] on div "Team [PERSON_NAME]" at bounding box center [172, 230] width 160 height 19
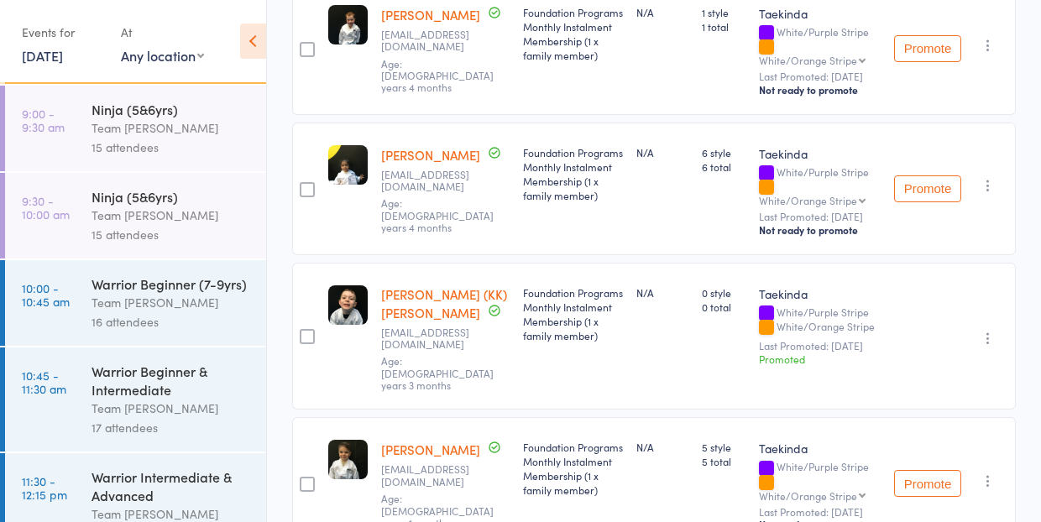
scroll to position [194, 0]
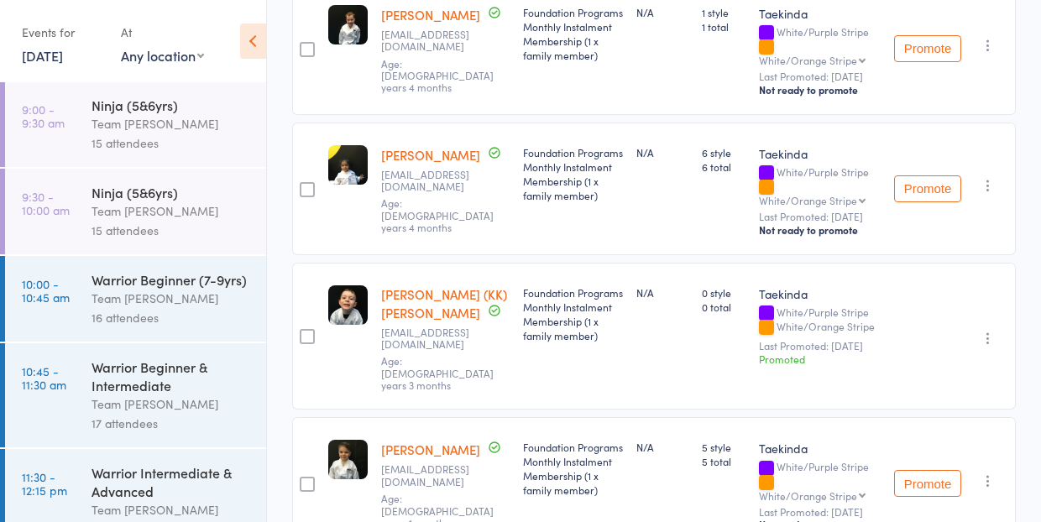
click at [177, 302] on div "Team [PERSON_NAME]" at bounding box center [172, 298] width 160 height 19
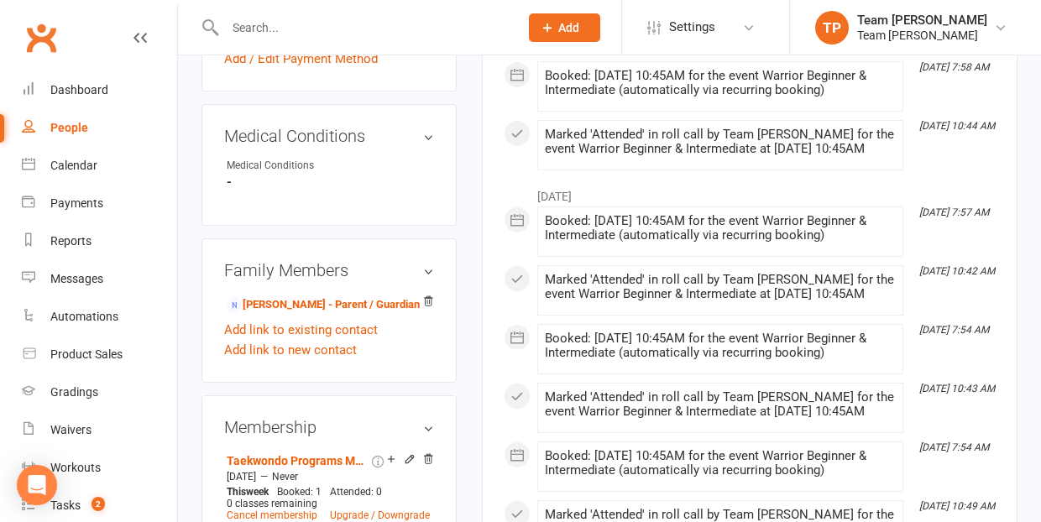
scroll to position [946, 0]
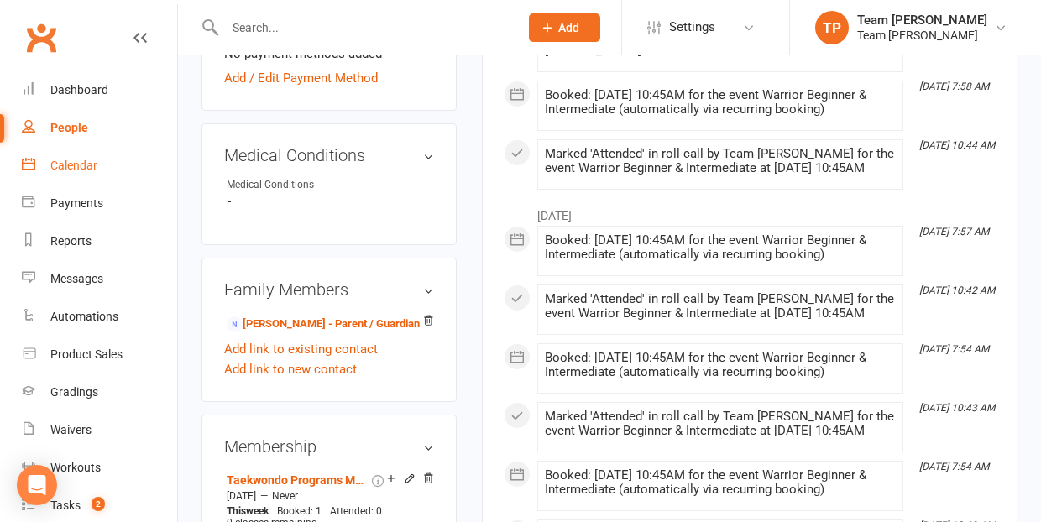
click at [76, 160] on div "Calendar" at bounding box center [73, 165] width 47 height 13
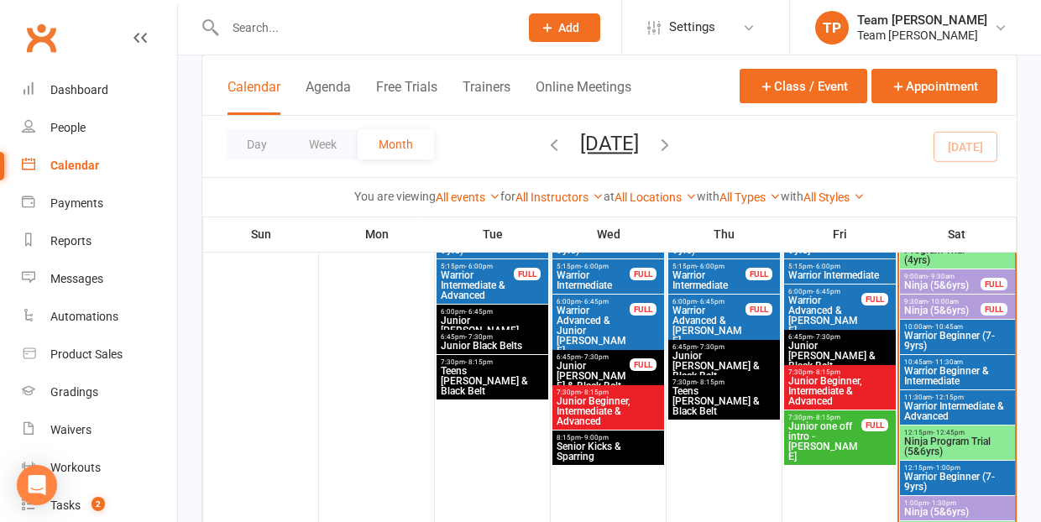
scroll to position [521, 0]
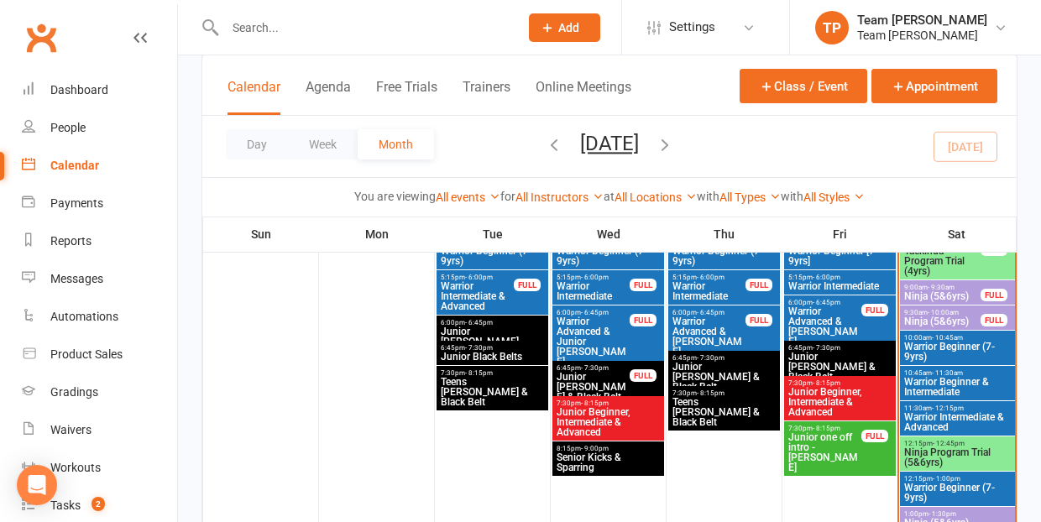
click at [944, 382] on span "Warrior Beginner & Intermediate" at bounding box center [958, 387] width 108 height 20
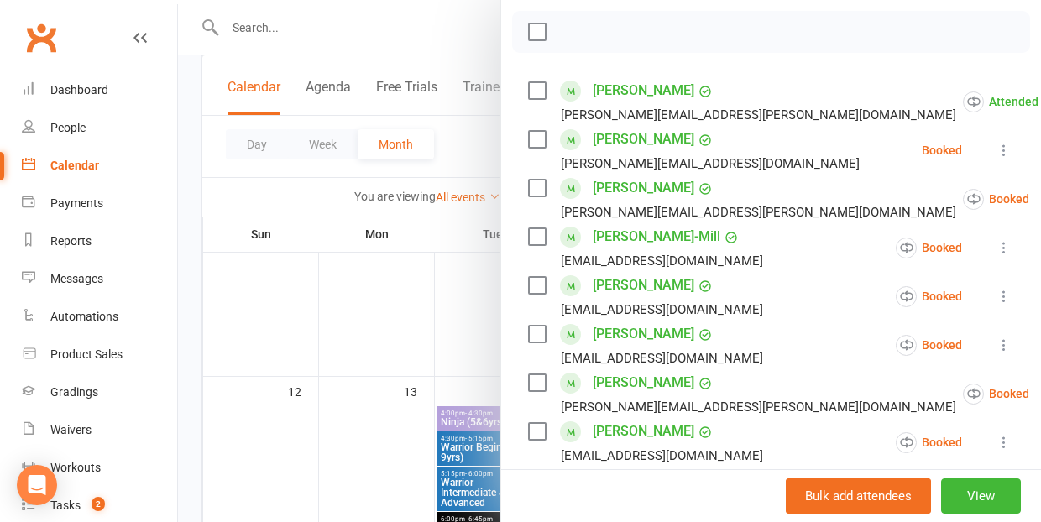
scroll to position [237, 0]
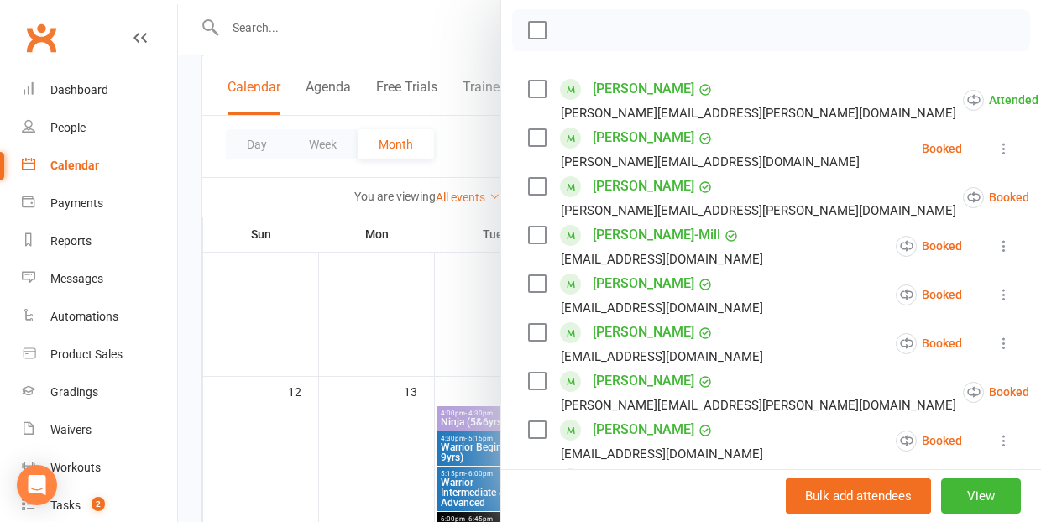
click at [433, 350] on div at bounding box center [609, 261] width 863 height 522
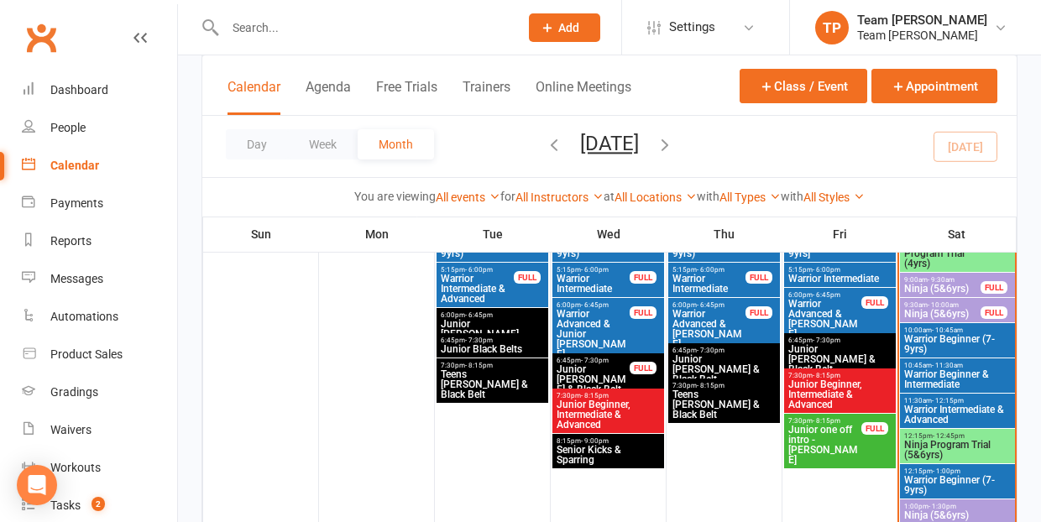
scroll to position [505, 0]
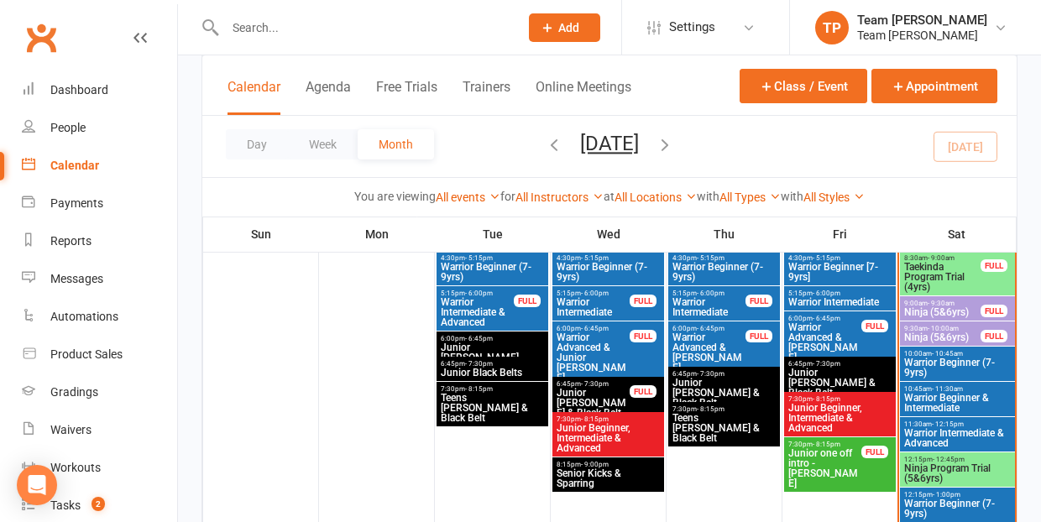
click at [936, 395] on span "Warrior Beginner & Intermediate" at bounding box center [958, 403] width 108 height 20
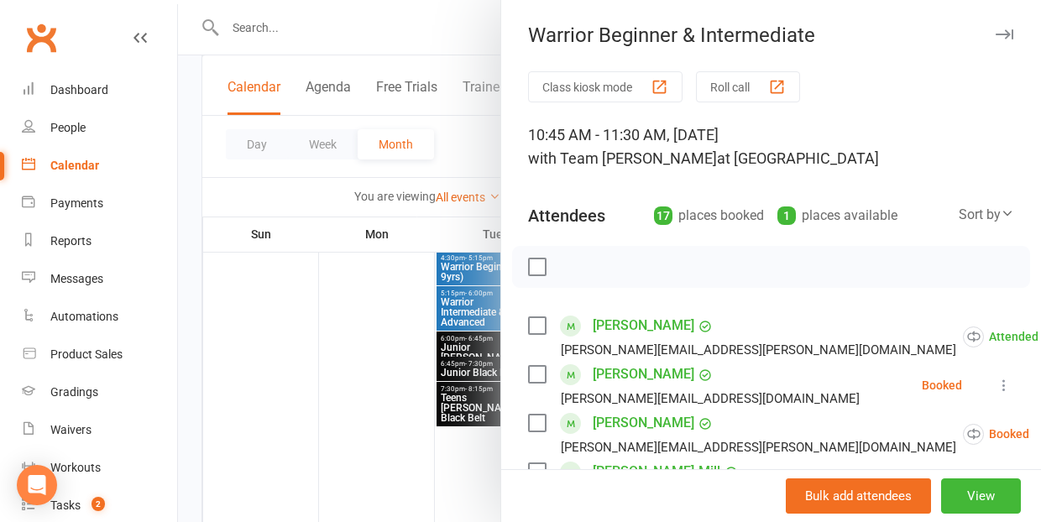
click at [1005, 379] on icon at bounding box center [1004, 385] width 17 height 17
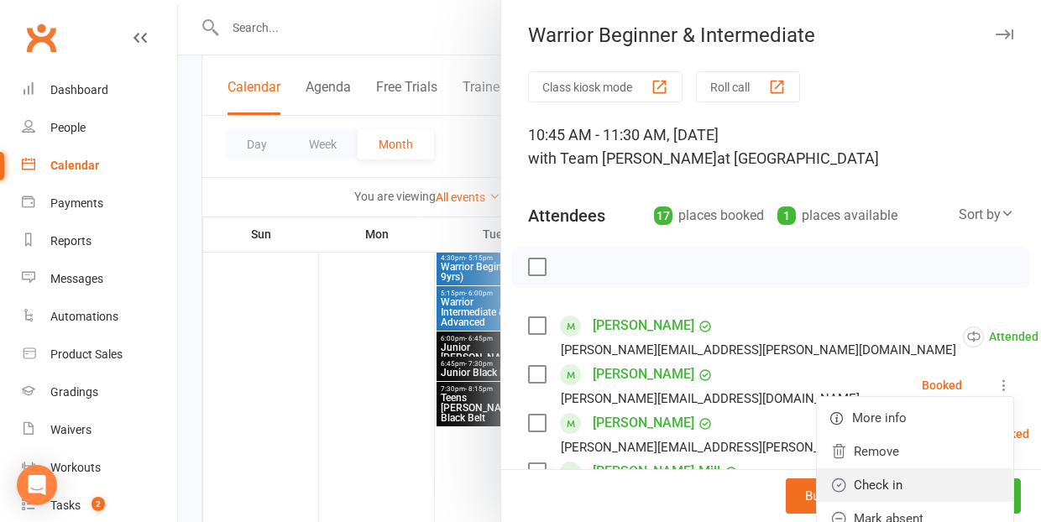
click at [912, 480] on link "Check in" at bounding box center [915, 486] width 196 height 34
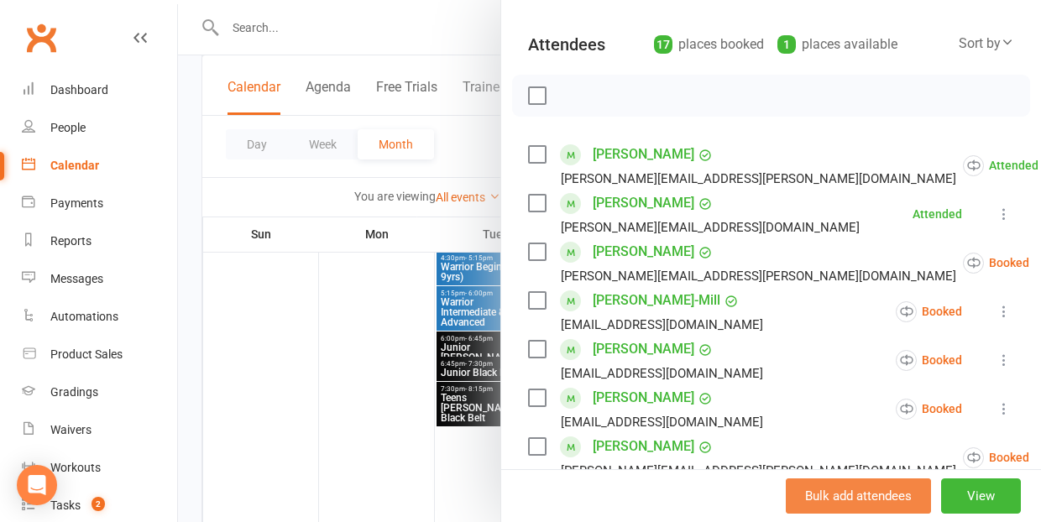
scroll to position [189, 0]
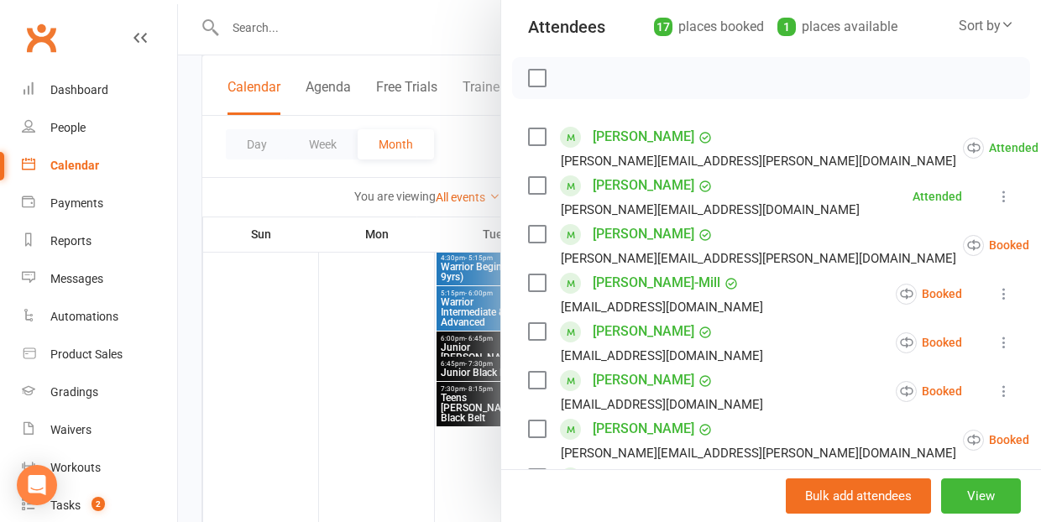
click at [1006, 290] on icon at bounding box center [1004, 293] width 17 height 17
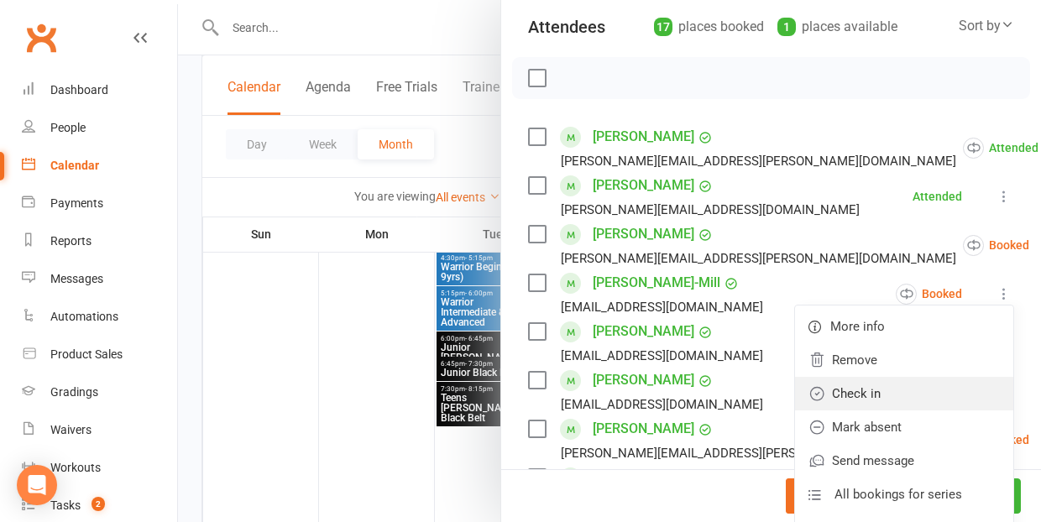
click at [894, 395] on link "Check in" at bounding box center [904, 394] width 218 height 34
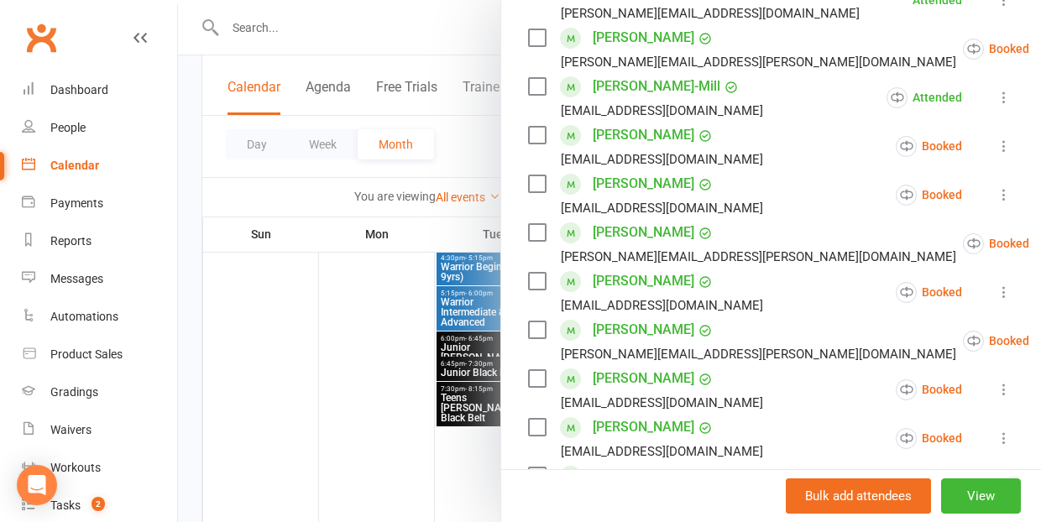
scroll to position [390, 0]
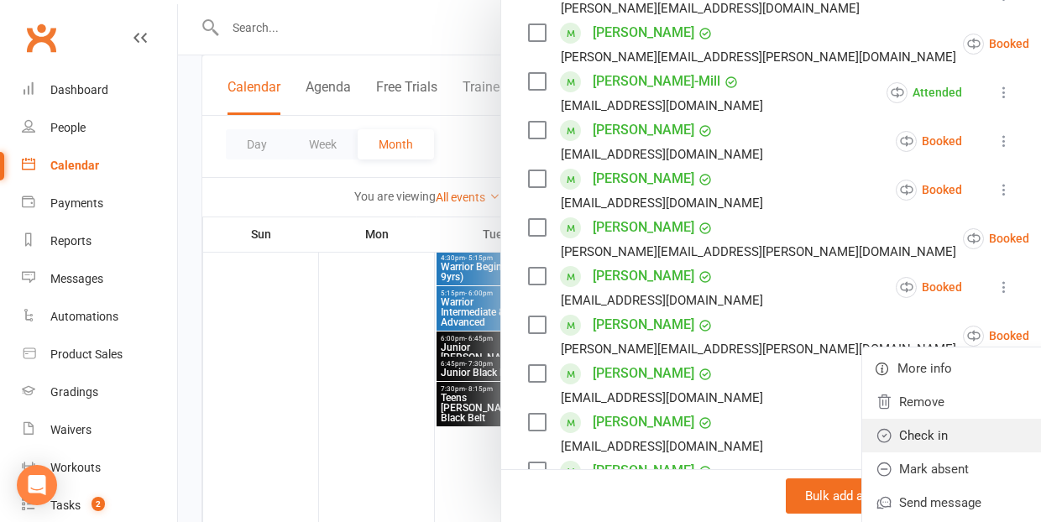
click at [898, 436] on link "Check in" at bounding box center [971, 436] width 218 height 34
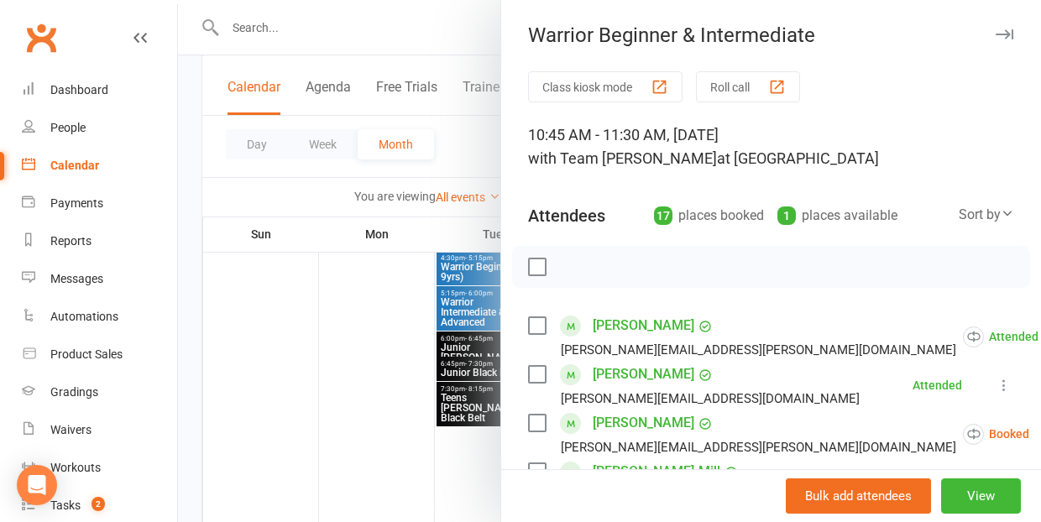
scroll to position [0, 0]
click at [782, 84] on div "button" at bounding box center [777, 87] width 18 height 18
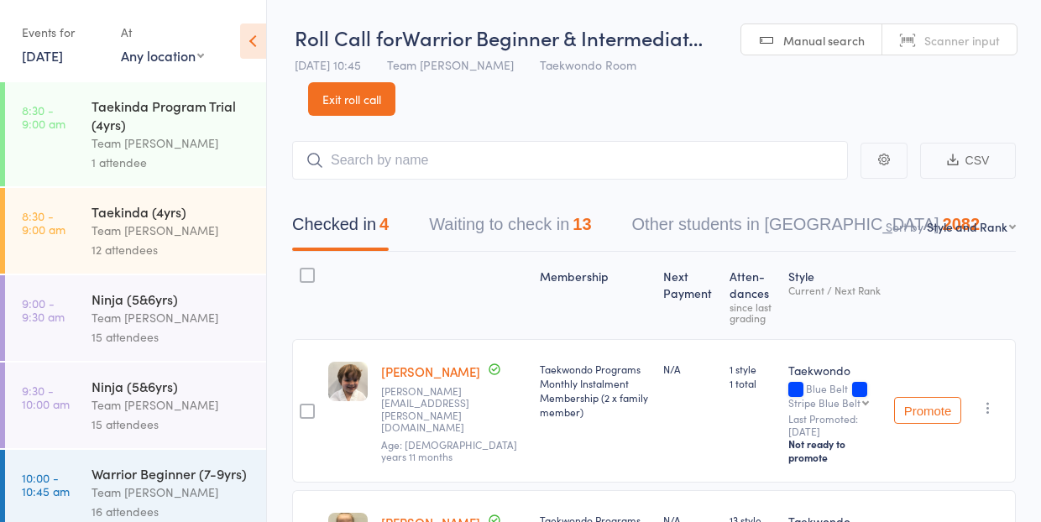
click at [518, 225] on button "Waiting to check in 13" at bounding box center [510, 229] width 162 height 45
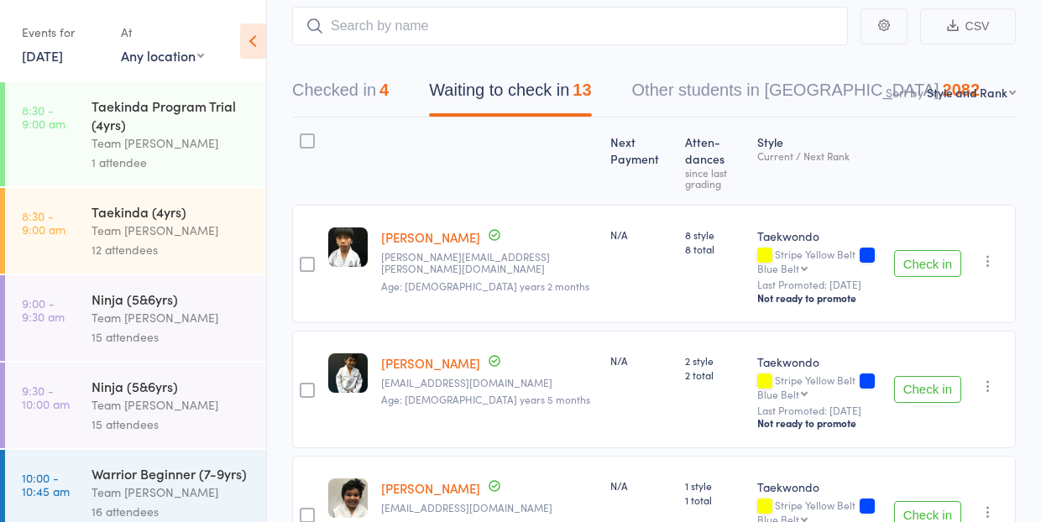
scroll to position [140, 0]
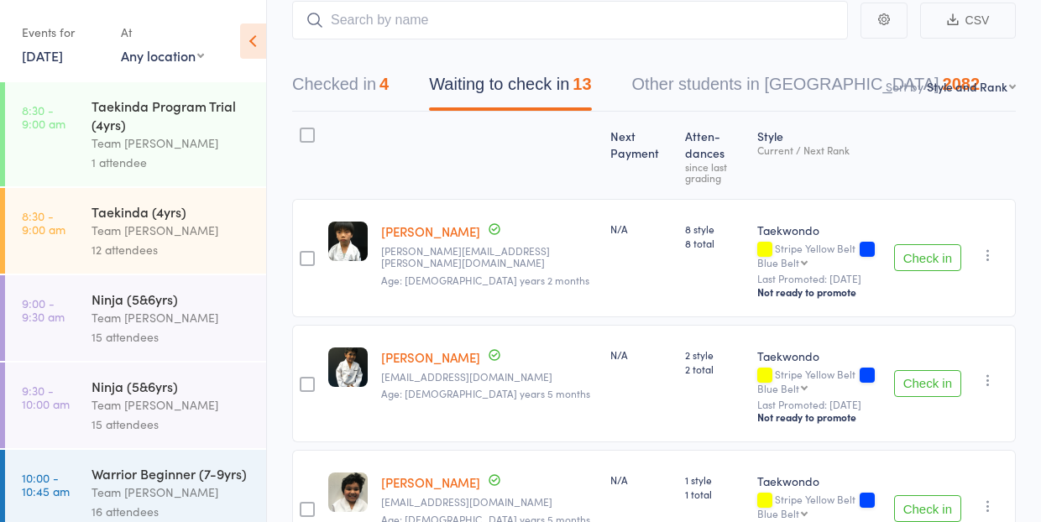
click at [926, 370] on button "Check in" at bounding box center [927, 383] width 67 height 27
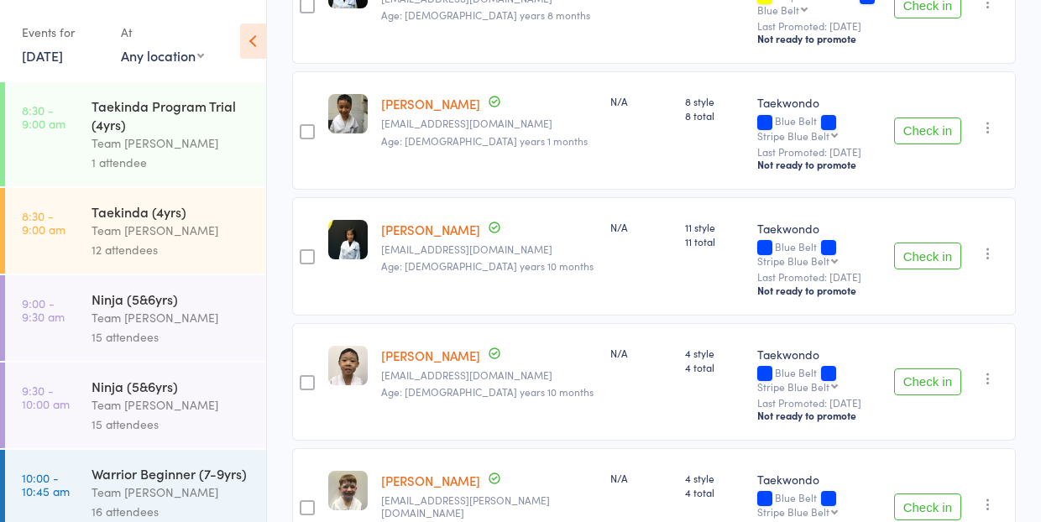
scroll to position [841, 0]
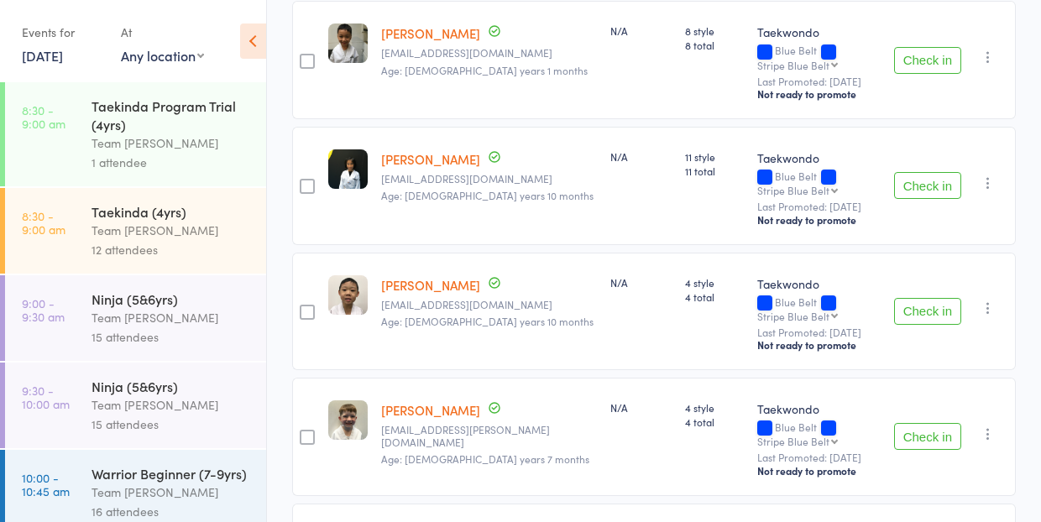
click at [984, 426] on icon "button" at bounding box center [988, 434] width 17 height 17
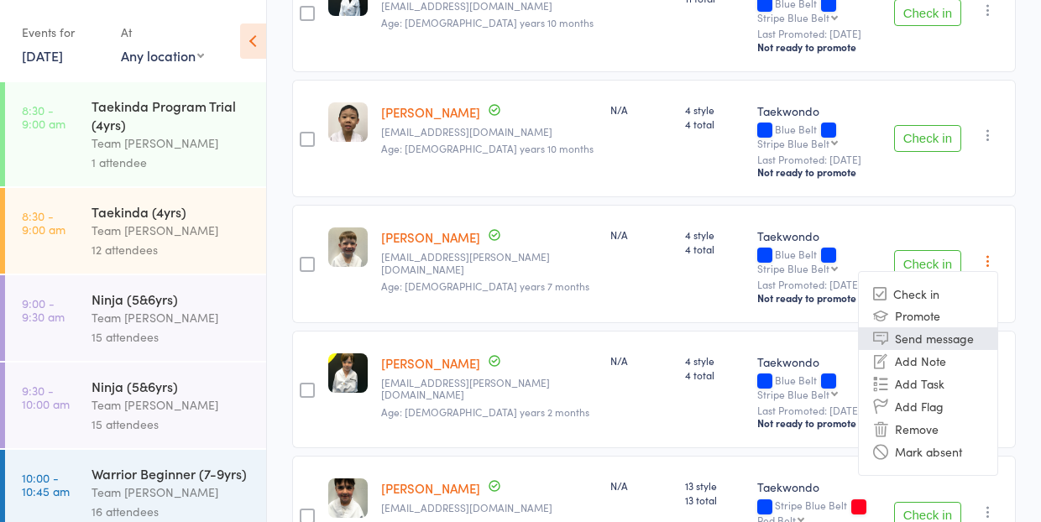
scroll to position [1024, 0]
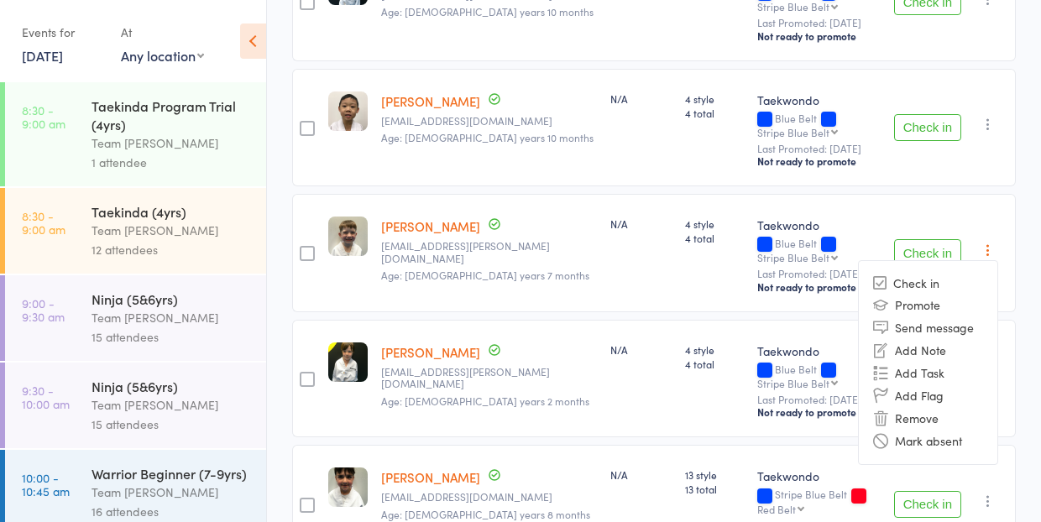
click at [951, 194] on div "Check in Check in Promote Send message Add Note Add Task Add Flag Remove Mark a…" at bounding box center [952, 253] width 128 height 118
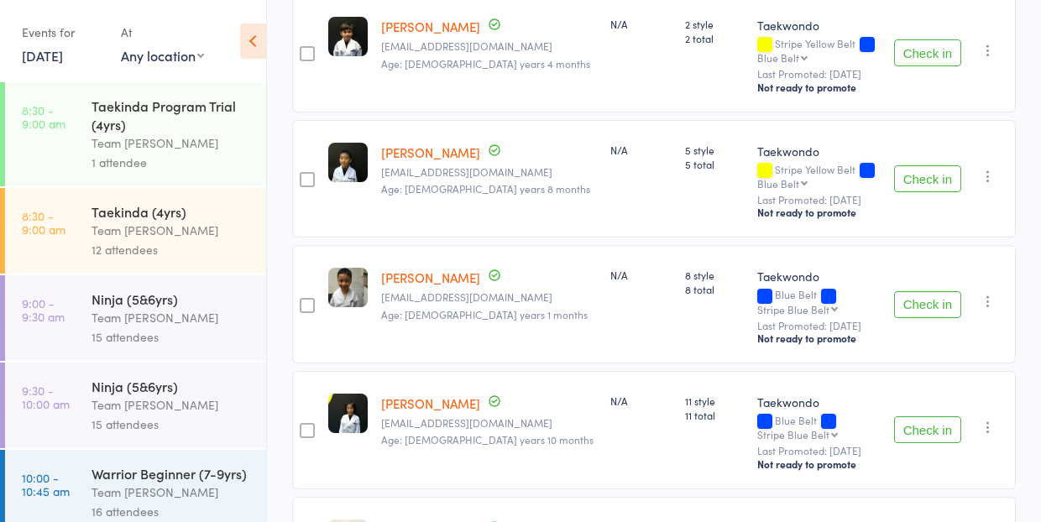
scroll to position [583, 0]
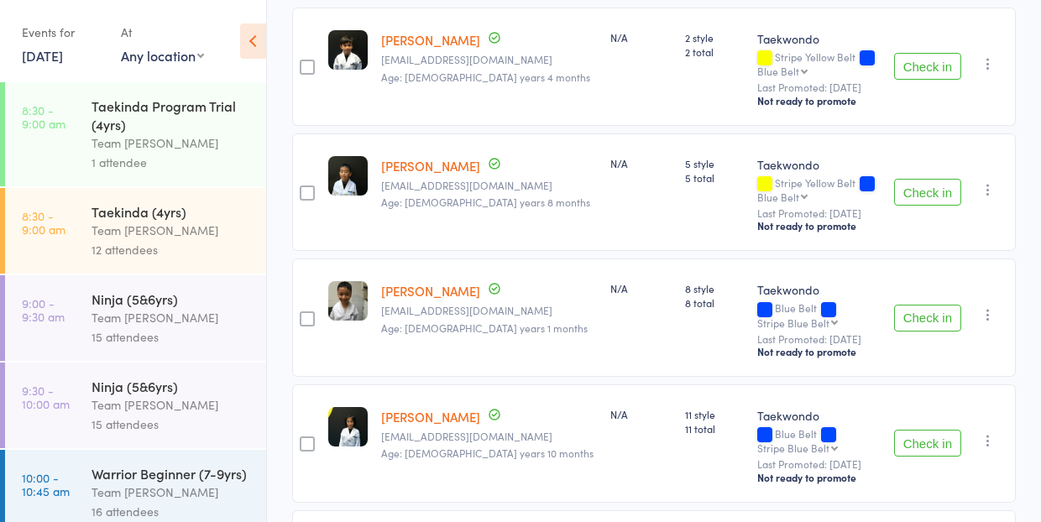
click at [920, 305] on button "Check in" at bounding box center [927, 318] width 67 height 27
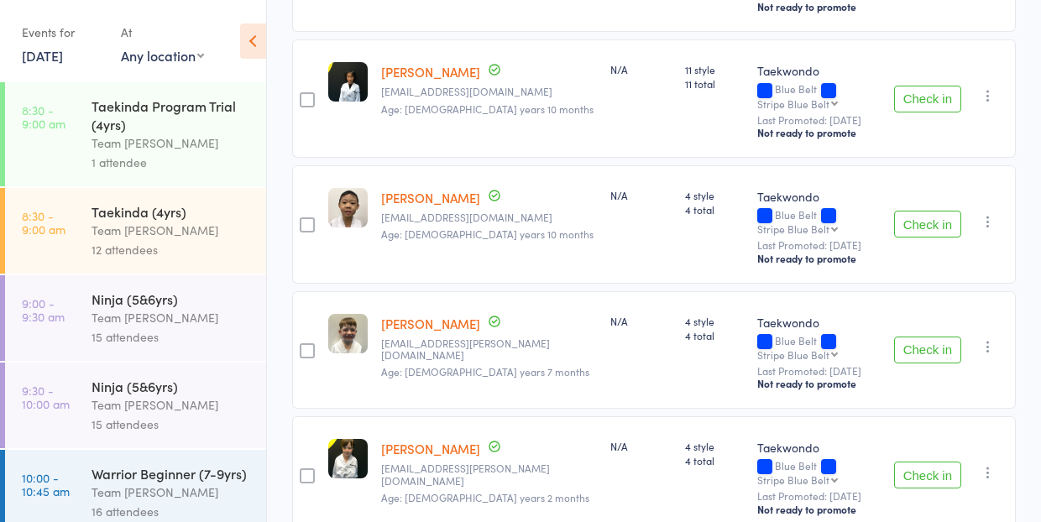
scroll to position [863, 0]
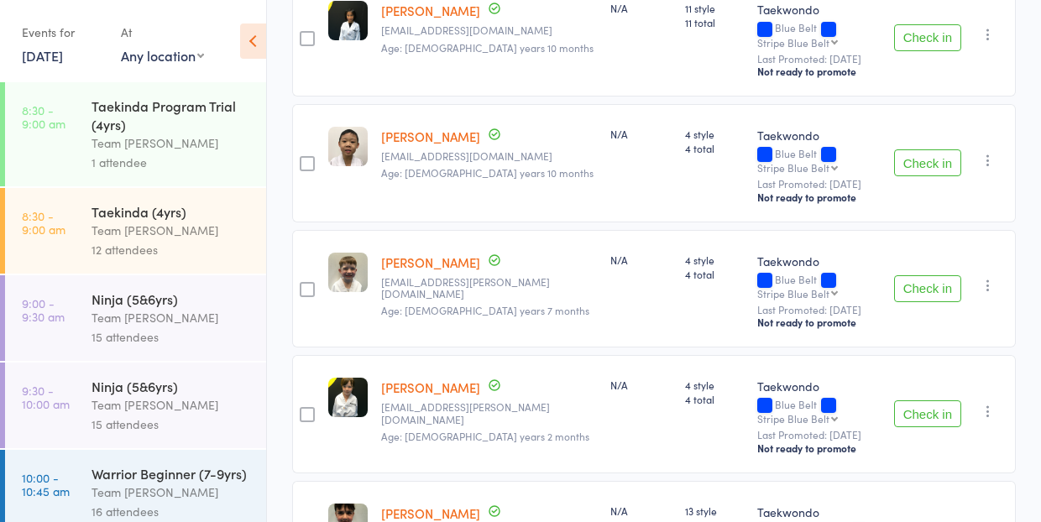
click at [423, 254] on link "[PERSON_NAME]" at bounding box center [430, 263] width 99 height 18
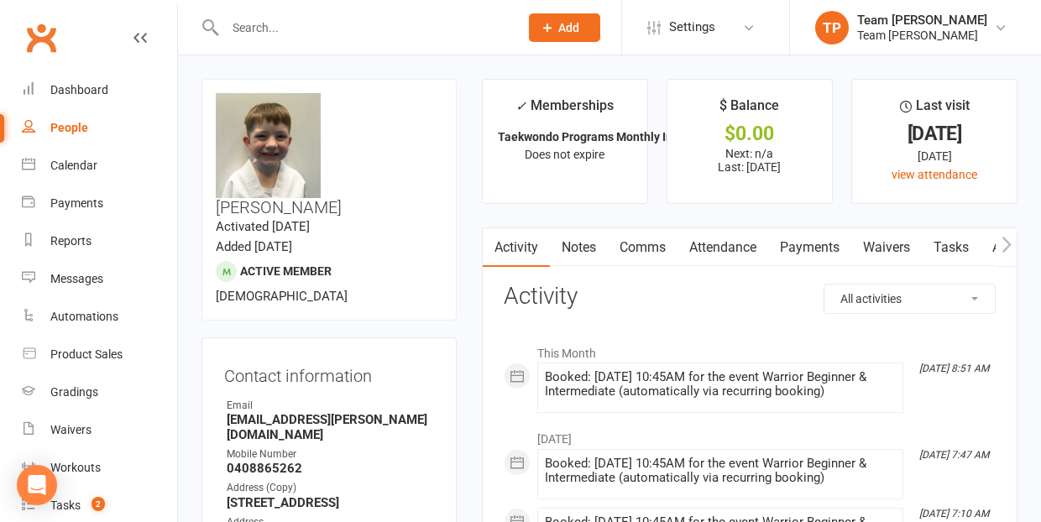
click at [728, 244] on link "Attendance" at bounding box center [723, 247] width 91 height 39
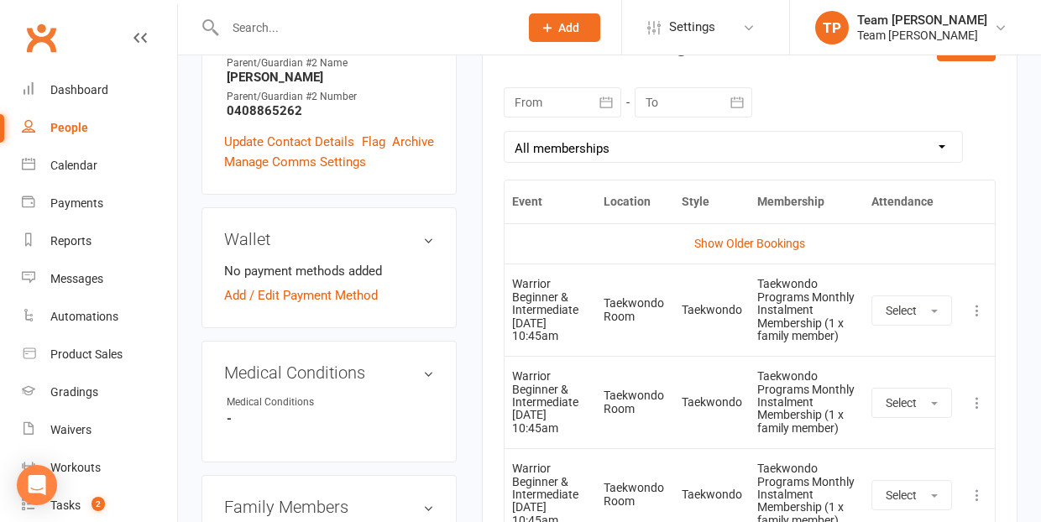
scroll to position [741, 0]
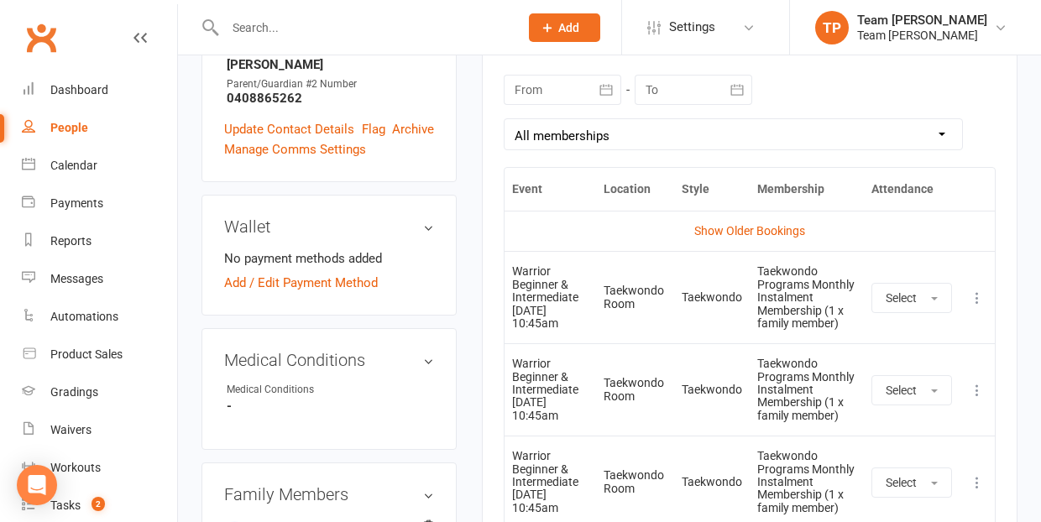
click at [977, 291] on icon at bounding box center [977, 298] width 17 height 17
click at [904, 397] on link "Remove booking" at bounding box center [903, 398] width 166 height 34
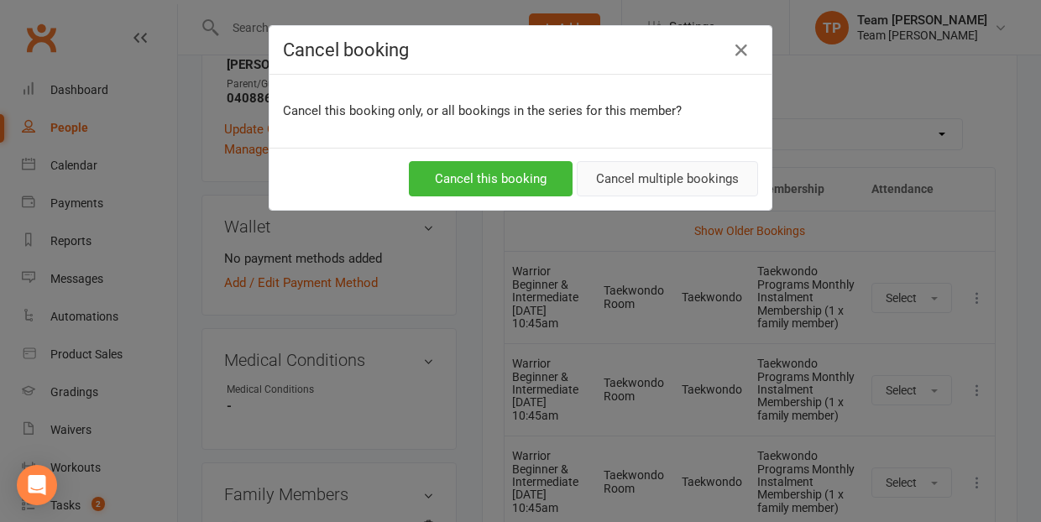
click at [694, 179] on button "Cancel multiple bookings" at bounding box center [667, 178] width 181 height 35
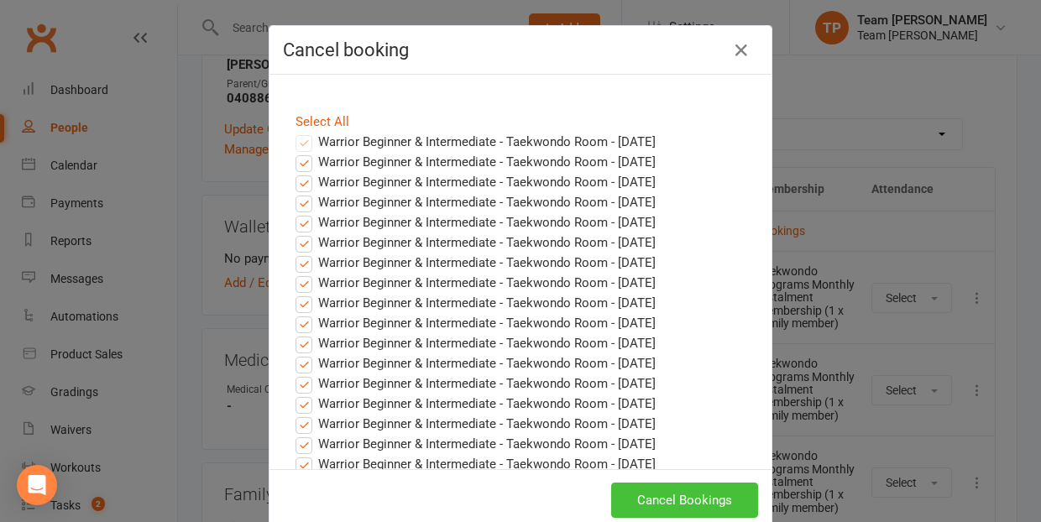
click at [668, 494] on button "Cancel Bookings" at bounding box center [684, 500] width 147 height 35
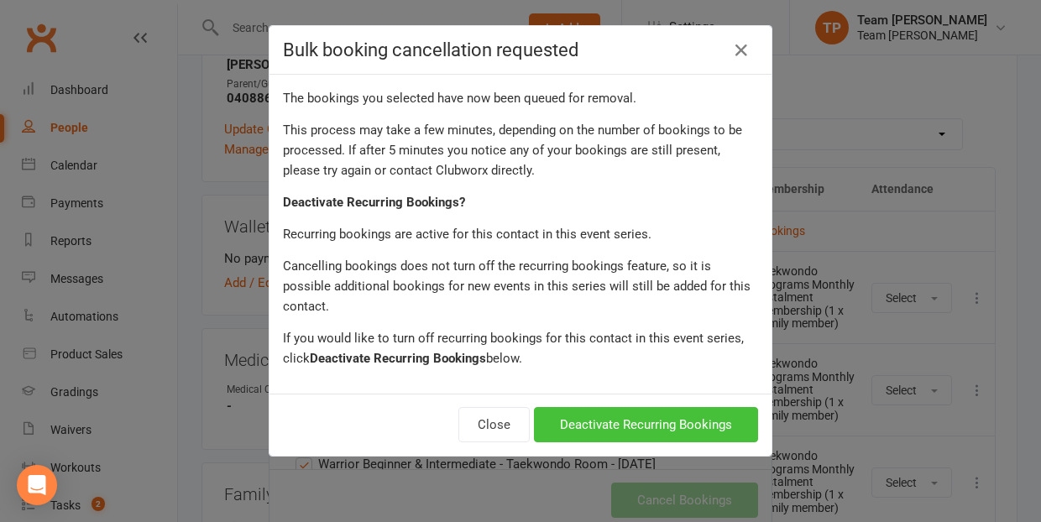
click at [656, 411] on button "Deactivate Recurring Bookings" at bounding box center [646, 424] width 224 height 35
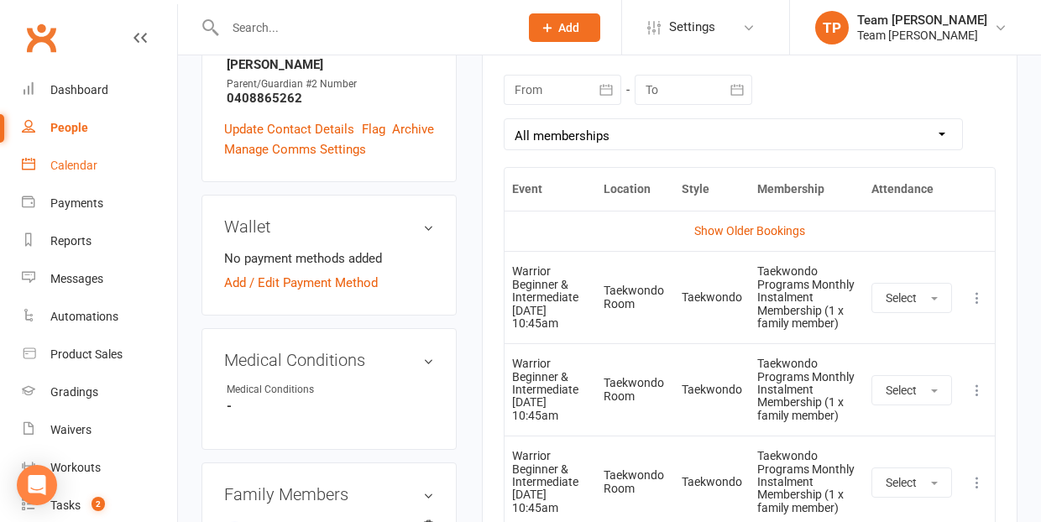
click at [81, 166] on div "Calendar" at bounding box center [73, 165] width 47 height 13
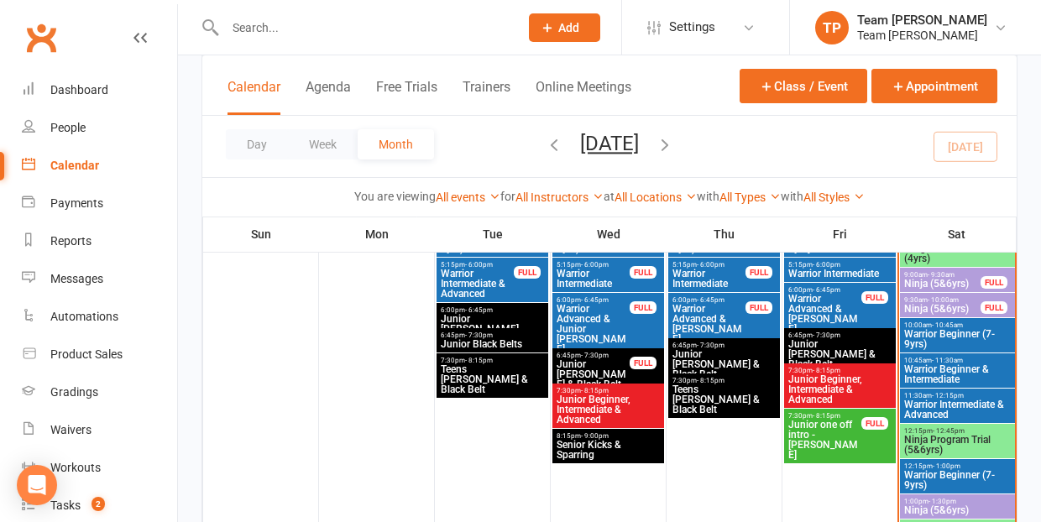
scroll to position [532, 0]
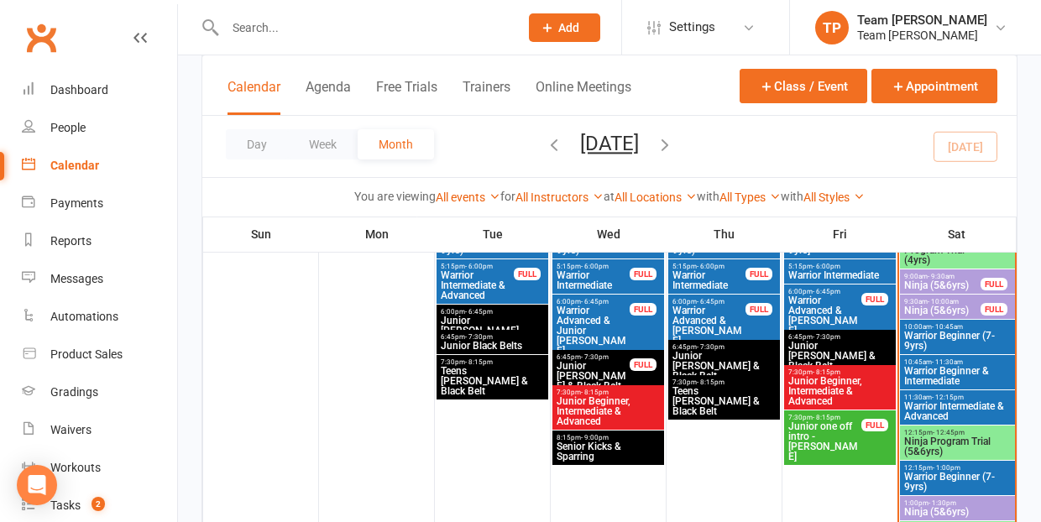
click at [951, 366] on span "Warrior Beginner & Intermediate" at bounding box center [958, 376] width 108 height 20
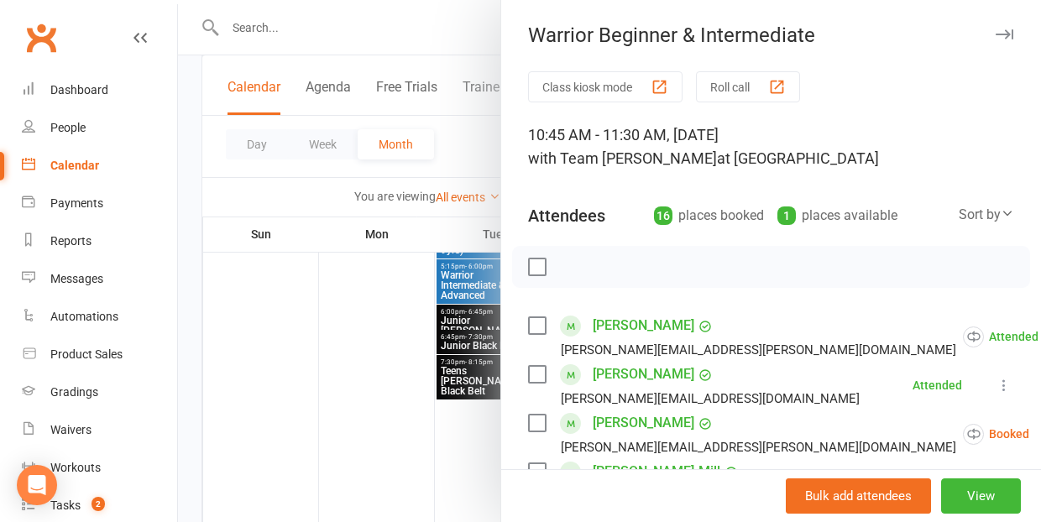
click at [783, 85] on div "button" at bounding box center [777, 87] width 18 height 18
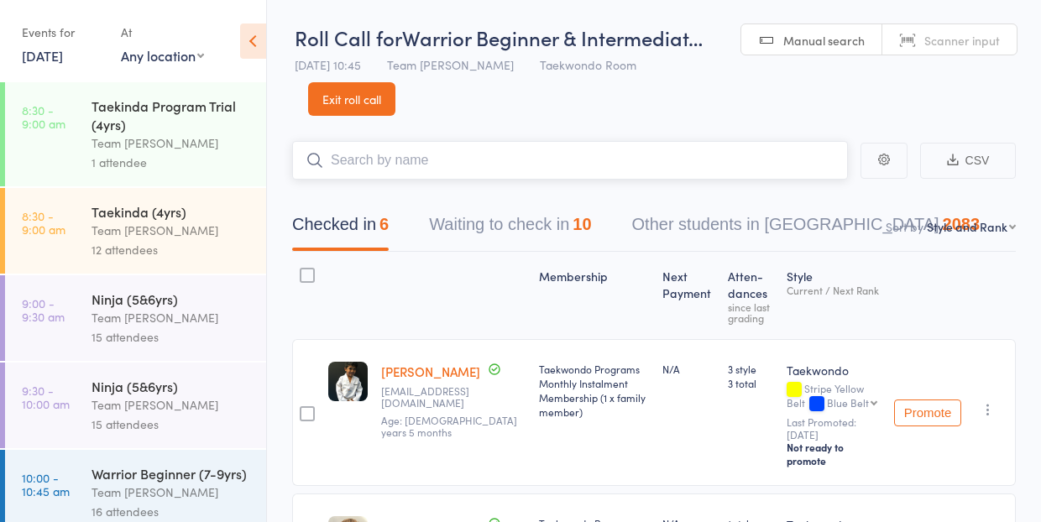
click at [528, 226] on button "Waiting to check in 10" at bounding box center [510, 229] width 162 height 45
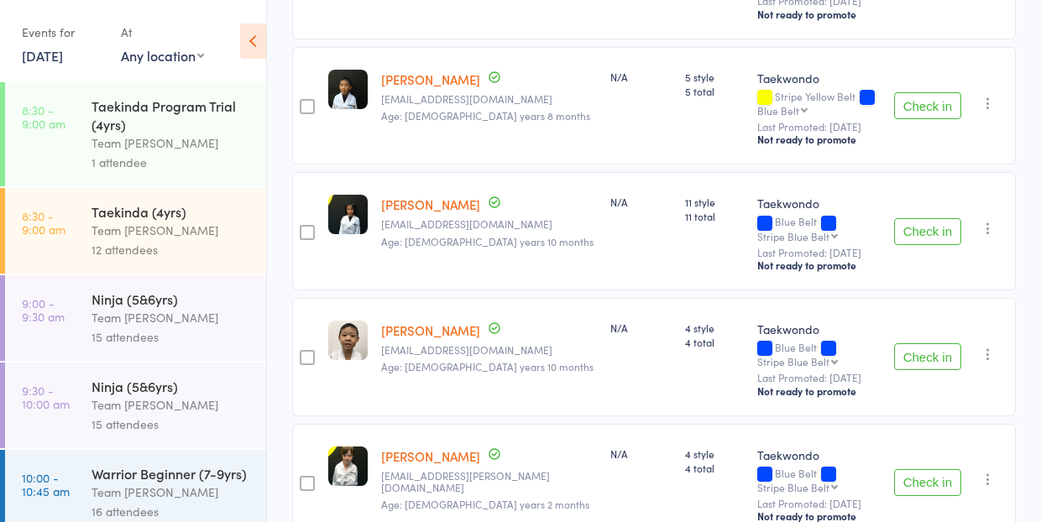
scroll to position [694, 0]
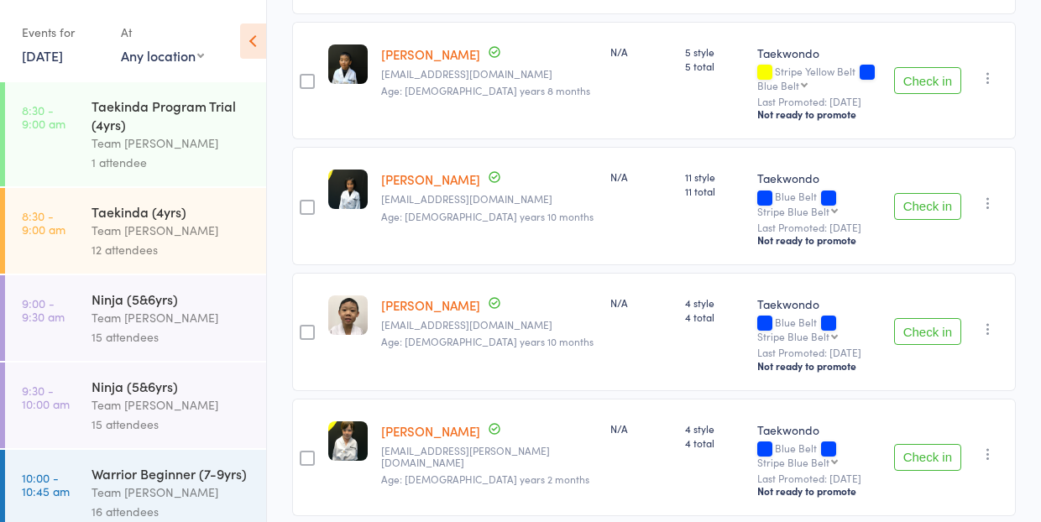
click at [929, 318] on button "Check in" at bounding box center [927, 331] width 67 height 27
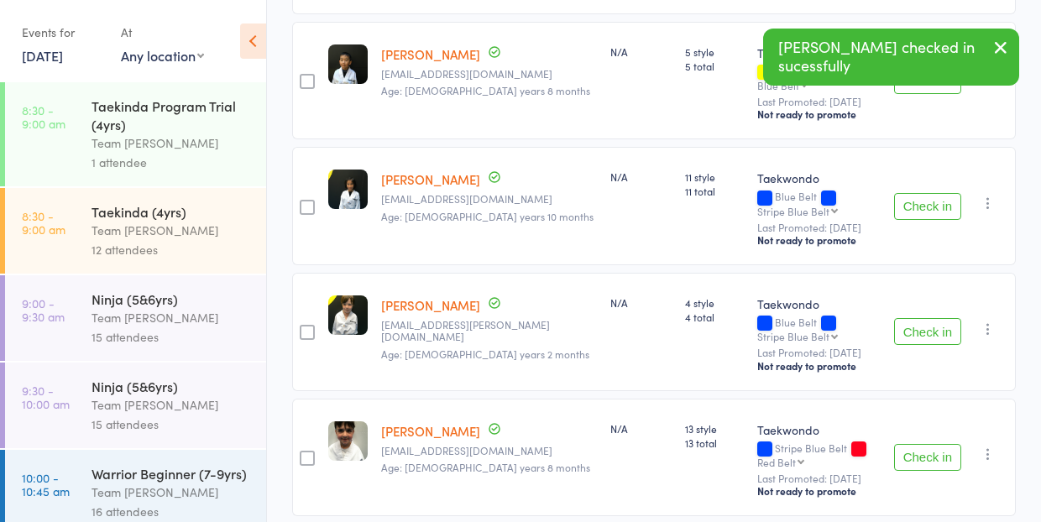
click at [929, 318] on button "Check in" at bounding box center [927, 331] width 67 height 27
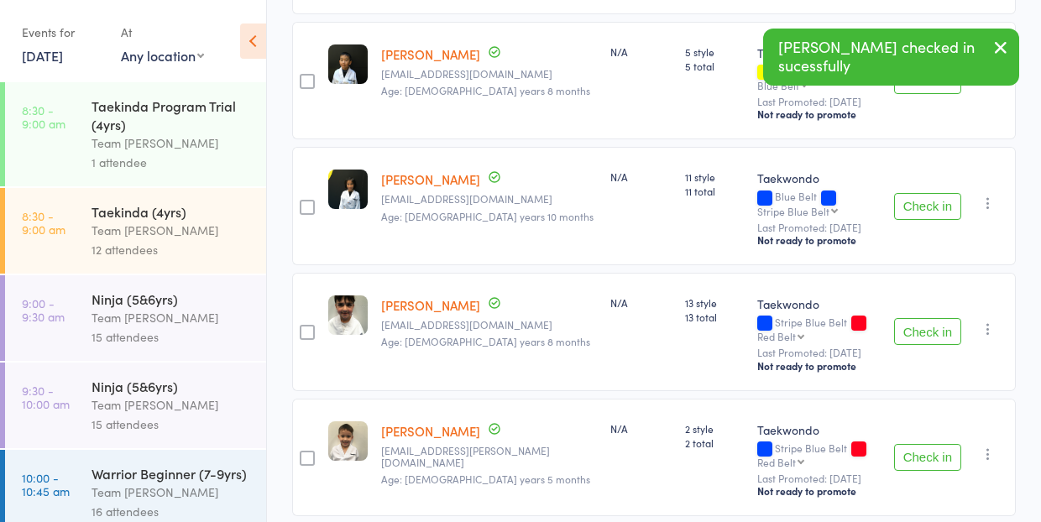
click at [922, 318] on button "Check in" at bounding box center [927, 331] width 67 height 27
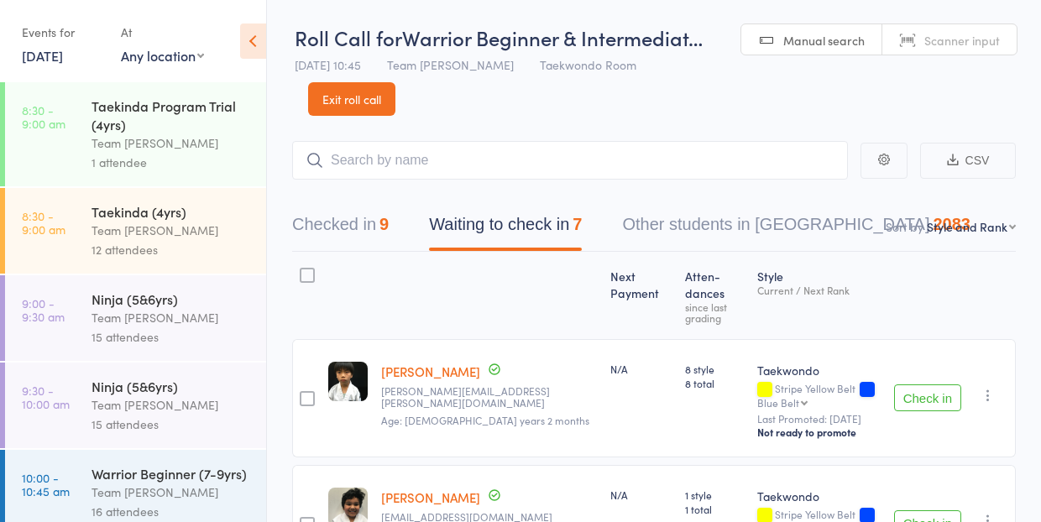
scroll to position [0, 0]
click at [929, 385] on button "Check in" at bounding box center [927, 398] width 67 height 27
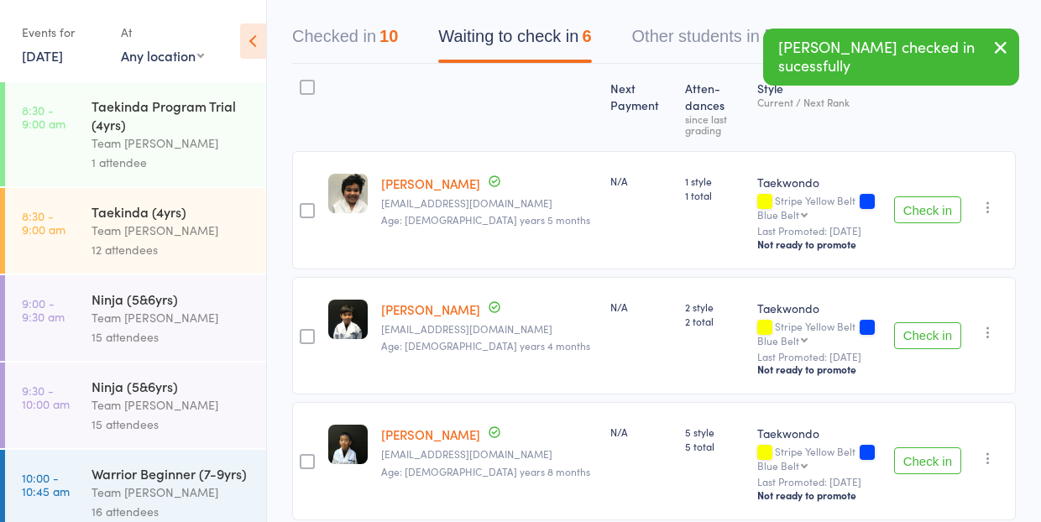
scroll to position [193, 0]
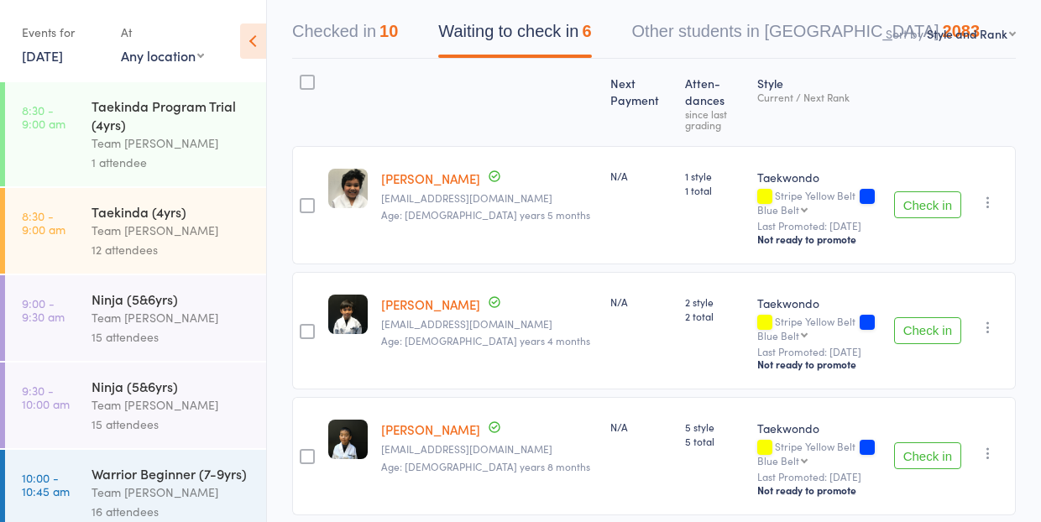
click at [929, 317] on button "Check in" at bounding box center [927, 330] width 67 height 27
click at [924, 317] on button "Check in" at bounding box center [927, 330] width 67 height 27
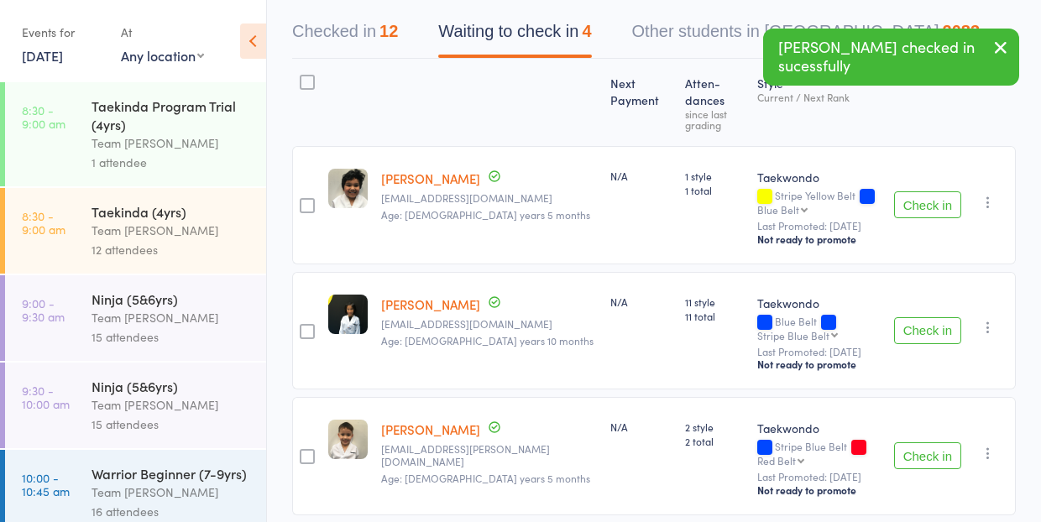
click at [926, 317] on button "Check in" at bounding box center [927, 330] width 67 height 27
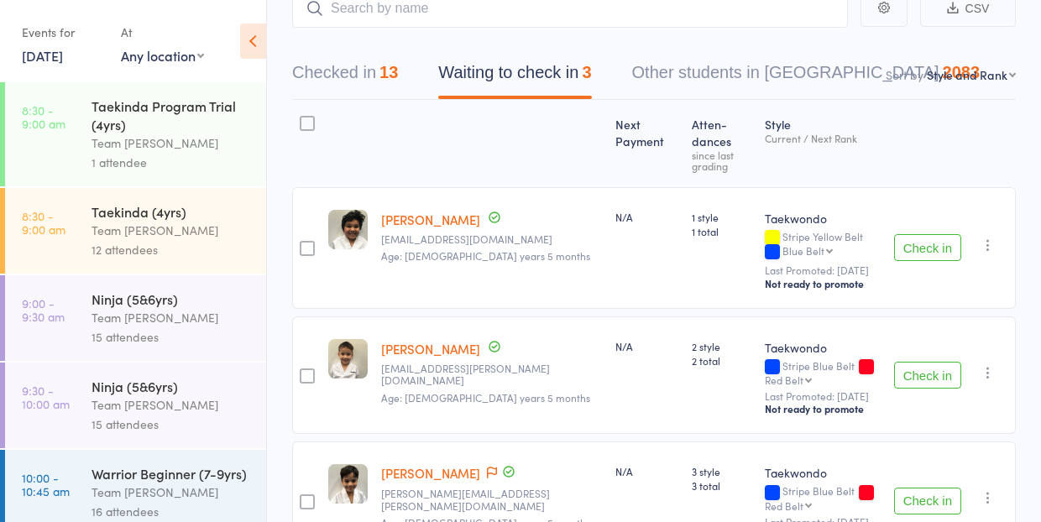
scroll to position [149, 0]
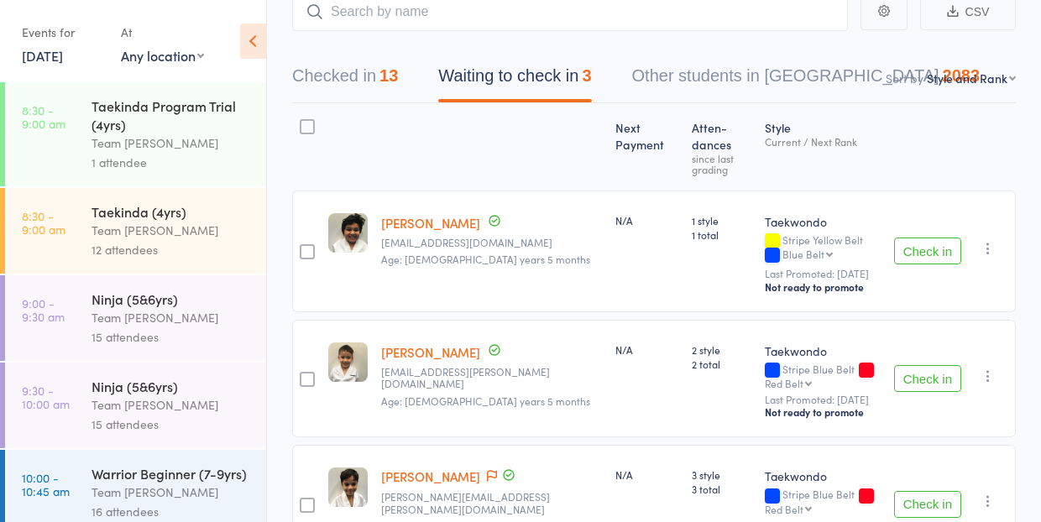
click at [923, 238] on button "Check in" at bounding box center [927, 251] width 67 height 27
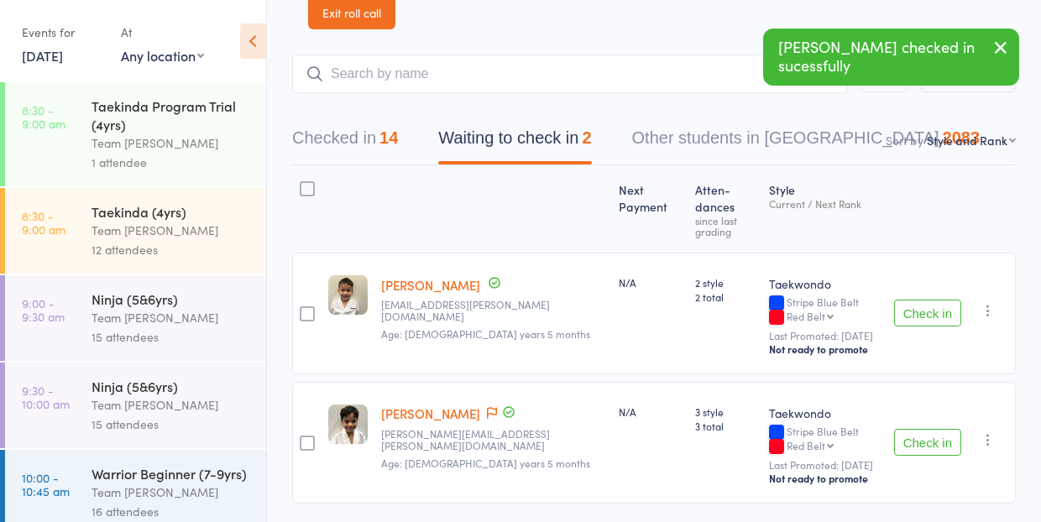
click at [922, 300] on button "Check in" at bounding box center [927, 313] width 67 height 27
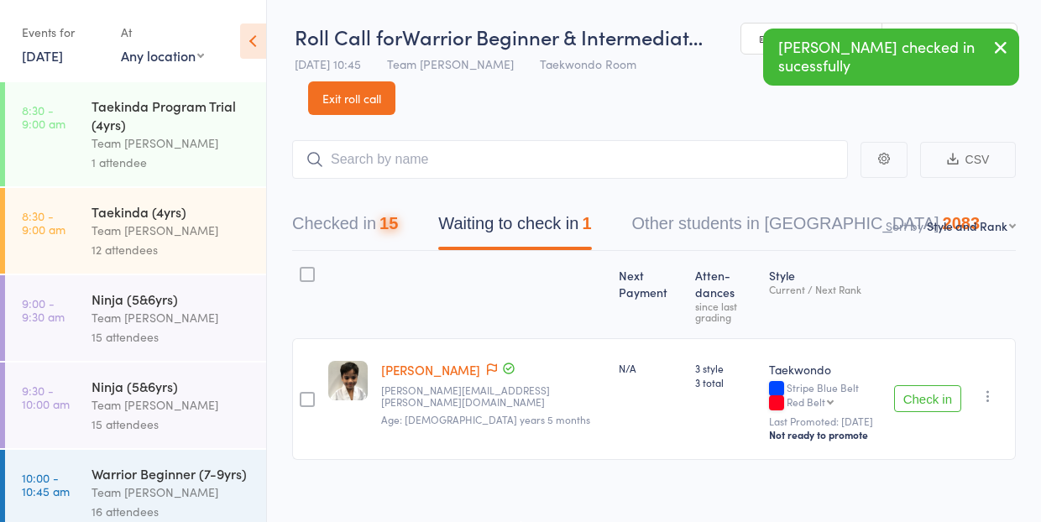
click at [932, 385] on button "Check in" at bounding box center [927, 398] width 67 height 27
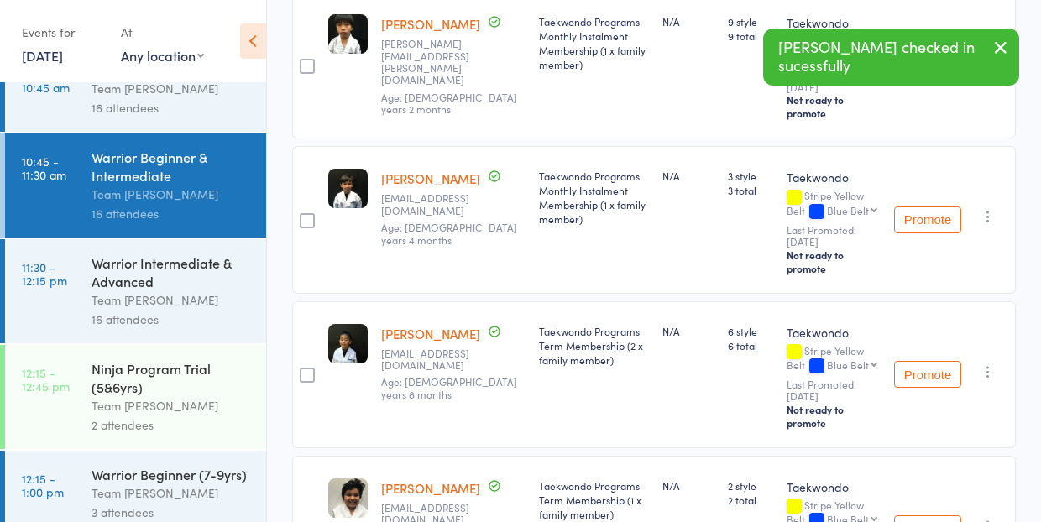
scroll to position [422, 0]
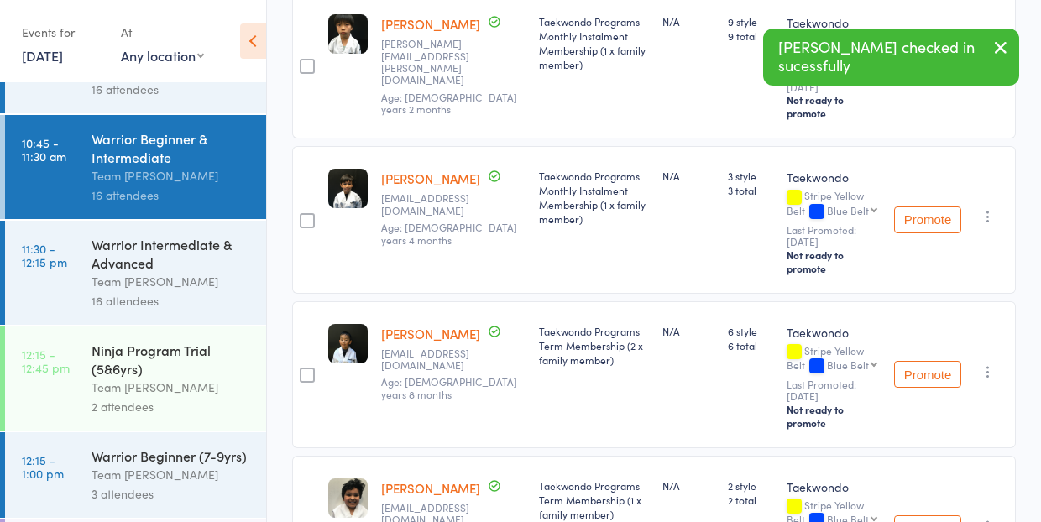
click at [151, 271] on div "Warrior Intermediate & Advanced" at bounding box center [172, 253] width 160 height 37
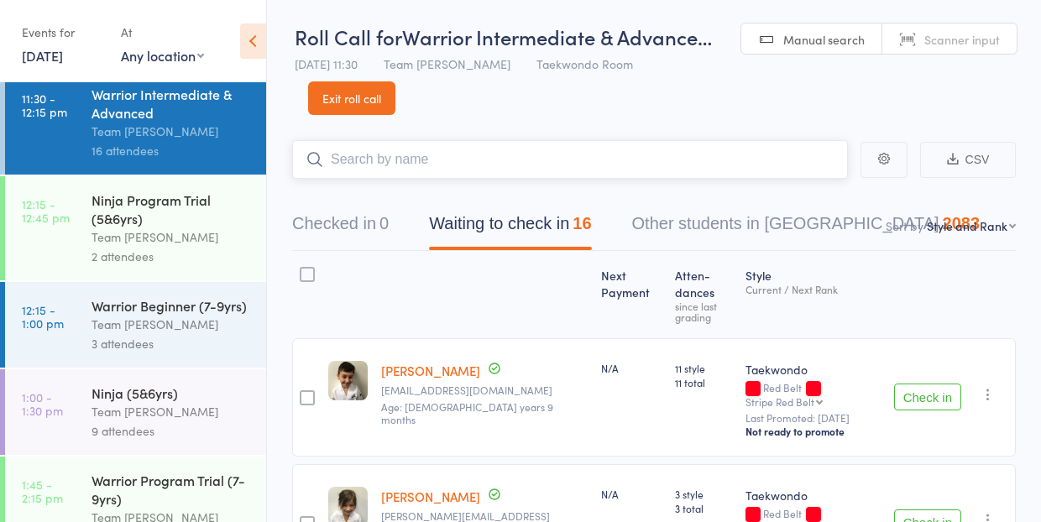
scroll to position [579, 0]
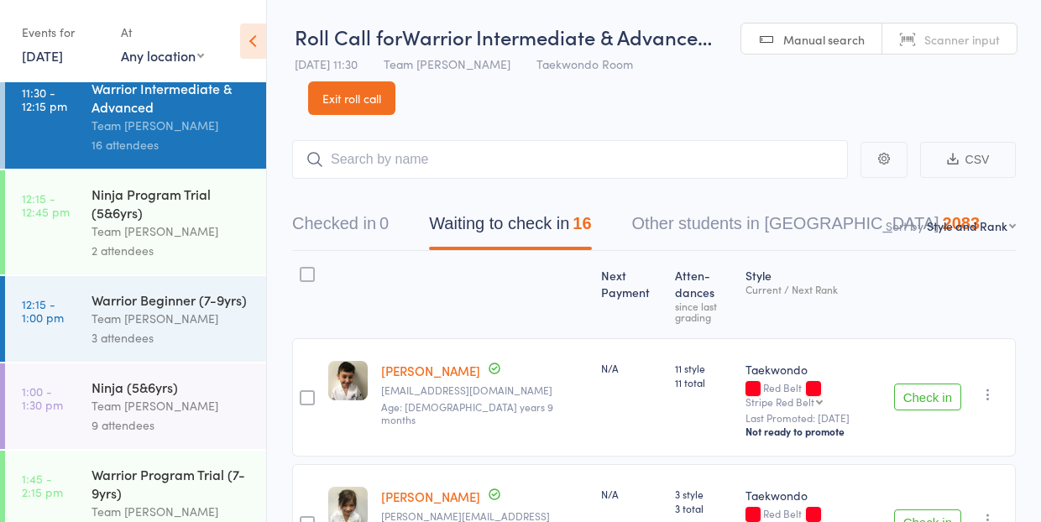
click at [123, 212] on div "Ninja Program Trial (5&6yrs)" at bounding box center [172, 203] width 160 height 37
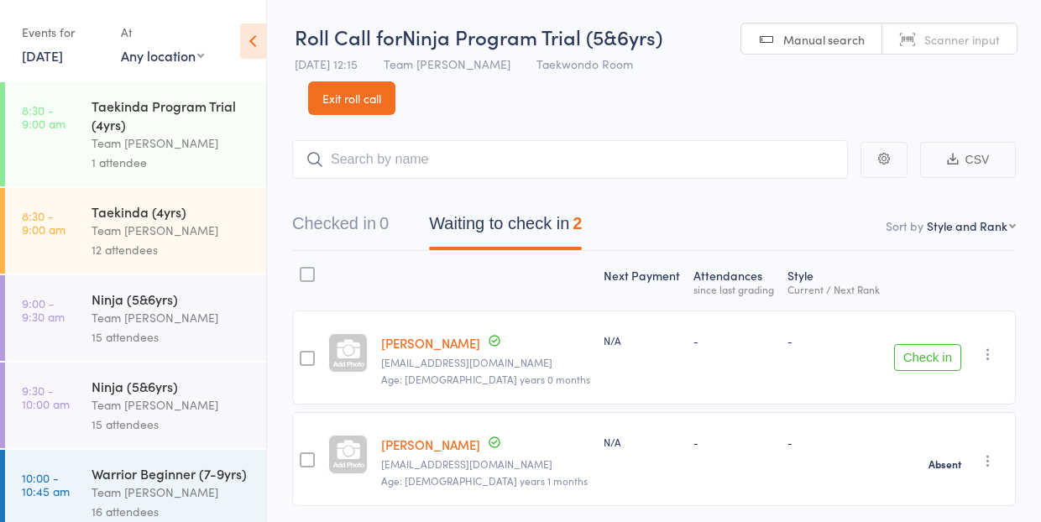
click at [366, 101] on link "Exit roll call" at bounding box center [351, 98] width 87 height 34
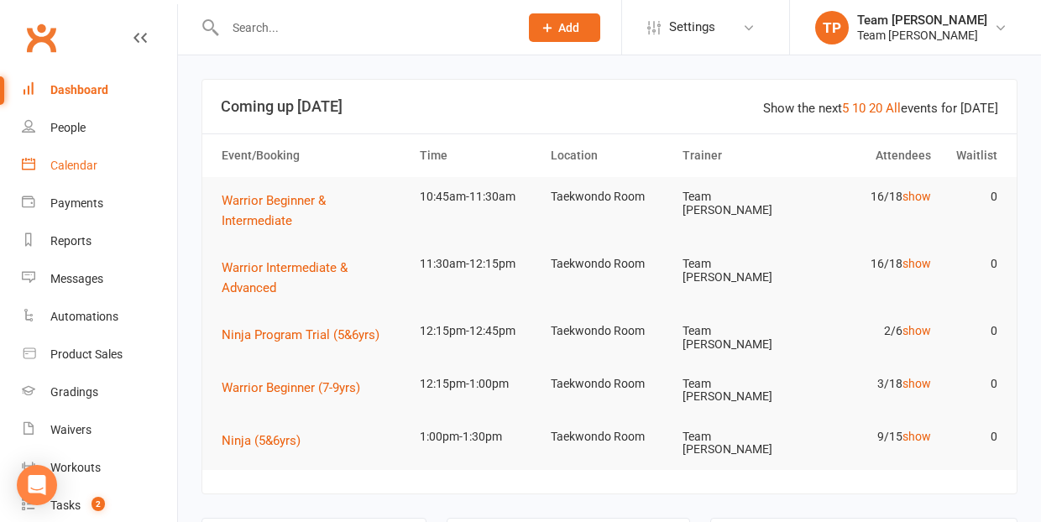
click at [77, 164] on div "Calendar" at bounding box center [73, 165] width 47 height 13
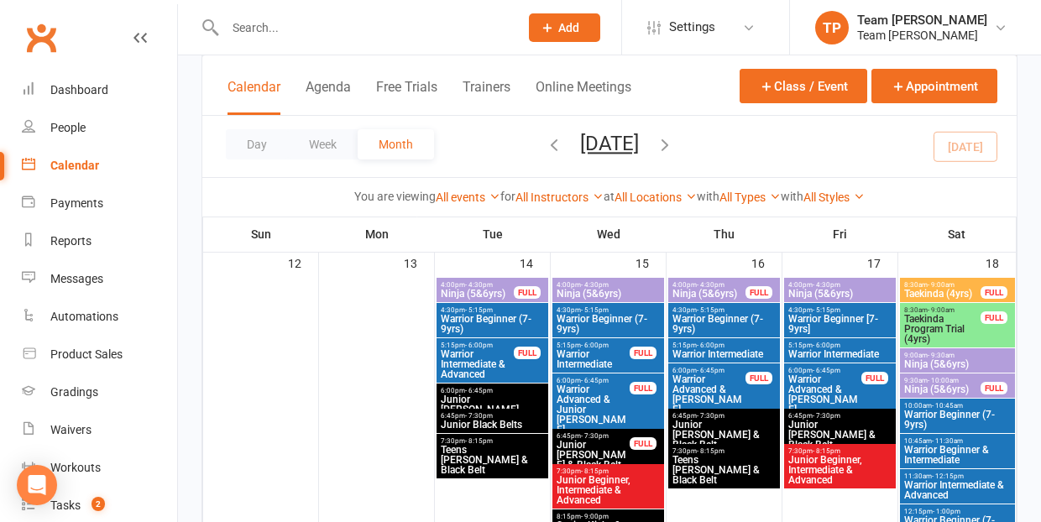
scroll to position [907, 0]
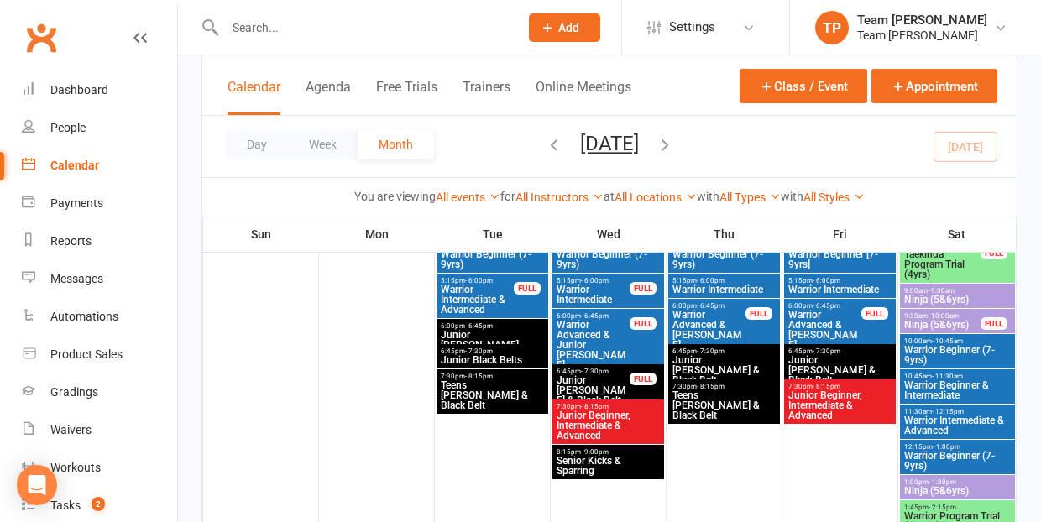
click at [697, 318] on span "Warrior Advanced & [PERSON_NAME]" at bounding box center [709, 330] width 75 height 40
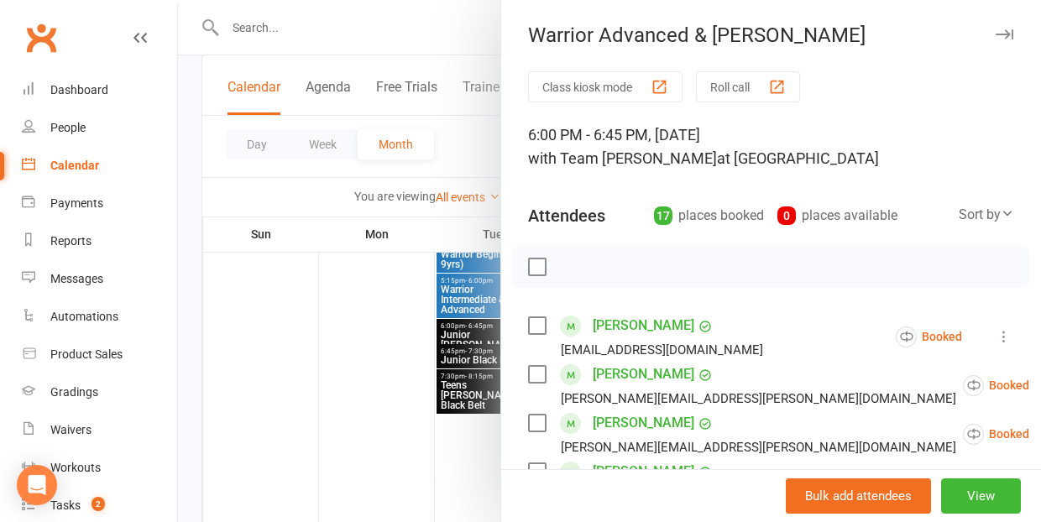
click at [784, 83] on div "button" at bounding box center [777, 87] width 18 height 18
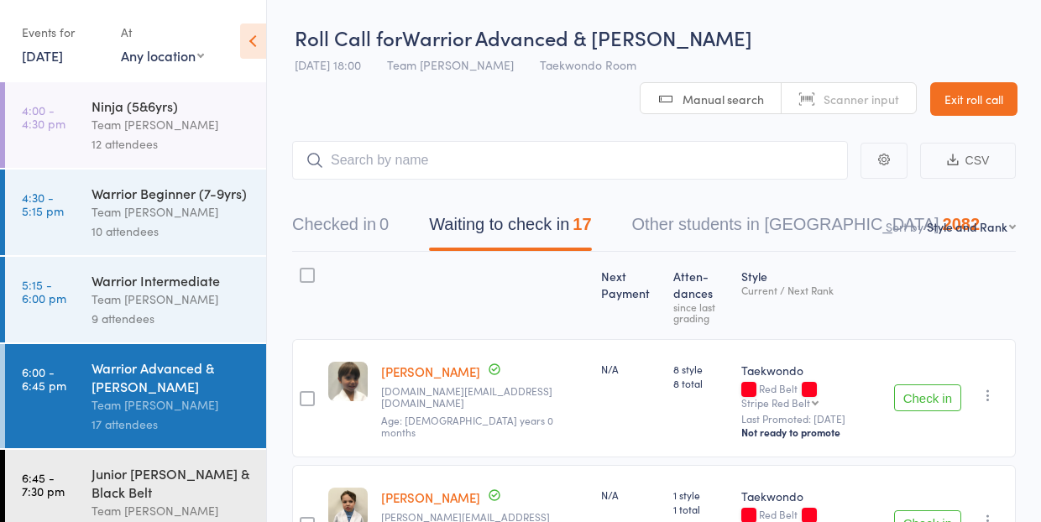
click at [930, 91] on link "Exit roll call" at bounding box center [973, 99] width 87 height 34
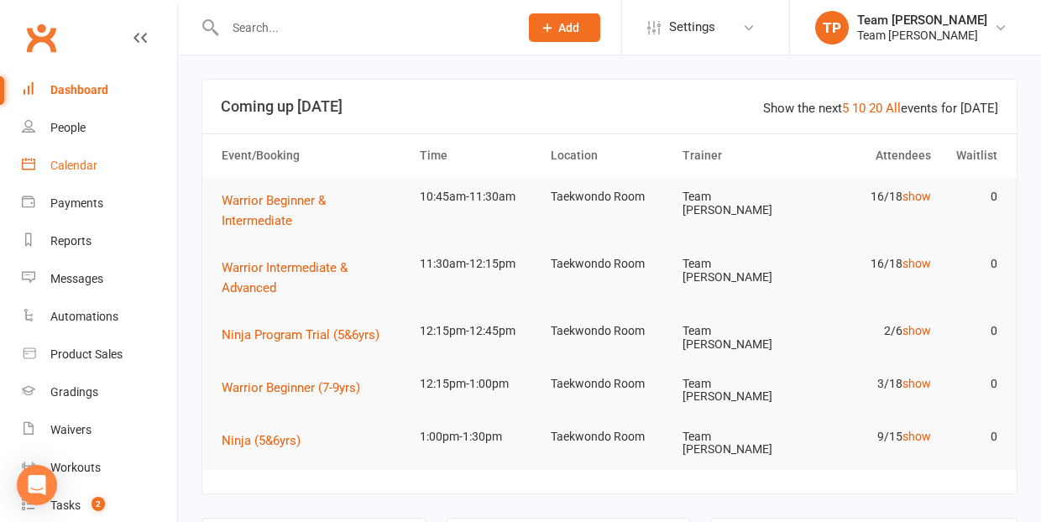
click at [82, 163] on div "Calendar" at bounding box center [73, 165] width 47 height 13
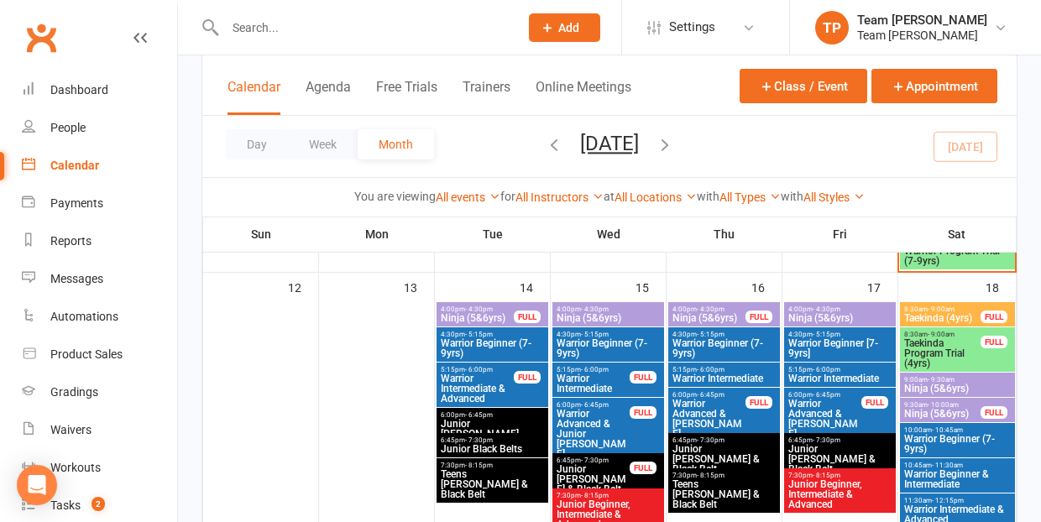
scroll to position [819, 0]
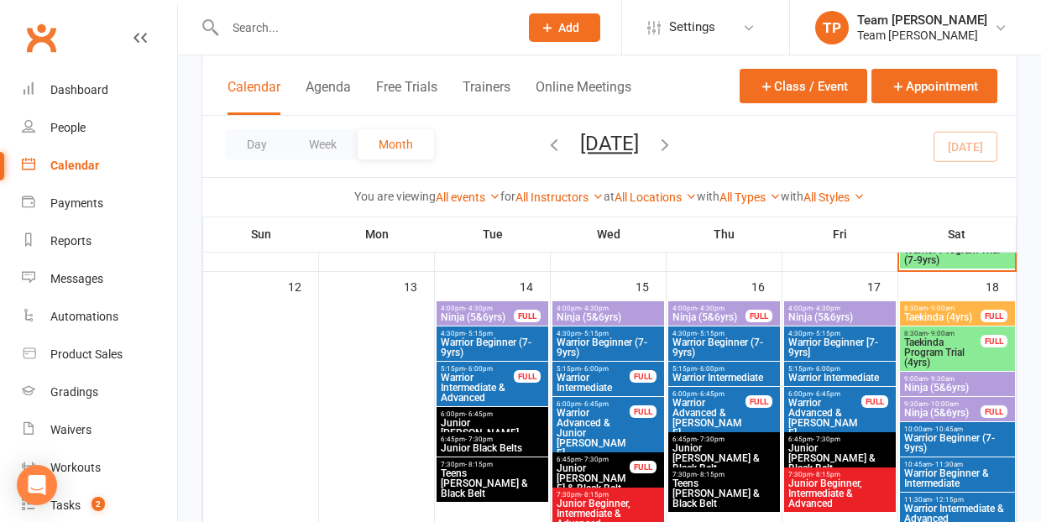
click at [699, 415] on span "Warrior Advanced & [PERSON_NAME]" at bounding box center [709, 418] width 75 height 40
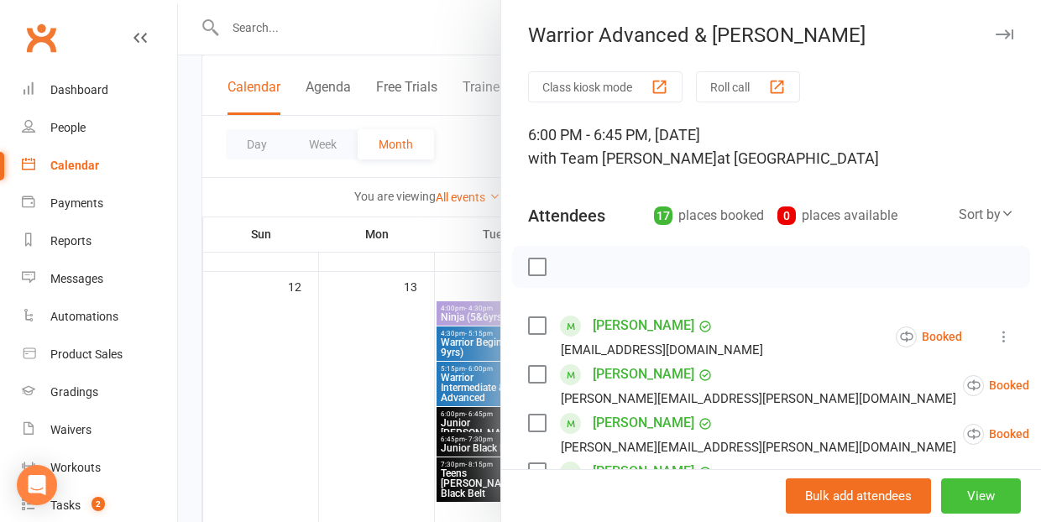
click at [981, 497] on button "View" at bounding box center [981, 496] width 80 height 35
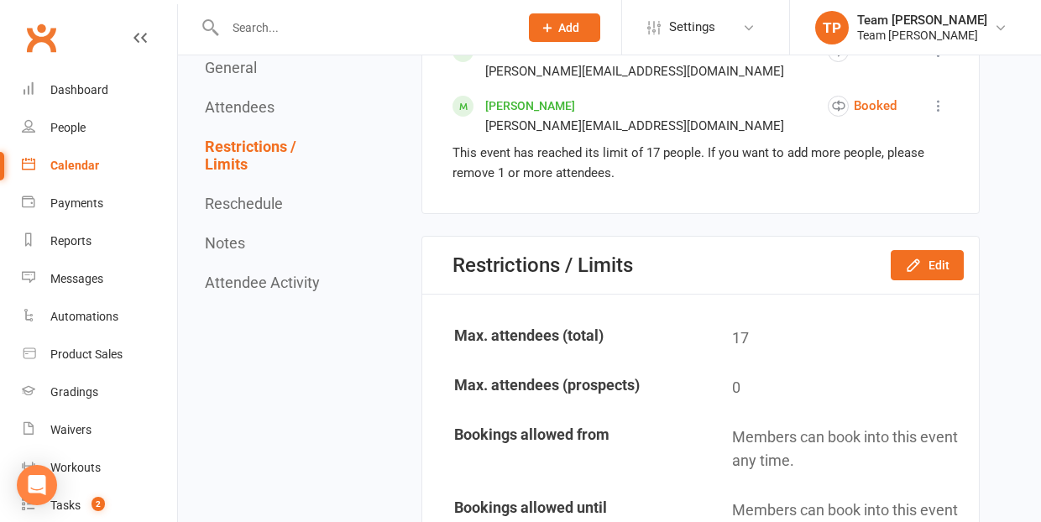
scroll to position [1823, 0]
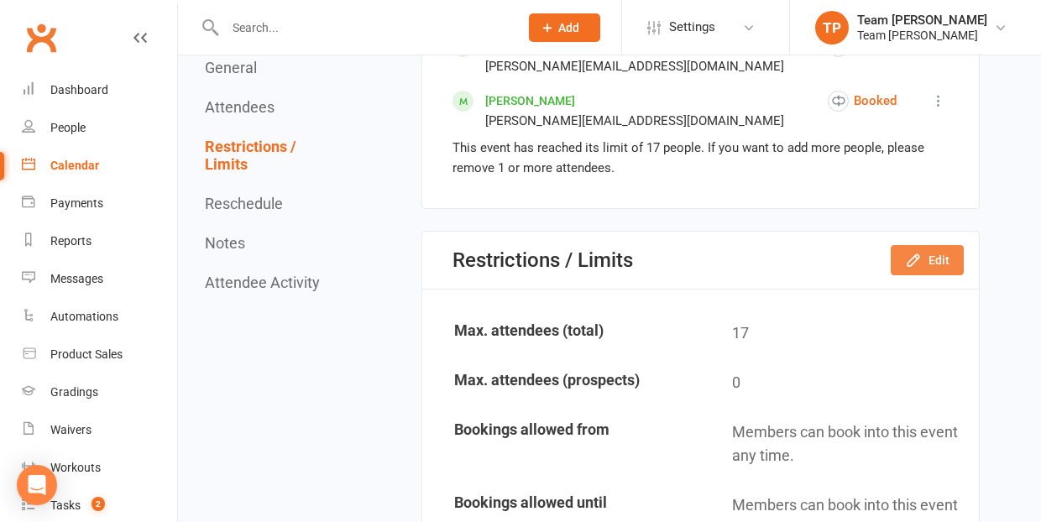
click at [939, 245] on button "Edit" at bounding box center [927, 260] width 73 height 30
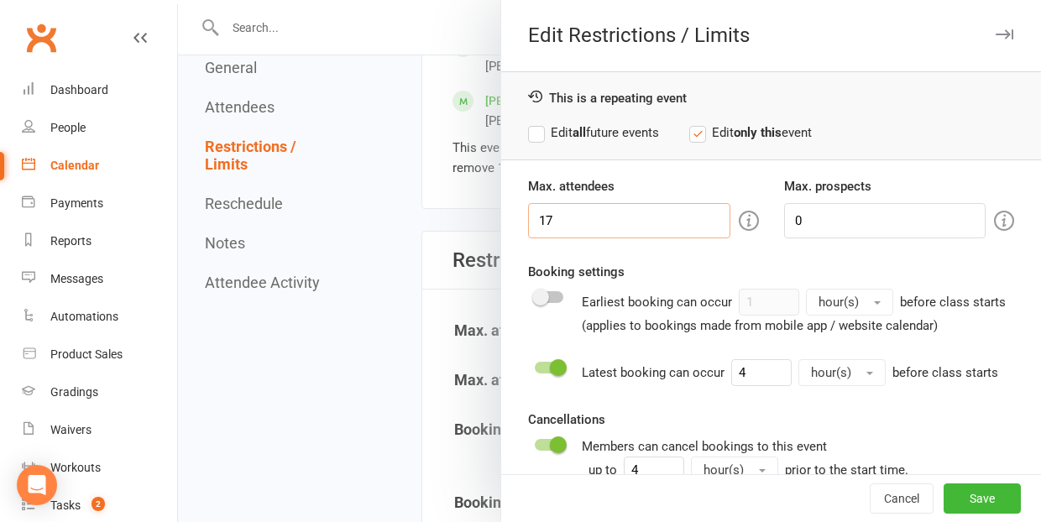
click at [547, 221] on input "17" at bounding box center [629, 220] width 202 height 35
type input "18"
click at [988, 501] on button "Save" at bounding box center [982, 499] width 77 height 30
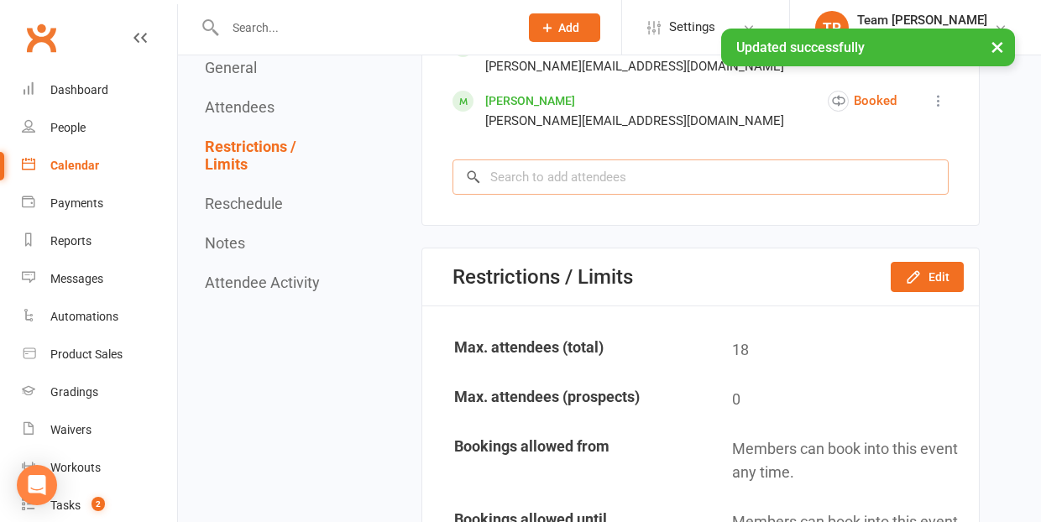
click at [635, 160] on input "search" at bounding box center [701, 177] width 496 height 35
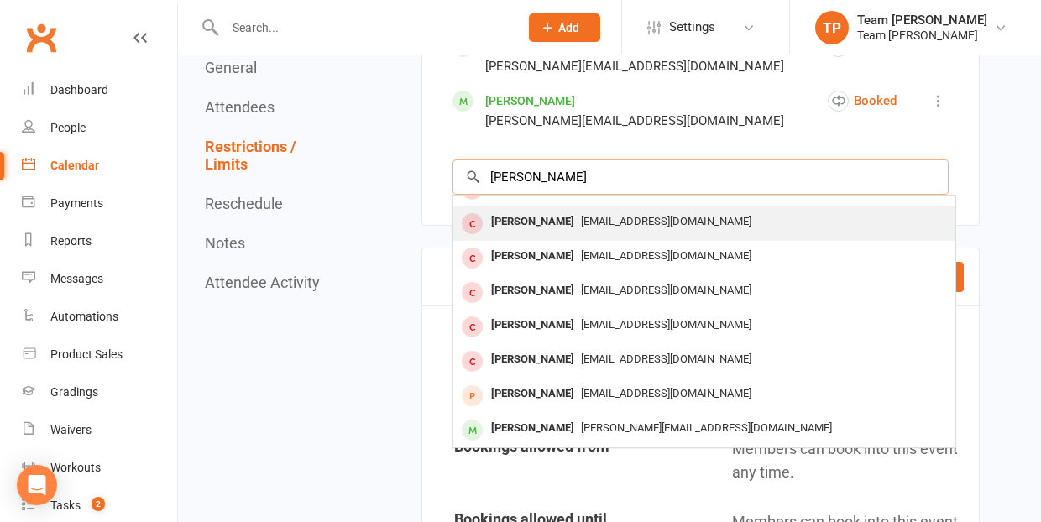
scroll to position [92, 0]
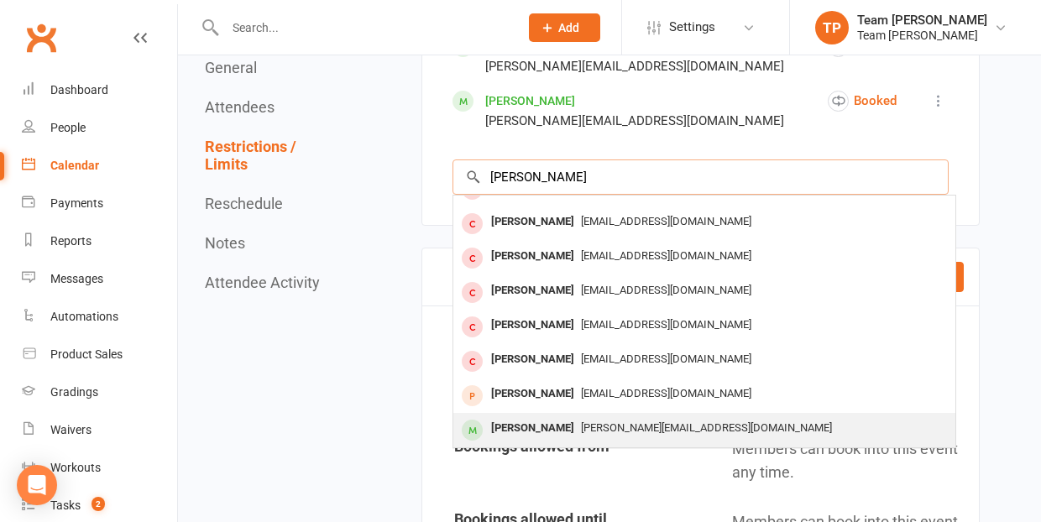
type input "Jake"
click at [561, 416] on div "[PERSON_NAME]" at bounding box center [533, 428] width 97 height 24
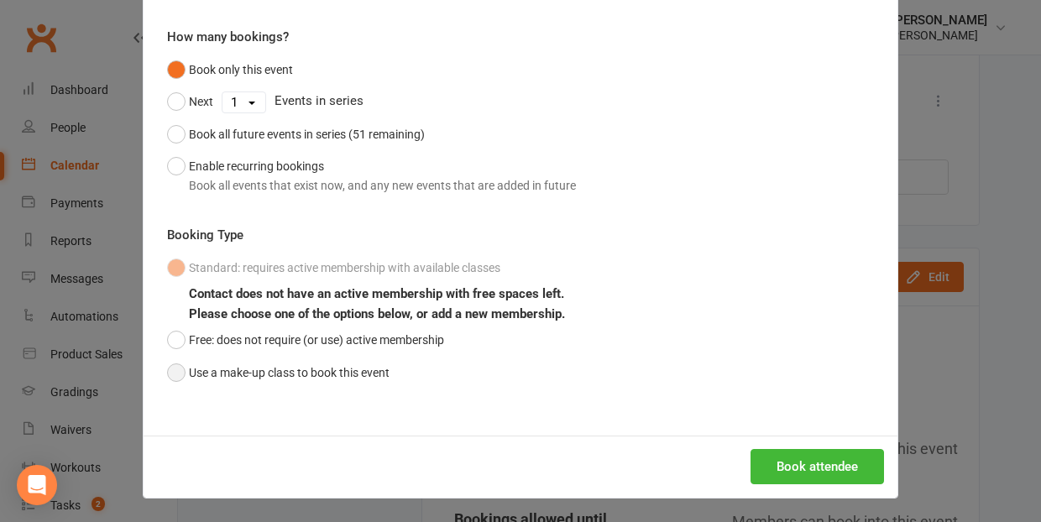
scroll to position [133, 0]
click at [181, 369] on button "Use a make-up class to book this event" at bounding box center [278, 374] width 223 height 32
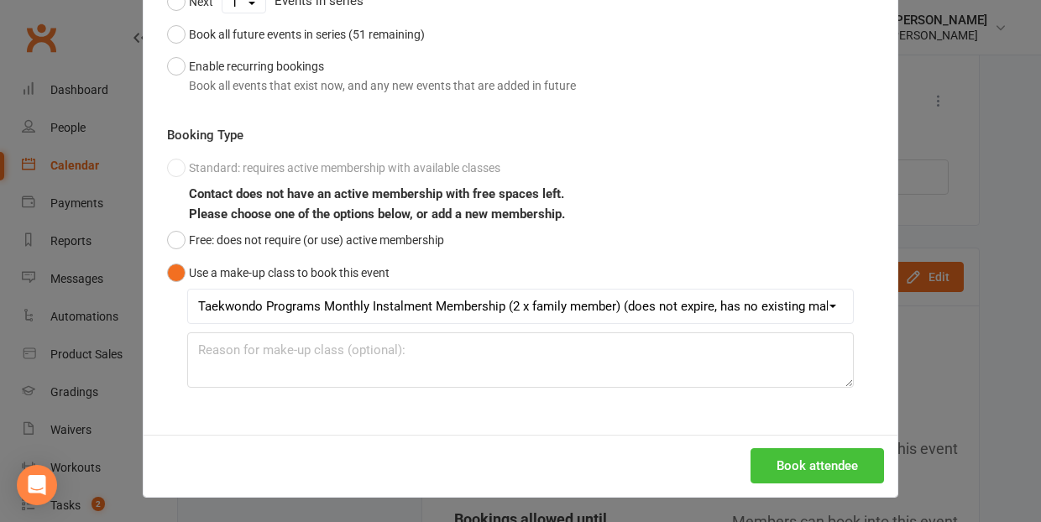
scroll to position [232, 0]
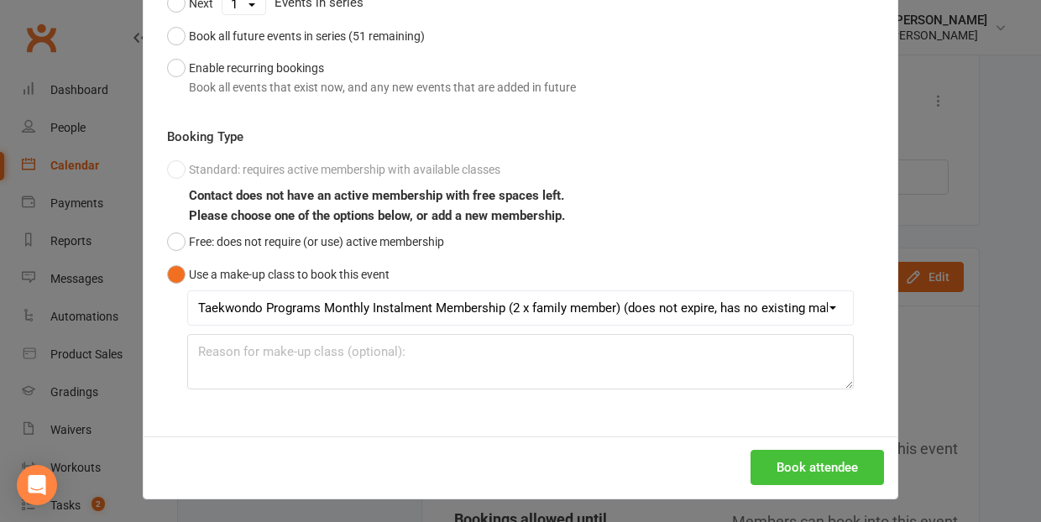
click at [826, 464] on button "Book attendee" at bounding box center [818, 467] width 134 height 35
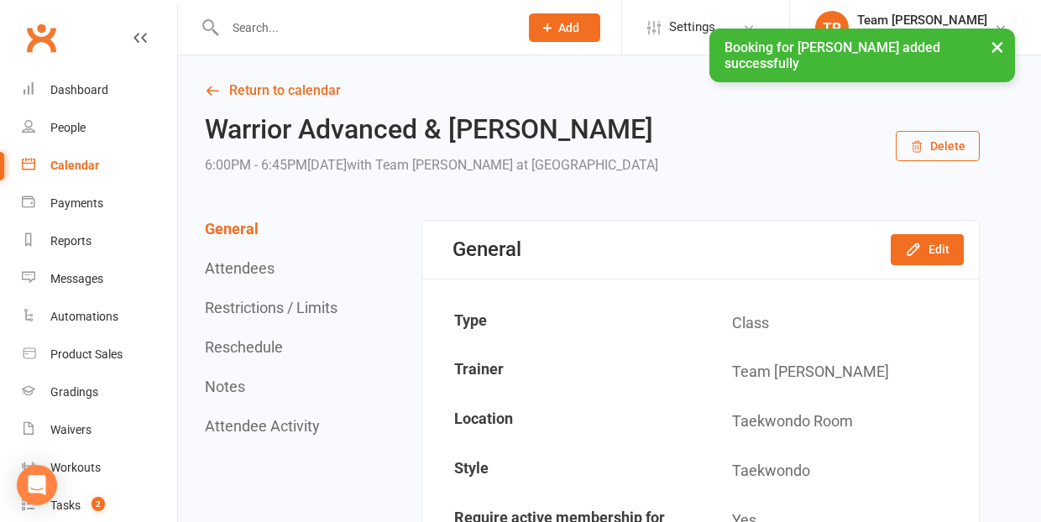
scroll to position [0, 0]
click at [239, 29] on div "× Booking for Jake Zigomanis added successfully" at bounding box center [509, 29] width 1019 height 0
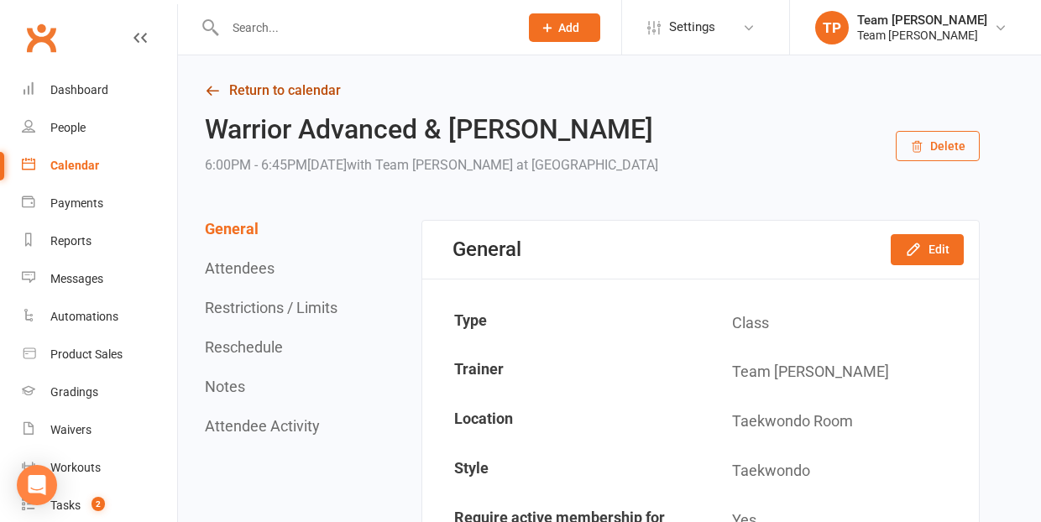
click at [224, 84] on link "Return to calendar" at bounding box center [592, 91] width 775 height 24
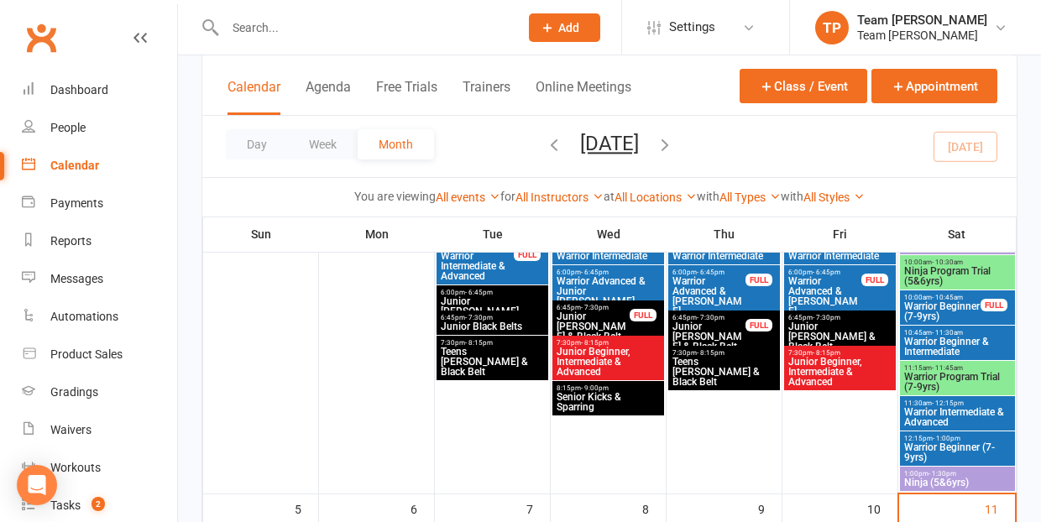
scroll to position [212, 0]
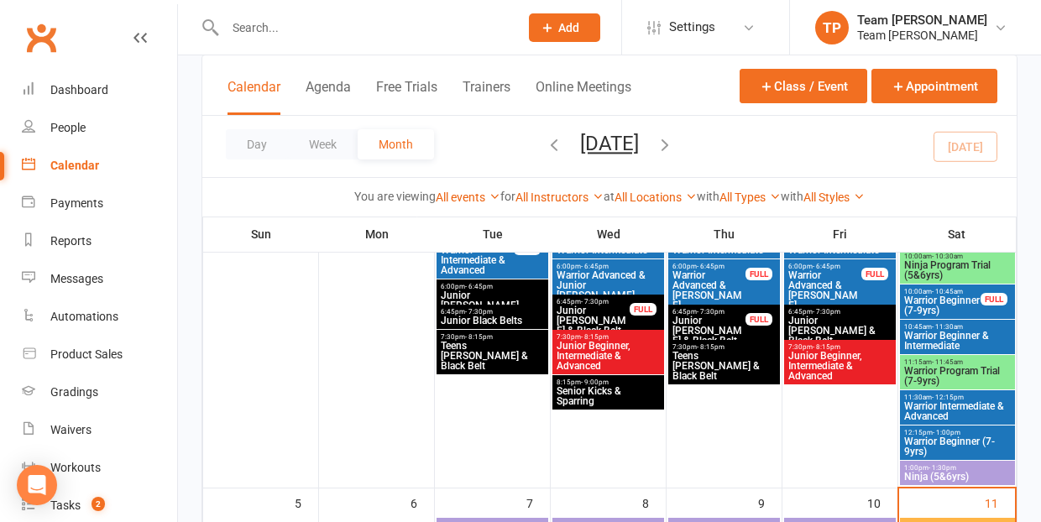
click at [915, 381] on span "Warrior Program Trial (7-9yrs)" at bounding box center [958, 376] width 108 height 20
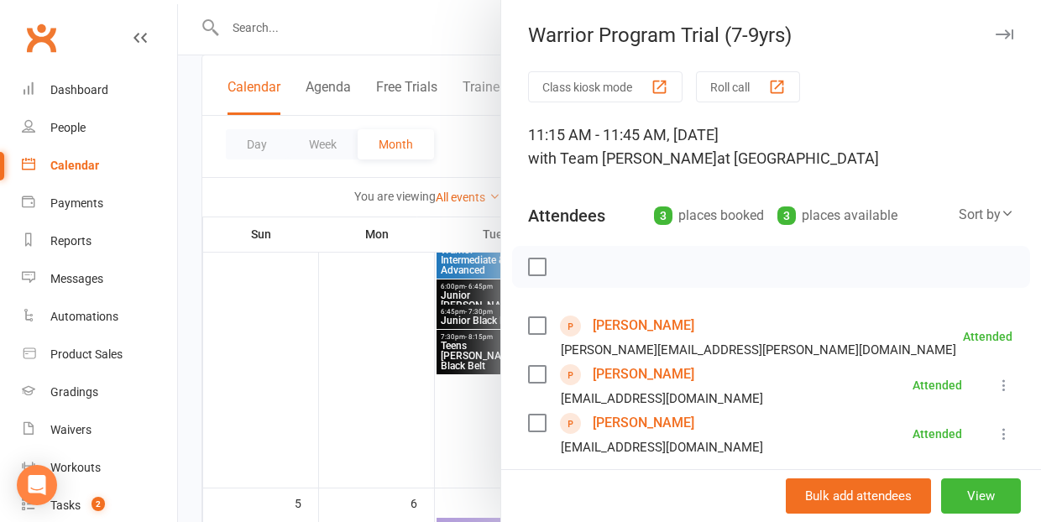
click at [932, 122] on div "Class kiosk mode Roll call 11:15 AM - 11:45 AM, Saturday, October, 4, 2025 with…" at bounding box center [771, 415] width 540 height 689
click at [374, 357] on div at bounding box center [609, 261] width 863 height 522
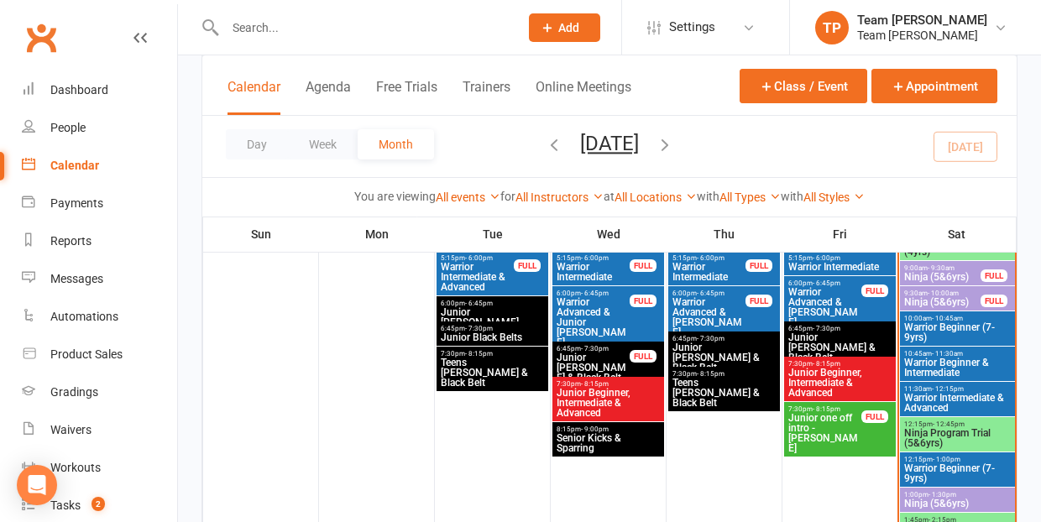
scroll to position [539, 0]
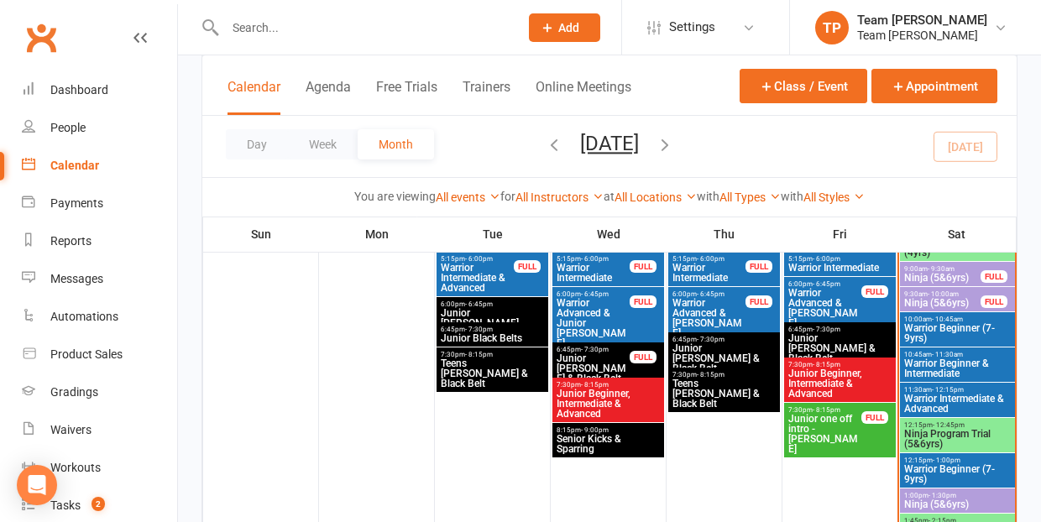
click at [951, 427] on span "- 12:45pm" at bounding box center [949, 426] width 32 height 8
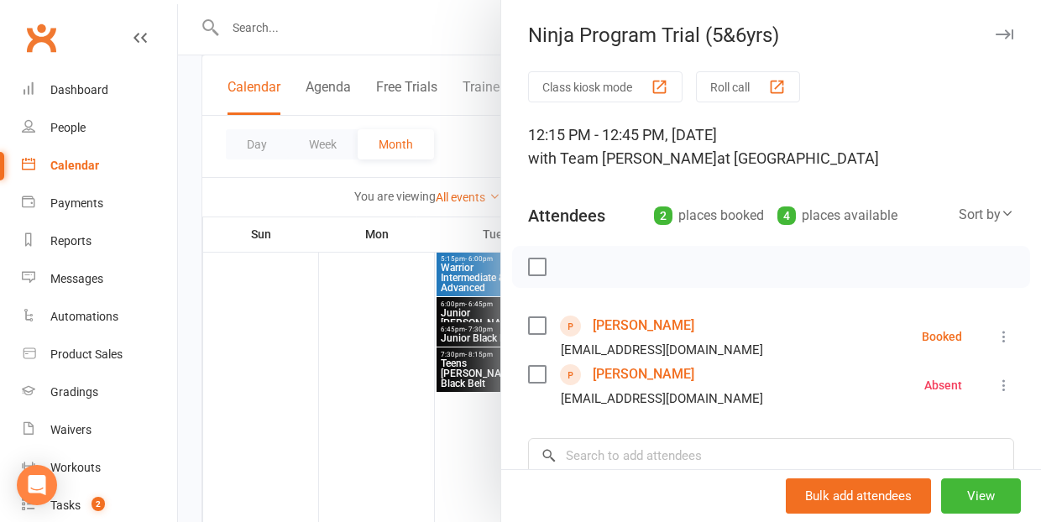
click at [300, 324] on div at bounding box center [609, 261] width 863 height 522
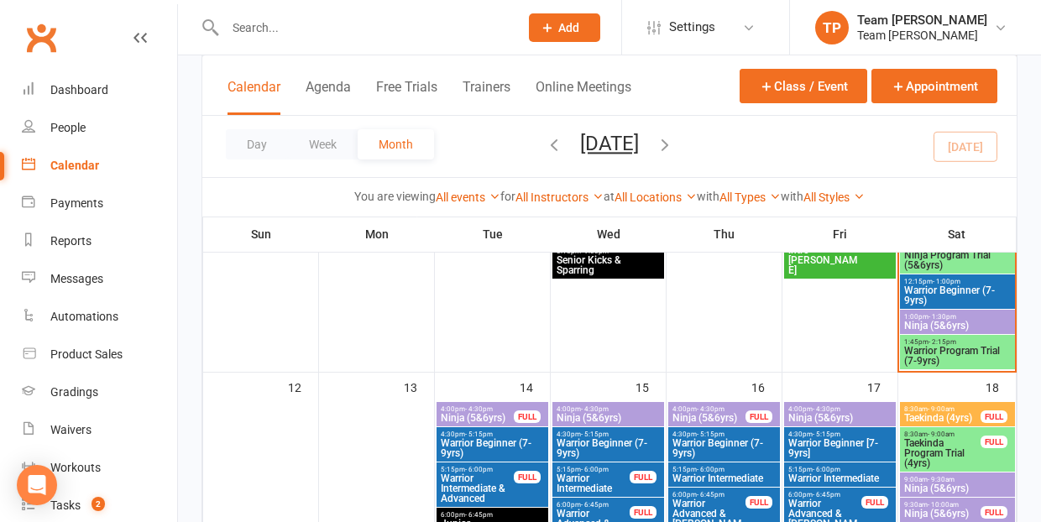
scroll to position [796, 0]
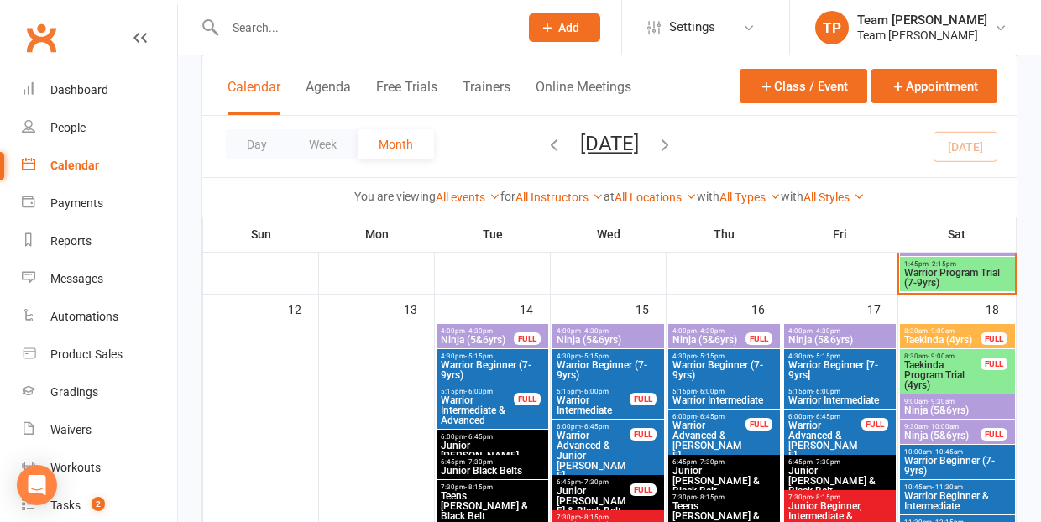
click at [532, 361] on span "Warrior Beginner (7-9yrs)" at bounding box center [492, 370] width 105 height 20
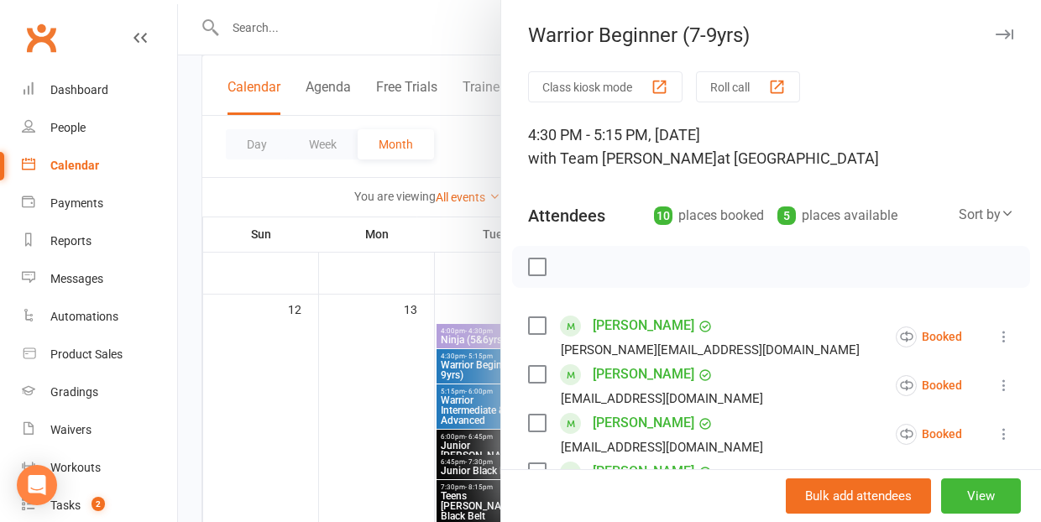
click at [387, 368] on div at bounding box center [609, 261] width 863 height 522
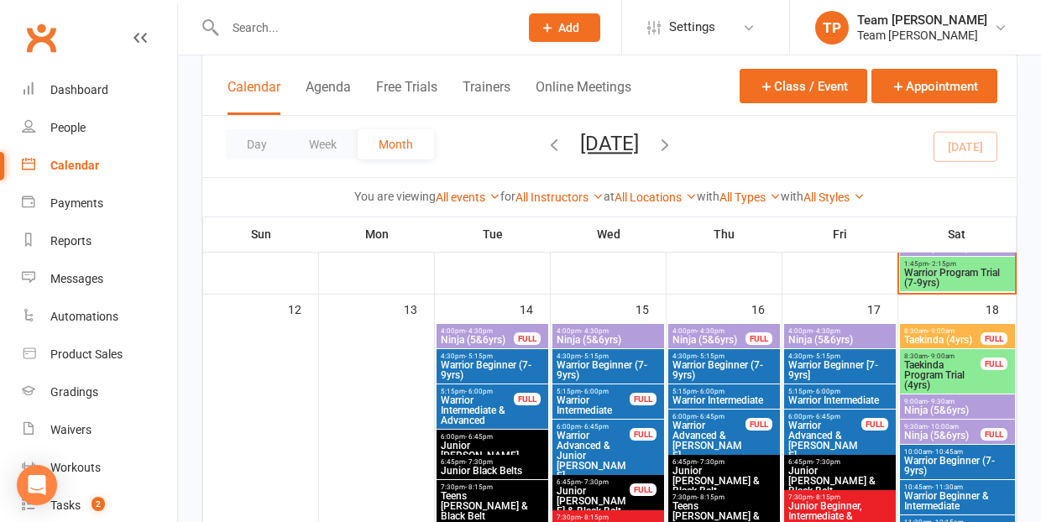
click at [595, 363] on span "Warrior Beginner (7-9yrs)" at bounding box center [608, 370] width 105 height 20
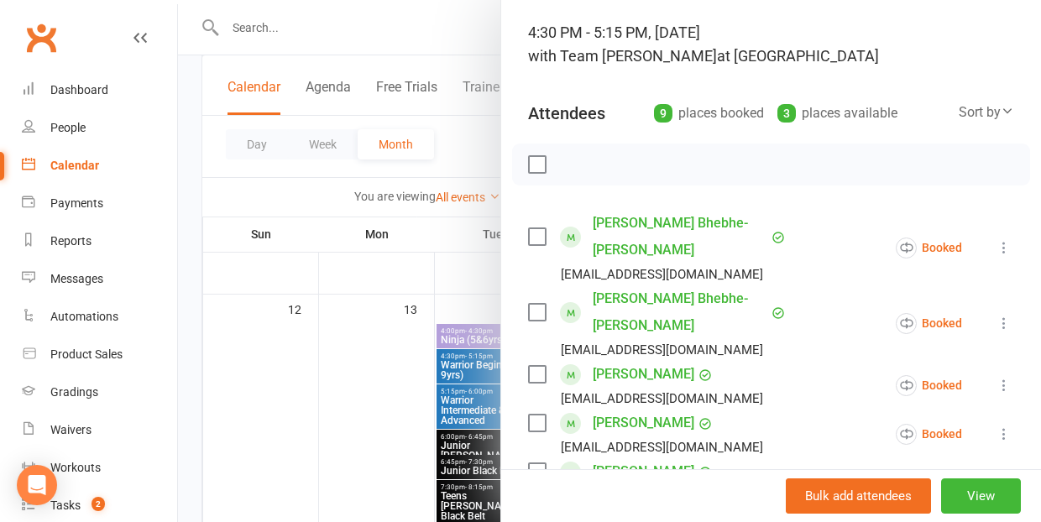
scroll to position [118, 0]
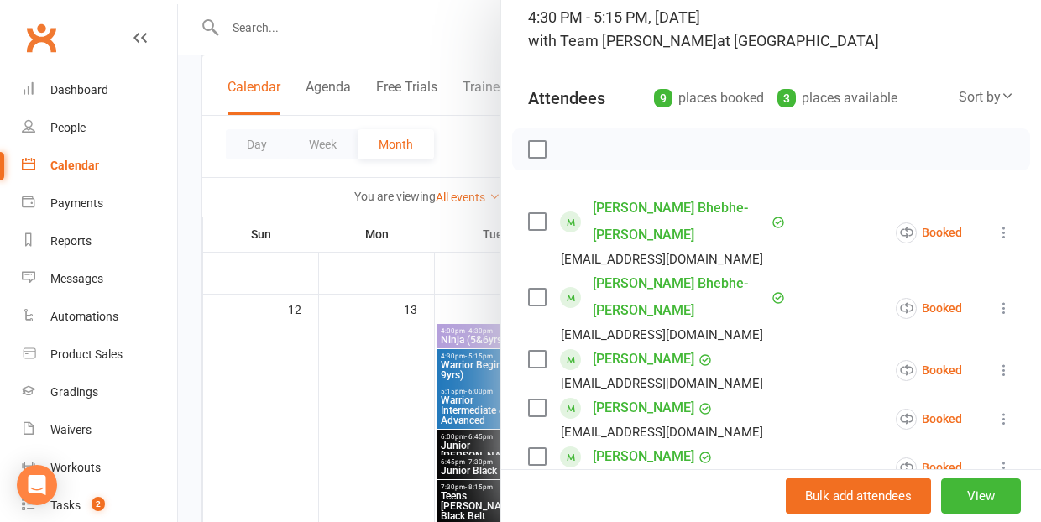
click at [428, 369] on div at bounding box center [609, 261] width 863 height 522
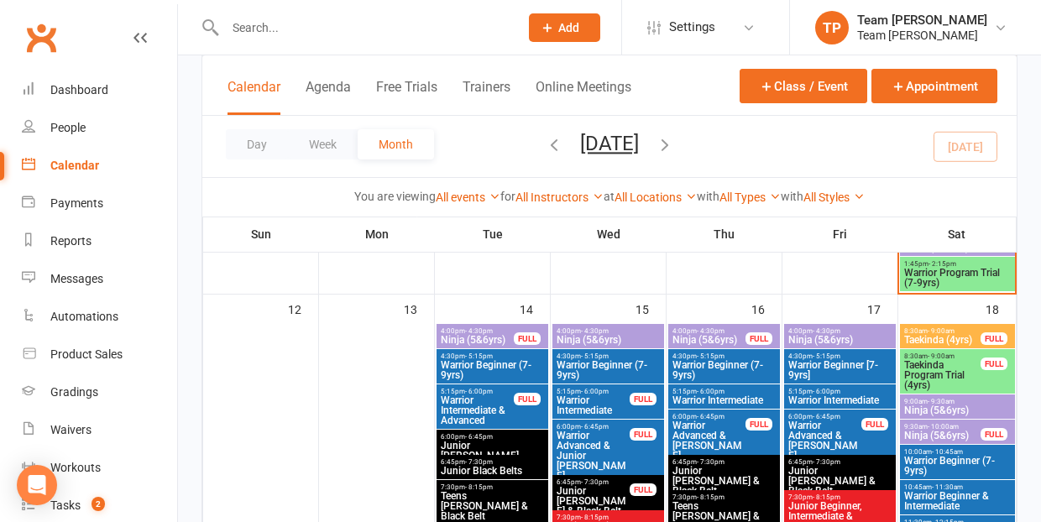
click at [720, 358] on div "4:30pm - 5:15pm Warrior Beginner (7-9yrs)" at bounding box center [724, 366] width 112 height 34
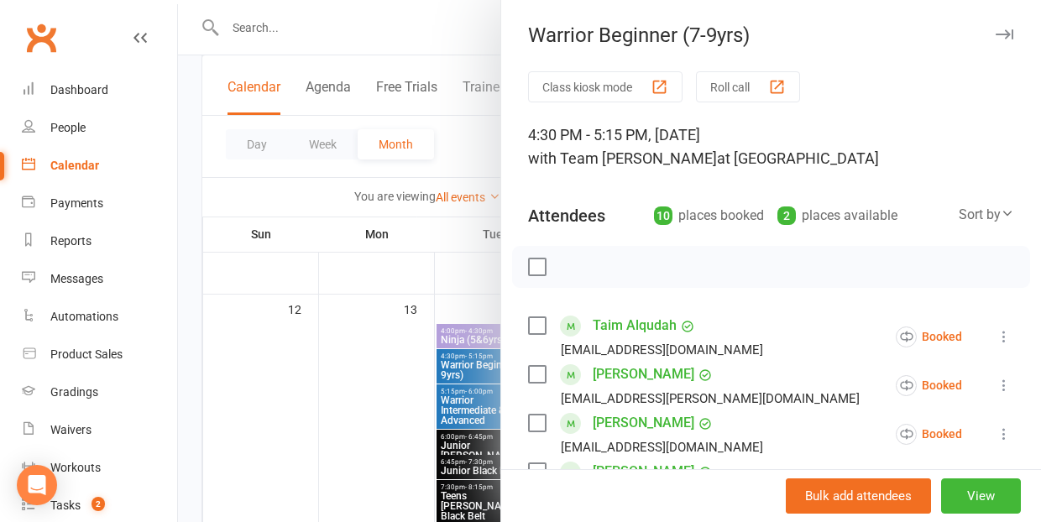
click at [479, 354] on div at bounding box center [609, 261] width 863 height 522
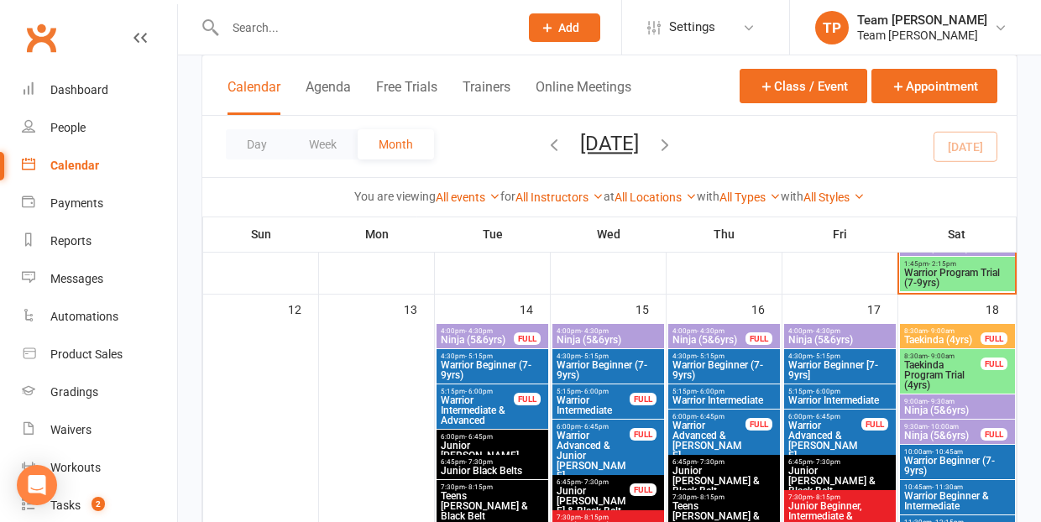
click at [806, 367] on span "Warrior Beginner [7-9yrs]" at bounding box center [840, 370] width 105 height 20
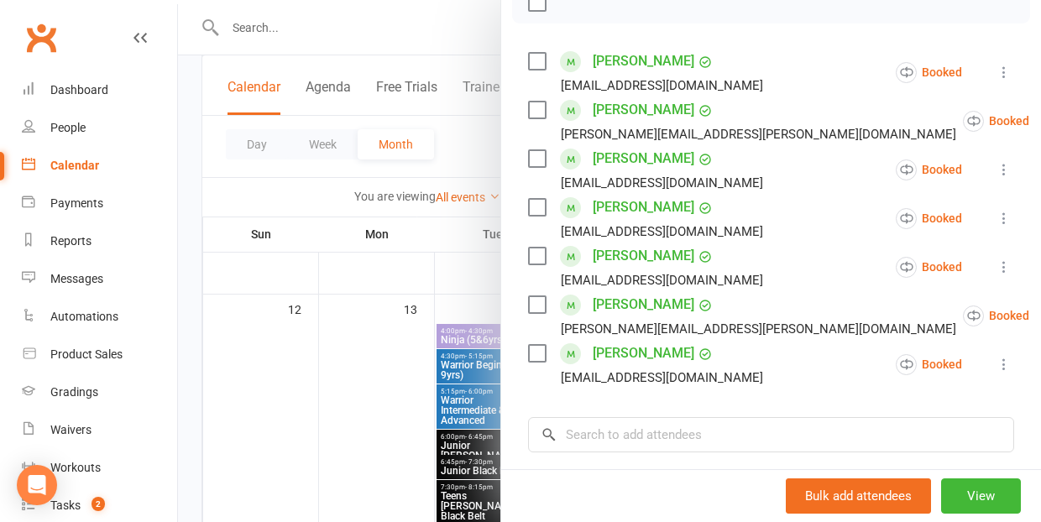
scroll to position [221, 0]
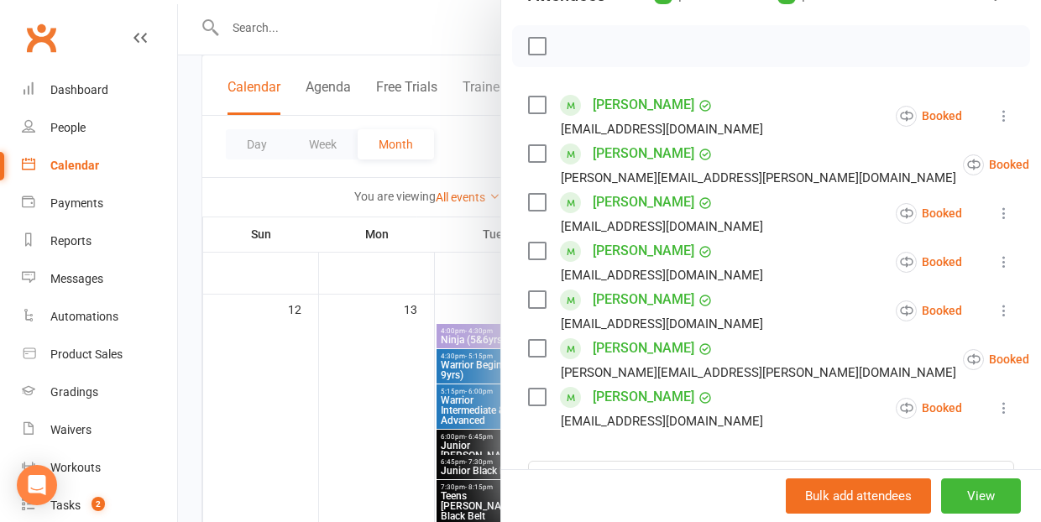
click at [440, 381] on div at bounding box center [609, 261] width 863 height 522
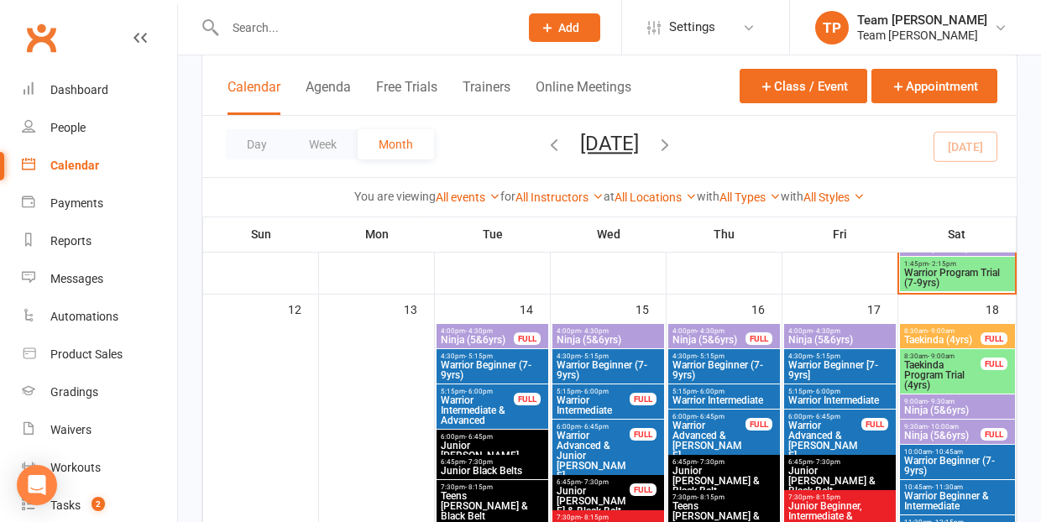
click at [589, 362] on span "Warrior Beginner (7-9yrs)" at bounding box center [608, 370] width 105 height 20
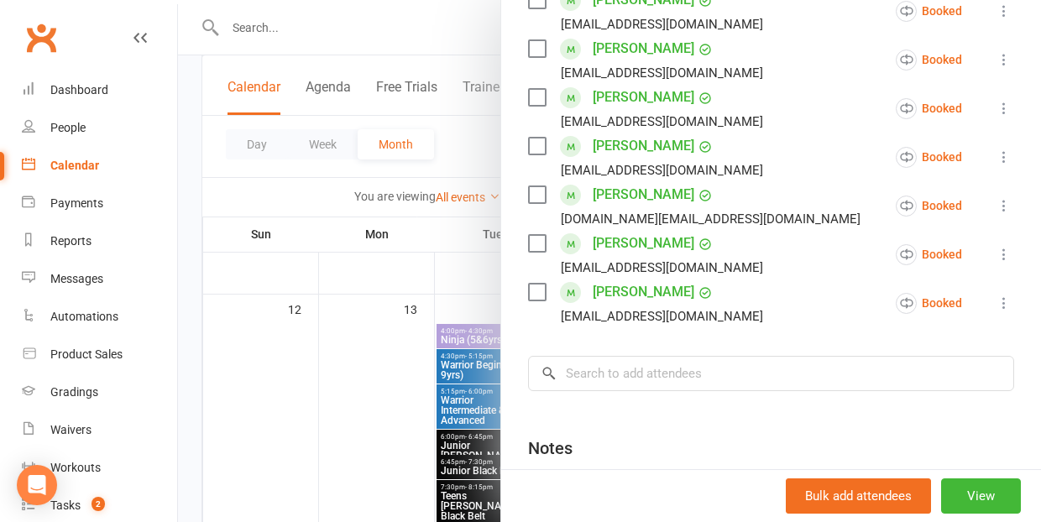
scroll to position [479, 0]
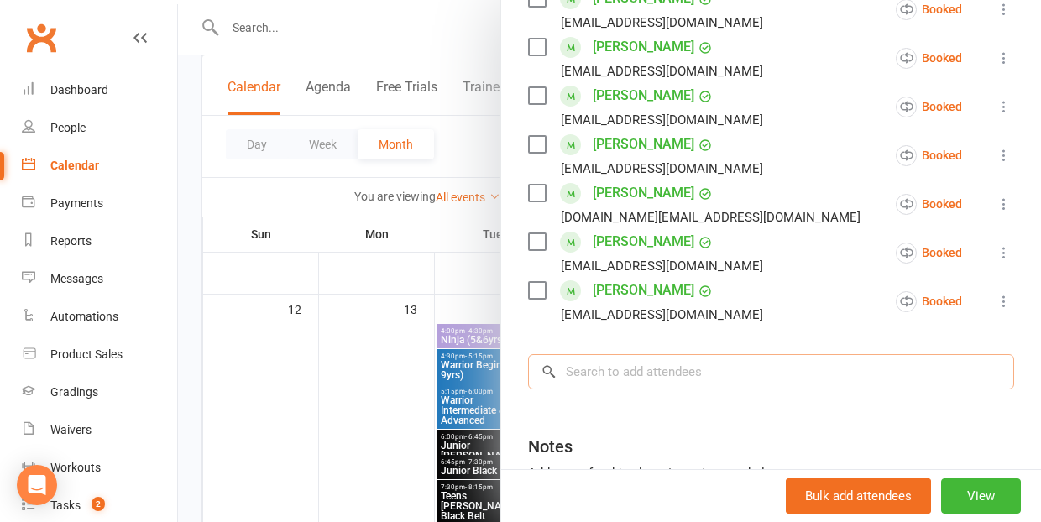
click at [600, 354] on input "search" at bounding box center [771, 371] width 486 height 35
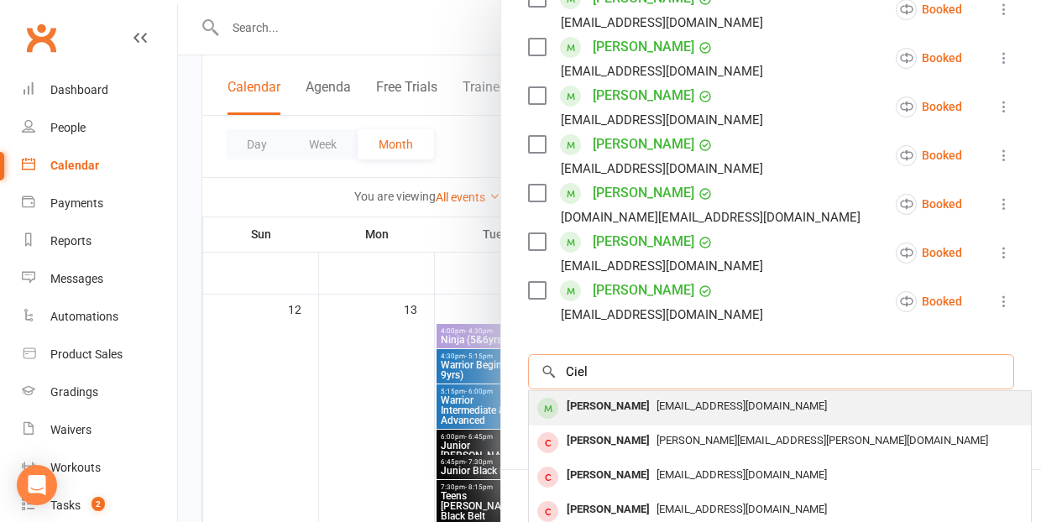
type input "Ciel"
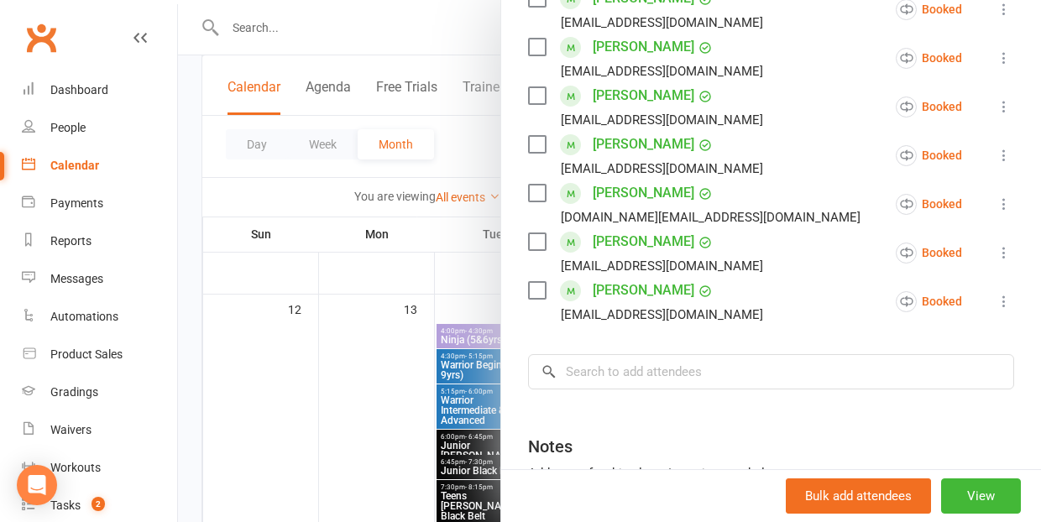
click at [774, 422] on div "Notes" at bounding box center [771, 442] width 486 height 41
click at [625, 354] on input "search" at bounding box center [771, 371] width 486 height 35
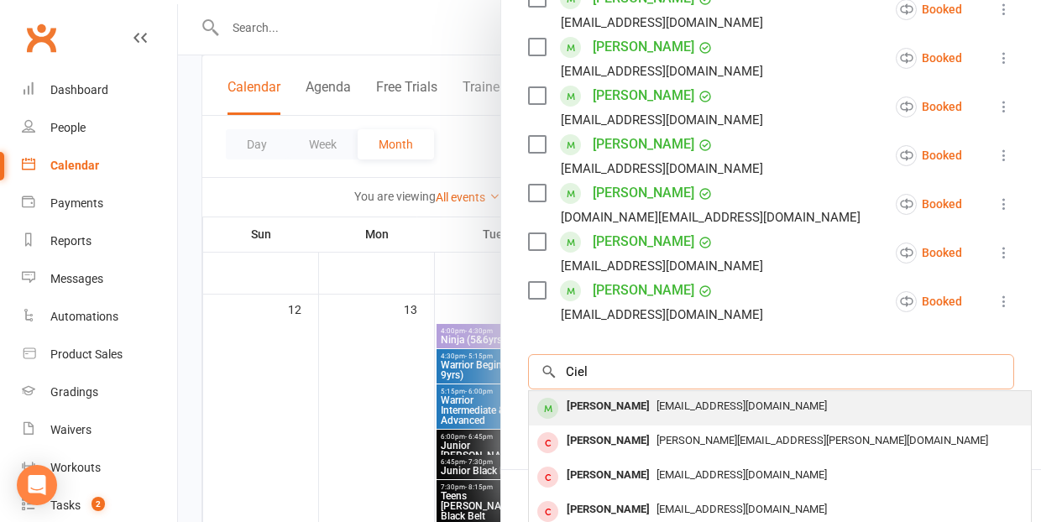
type input "Ciel"
click at [657, 395] on div "[PERSON_NAME]" at bounding box center [608, 407] width 97 height 24
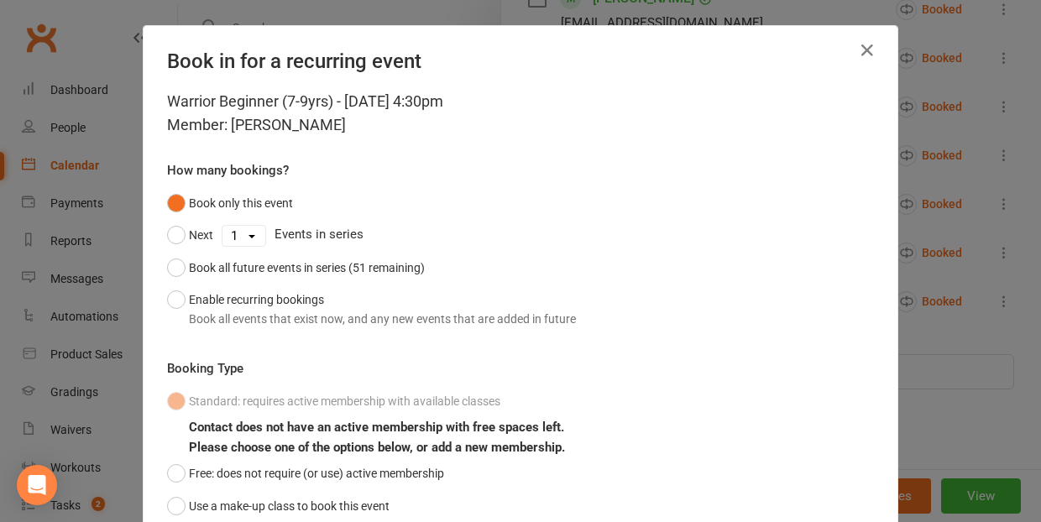
scroll to position [58, 0]
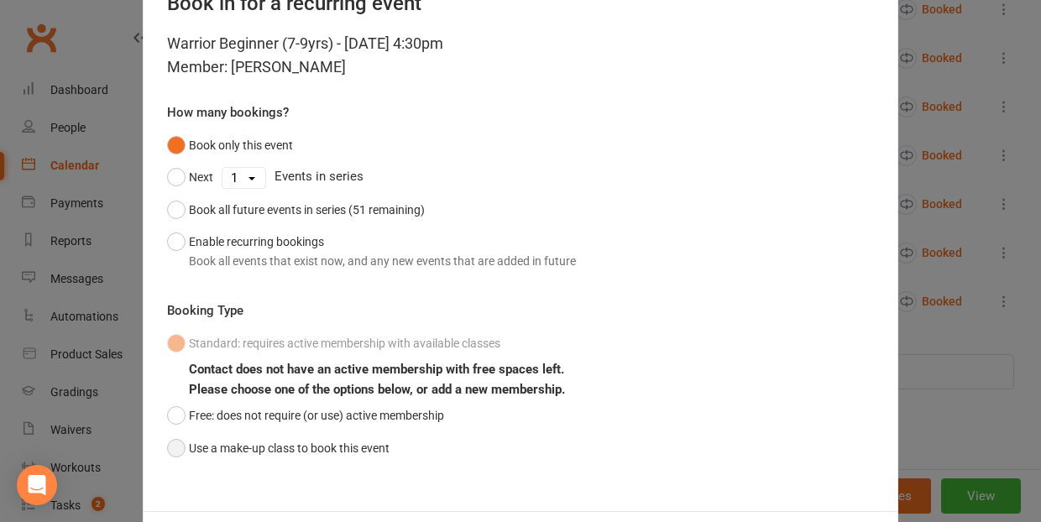
click at [270, 453] on button "Use a make-up class to book this event" at bounding box center [278, 448] width 223 height 32
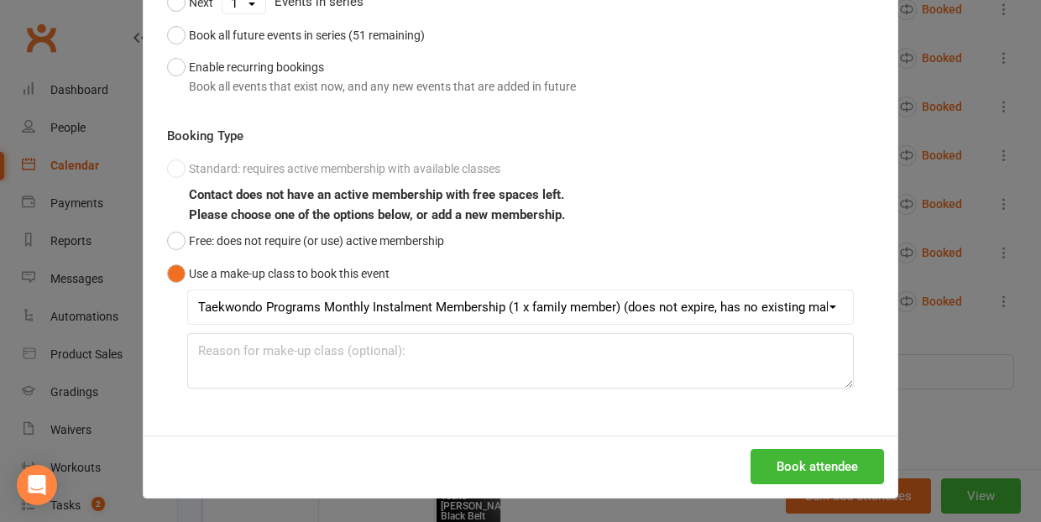
scroll to position [232, 0]
click at [811, 457] on button "Book attendee" at bounding box center [818, 467] width 134 height 35
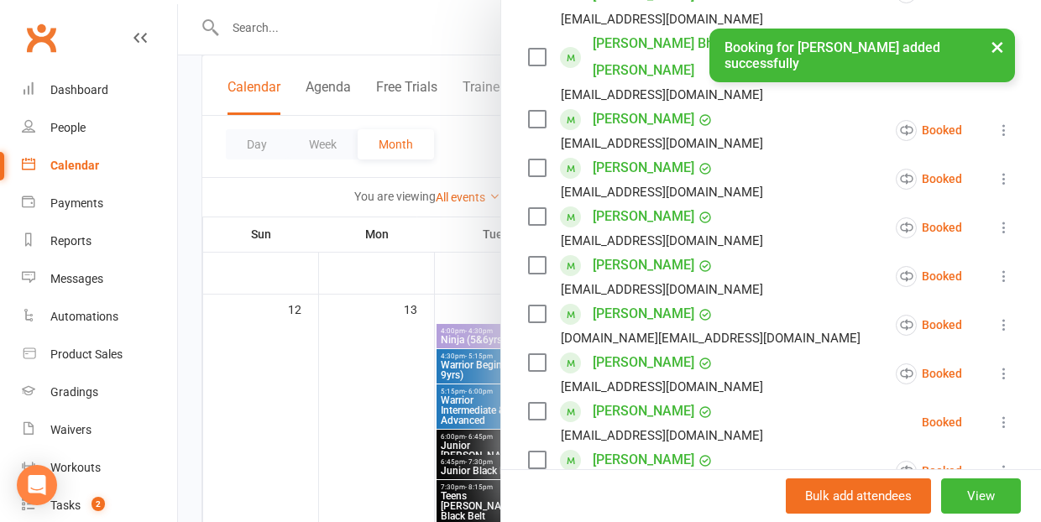
scroll to position [358, 0]
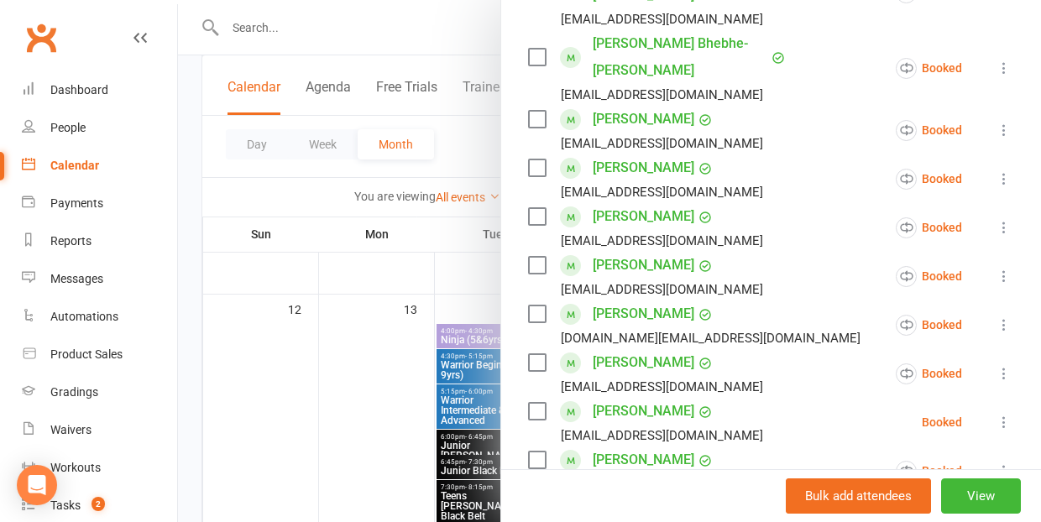
click at [395, 392] on div at bounding box center [609, 261] width 863 height 522
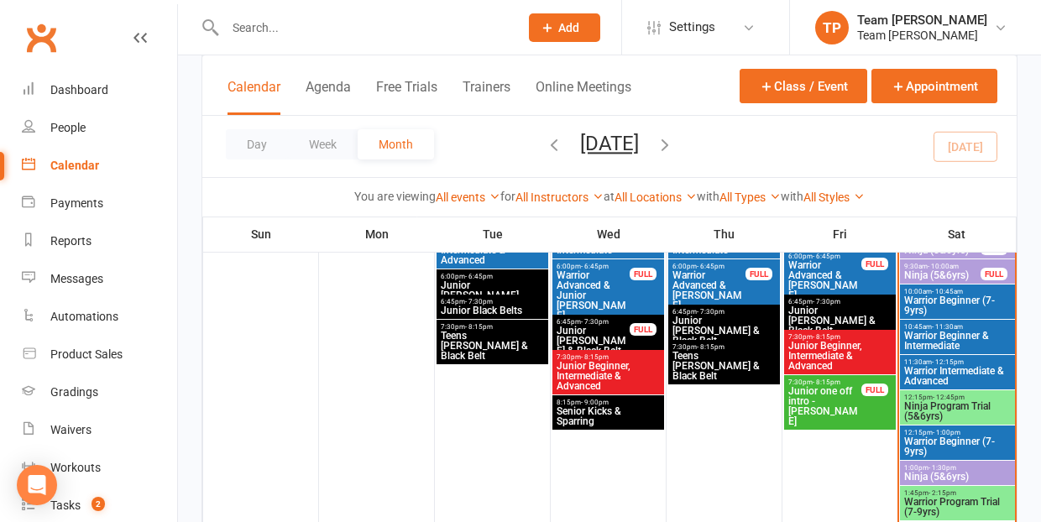
scroll to position [563, 0]
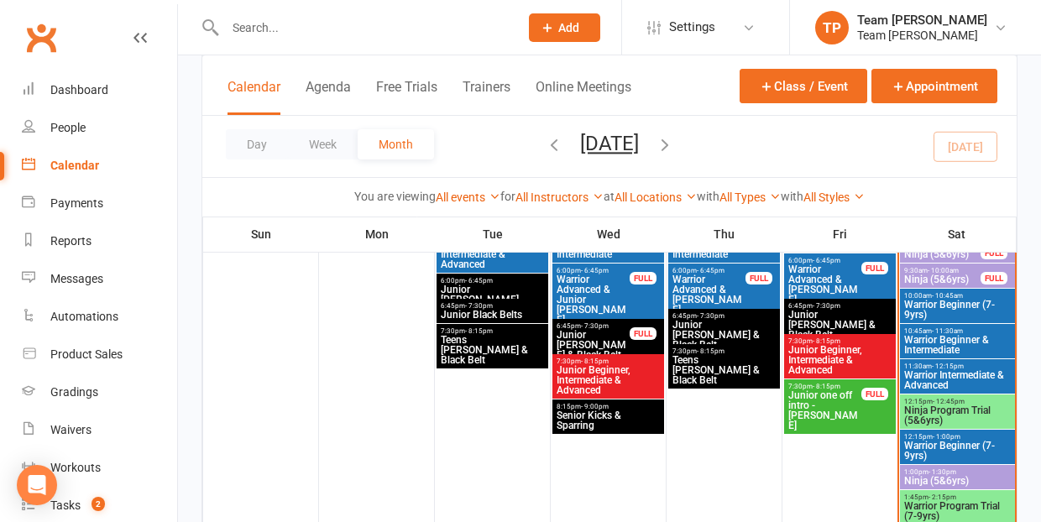
click at [967, 396] on div "12:15pm - 12:45pm Ninja Program Trial (5&6yrs)" at bounding box center [957, 412] width 115 height 34
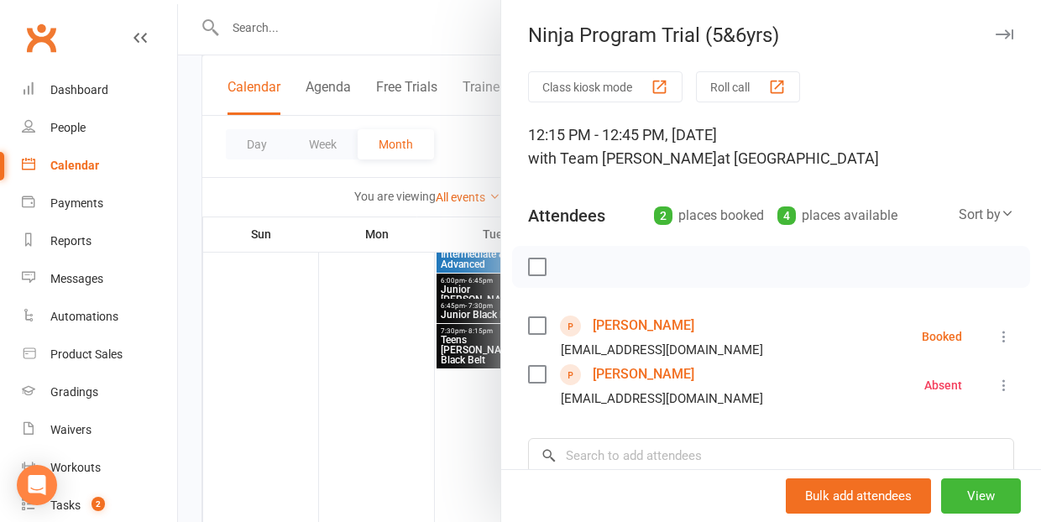
click at [354, 395] on div at bounding box center [609, 261] width 863 height 522
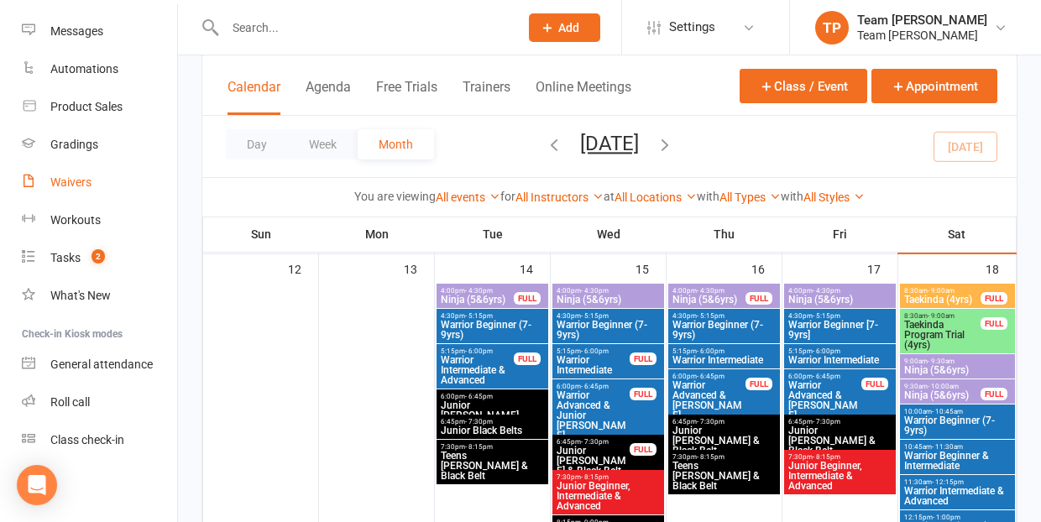
scroll to position [844, 0]
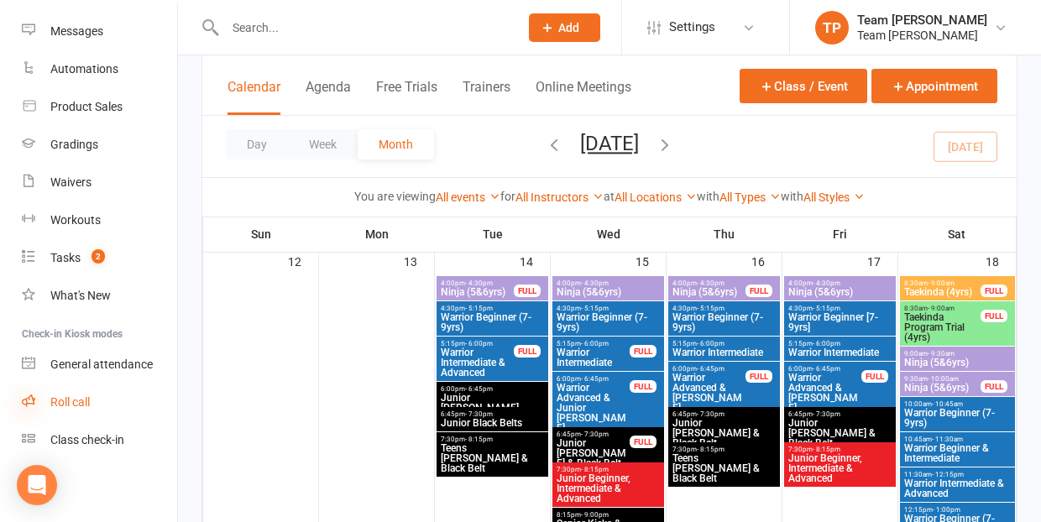
click at [23, 401] on icon at bounding box center [28, 400] width 13 height 13
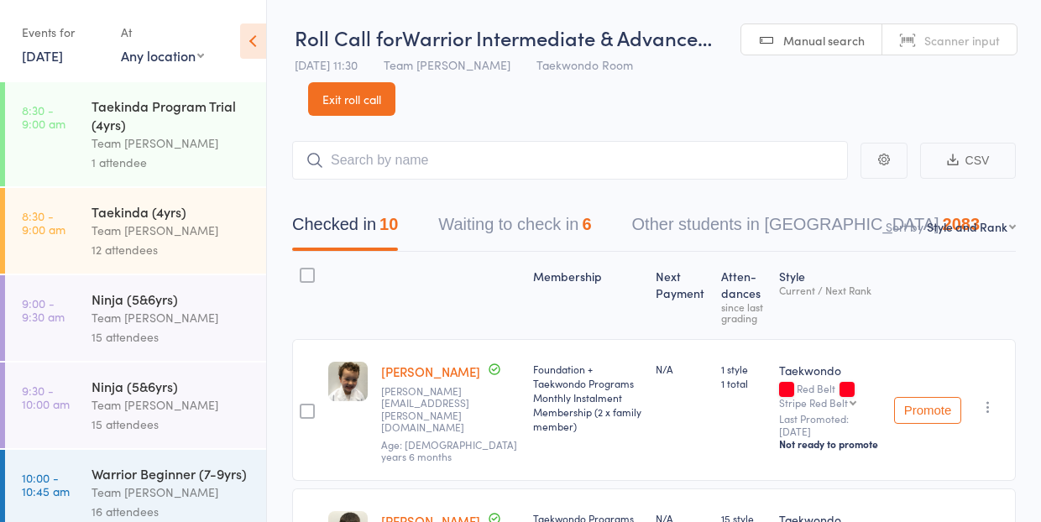
click at [63, 53] on link "11 Oct, 2025" at bounding box center [42, 55] width 41 height 18
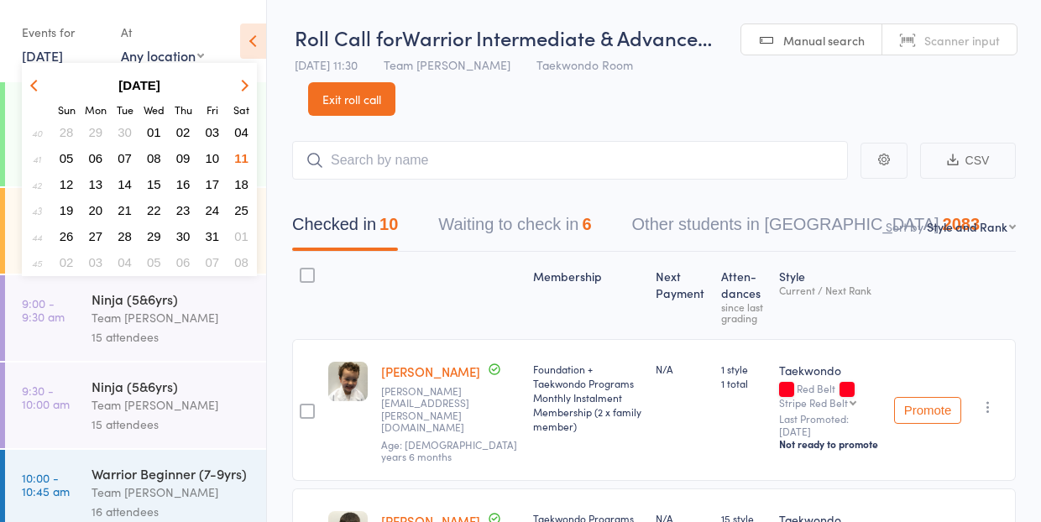
click at [511, 107] on header "Roll Call for Warrior Intermediate & Advance… 11 Oct 11:30 Team Carlo Preston T…" at bounding box center [654, 58] width 774 height 116
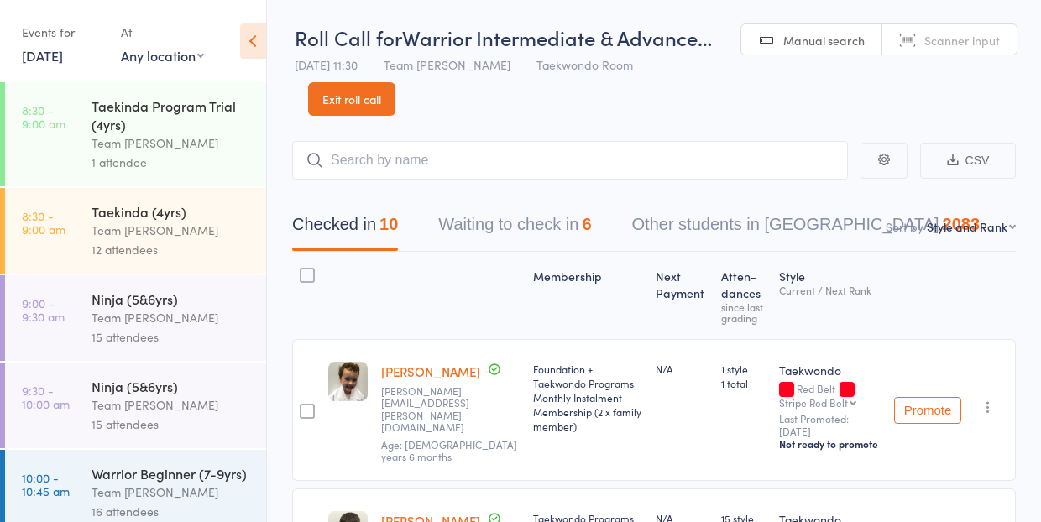
click at [340, 88] on link "Exit roll call" at bounding box center [351, 99] width 87 height 34
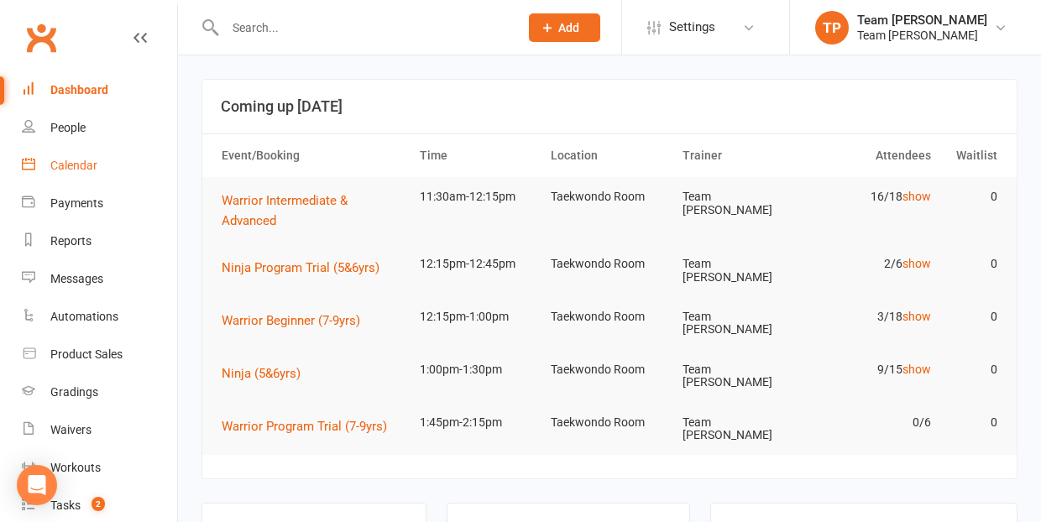
click at [72, 159] on div "Calendar" at bounding box center [73, 165] width 47 height 13
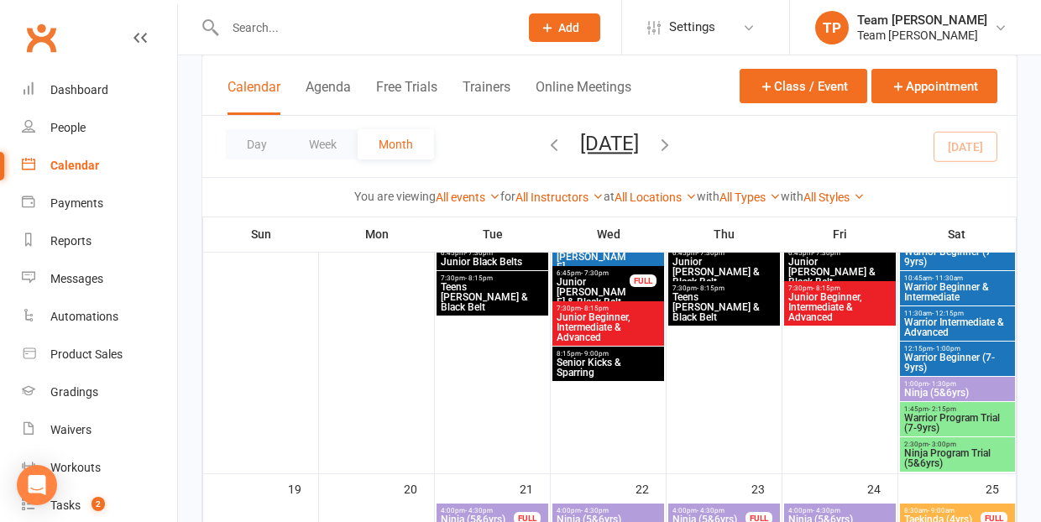
scroll to position [1033, 0]
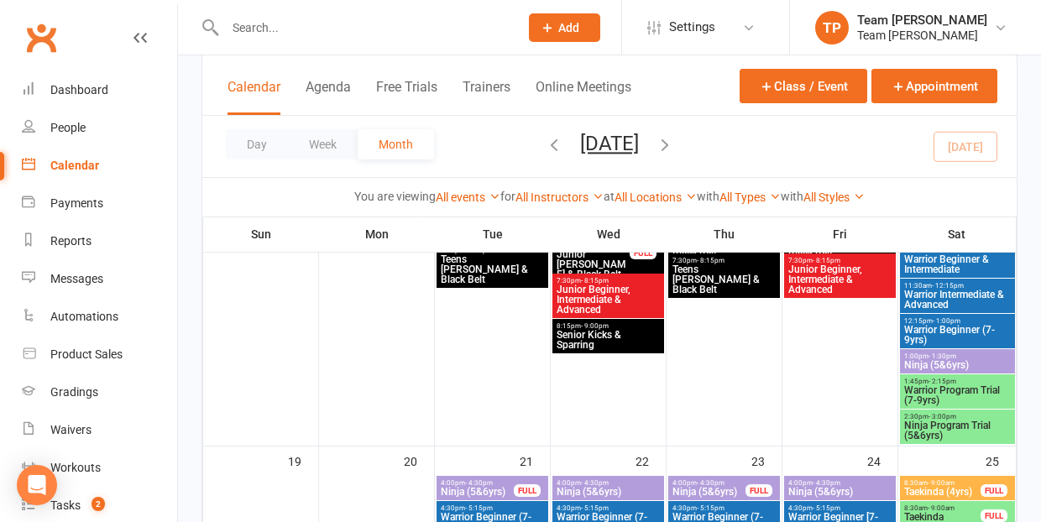
click at [952, 393] on span "Warrior Program Trial (7-9yrs)" at bounding box center [958, 395] width 108 height 20
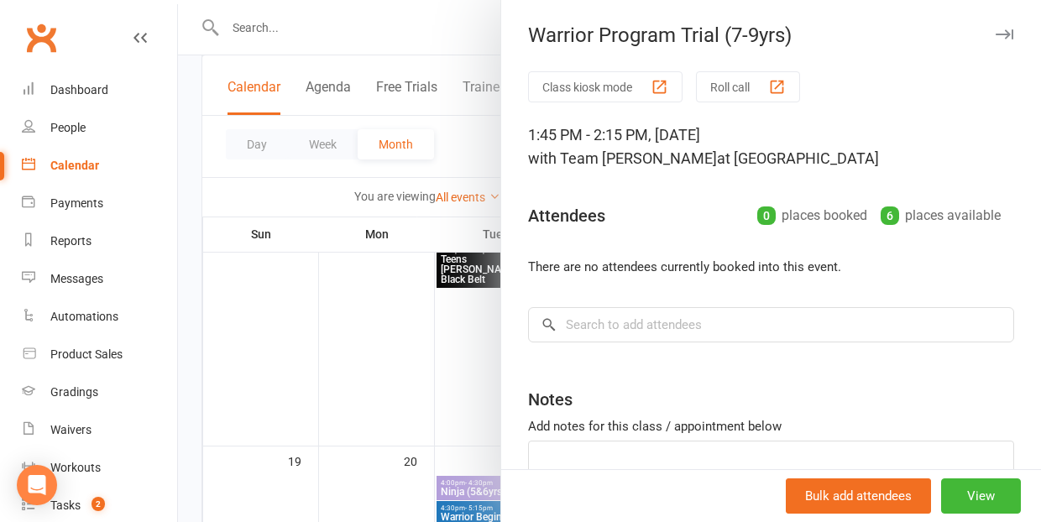
click at [401, 362] on div at bounding box center [609, 261] width 863 height 522
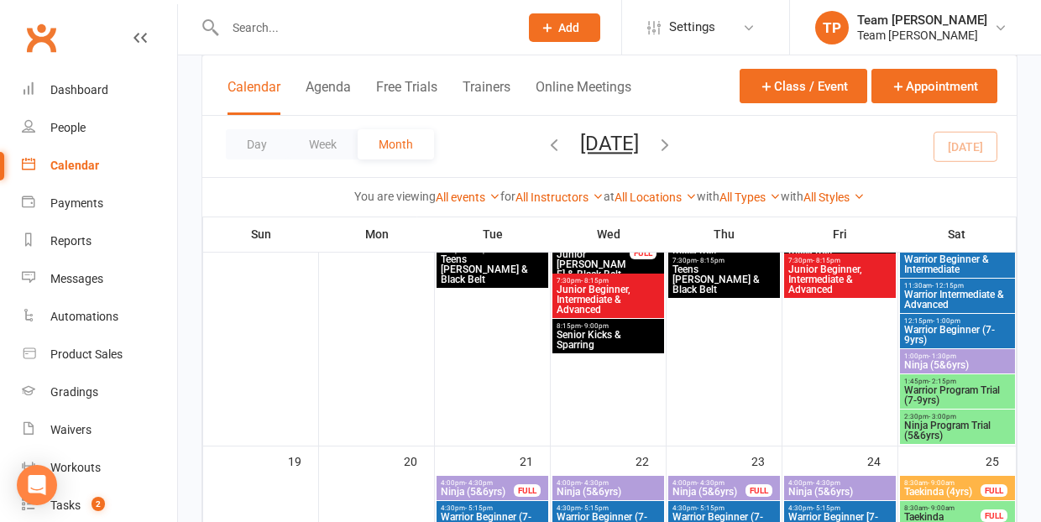
click at [929, 423] on span "Ninja Program Trial (5&6yrs)" at bounding box center [958, 431] width 108 height 20
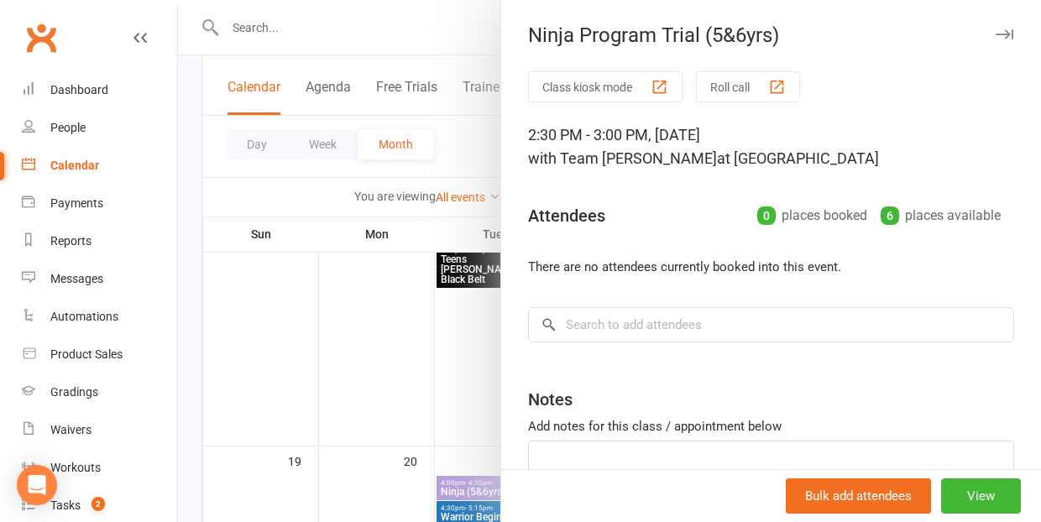
click at [416, 351] on div at bounding box center [609, 261] width 863 height 522
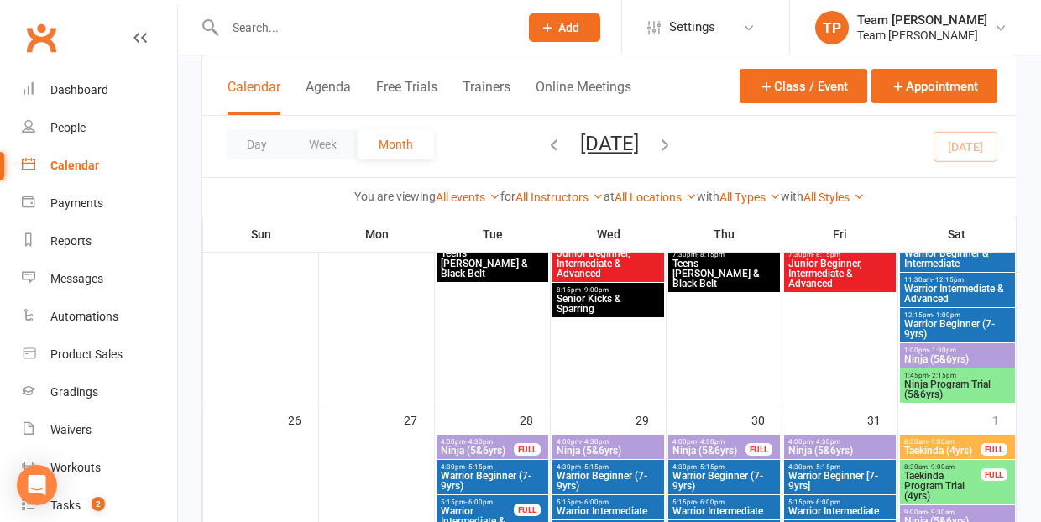
scroll to position [1428, 0]
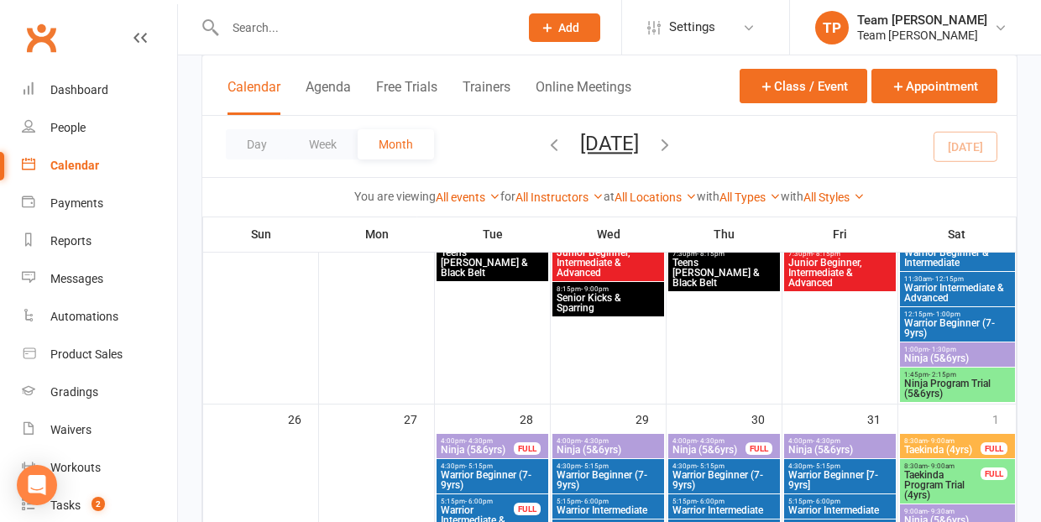
click at [945, 390] on span "Ninja Program Trial (5&6yrs)" at bounding box center [958, 389] width 108 height 20
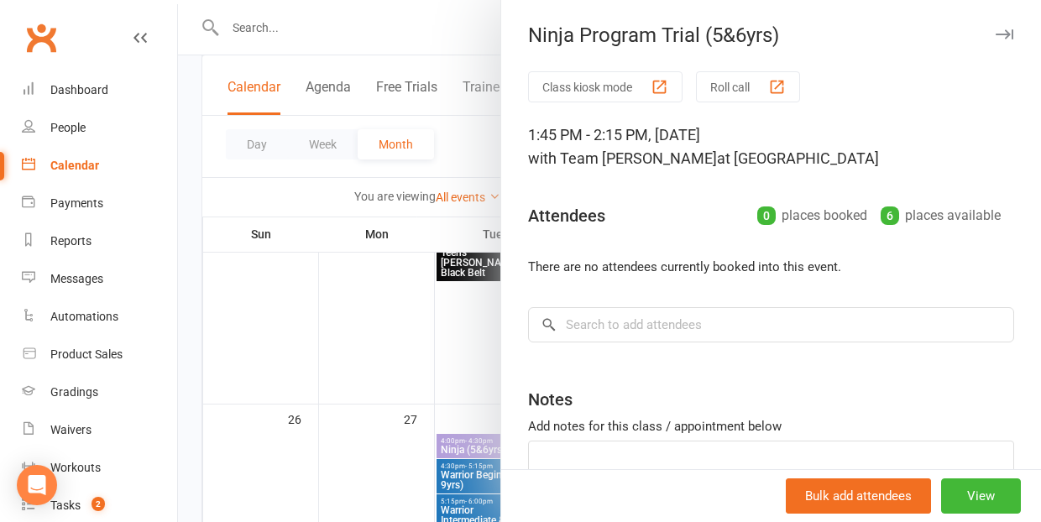
click at [341, 409] on div at bounding box center [609, 261] width 863 height 522
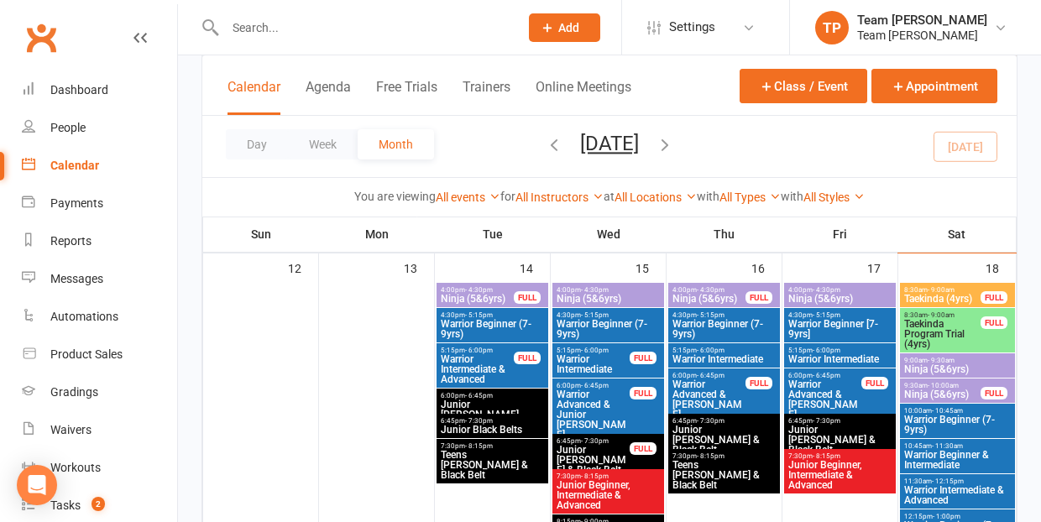
scroll to position [841, 0]
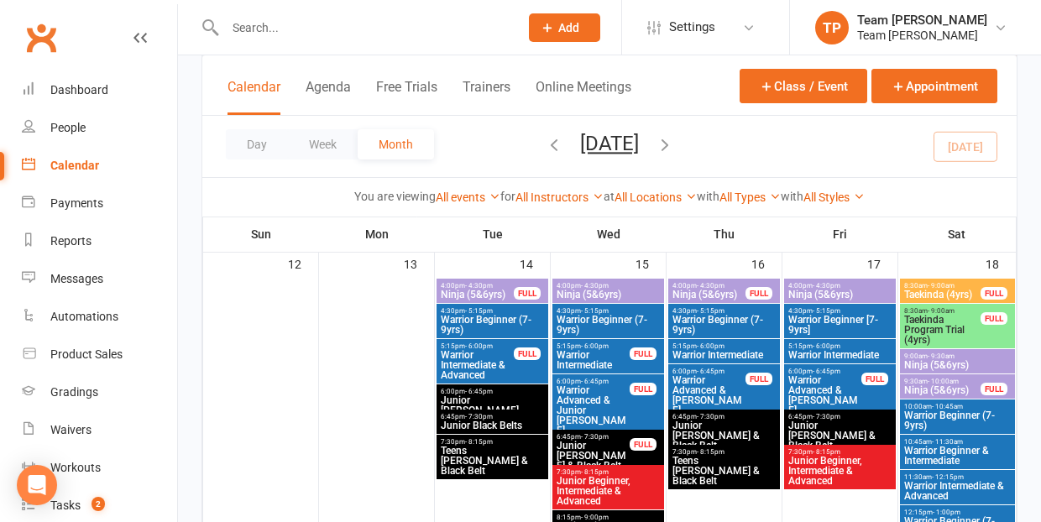
click at [472, 282] on span "- 4:30pm" at bounding box center [479, 286] width 28 height 8
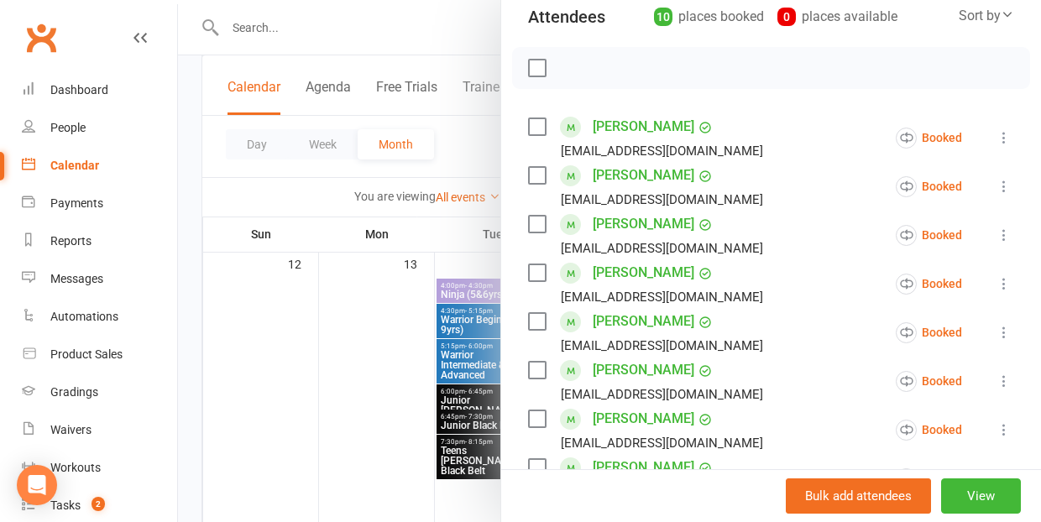
scroll to position [20, 0]
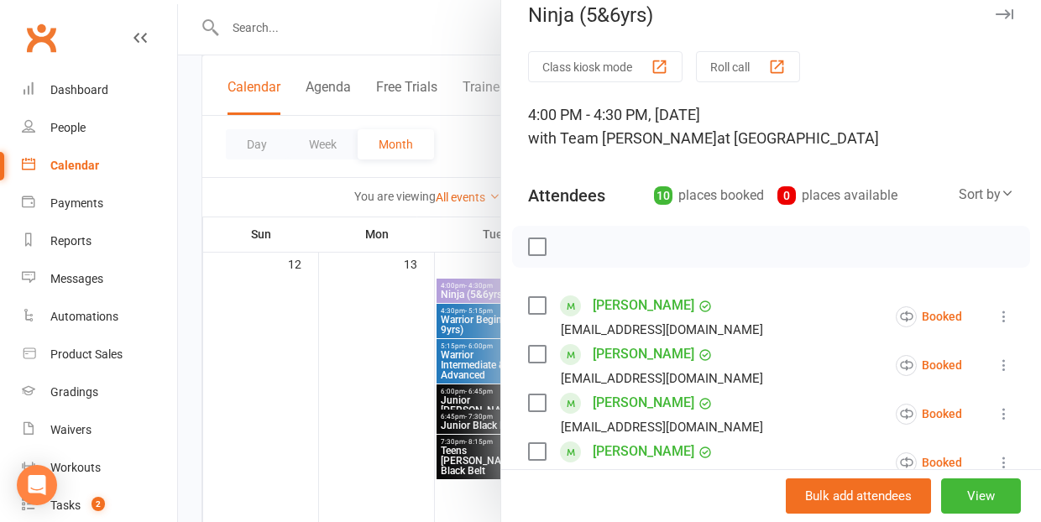
click at [778, 65] on div "button" at bounding box center [777, 67] width 18 height 18
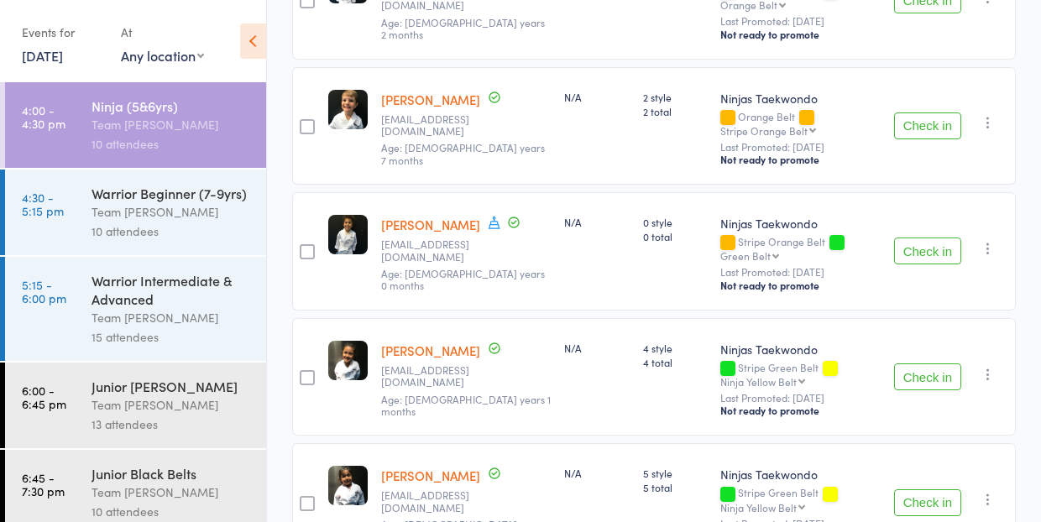
scroll to position [1019, 0]
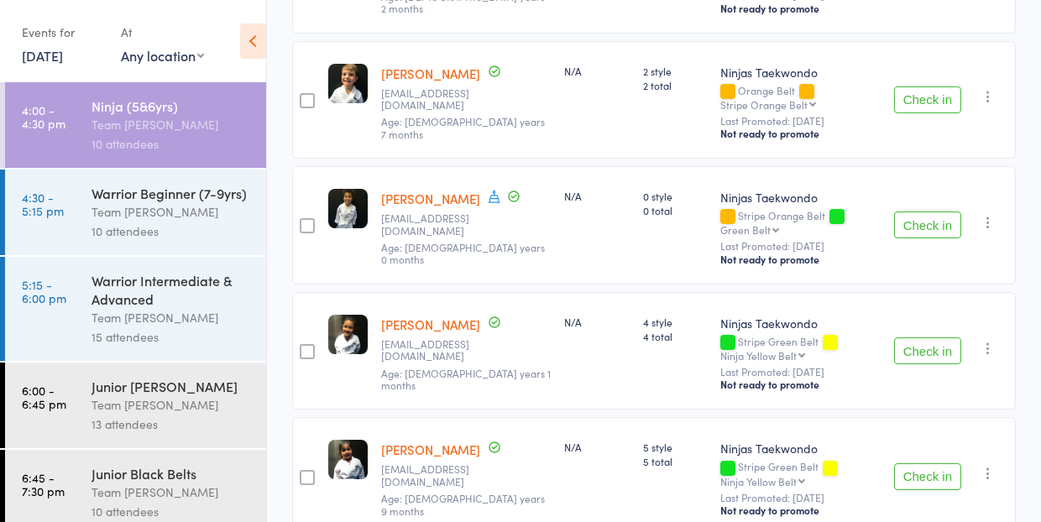
click at [127, 210] on div "Team [PERSON_NAME]" at bounding box center [172, 211] width 160 height 19
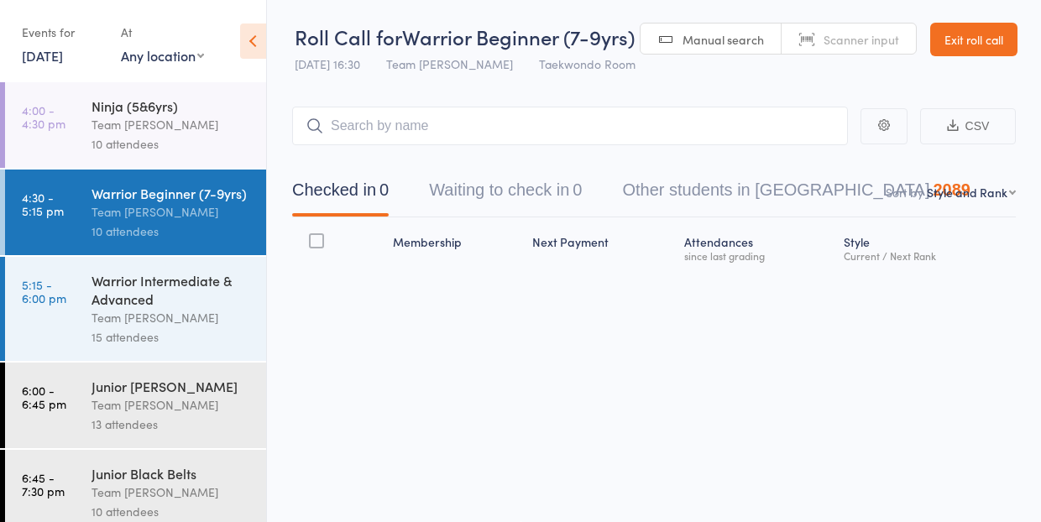
click at [127, 210] on div "Team [PERSON_NAME]" at bounding box center [172, 211] width 160 height 19
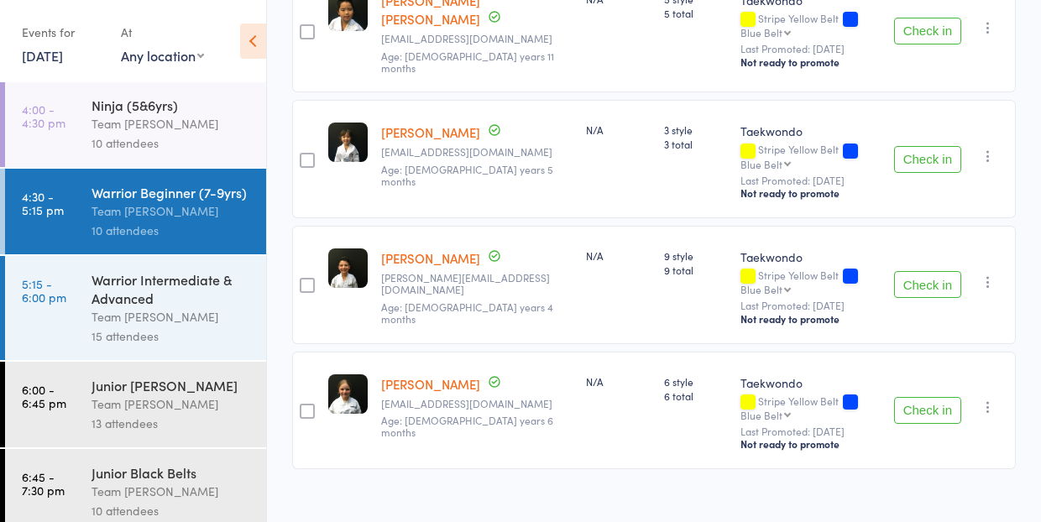
scroll to position [1095, 0]
click at [99, 313] on div "Team [PERSON_NAME]" at bounding box center [172, 316] width 160 height 19
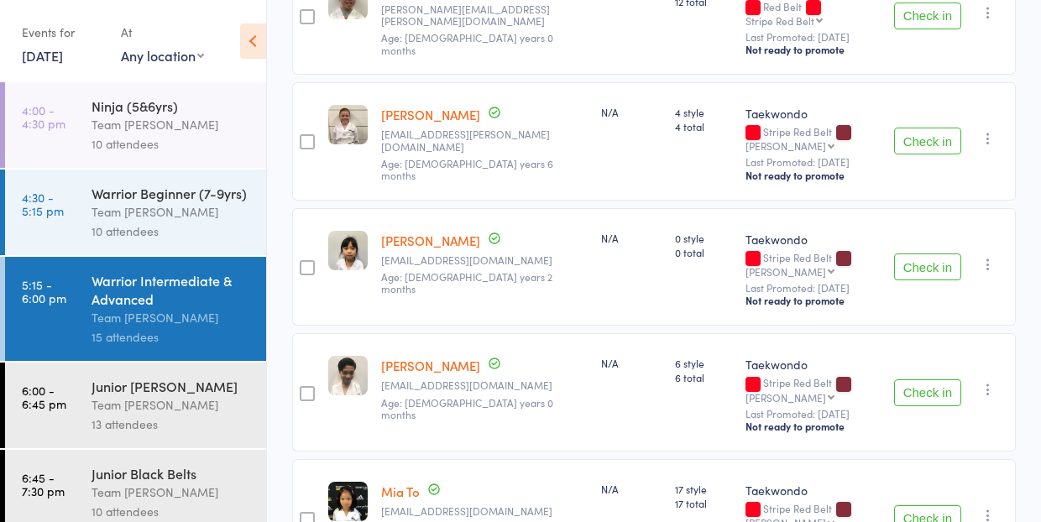
scroll to position [1642, 0]
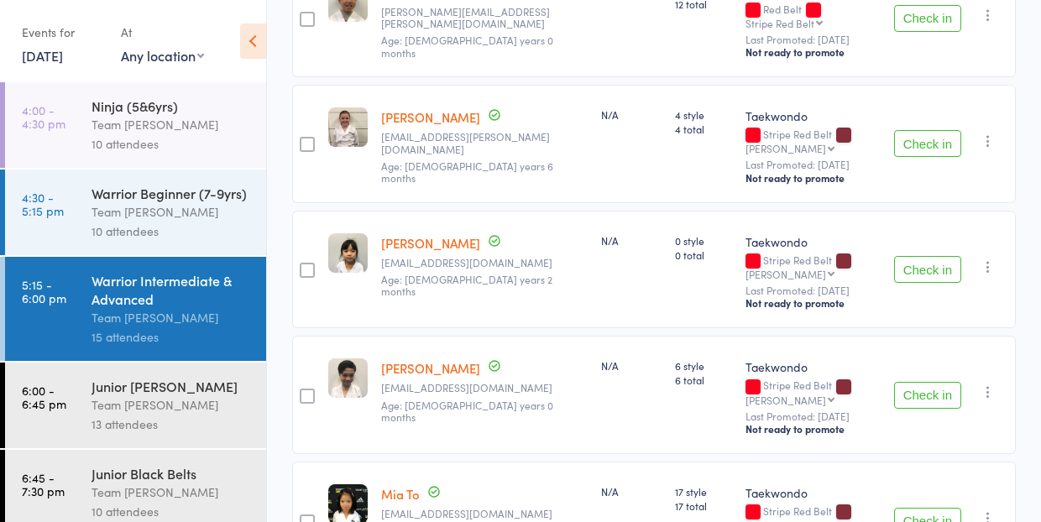
click at [213, 391] on div "Junior [PERSON_NAME]" at bounding box center [172, 386] width 160 height 18
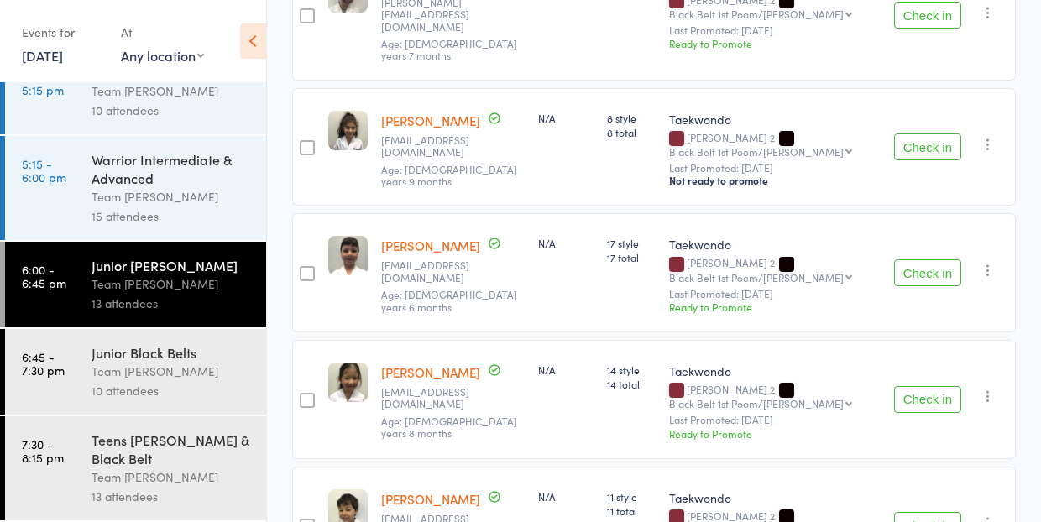
scroll to position [121, 0]
click at [181, 364] on div "Team [PERSON_NAME]" at bounding box center [172, 371] width 160 height 19
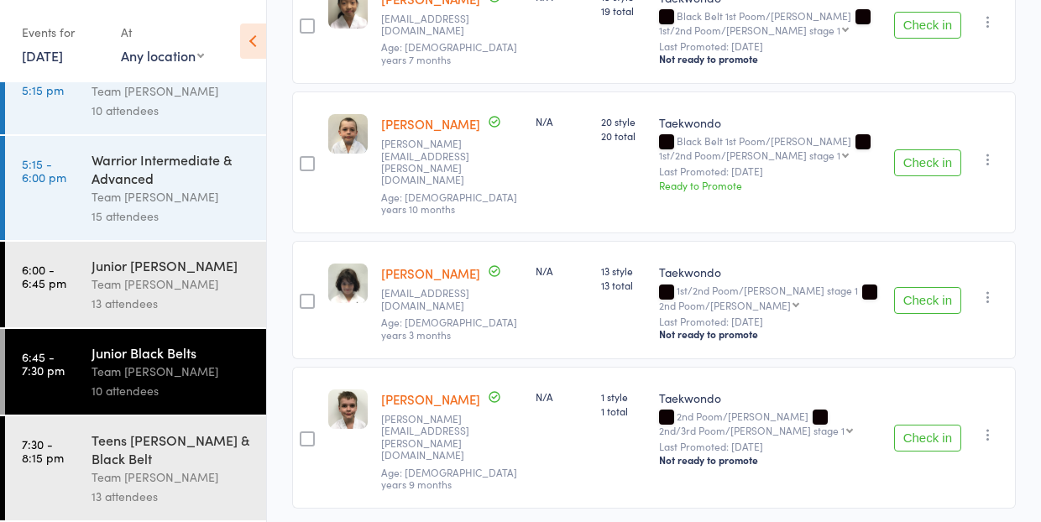
scroll to position [1112, 0]
click at [183, 476] on div "Team [PERSON_NAME]" at bounding box center [172, 477] width 160 height 19
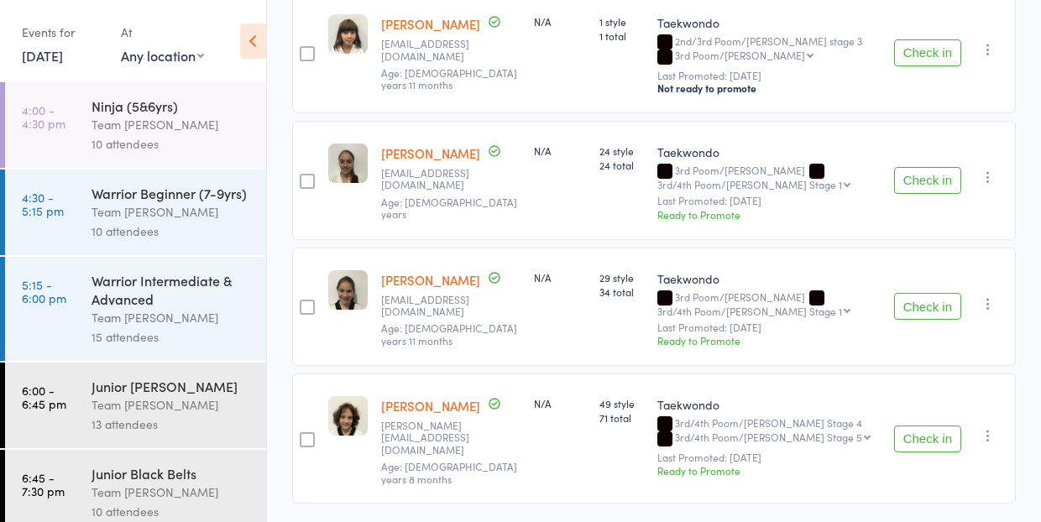
click at [155, 151] on div "10 attendees" at bounding box center [172, 143] width 160 height 19
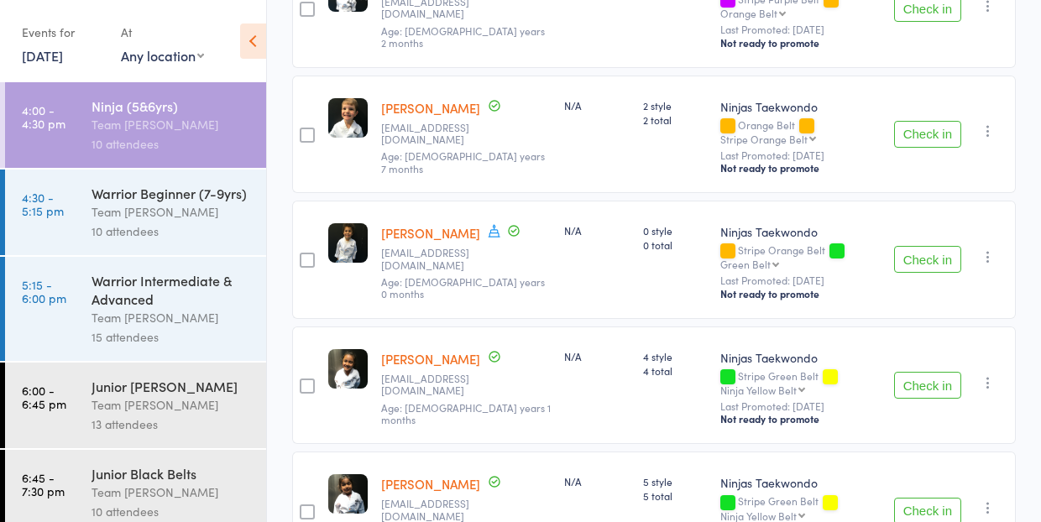
scroll to position [984, 0]
click at [235, 228] on div "10 attendees" at bounding box center [172, 231] width 160 height 19
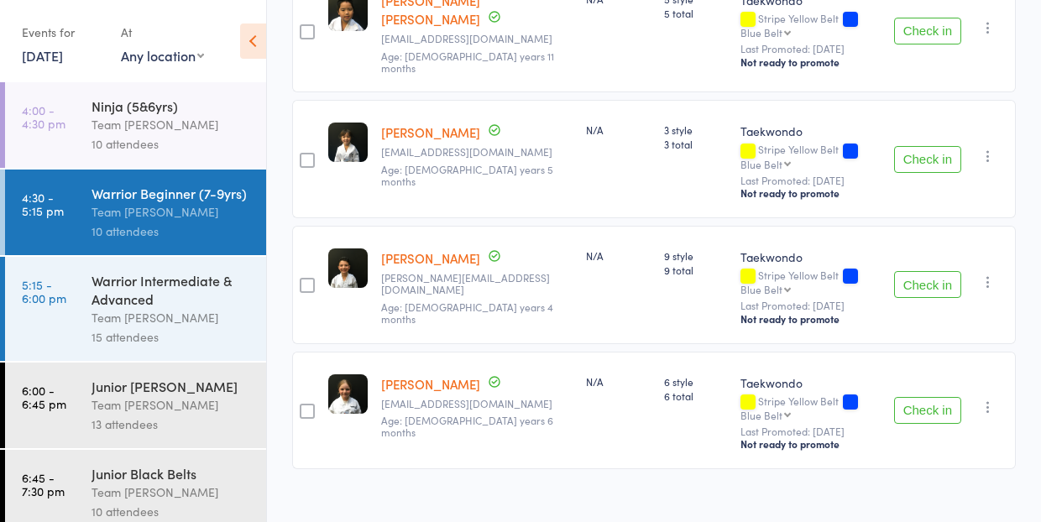
scroll to position [1095, 0]
click at [224, 316] on div "Team [PERSON_NAME]" at bounding box center [172, 317] width 160 height 19
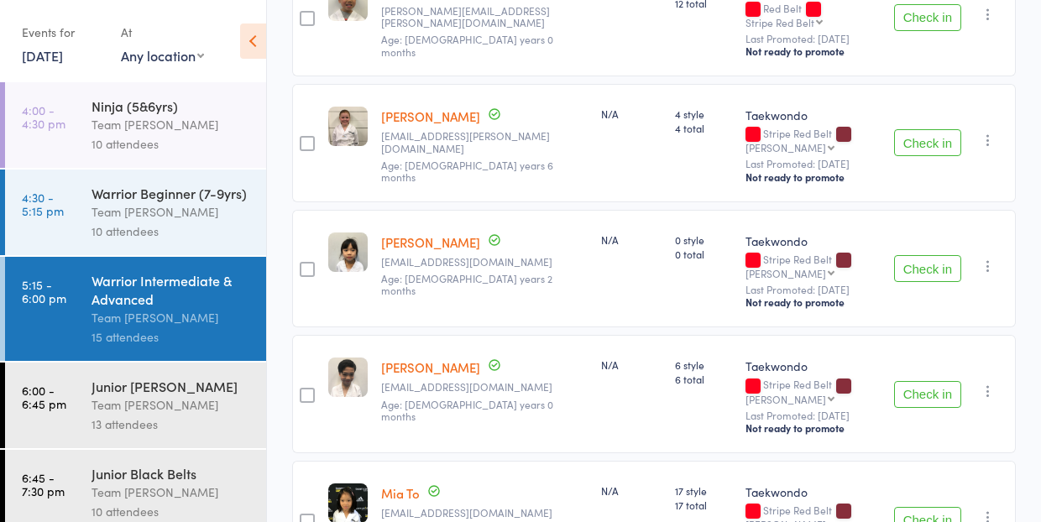
scroll to position [1642, 0]
click at [209, 406] on div "Team [PERSON_NAME]" at bounding box center [172, 404] width 160 height 19
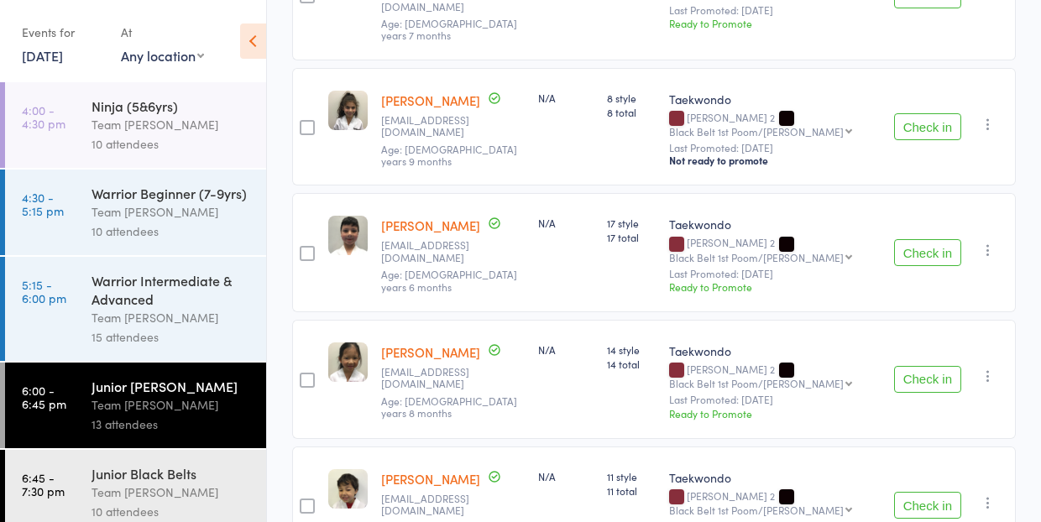
scroll to position [1435, 0]
click at [223, 481] on div "Junior Black Belts" at bounding box center [172, 473] width 160 height 18
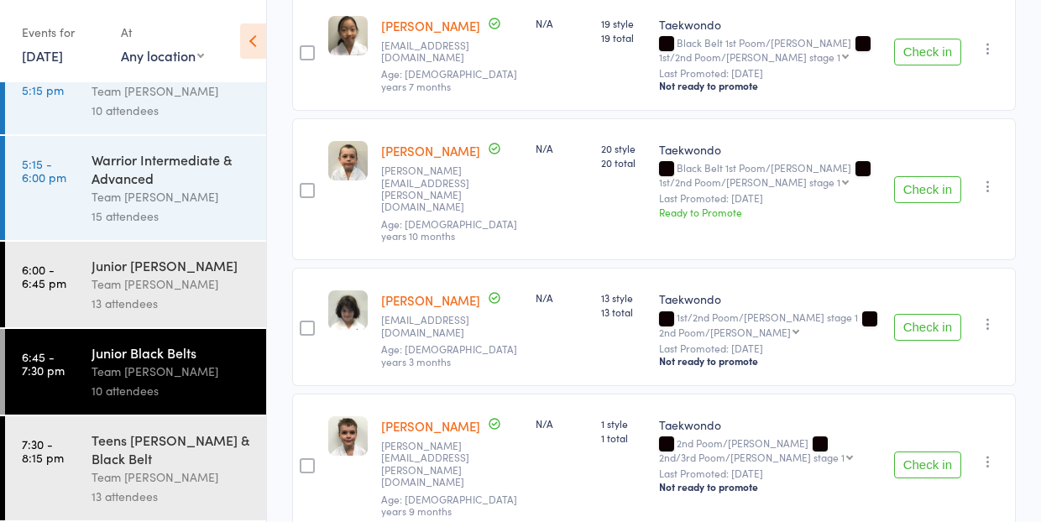
scroll to position [121, 0]
click at [167, 469] on div "Team [PERSON_NAME]" at bounding box center [172, 477] width 160 height 19
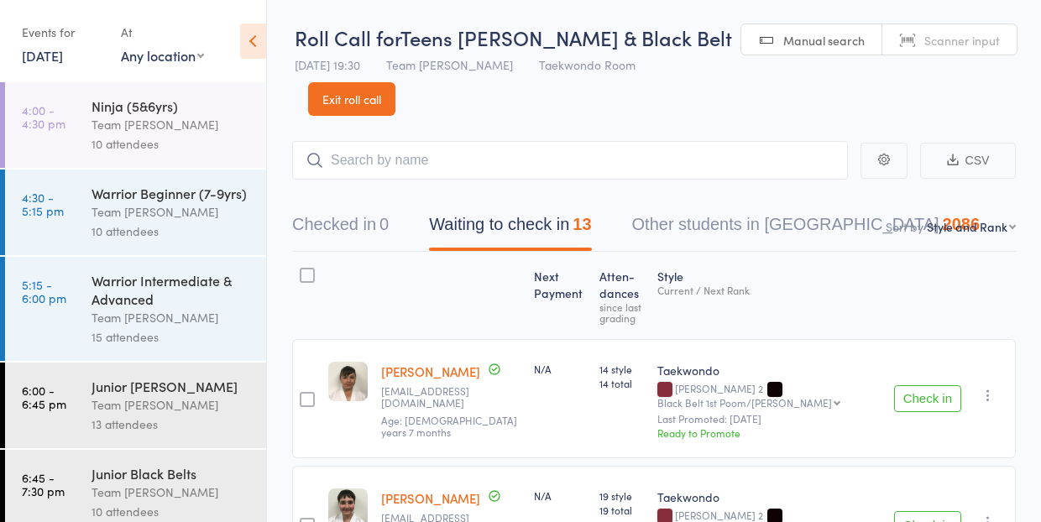
click at [357, 102] on link "Exit roll call" at bounding box center [351, 99] width 87 height 34
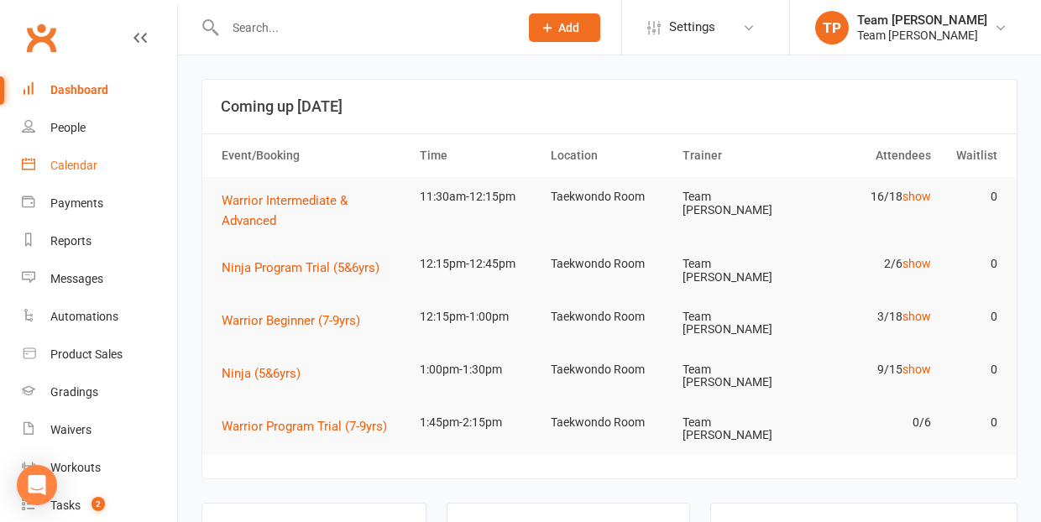
click at [73, 161] on div "Calendar" at bounding box center [73, 165] width 47 height 13
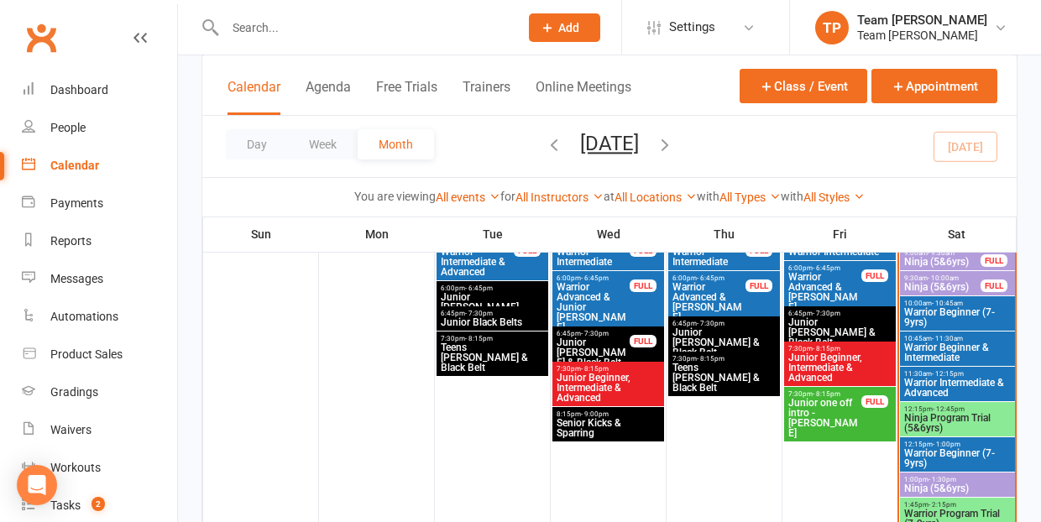
scroll to position [559, 0]
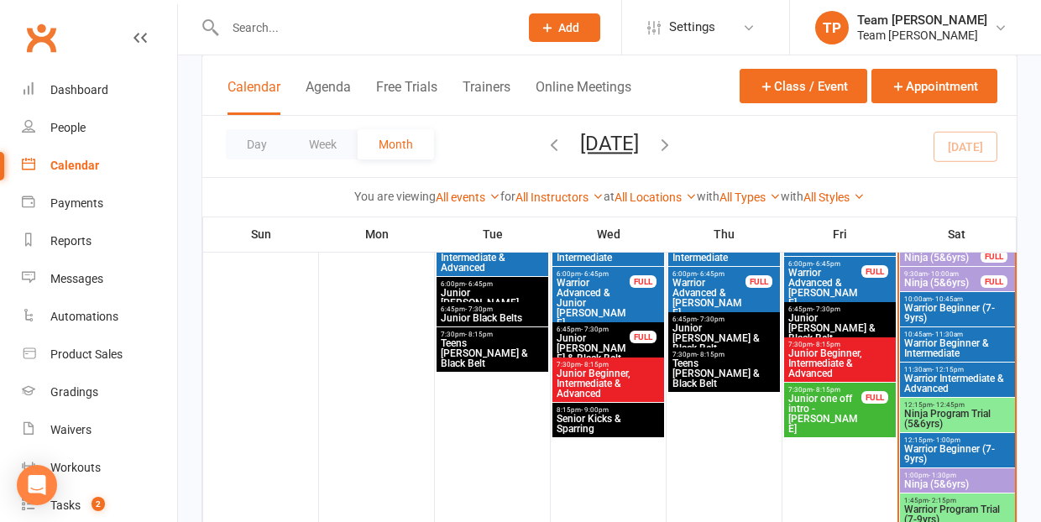
click at [977, 406] on span "12:15pm - 12:45pm" at bounding box center [958, 405] width 108 height 8
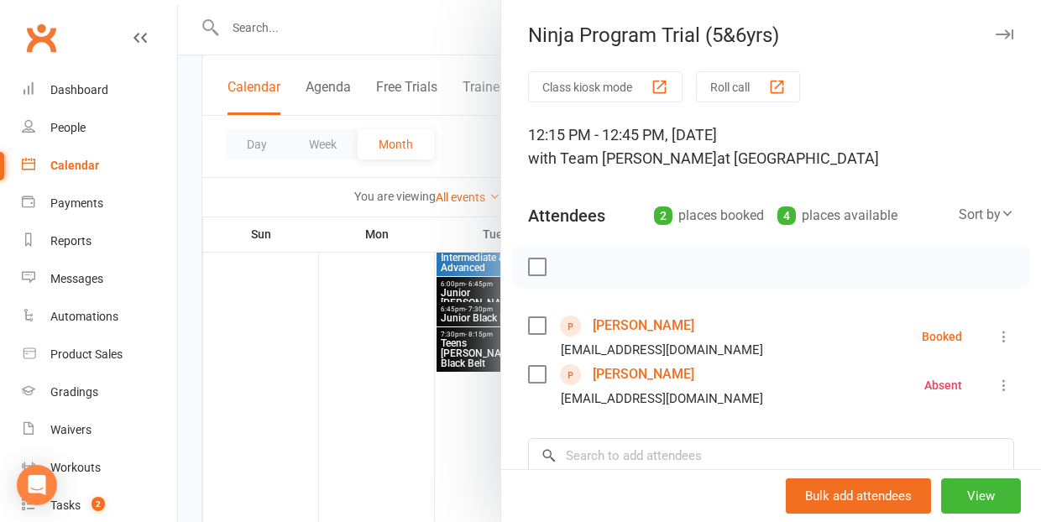
click at [380, 410] on div at bounding box center [609, 261] width 863 height 522
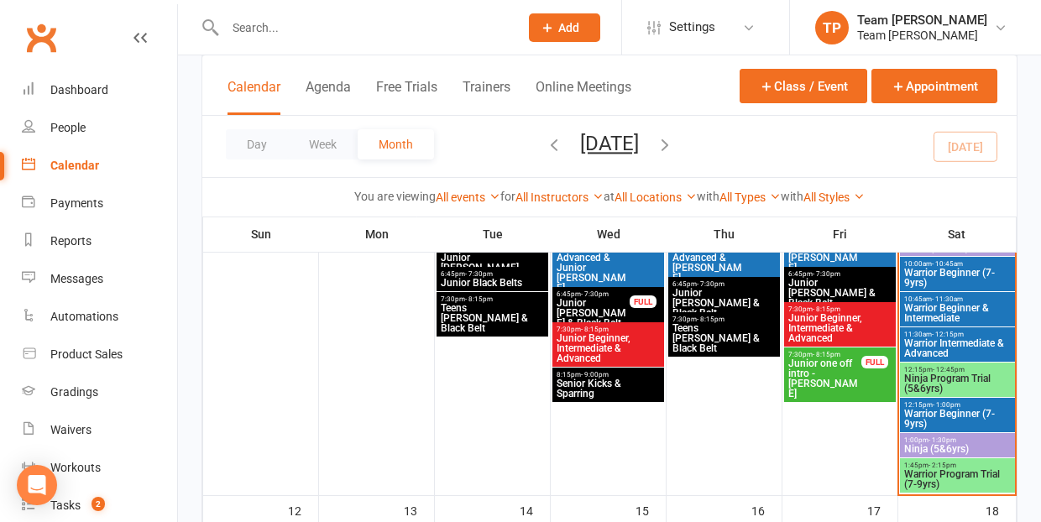
scroll to position [606, 0]
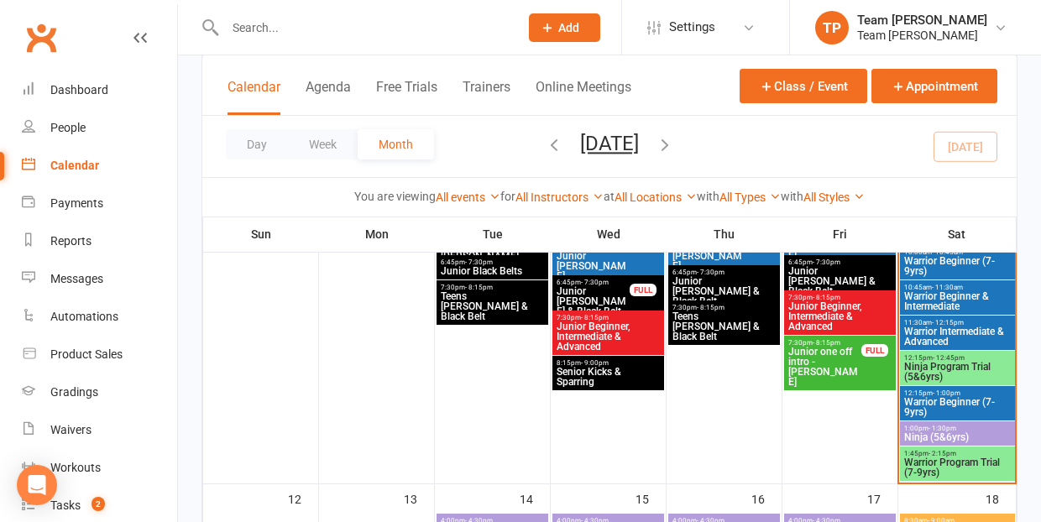
click at [951, 461] on span "Warrior Program Trial (7-9yrs)" at bounding box center [958, 468] width 108 height 20
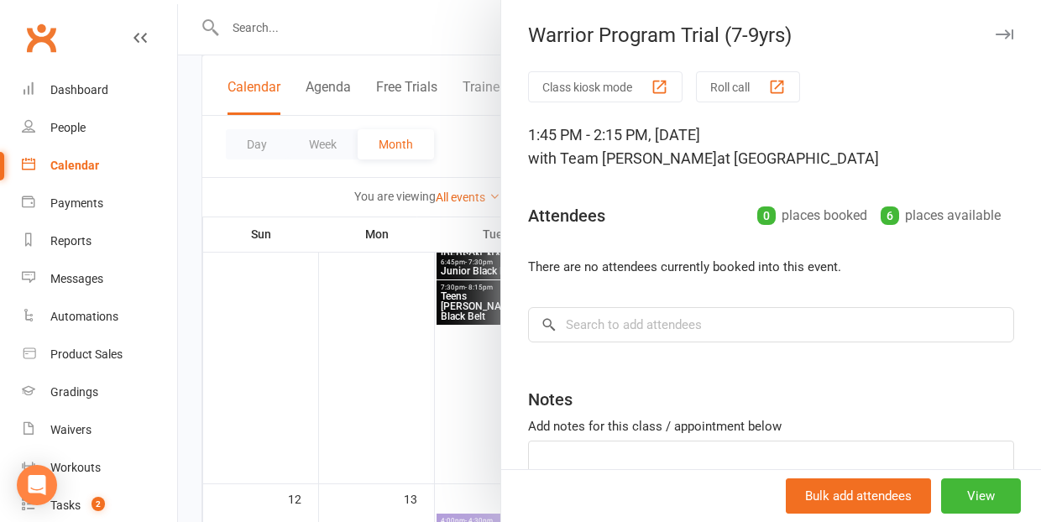
click at [400, 408] on div at bounding box center [609, 261] width 863 height 522
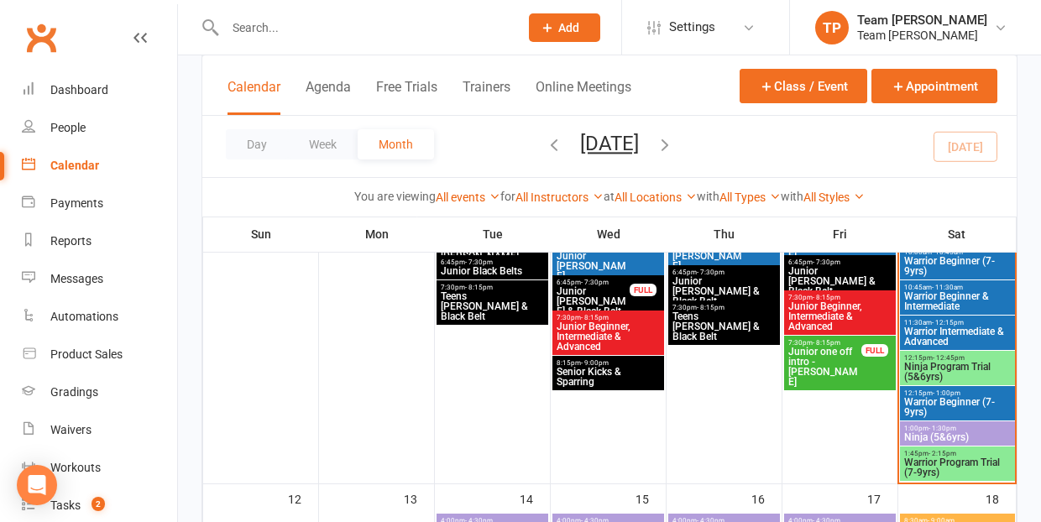
click at [957, 425] on span "1:00pm - 1:30pm" at bounding box center [958, 429] width 108 height 8
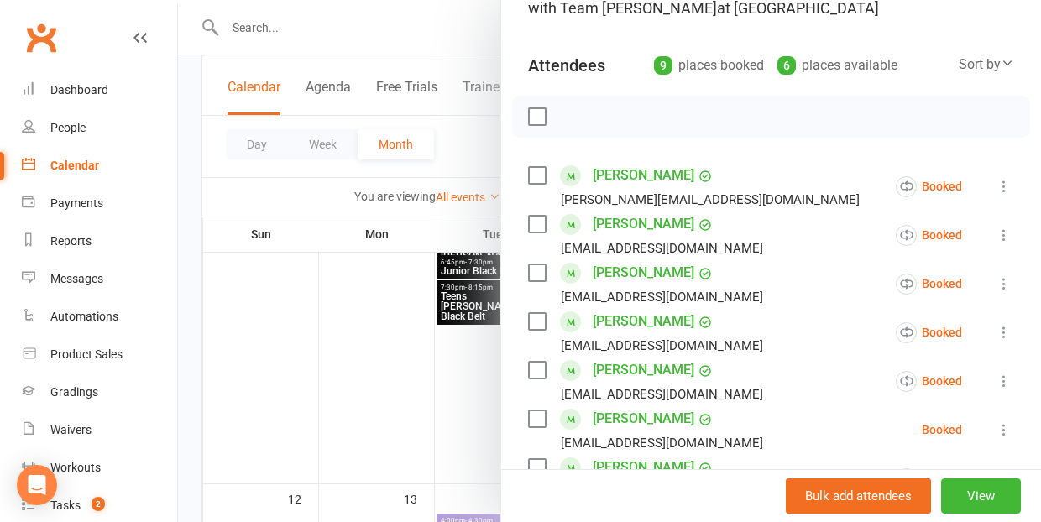
scroll to position [151, 0]
click at [1002, 332] on icon at bounding box center [1004, 331] width 17 height 17
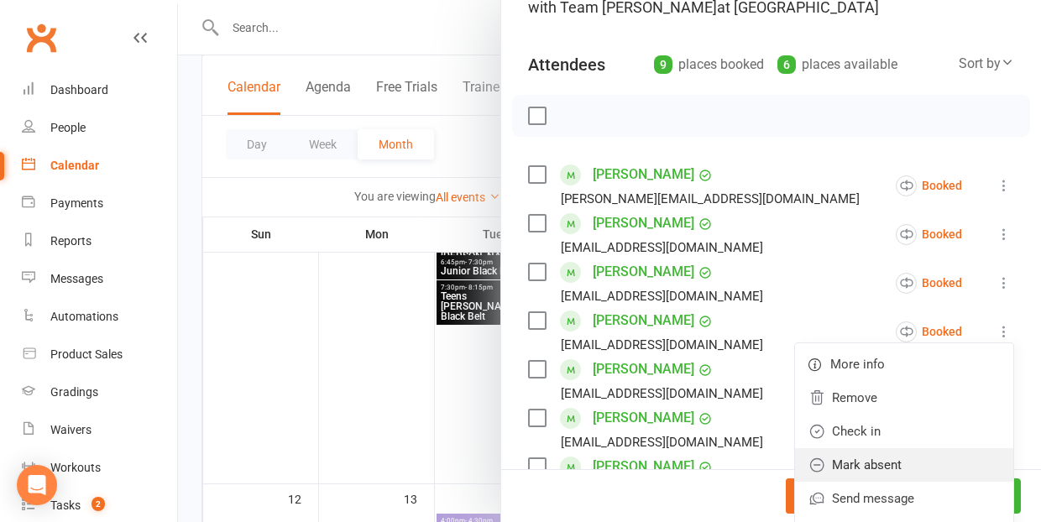
click at [913, 468] on link "Mark absent" at bounding box center [904, 465] width 218 height 34
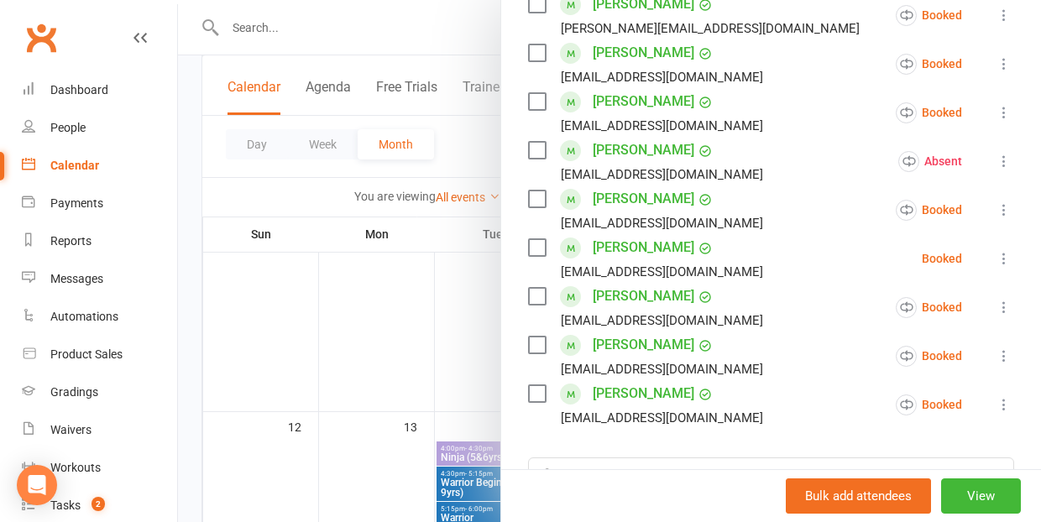
scroll to position [327, 0]
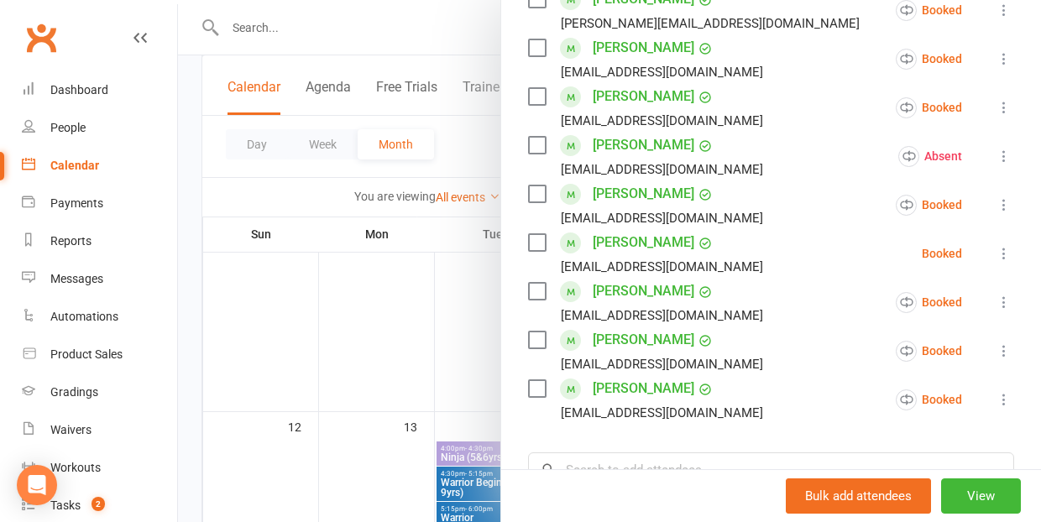
click at [395, 315] on div at bounding box center [609, 261] width 863 height 522
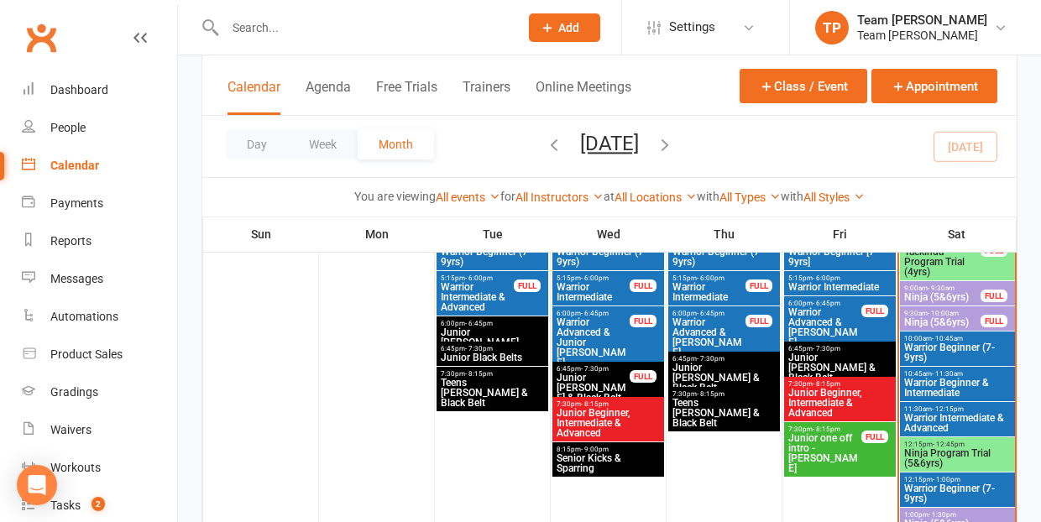
scroll to position [520, 0]
click at [958, 480] on span "- 1:00pm" at bounding box center [947, 480] width 28 height 8
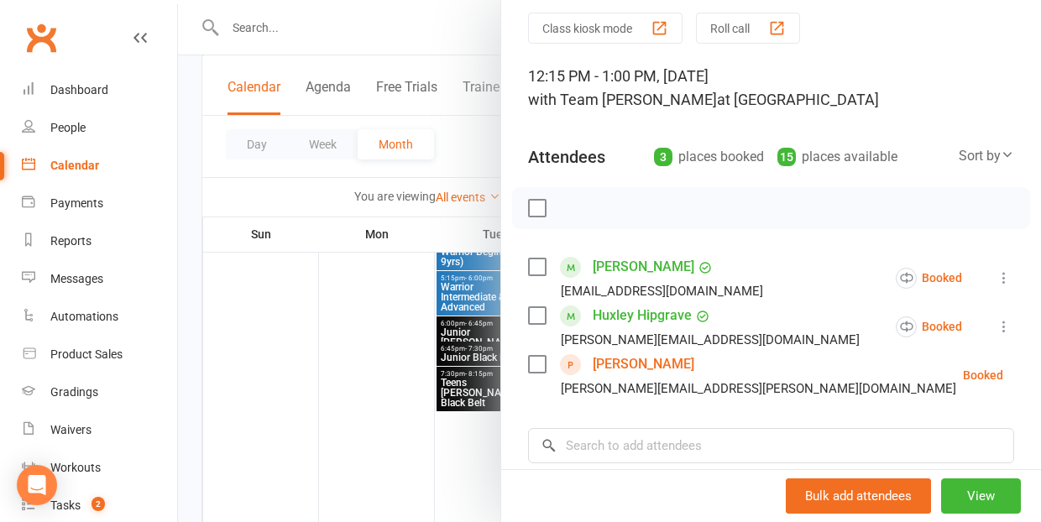
scroll to position [60, 0]
drag, startPoint x: 1000, startPoint y: 275, endPoint x: 993, endPoint y: 268, distance: 10.1
click at [994, 270] on button at bounding box center [1004, 277] width 20 height 20
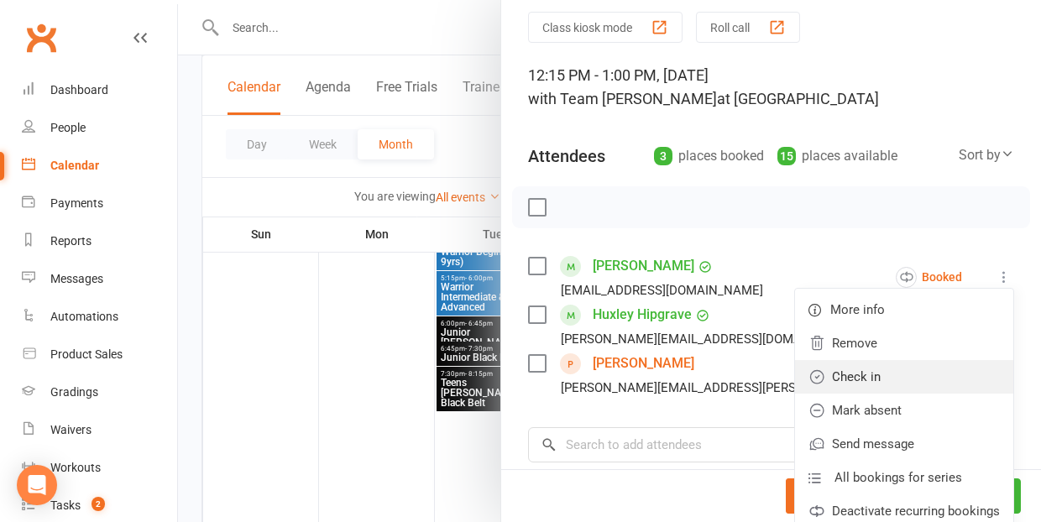
click at [908, 384] on link "Check in" at bounding box center [904, 377] width 218 height 34
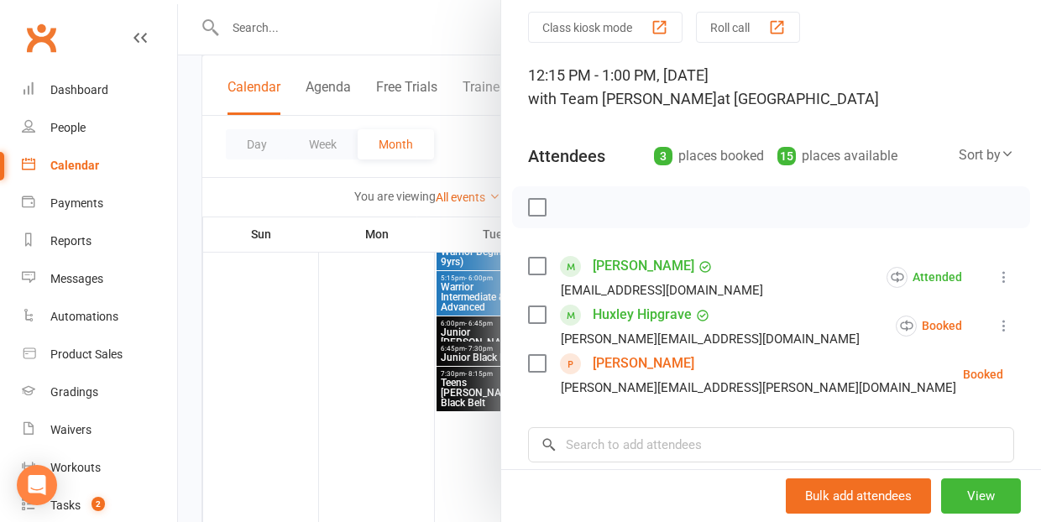
click at [1037, 378] on icon at bounding box center [1045, 374] width 17 height 17
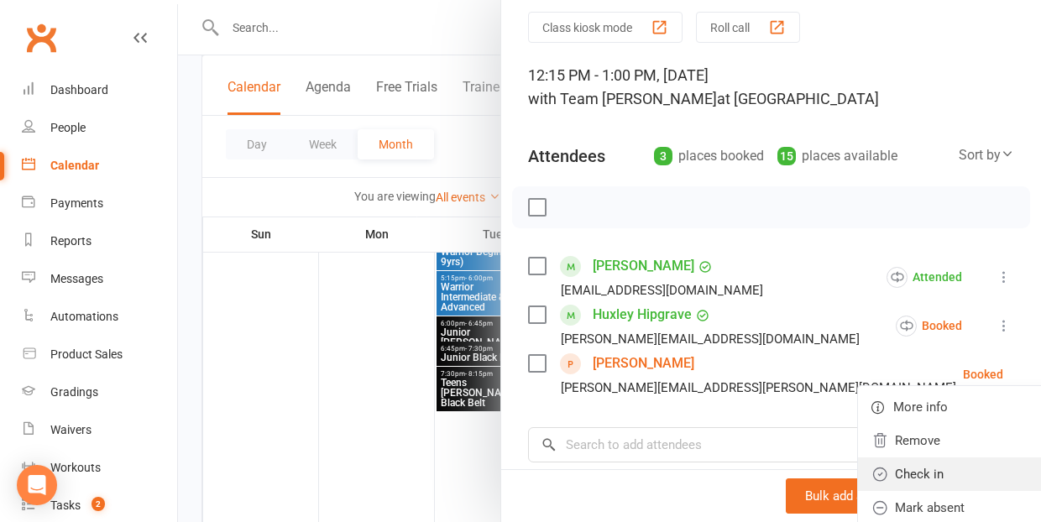
click at [906, 471] on link "Check in" at bounding box center [956, 475] width 196 height 34
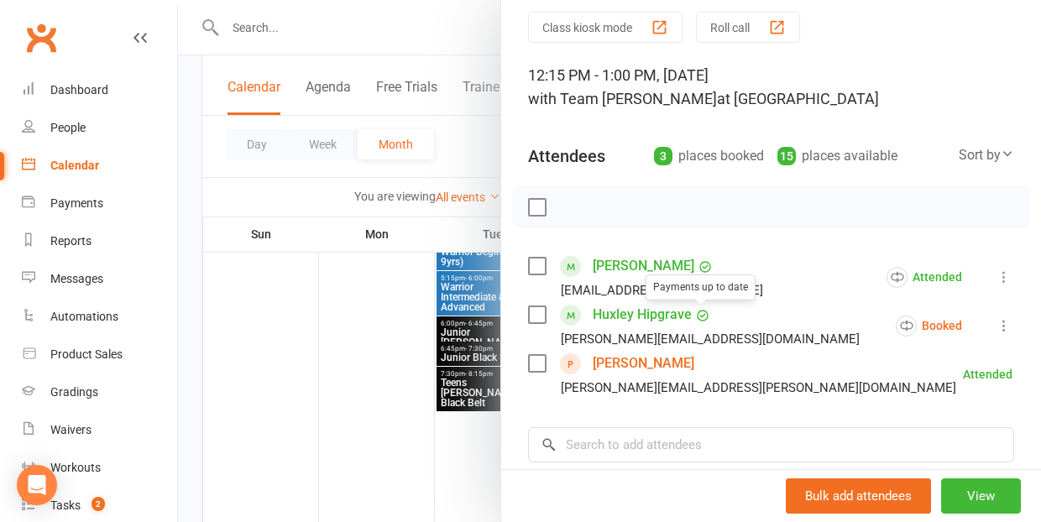
click at [634, 317] on link "Huxley Hipgrave" at bounding box center [642, 314] width 99 height 27
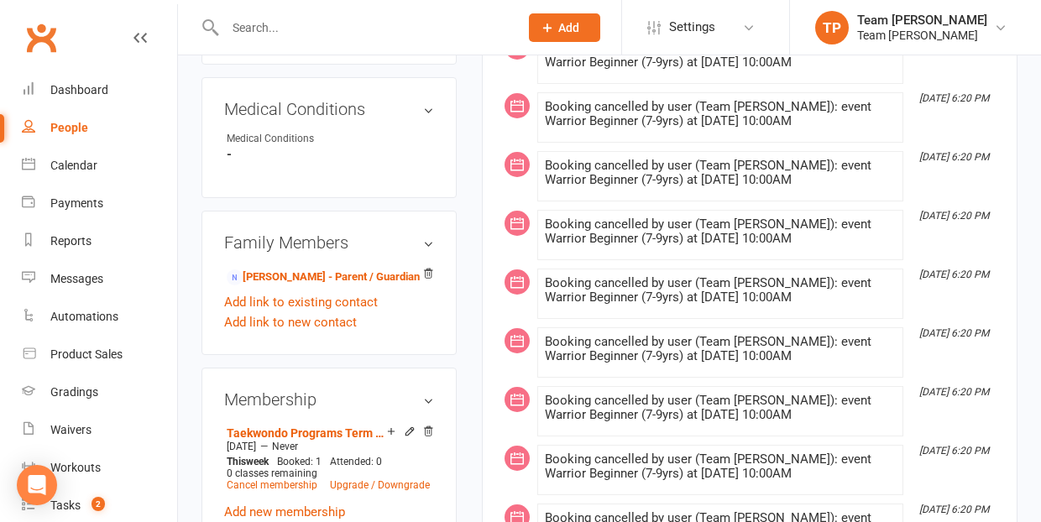
scroll to position [981, 0]
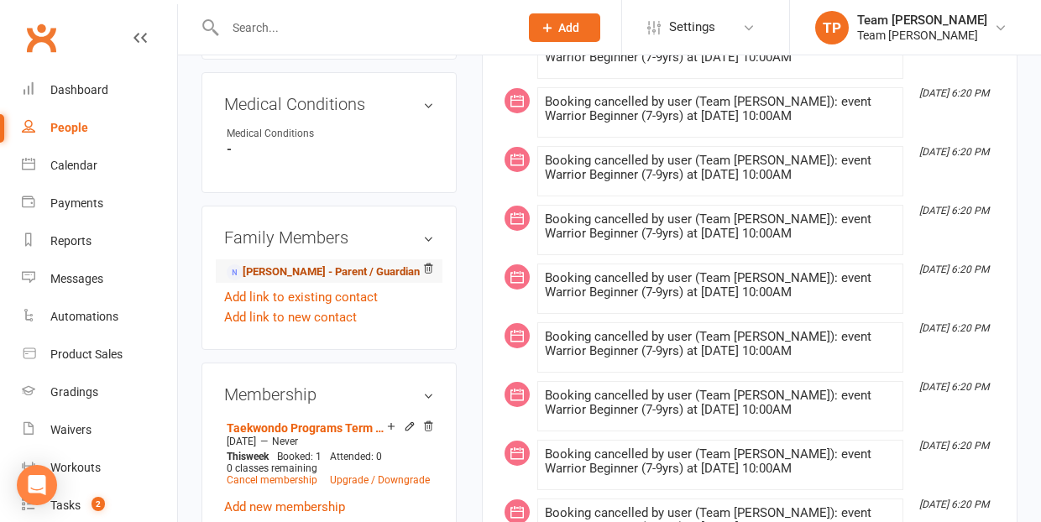
click at [306, 264] on link "[PERSON_NAME] - Parent / Guardian" at bounding box center [323, 273] width 193 height 18
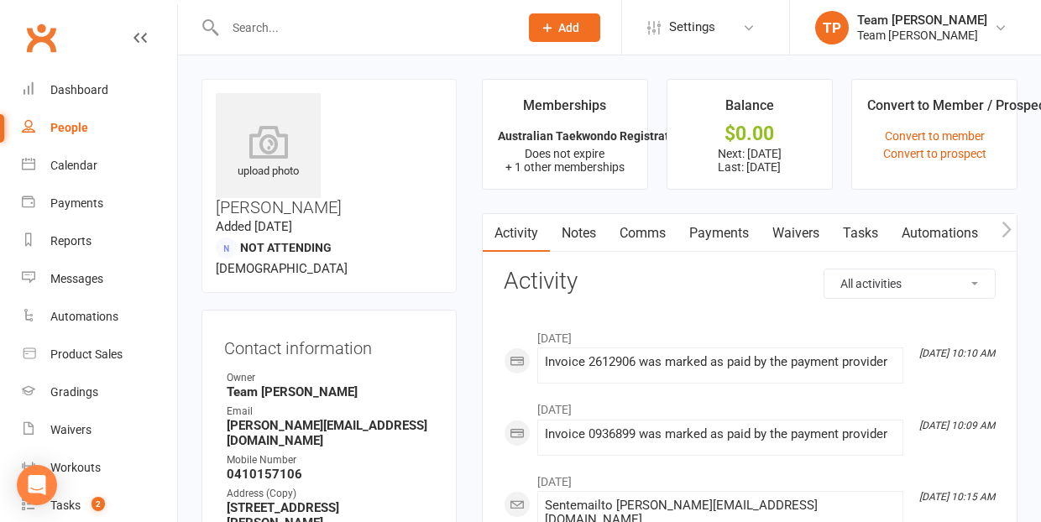
click at [641, 234] on link "Comms" at bounding box center [643, 233] width 70 height 39
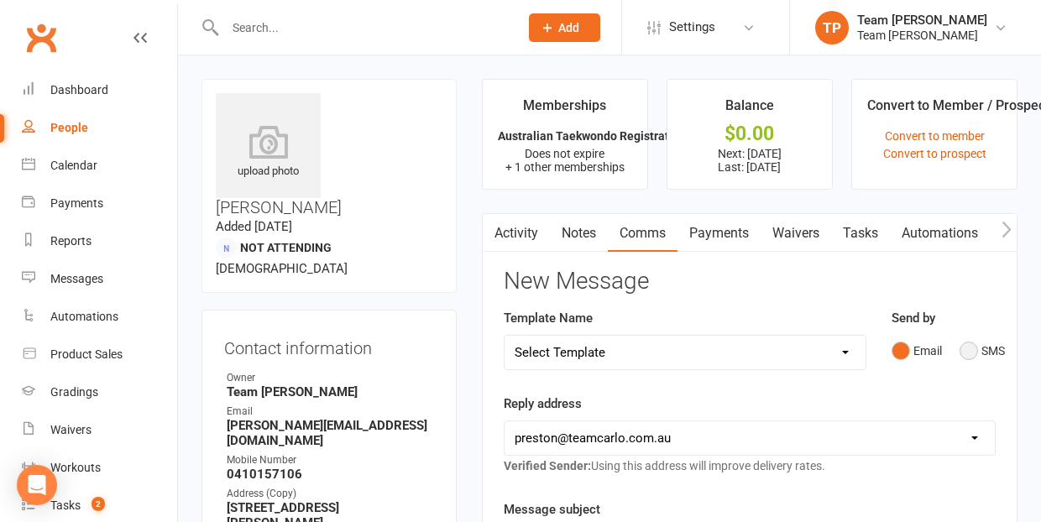
click at [968, 348] on button "SMS" at bounding box center [982, 351] width 45 height 32
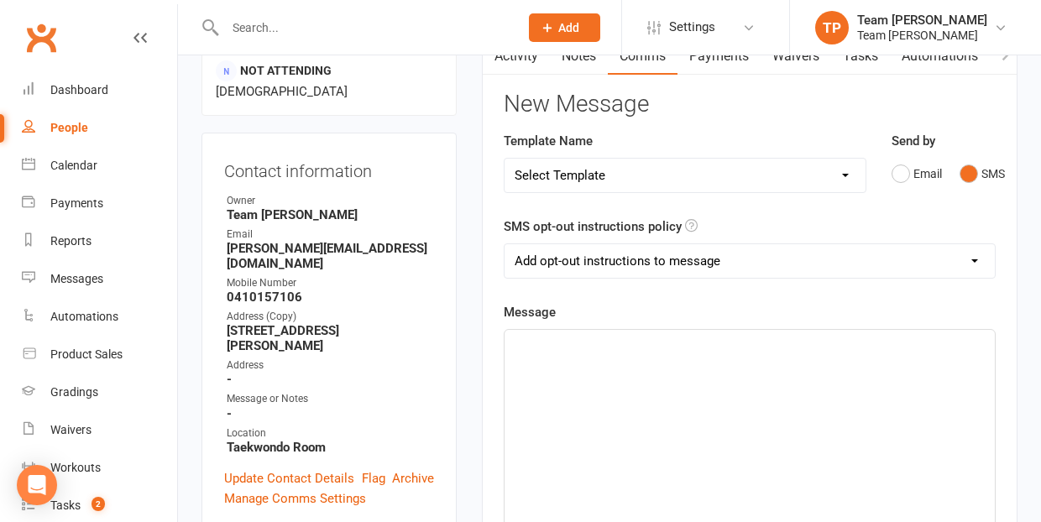
scroll to position [207, 0]
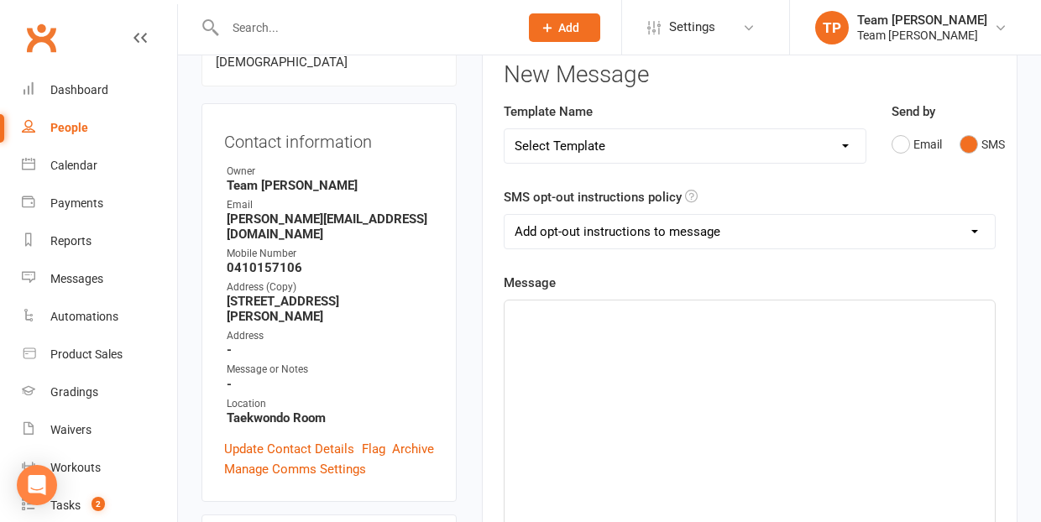
click at [529, 313] on p "﻿" at bounding box center [750, 316] width 470 height 20
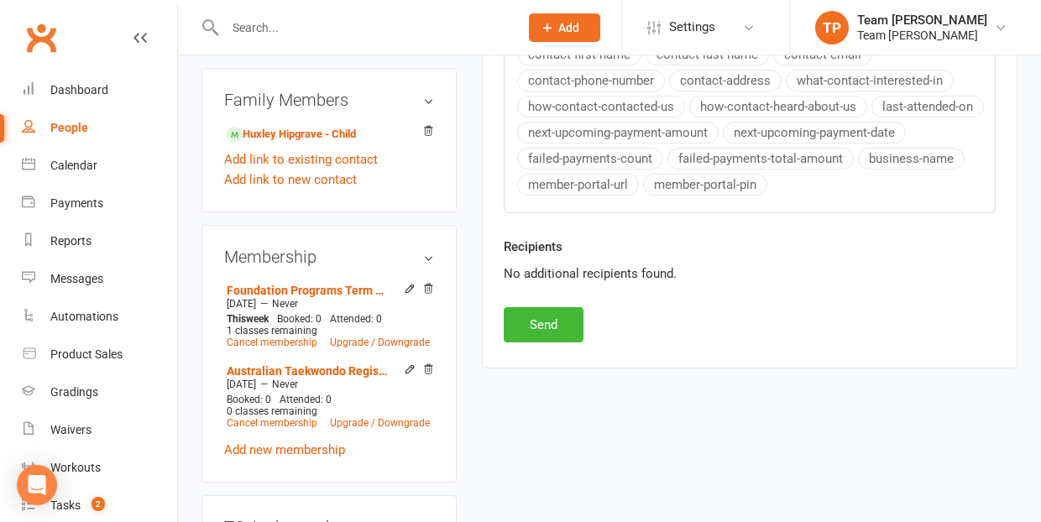
scroll to position [877, 0]
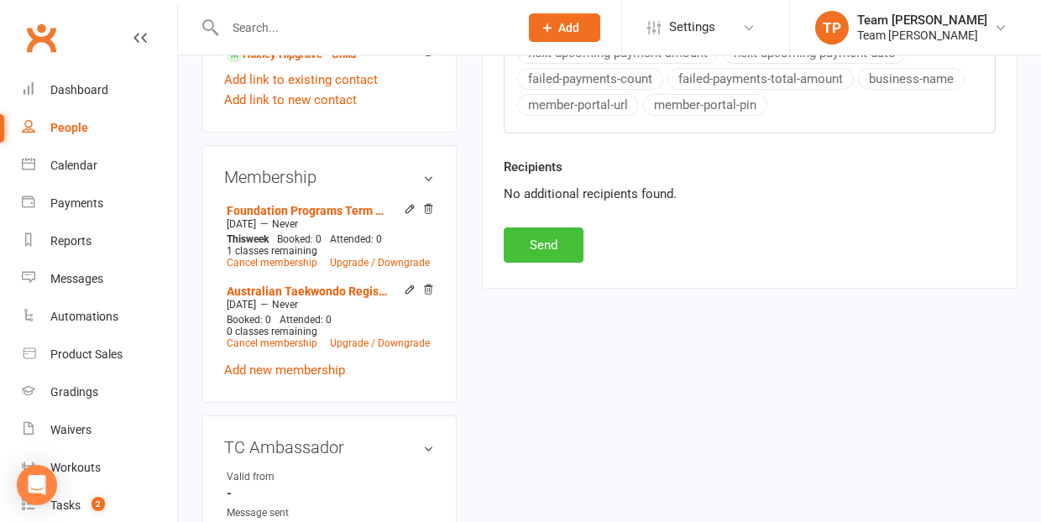
click at [526, 250] on button "Send" at bounding box center [544, 245] width 80 height 35
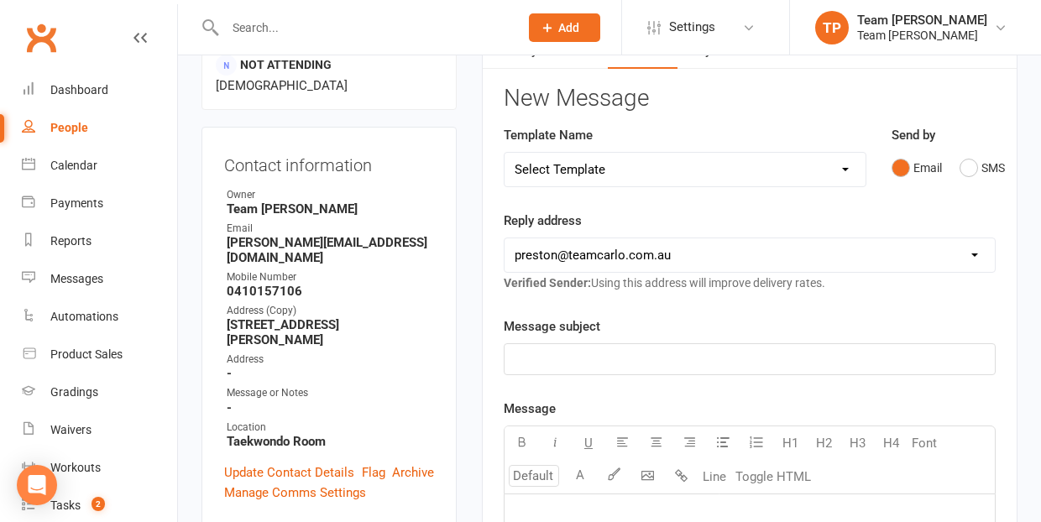
scroll to position [181, 0]
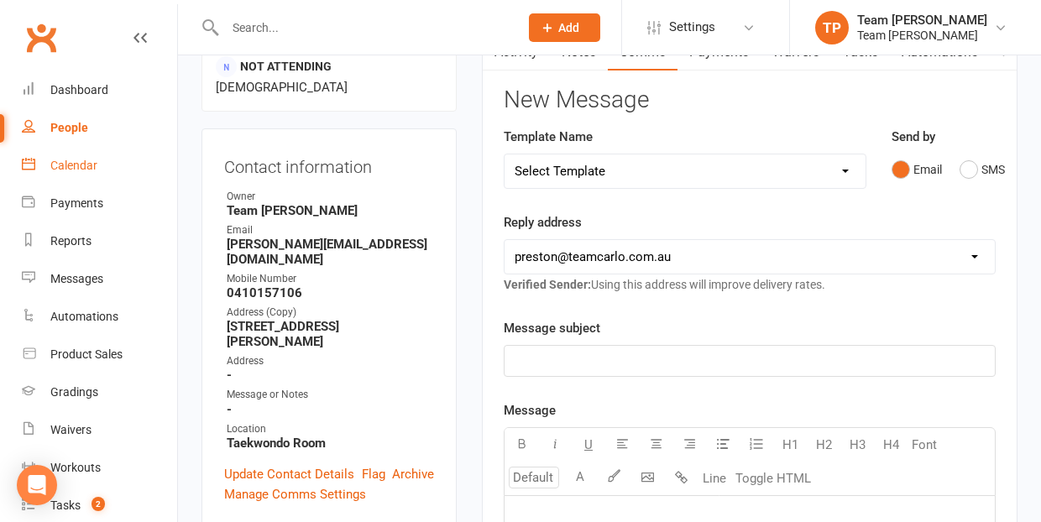
click at [68, 164] on div "Calendar" at bounding box center [73, 165] width 47 height 13
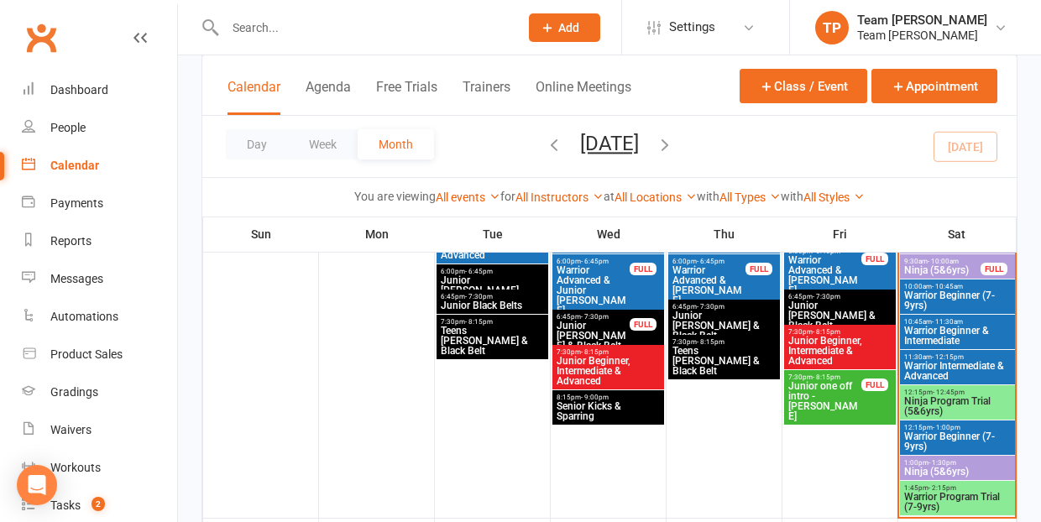
scroll to position [572, 0]
click at [945, 459] on span "- 1:30pm" at bounding box center [943, 463] width 28 height 8
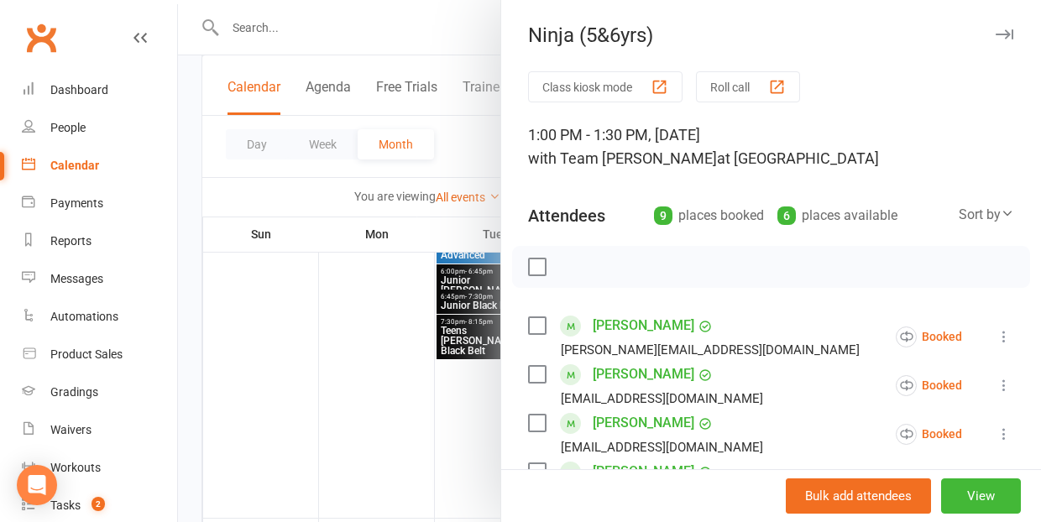
click at [377, 395] on div at bounding box center [609, 261] width 863 height 522
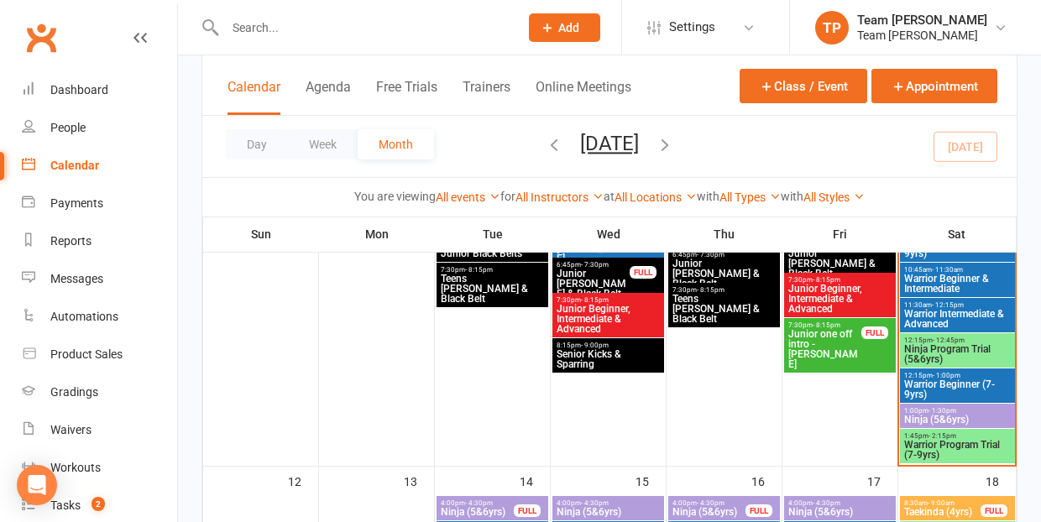
scroll to position [623, 0]
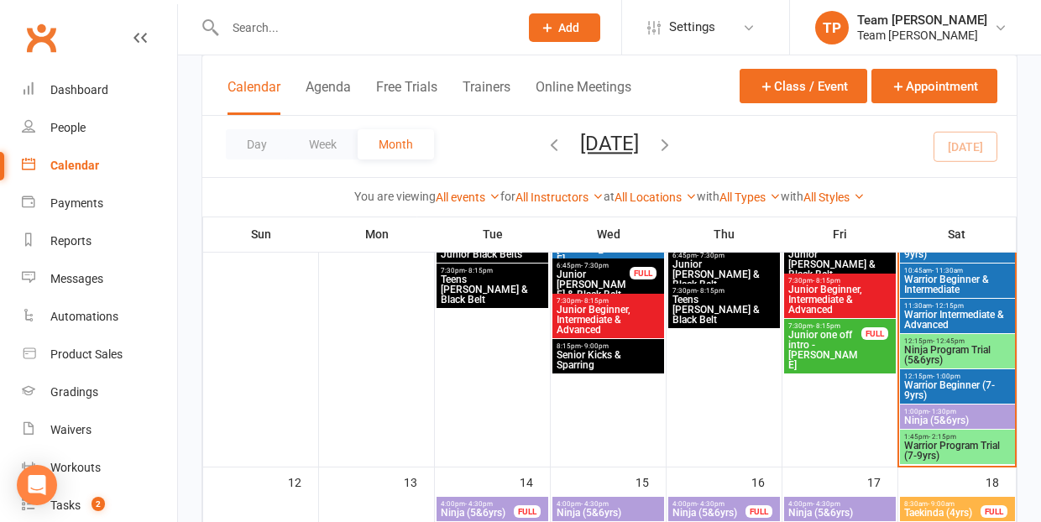
click at [960, 343] on span "- 12:45pm" at bounding box center [949, 342] width 32 height 8
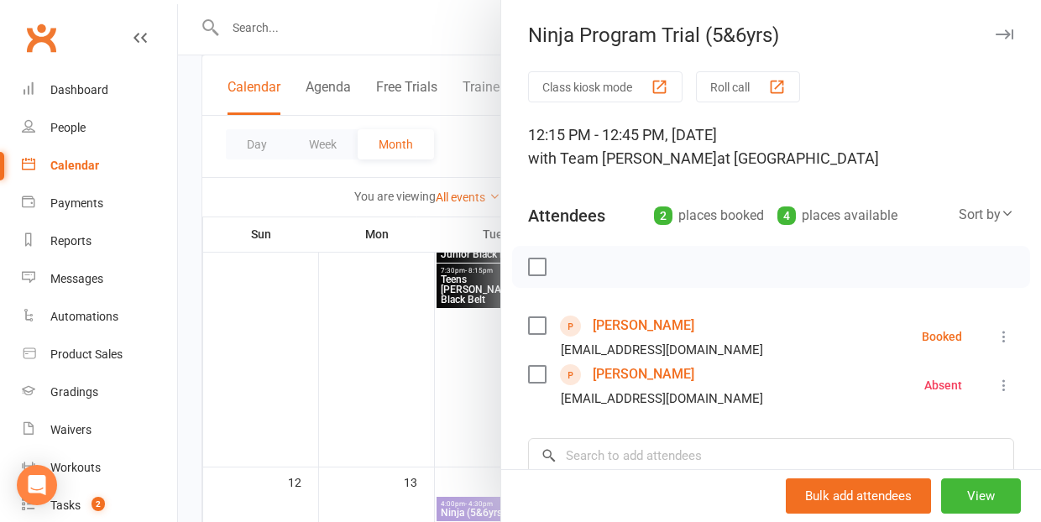
click at [1005, 327] on button at bounding box center [1004, 337] width 20 height 20
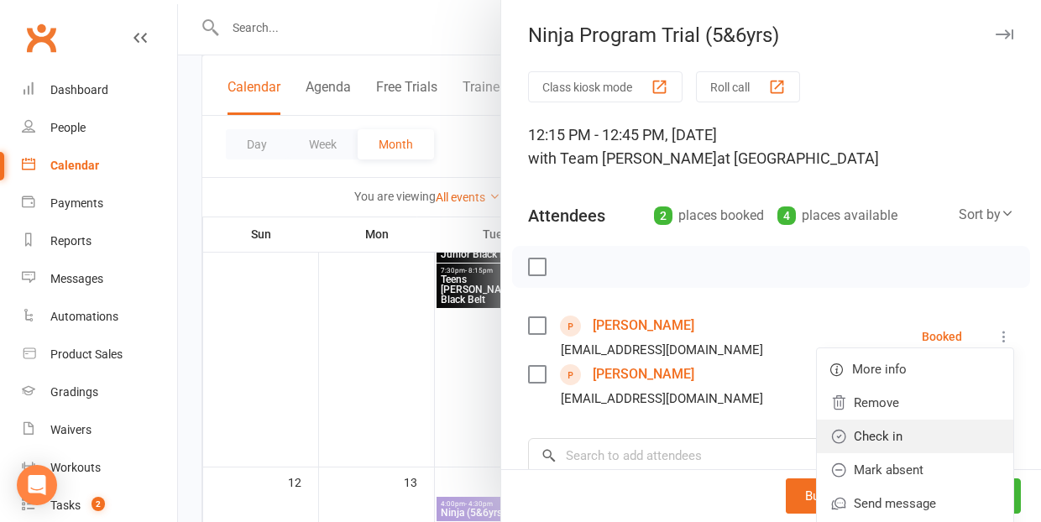
click at [950, 435] on link "Check in" at bounding box center [915, 437] width 196 height 34
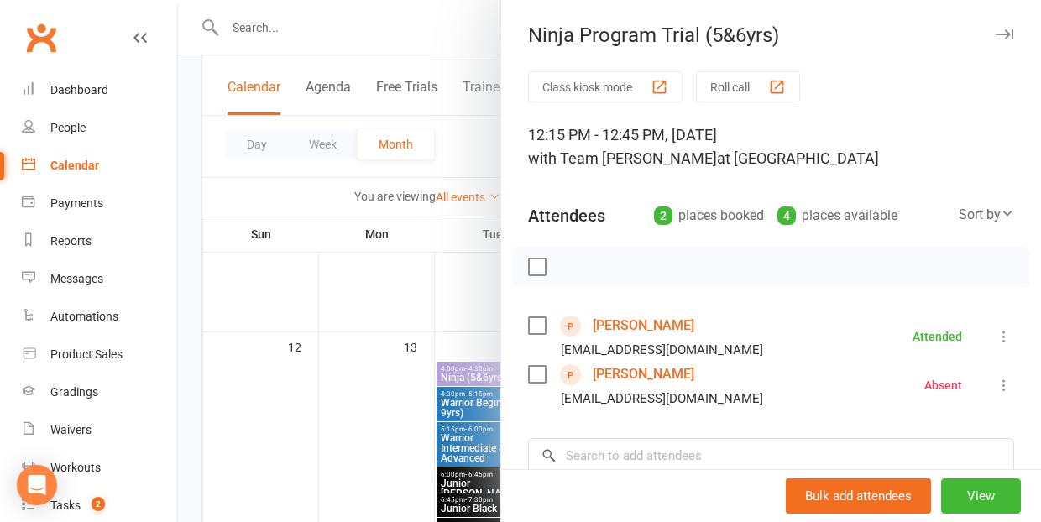
scroll to position [779, 0]
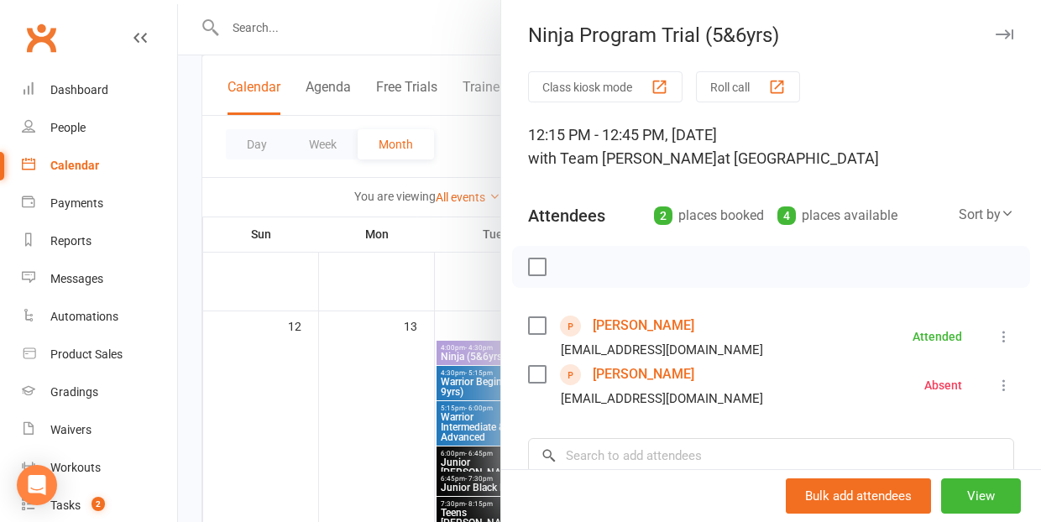
click at [346, 420] on div at bounding box center [609, 261] width 863 height 522
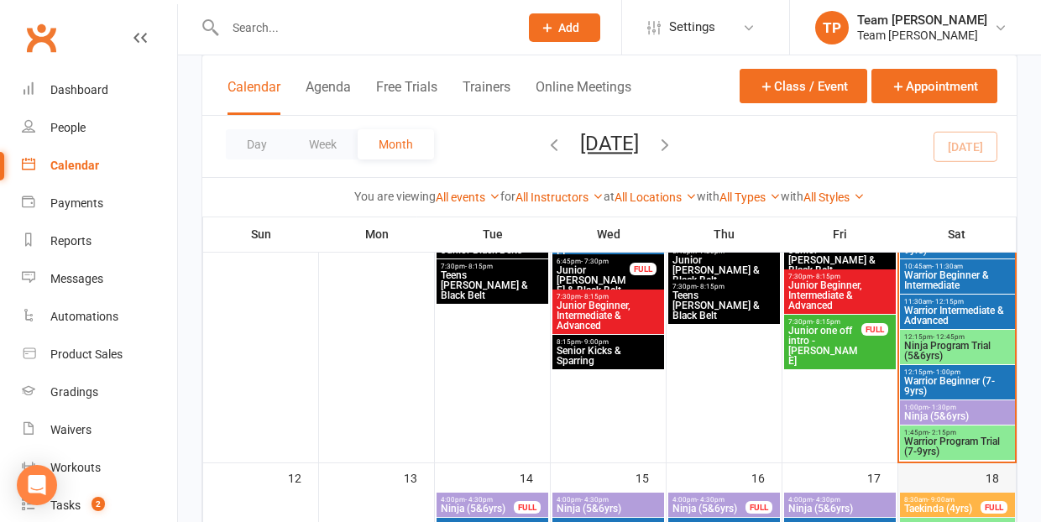
scroll to position [626, 0]
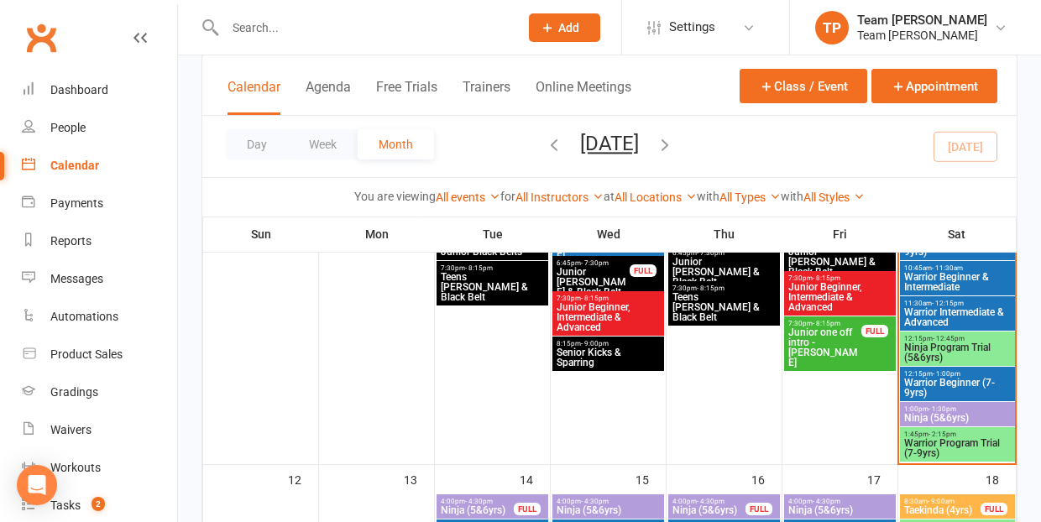
click at [938, 380] on span "Warrior Beginner (7-9yrs)" at bounding box center [958, 388] width 108 height 20
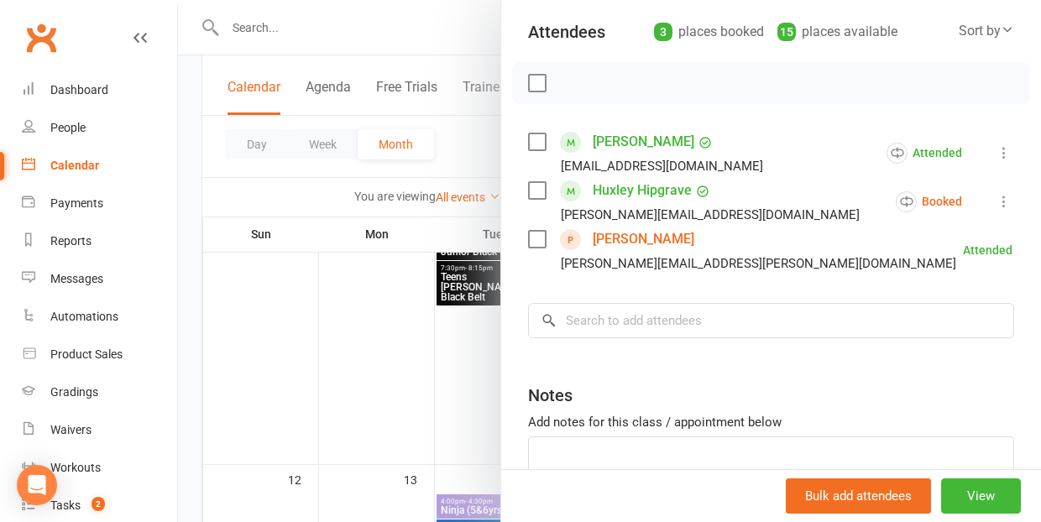
scroll to position [181, 0]
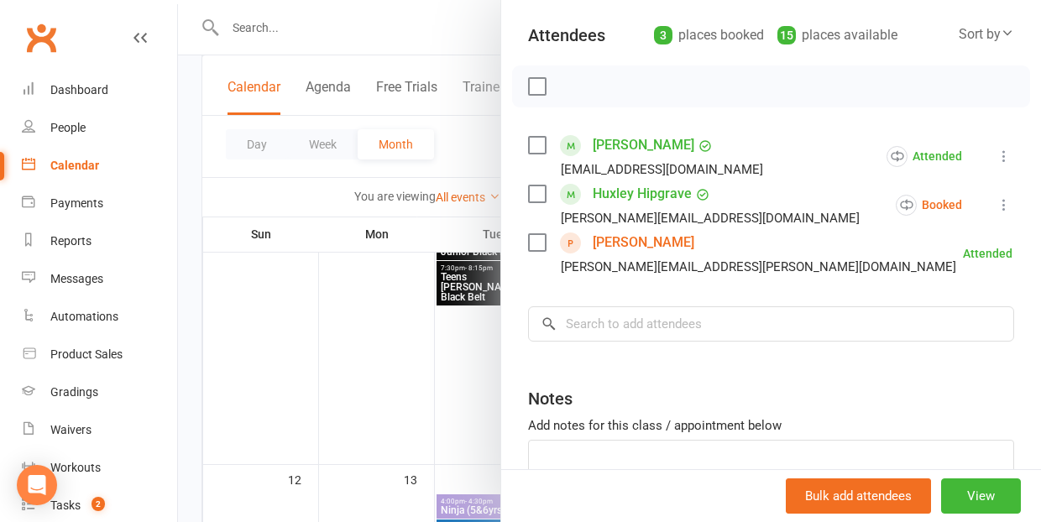
click at [366, 354] on div at bounding box center [609, 261] width 863 height 522
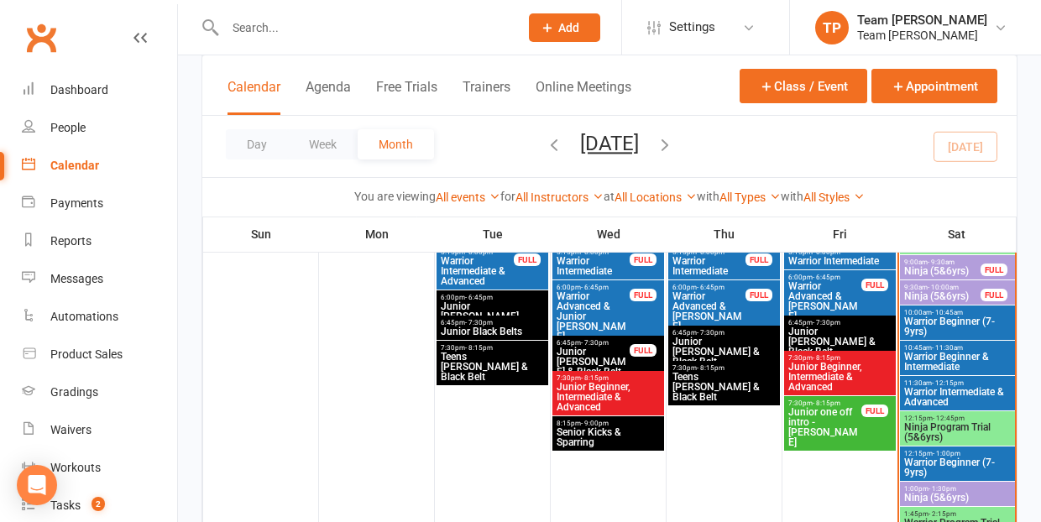
scroll to position [559, 0]
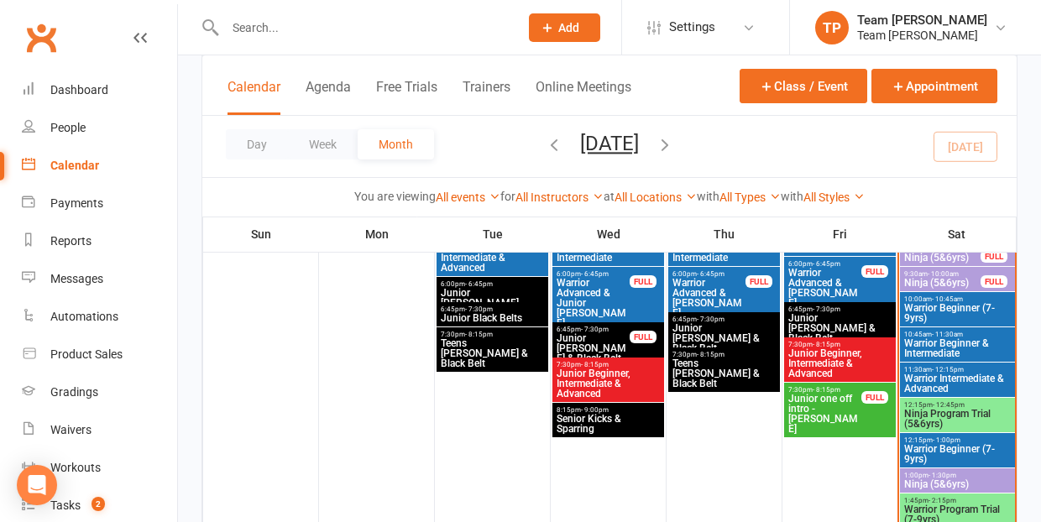
click at [929, 445] on span "Warrior Beginner (7-9yrs)" at bounding box center [958, 454] width 108 height 20
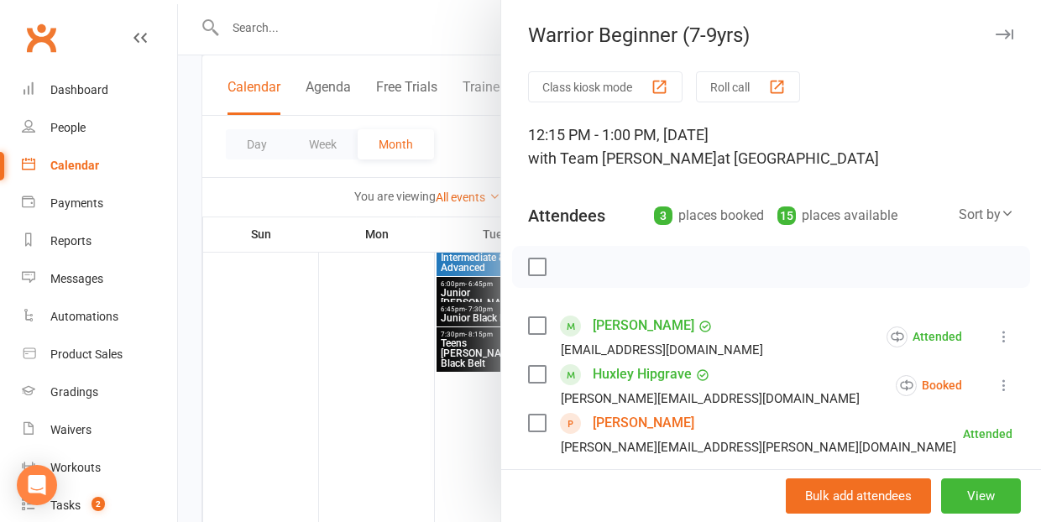
click at [1004, 386] on icon at bounding box center [1004, 385] width 17 height 17
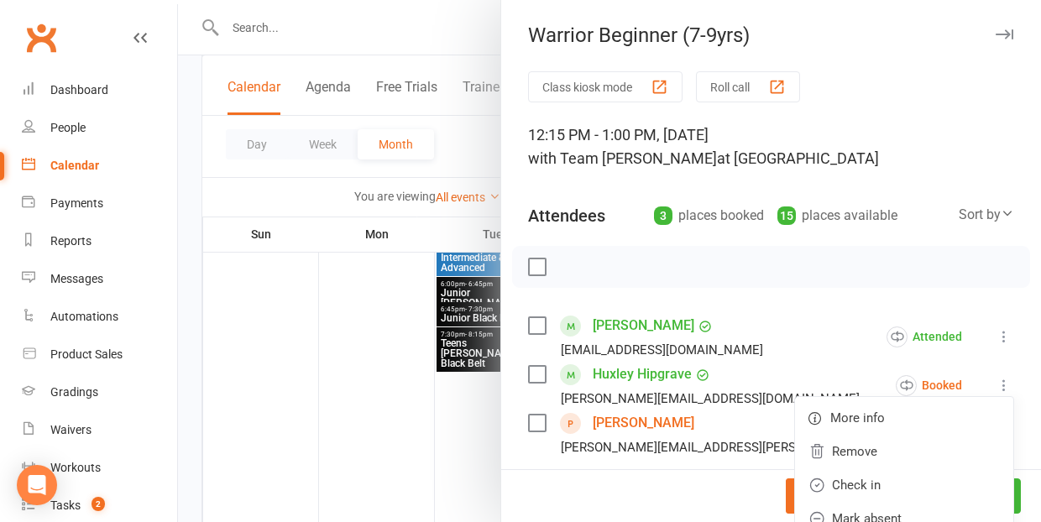
scroll to position [97, 0]
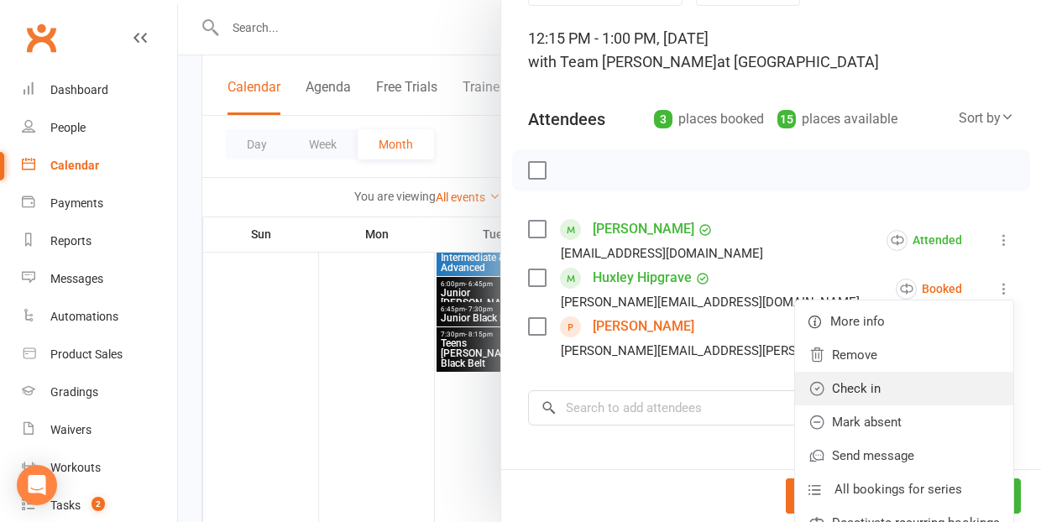
click at [830, 383] on link "Check in" at bounding box center [904, 389] width 218 height 34
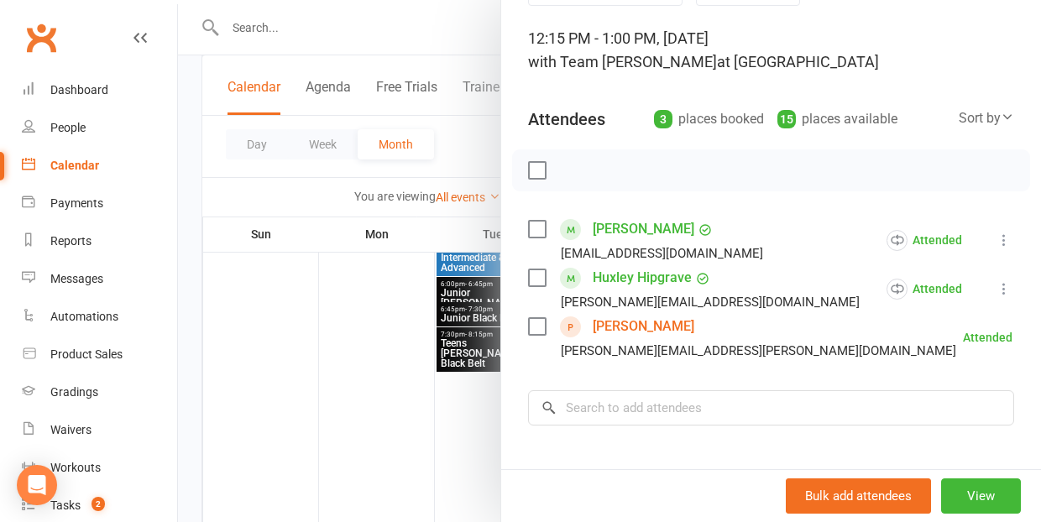
click at [417, 396] on div at bounding box center [609, 261] width 863 height 522
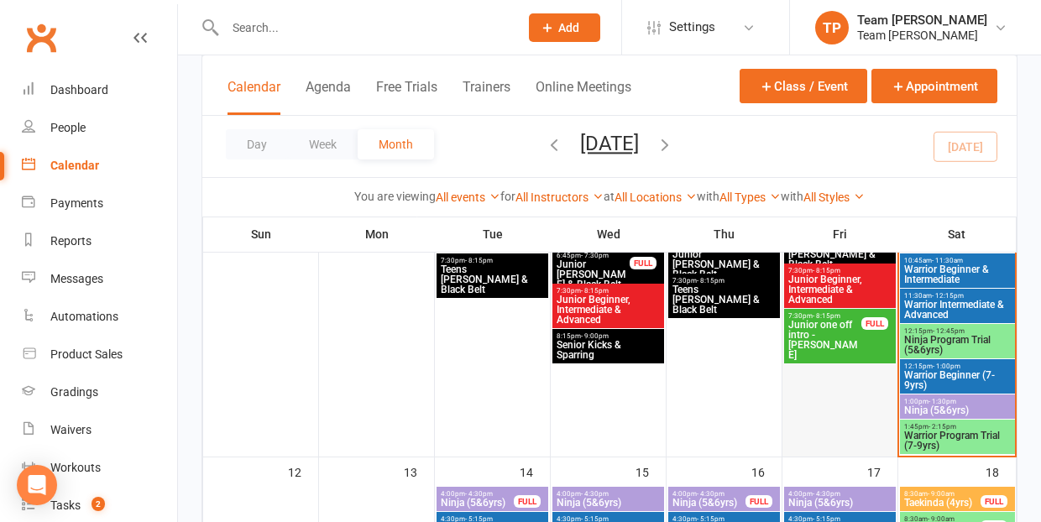
scroll to position [637, 0]
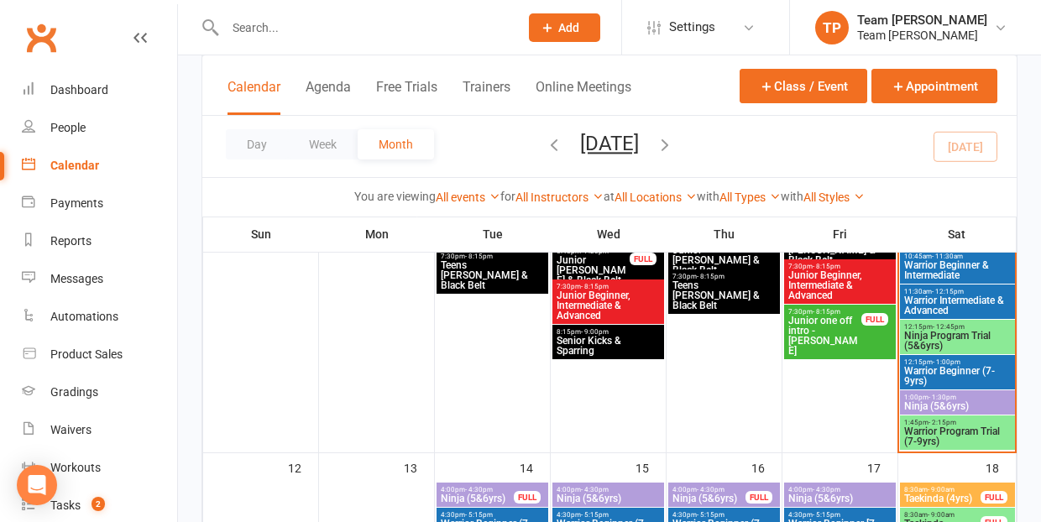
click at [919, 402] on span "Ninja (5&6yrs)" at bounding box center [958, 406] width 108 height 10
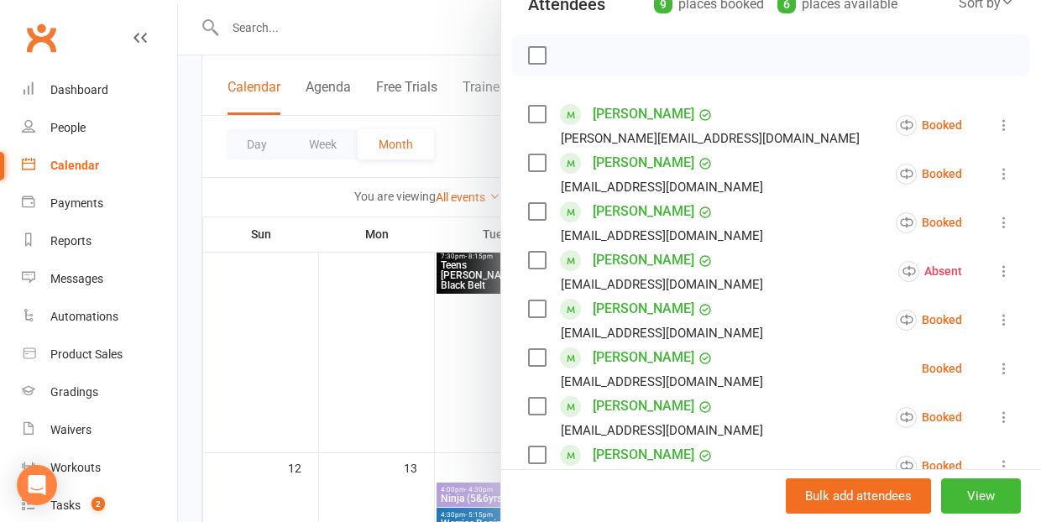
scroll to position [165, 0]
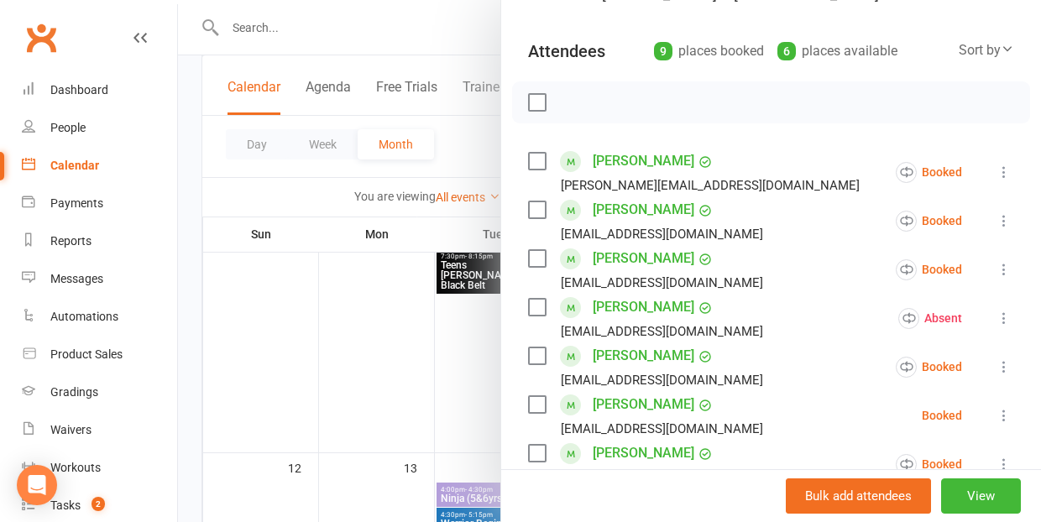
click at [1018, 170] on div "Class kiosk mode Roll call 1:00 PM - 1:30 PM, [DATE] with Team [PERSON_NAME] at…" at bounding box center [771, 397] width 540 height 981
click at [1007, 170] on icon at bounding box center [1004, 172] width 17 height 17
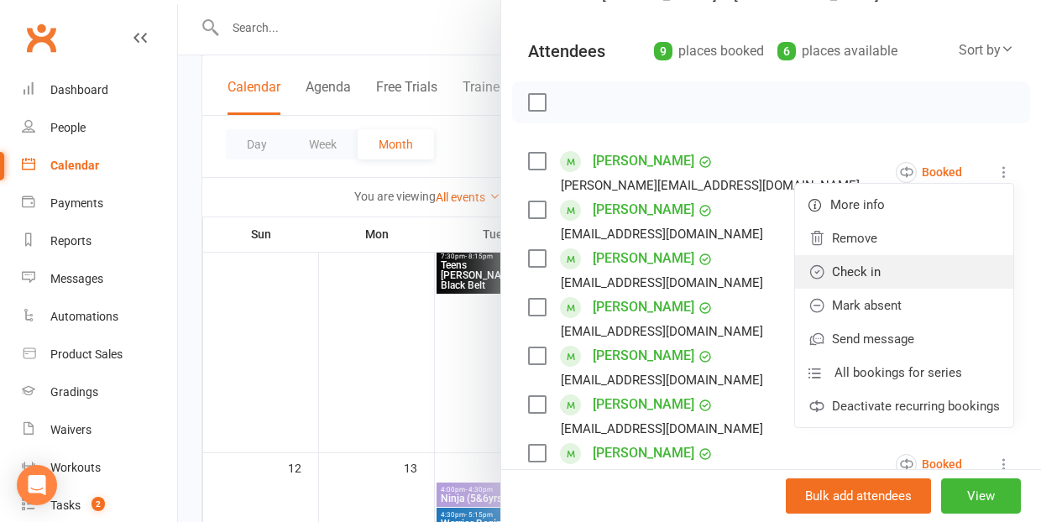
click at [897, 272] on link "Check in" at bounding box center [904, 272] width 218 height 34
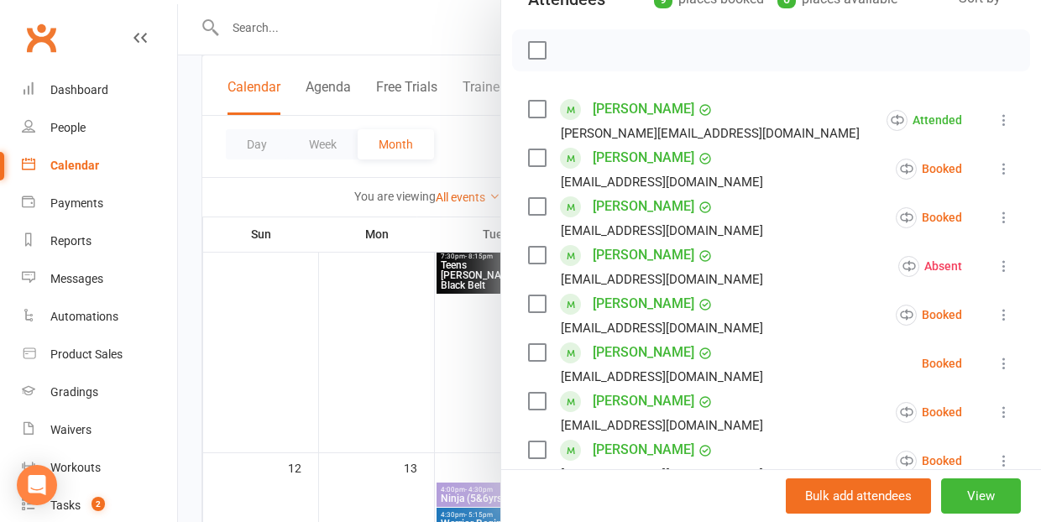
scroll to position [218, 0]
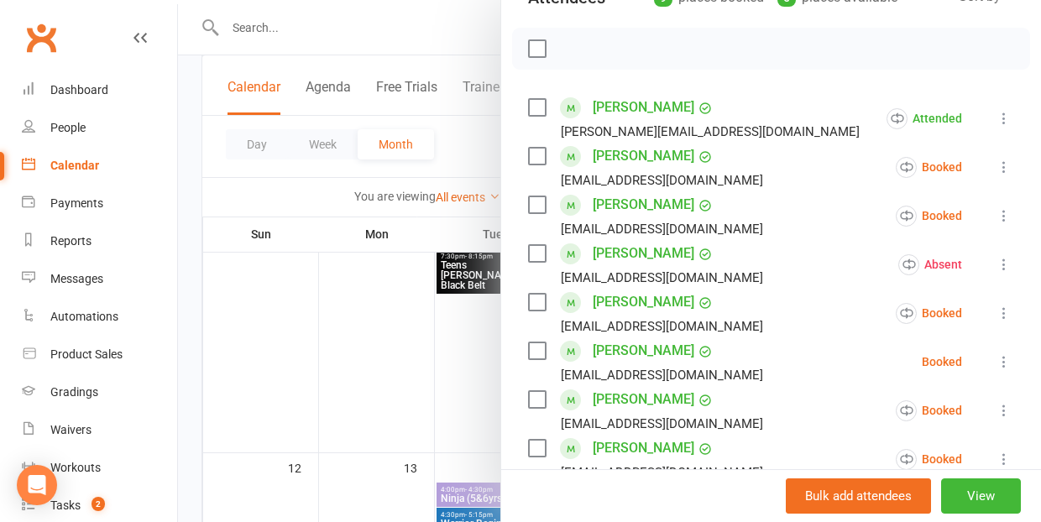
click at [1000, 307] on icon at bounding box center [1004, 313] width 17 height 17
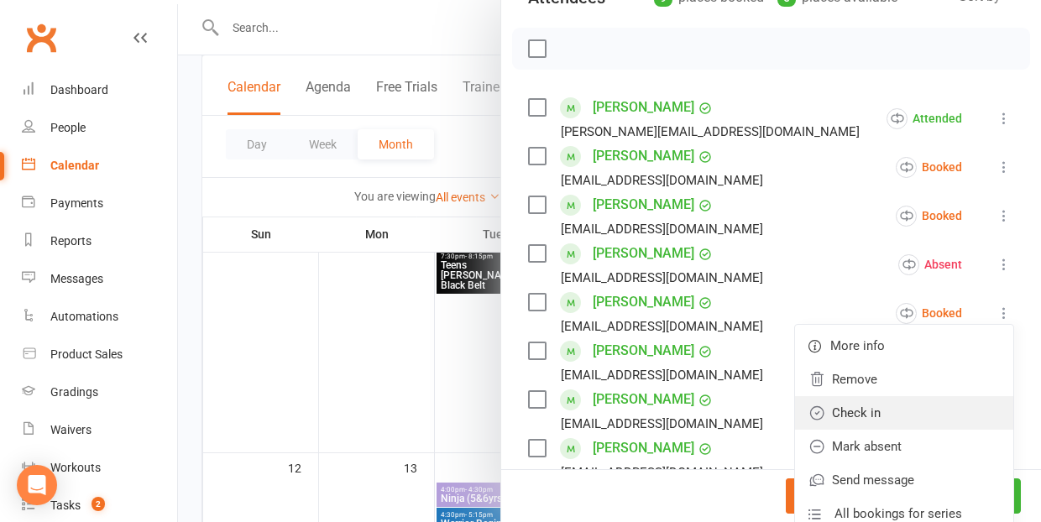
click at [916, 422] on link "Check in" at bounding box center [904, 413] width 218 height 34
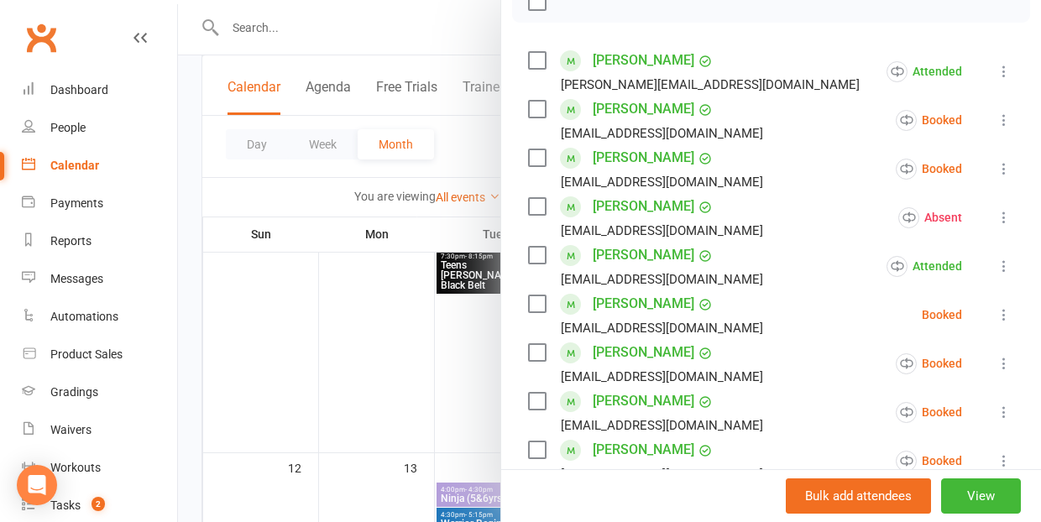
scroll to position [275, 0]
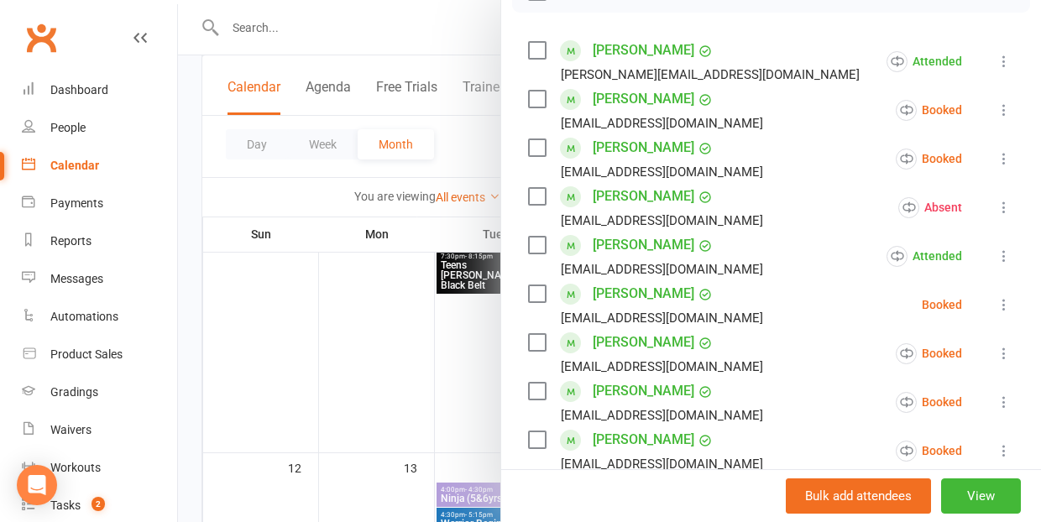
click at [999, 306] on icon at bounding box center [1004, 304] width 17 height 17
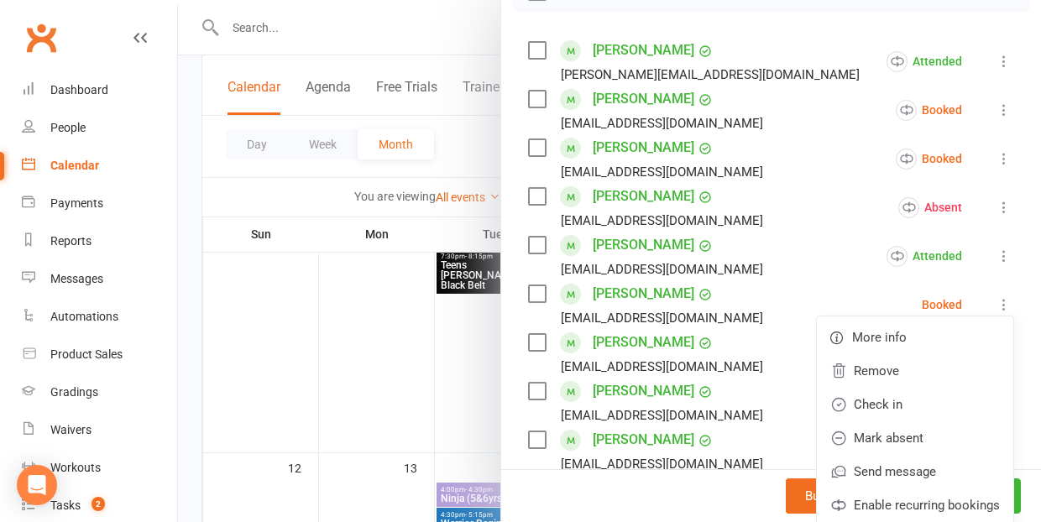
click at [898, 391] on link "Check in" at bounding box center [915, 405] width 196 height 34
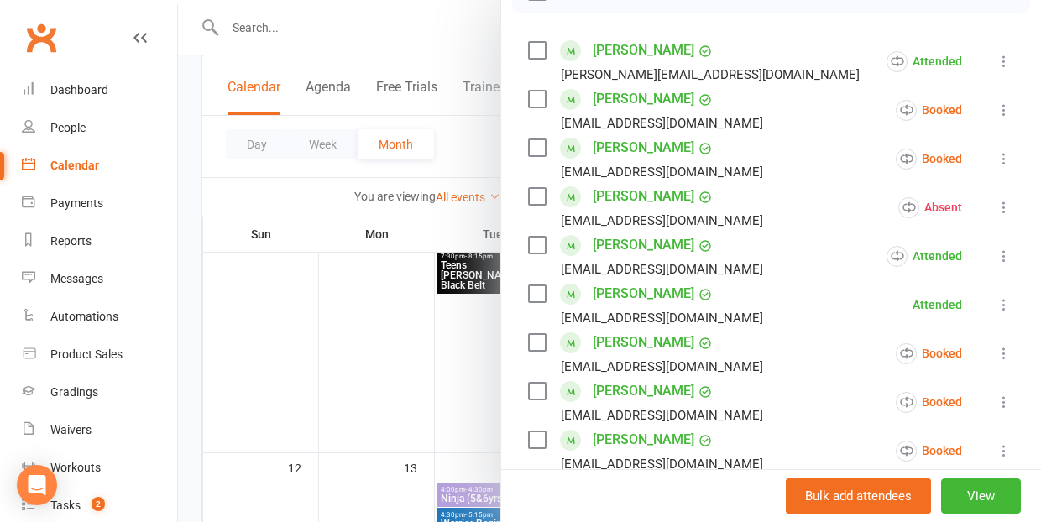
click at [1002, 356] on icon at bounding box center [1004, 353] width 17 height 17
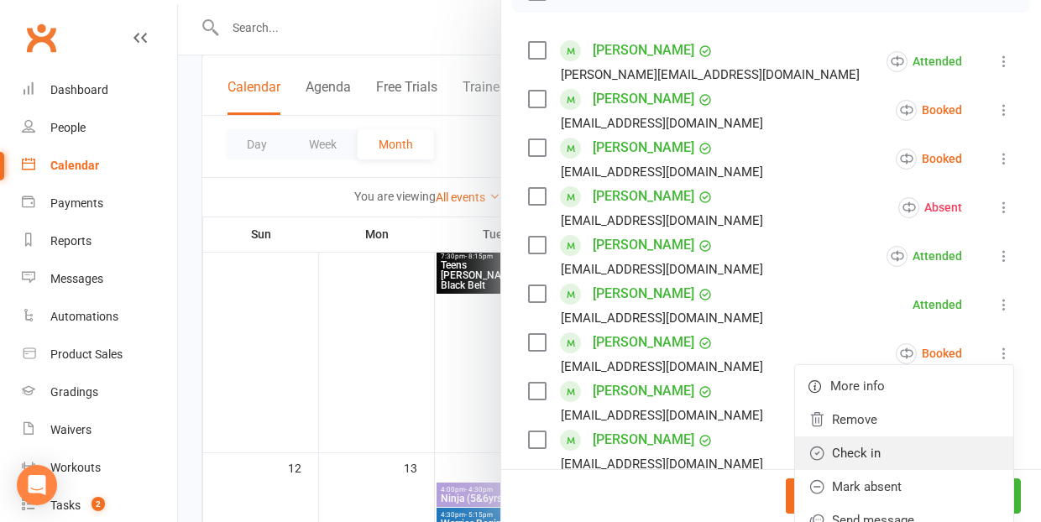
click at [909, 453] on link "Check in" at bounding box center [904, 454] width 218 height 34
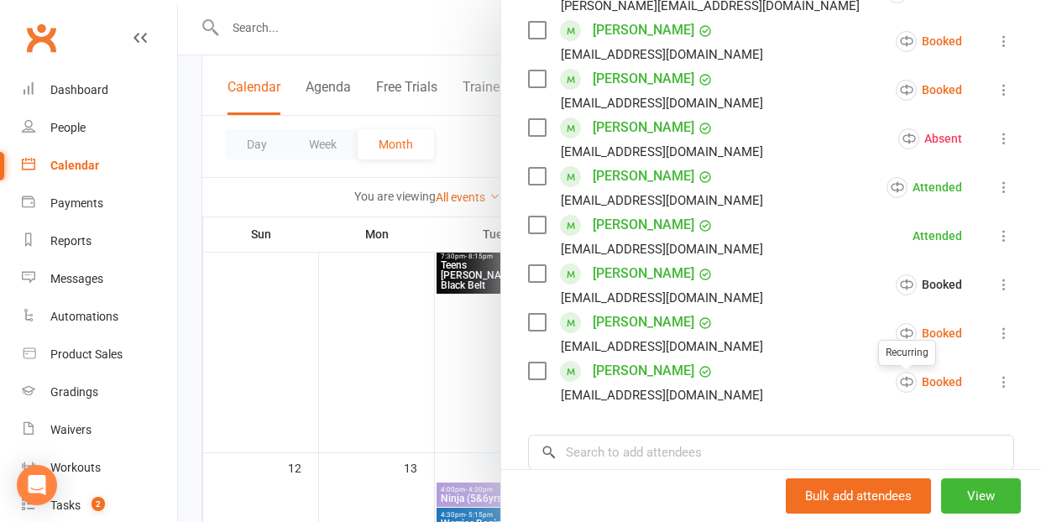
scroll to position [348, 0]
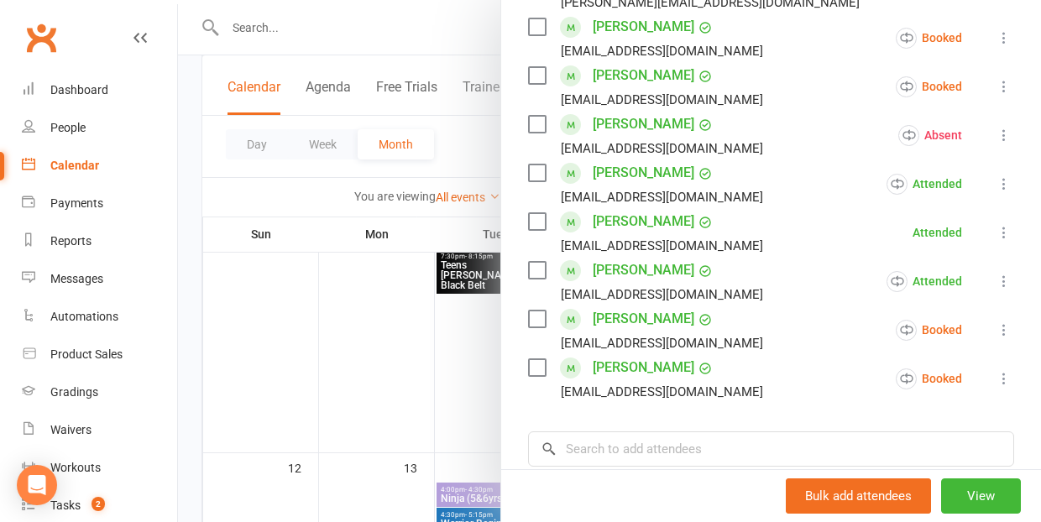
click at [997, 322] on button at bounding box center [1004, 330] width 20 height 20
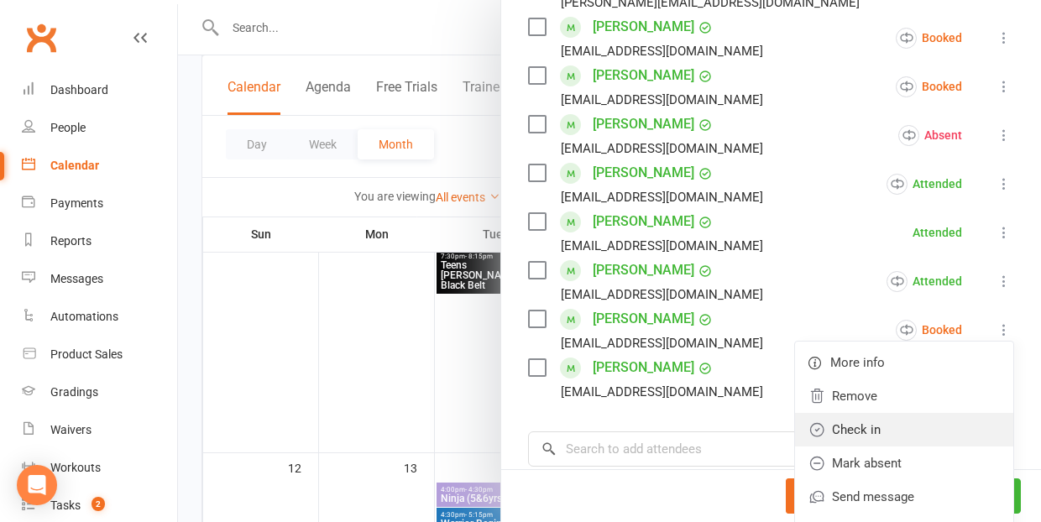
click at [926, 429] on link "Check in" at bounding box center [904, 430] width 218 height 34
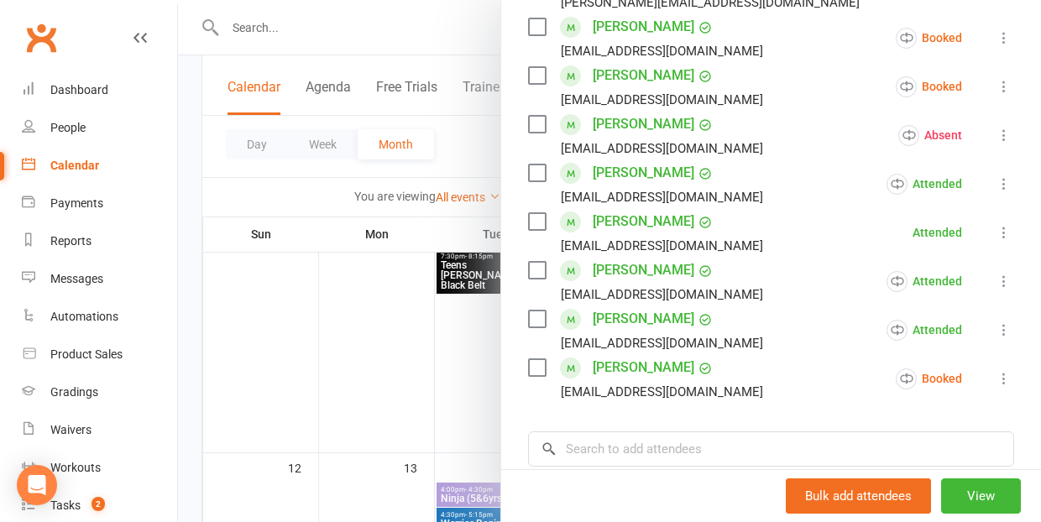
click at [1003, 376] on icon at bounding box center [1004, 378] width 17 height 17
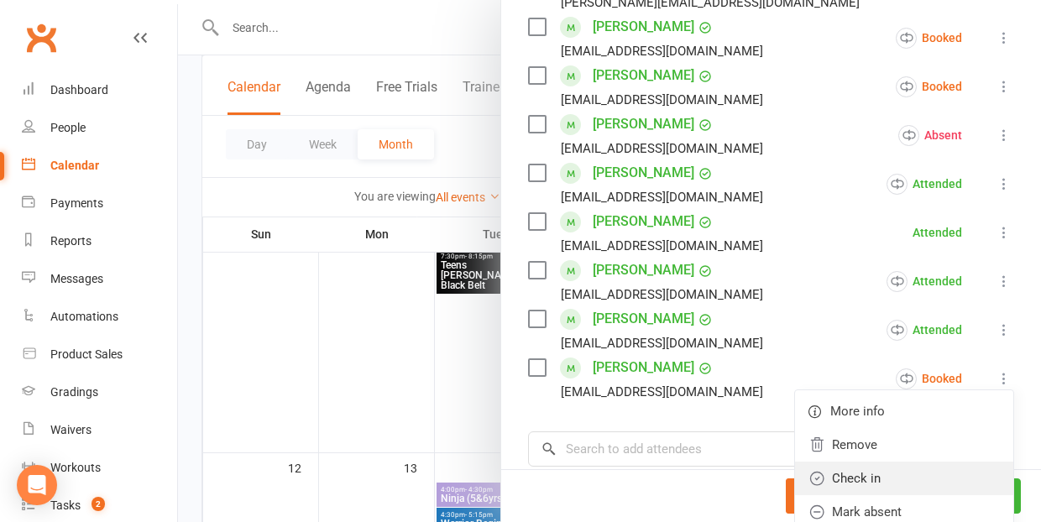
click at [910, 479] on link "Check in" at bounding box center [904, 479] width 218 height 34
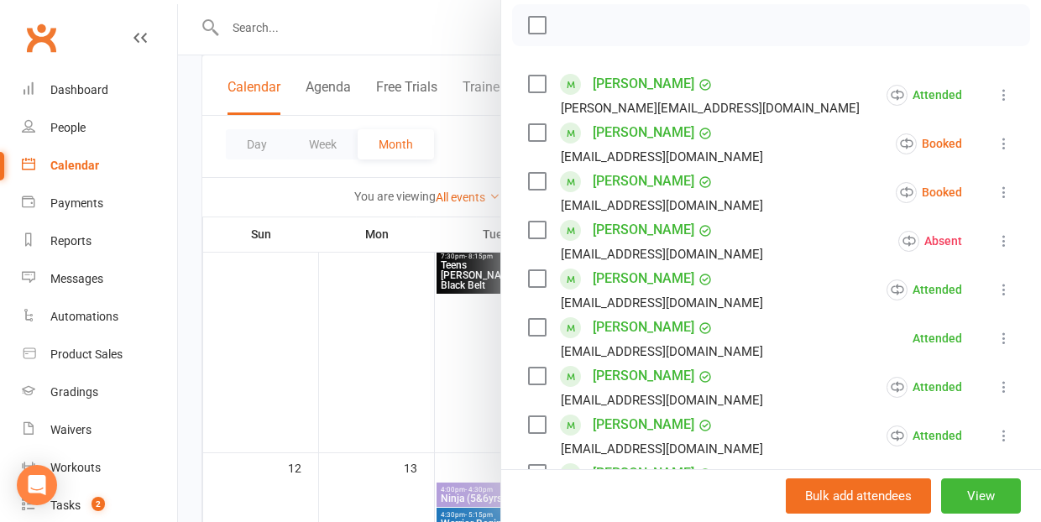
scroll to position [244, 0]
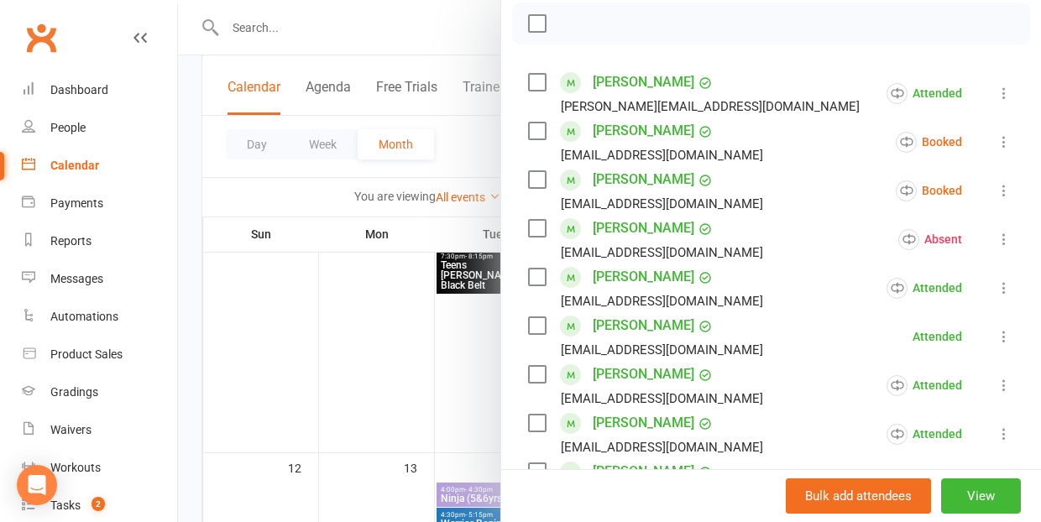
click at [620, 132] on link "[PERSON_NAME]" at bounding box center [644, 131] width 102 height 27
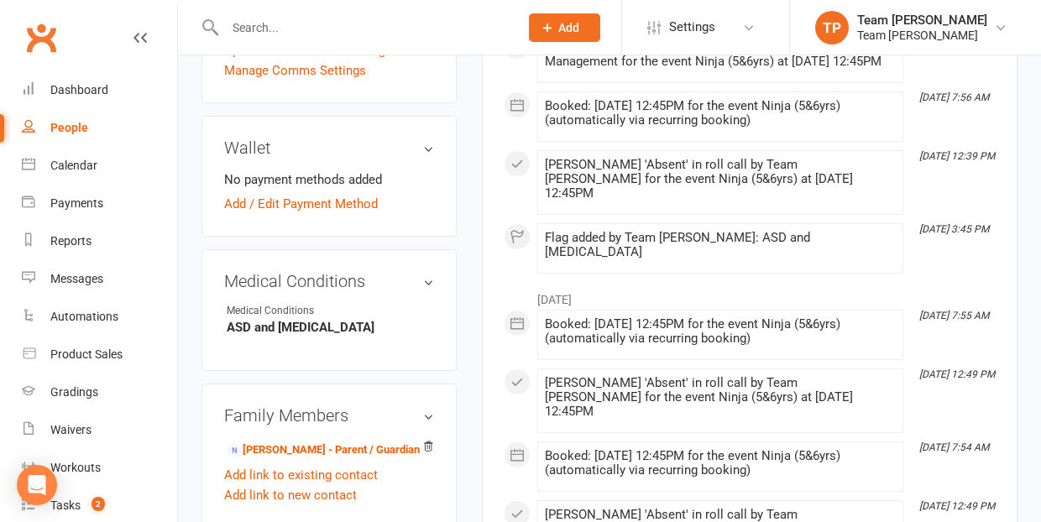
scroll to position [985, 0]
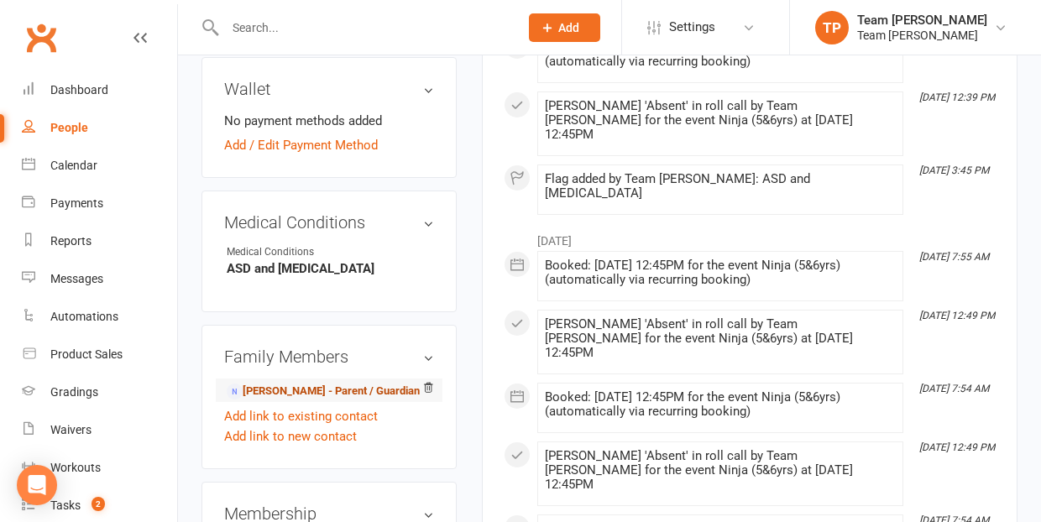
click at [332, 383] on link "[PERSON_NAME] - Parent / Guardian" at bounding box center [323, 392] width 193 height 18
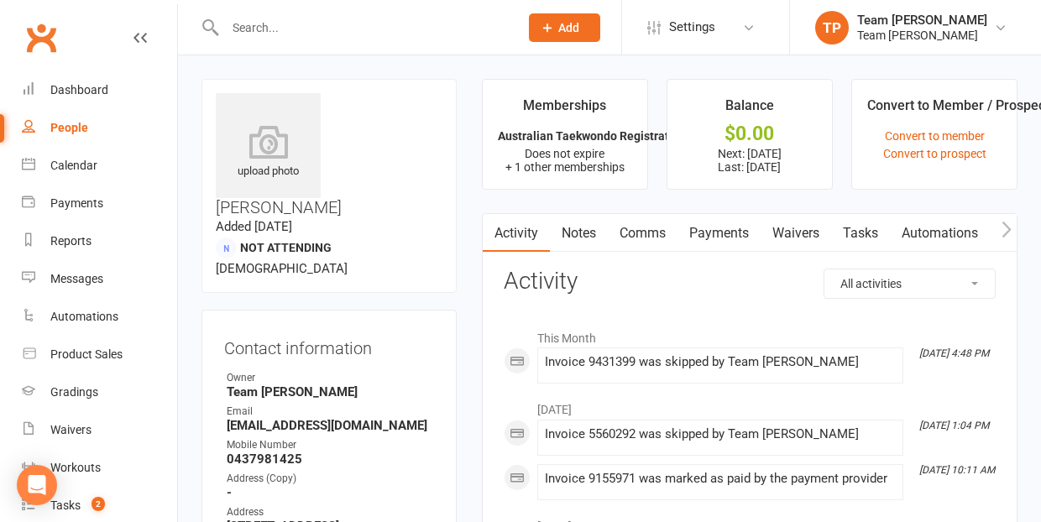
click at [720, 233] on link "Payments" at bounding box center [719, 233] width 83 height 39
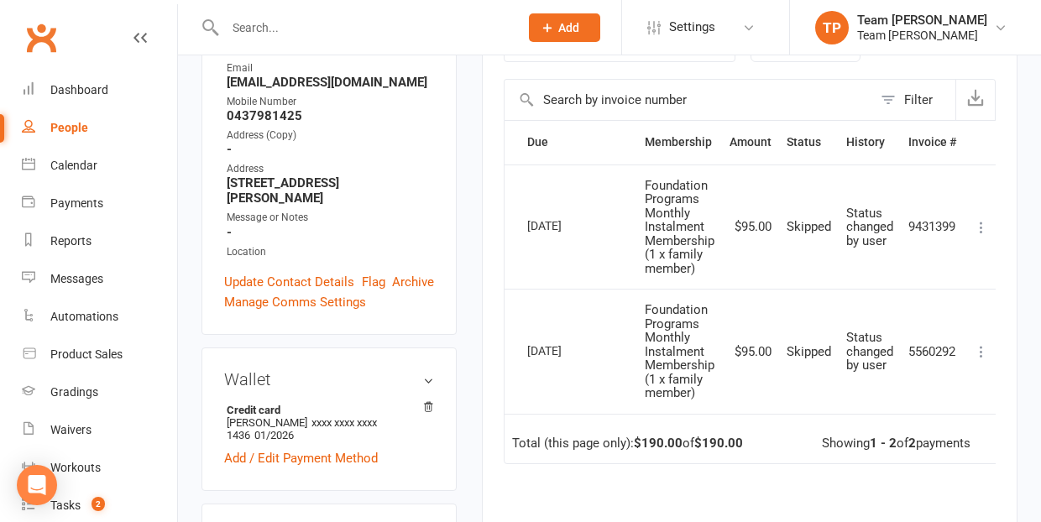
scroll to position [370, 0]
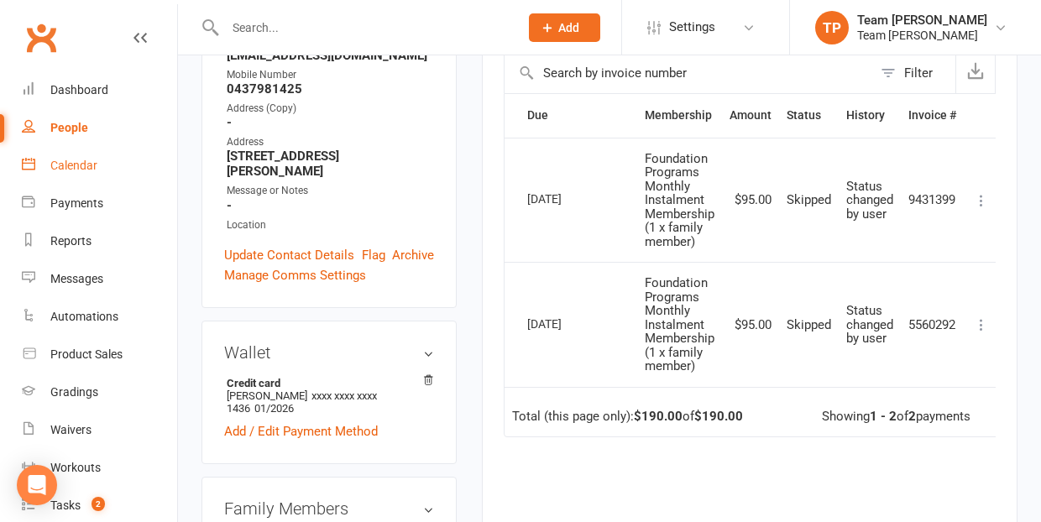
click at [65, 164] on div "Calendar" at bounding box center [73, 165] width 47 height 13
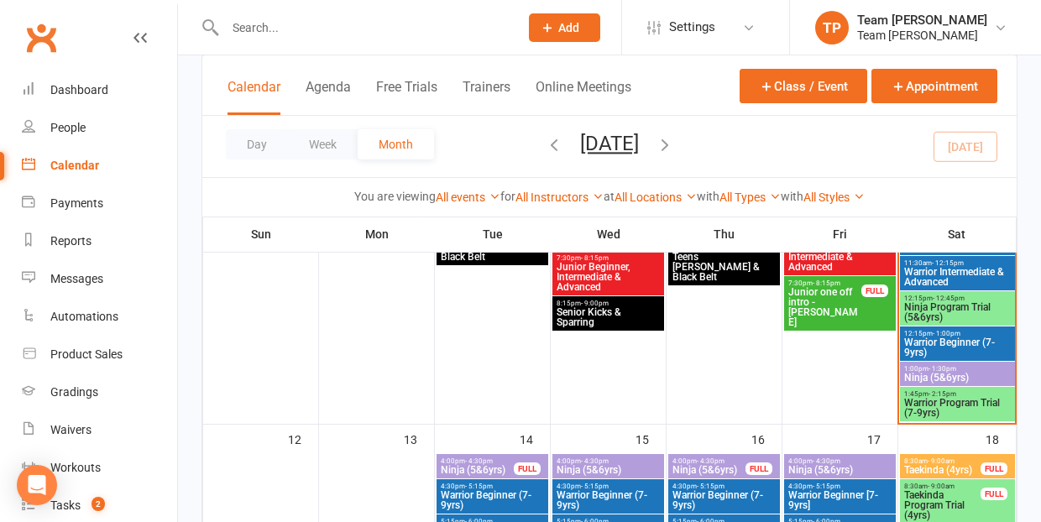
scroll to position [673, 0]
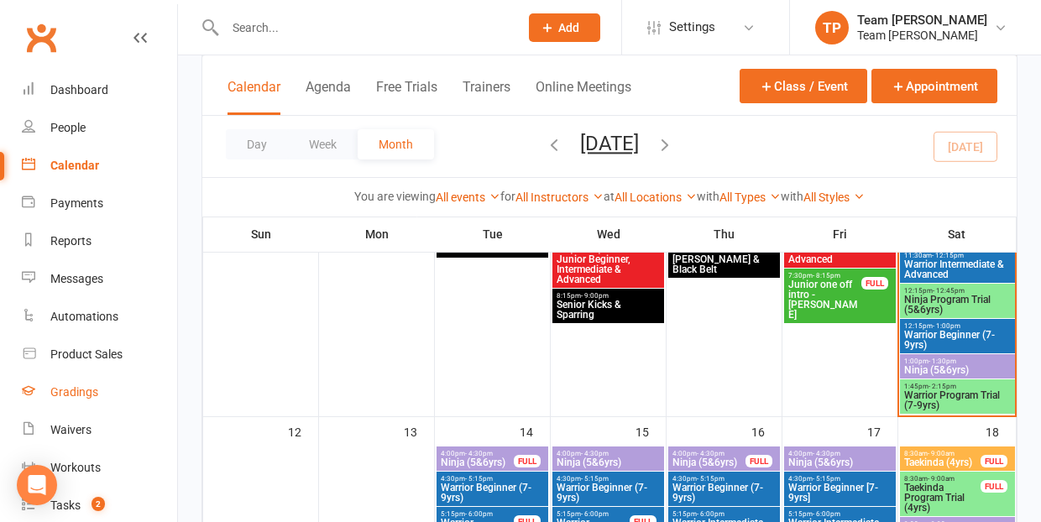
click at [71, 392] on div "Gradings" at bounding box center [74, 391] width 48 height 13
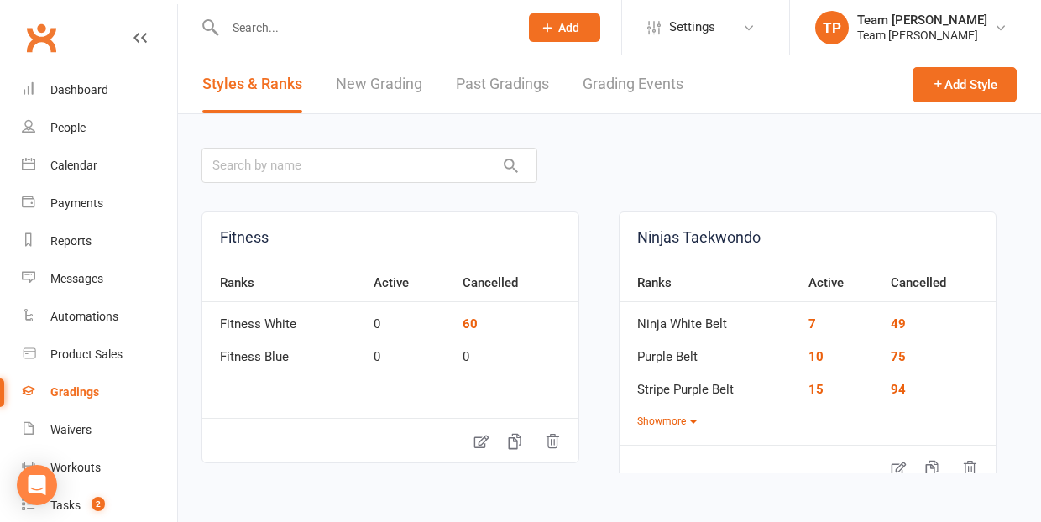
click at [618, 85] on link "Grading Events" at bounding box center [633, 84] width 101 height 58
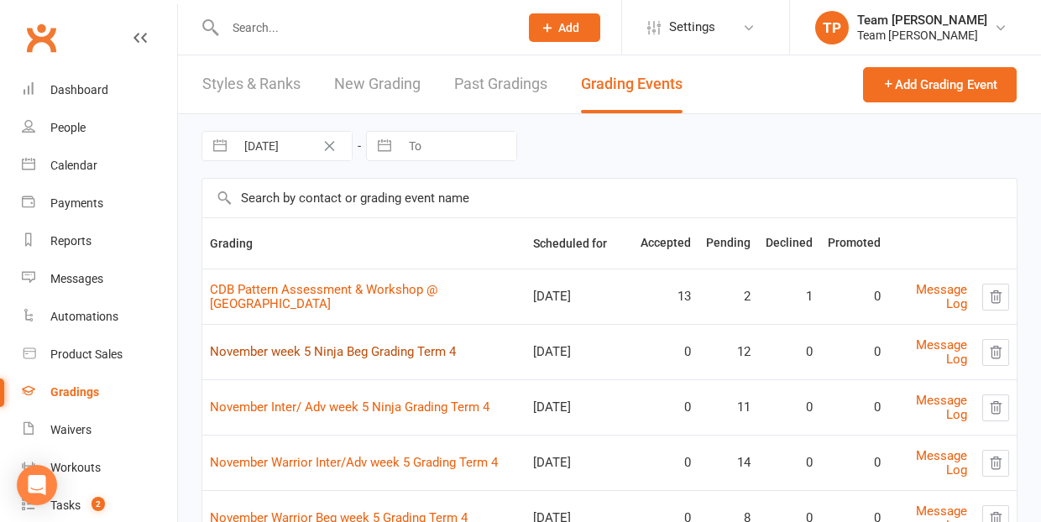
click at [338, 349] on link "November week 5 Ninja Beg Grading Term 4" at bounding box center [333, 351] width 246 height 15
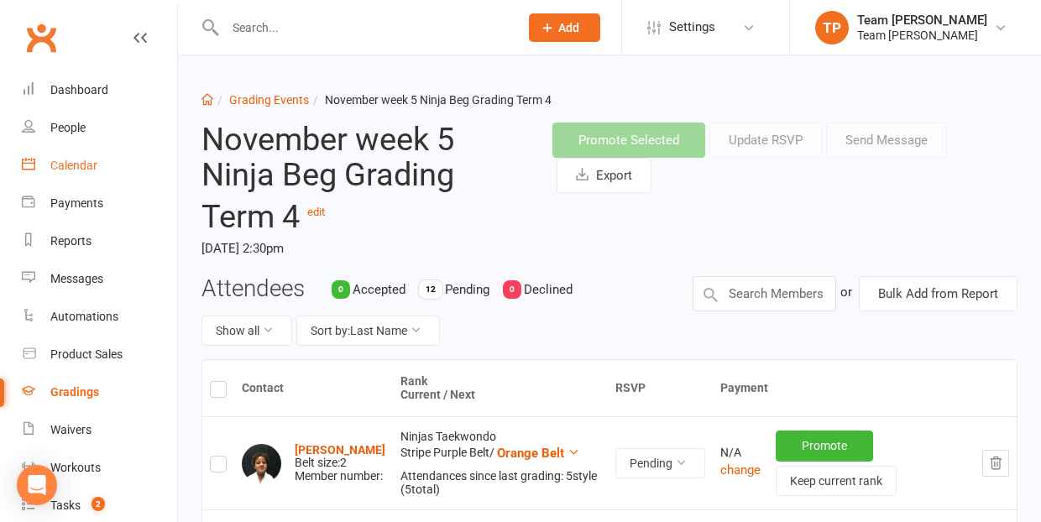
click at [87, 165] on div "Calendar" at bounding box center [73, 165] width 47 height 13
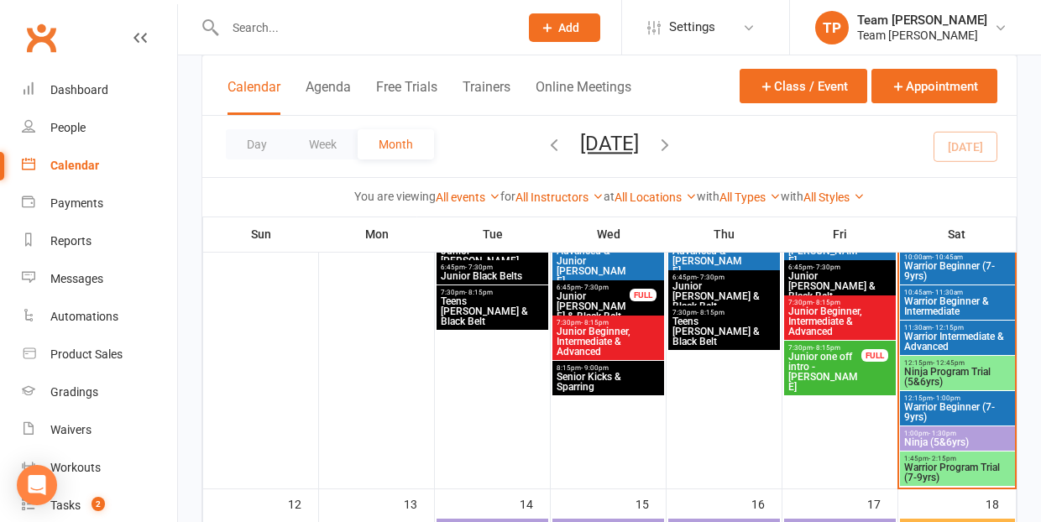
scroll to position [601, 0]
click at [946, 432] on span "- 1:30pm" at bounding box center [943, 434] width 28 height 8
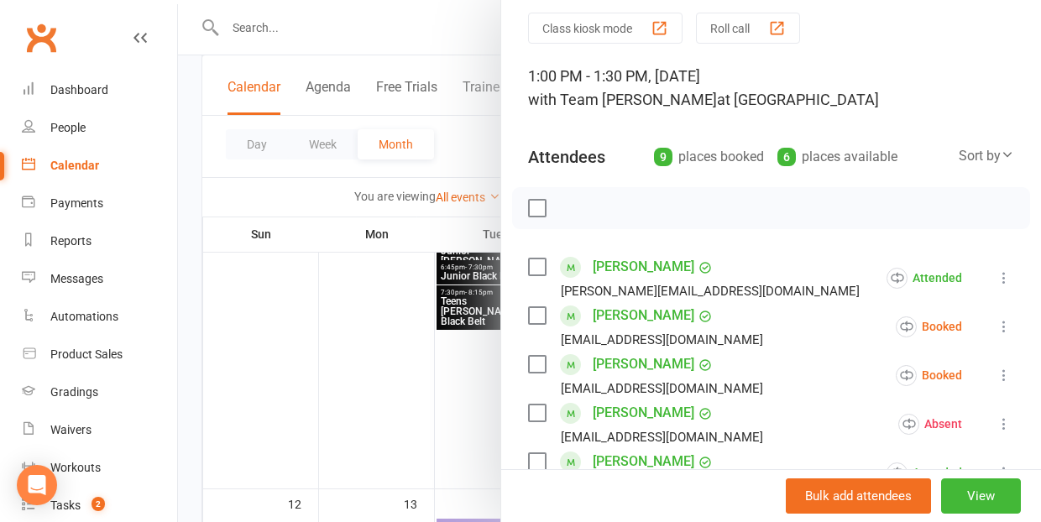
scroll to position [71, 0]
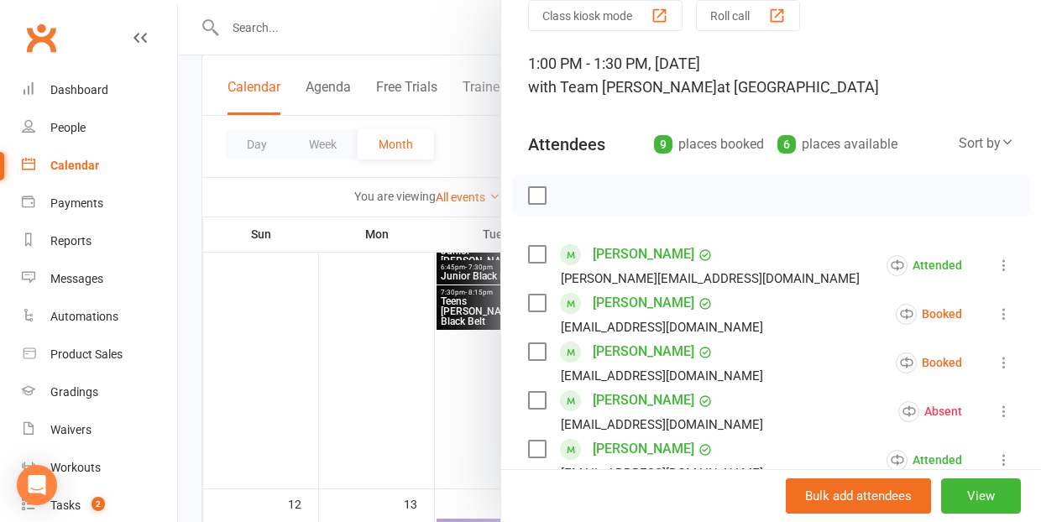
click at [1002, 313] on icon at bounding box center [1004, 314] width 17 height 17
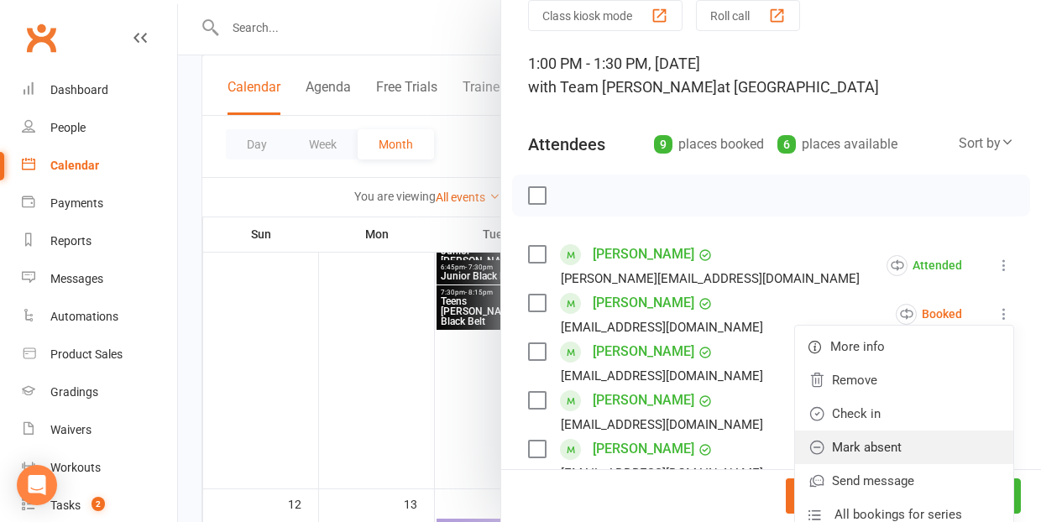
click at [918, 452] on link "Mark absent" at bounding box center [904, 448] width 218 height 34
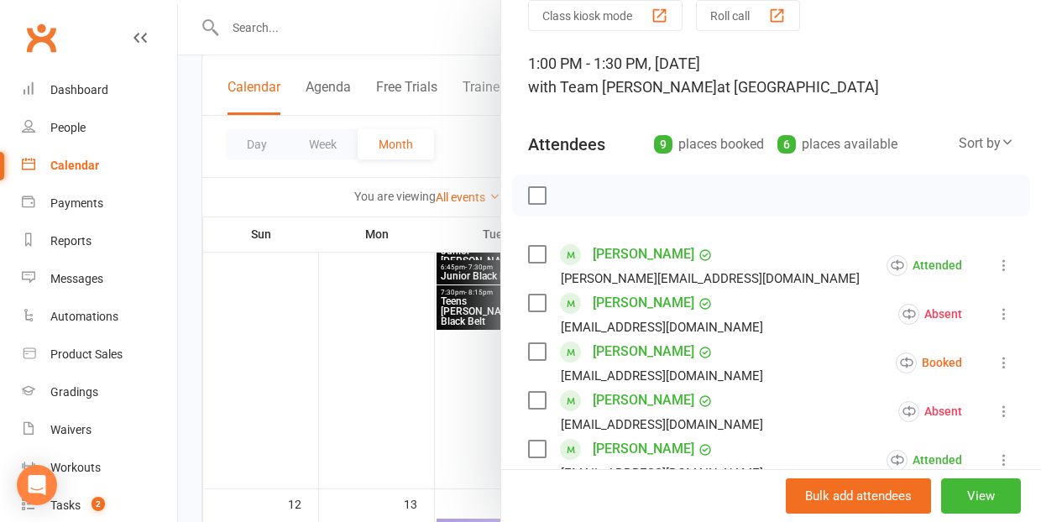
click at [1007, 358] on icon at bounding box center [1004, 362] width 17 height 17
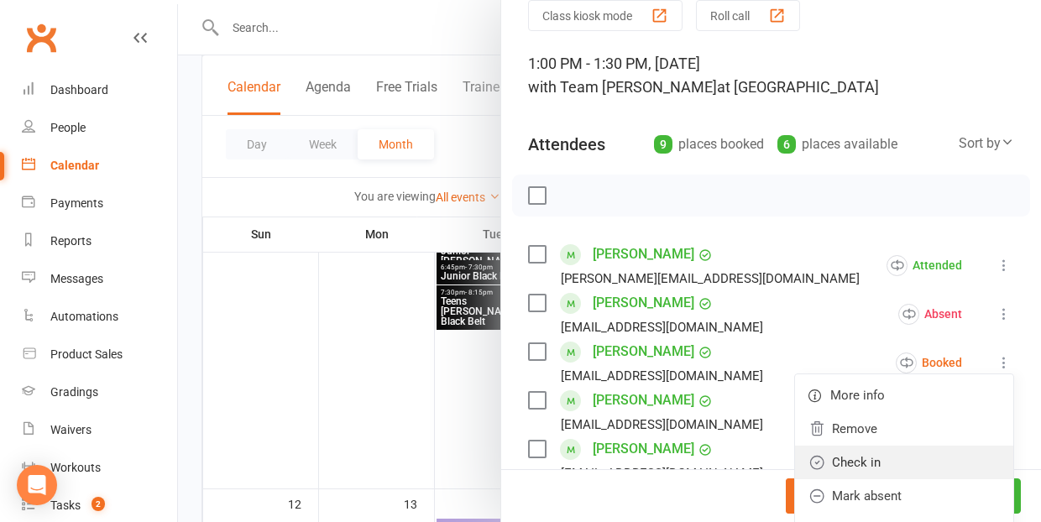
click at [911, 465] on link "Check in" at bounding box center [904, 463] width 218 height 34
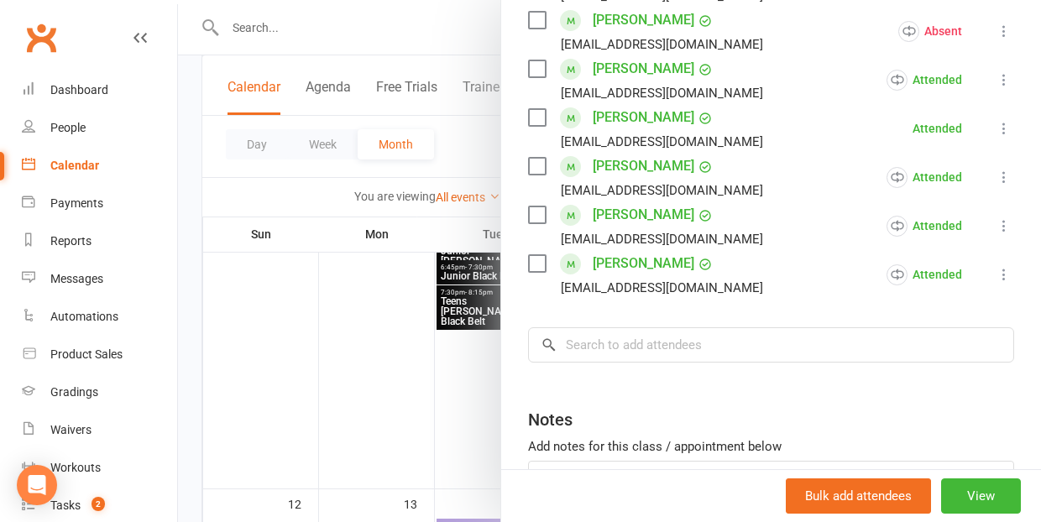
scroll to position [457, 0]
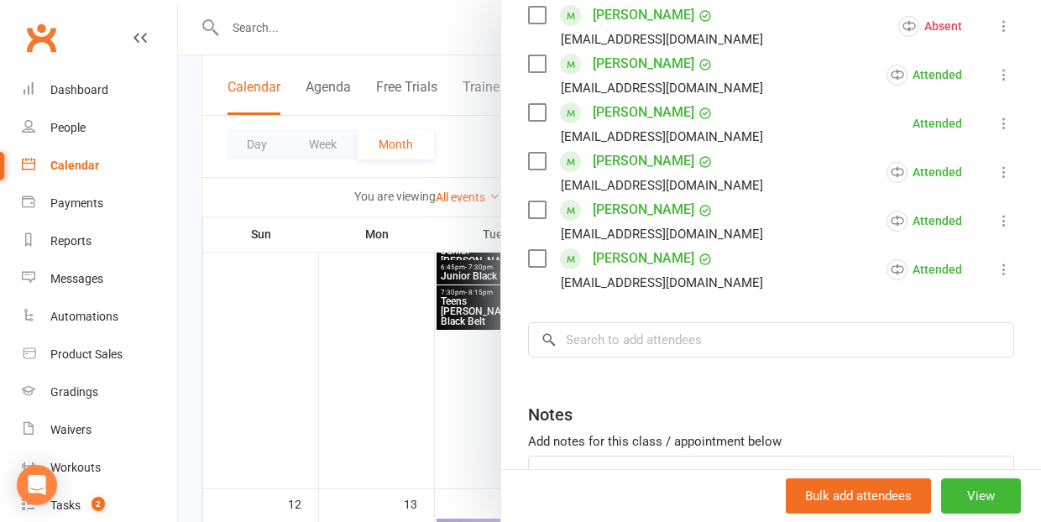
click at [334, 389] on div at bounding box center [609, 261] width 863 height 522
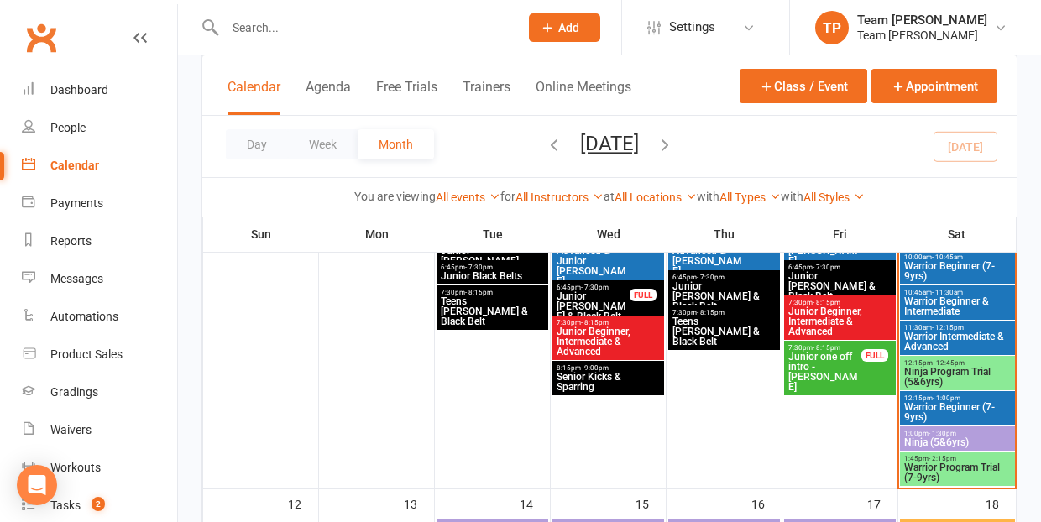
click at [931, 352] on span "Warrior Intermediate & Advanced" at bounding box center [958, 342] width 108 height 20
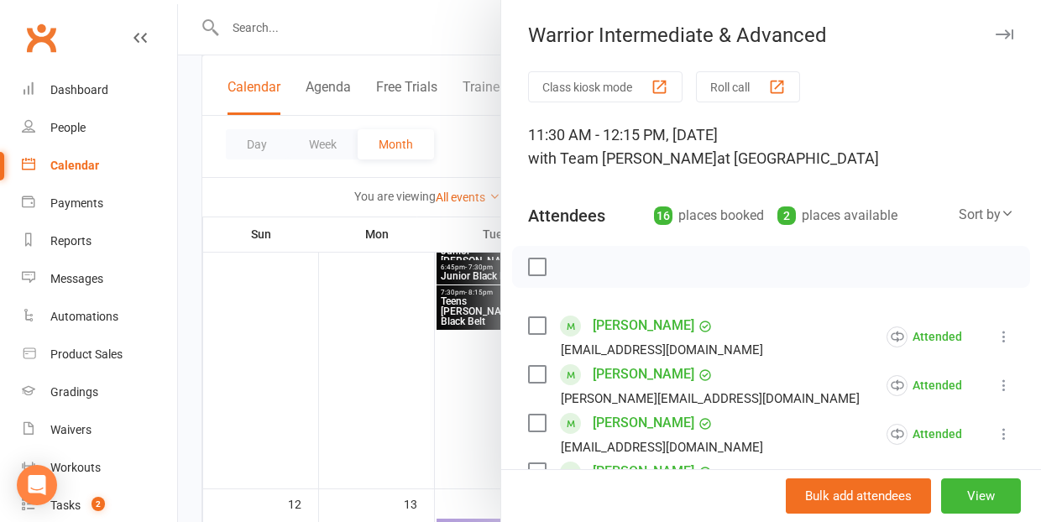
click at [331, 427] on div at bounding box center [609, 261] width 863 height 522
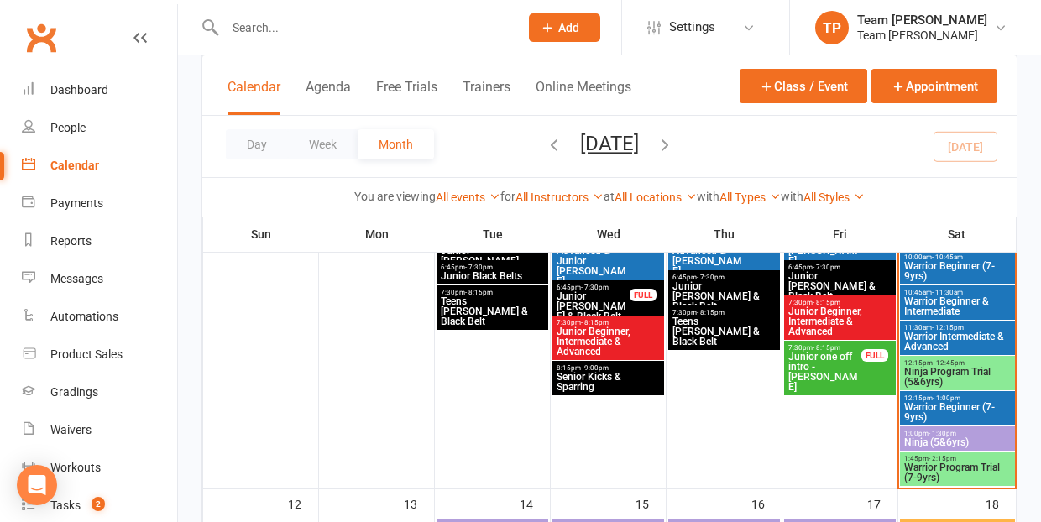
click at [961, 367] on span "Ninja Program Trial (5&6yrs)" at bounding box center [958, 377] width 108 height 20
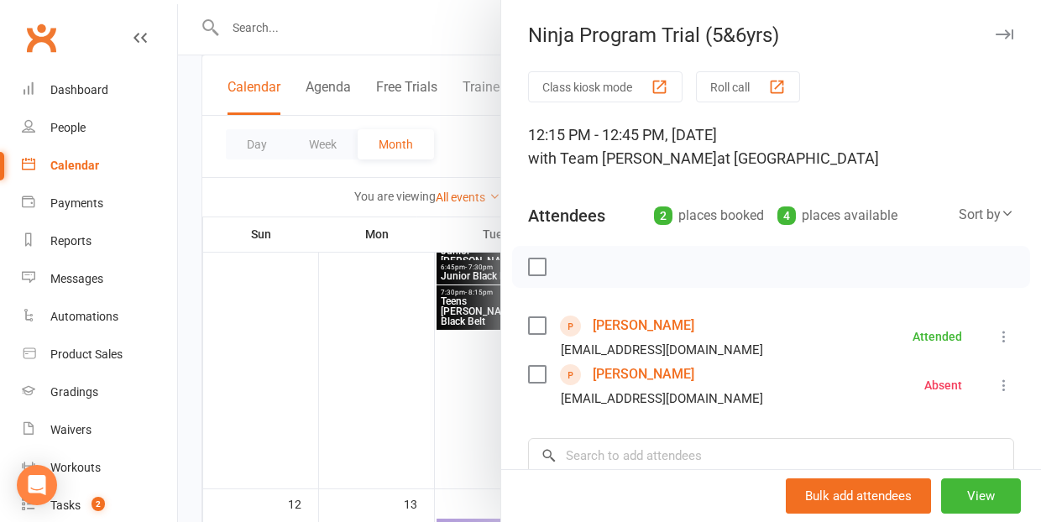
click at [617, 326] on link "[PERSON_NAME]" at bounding box center [644, 325] width 102 height 27
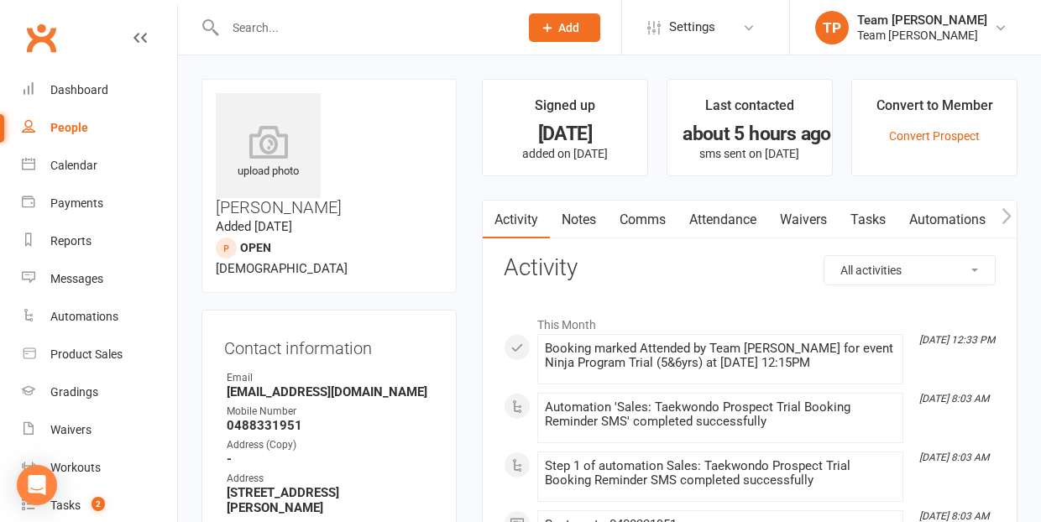
click at [647, 212] on link "Comms" at bounding box center [643, 220] width 70 height 39
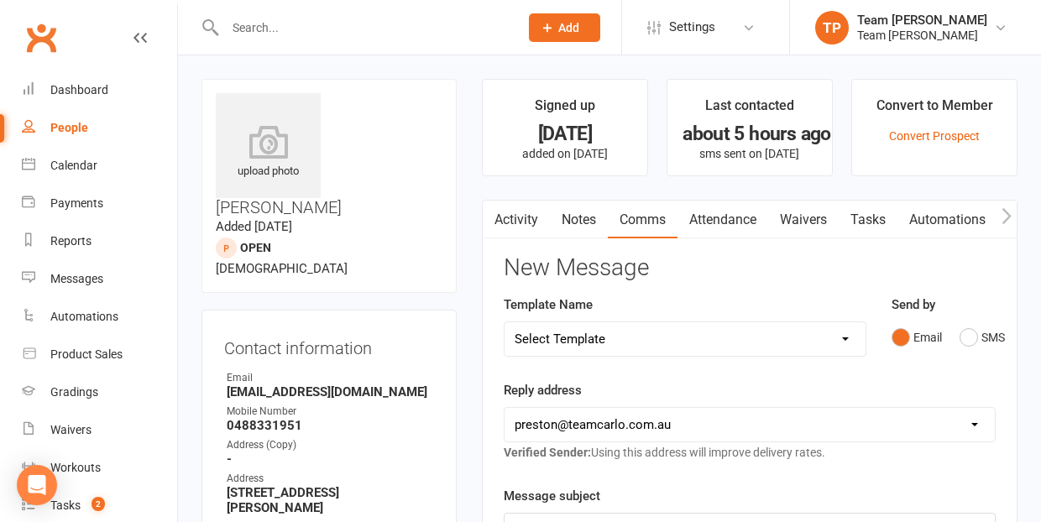
click at [577, 218] on link "Notes" at bounding box center [579, 220] width 58 height 39
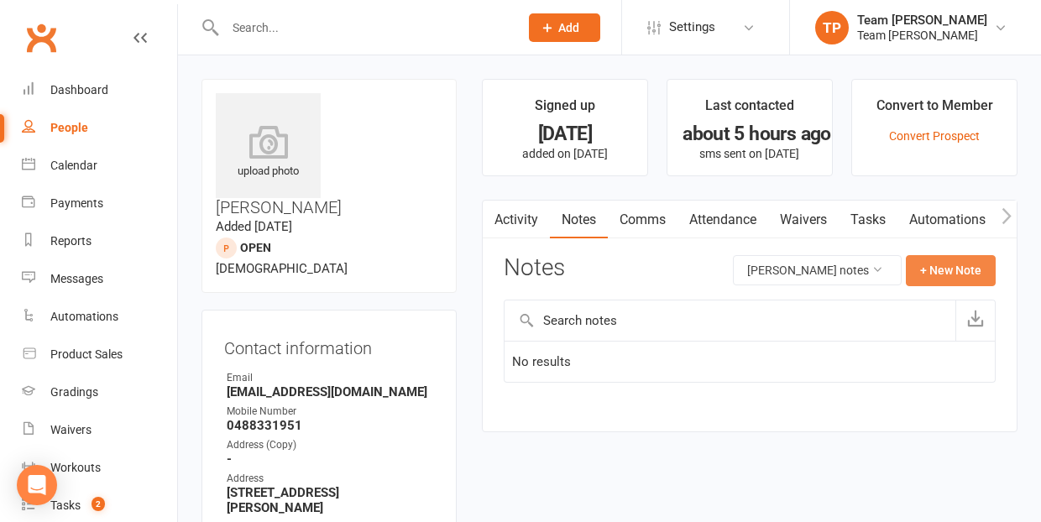
click at [958, 267] on button "+ New Note" at bounding box center [951, 270] width 90 height 30
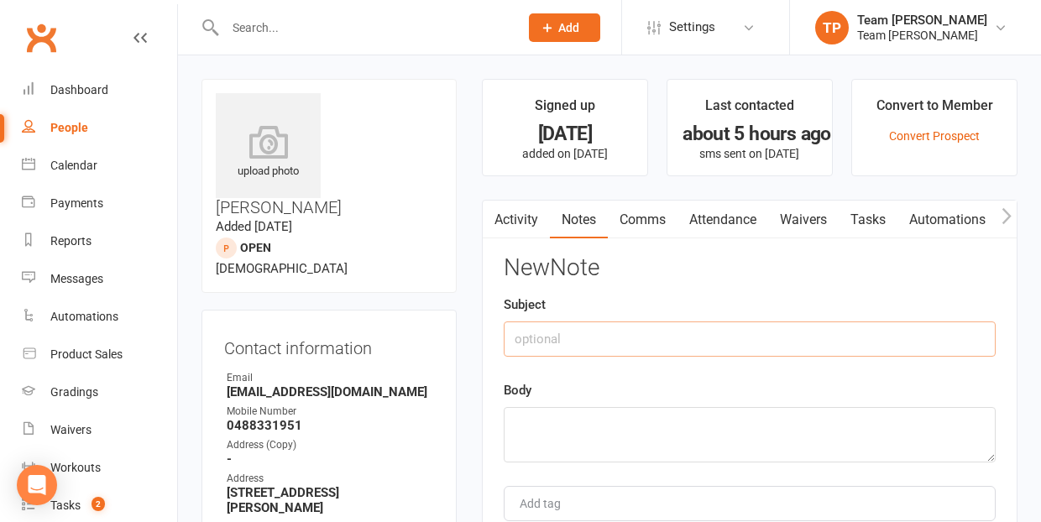
click at [630, 342] on input "text" at bounding box center [750, 339] width 492 height 35
type input "Intro Info"
click at [584, 422] on textarea at bounding box center [750, 434] width 492 height 55
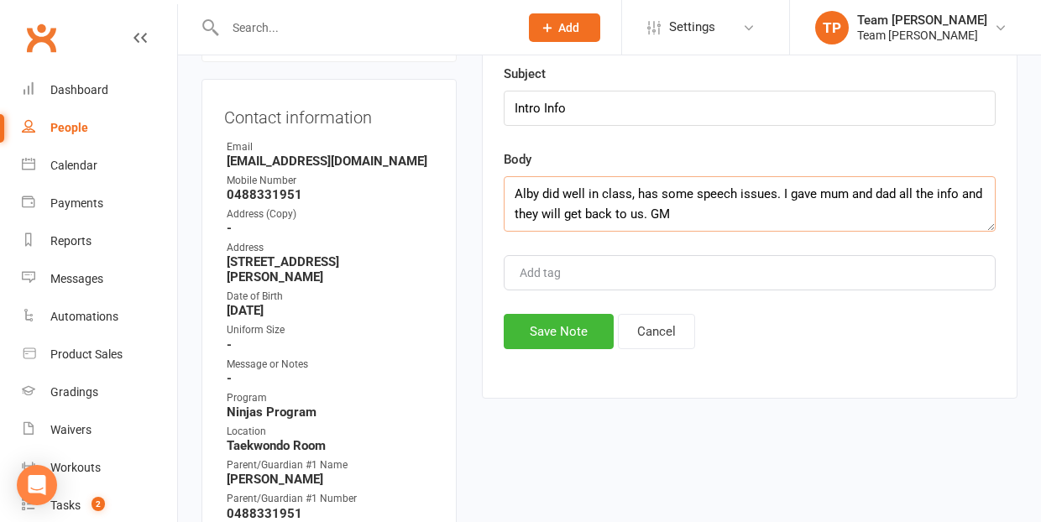
scroll to position [322, 0]
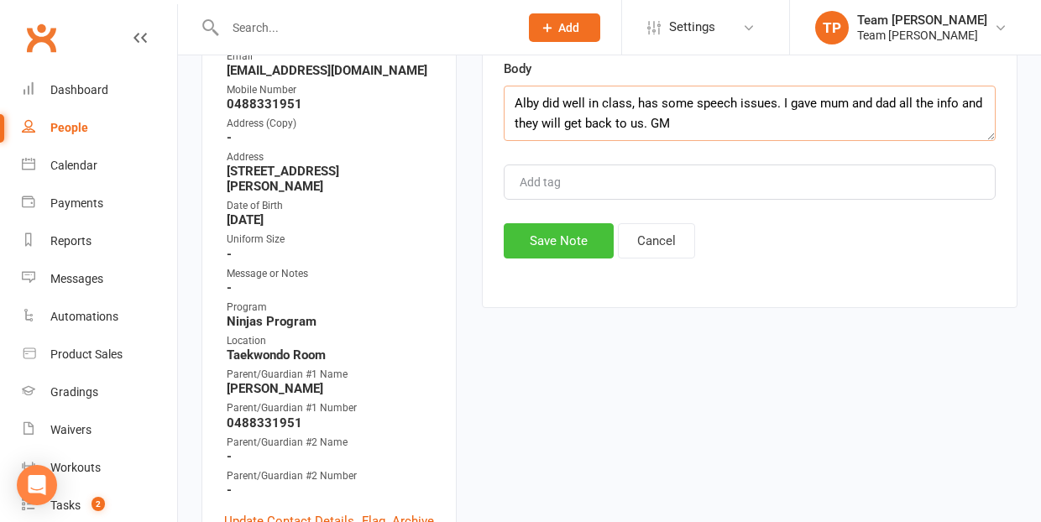
type textarea "Alby did well in class, has some speech issues. I gave mum and dad all the info…"
click at [567, 235] on button "Save Note" at bounding box center [559, 240] width 110 height 35
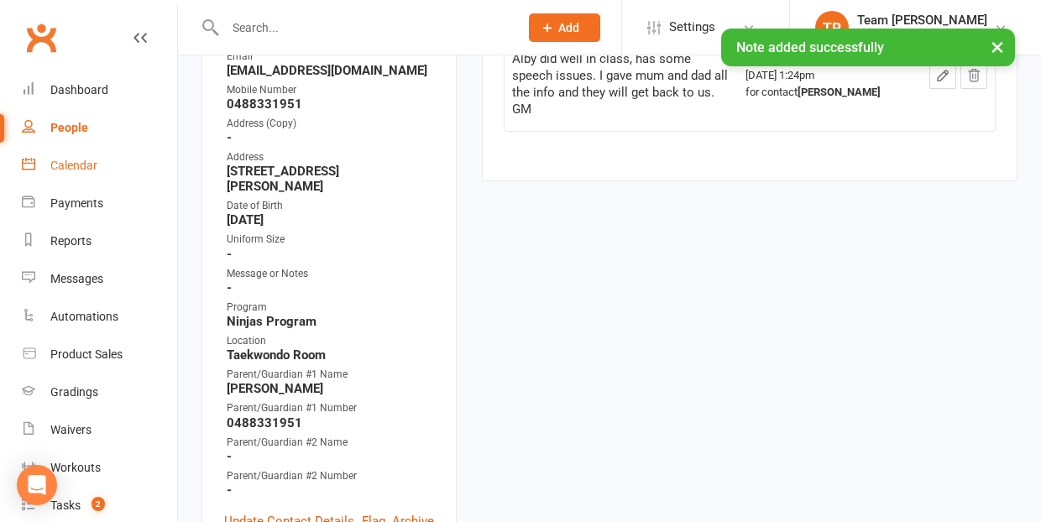
click at [86, 166] on div "Calendar" at bounding box center [73, 165] width 47 height 13
